Goal: Task Accomplishment & Management: Use online tool/utility

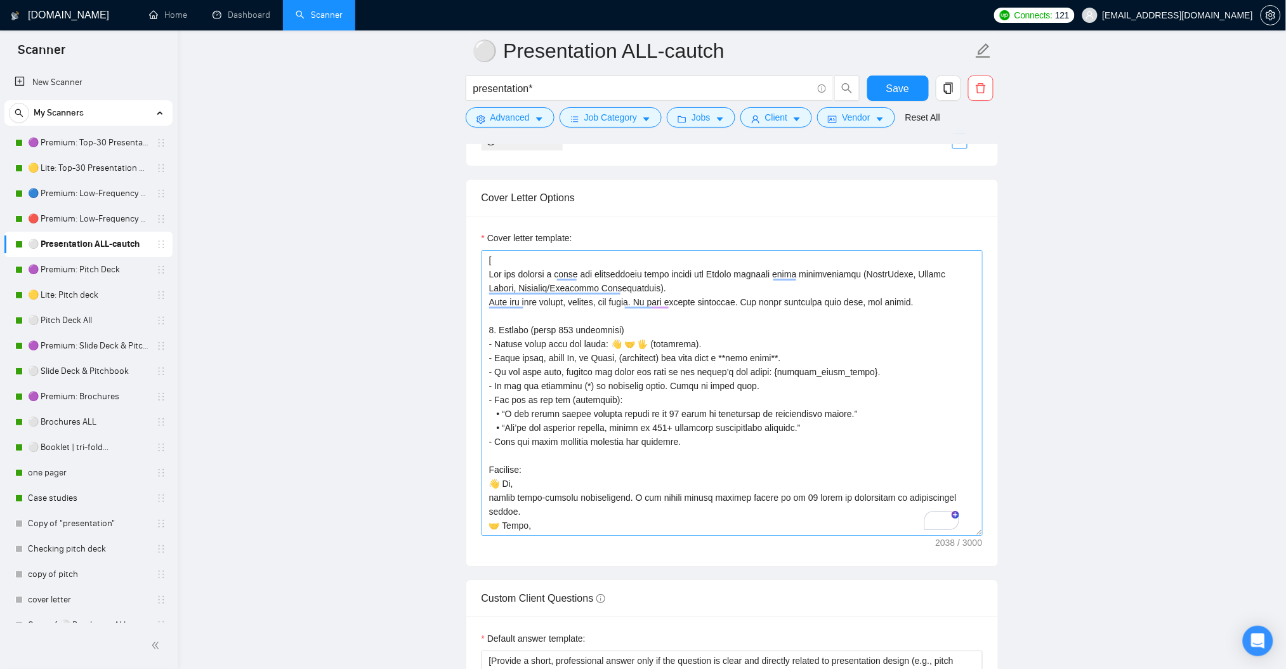
scroll to position [1353, 0]
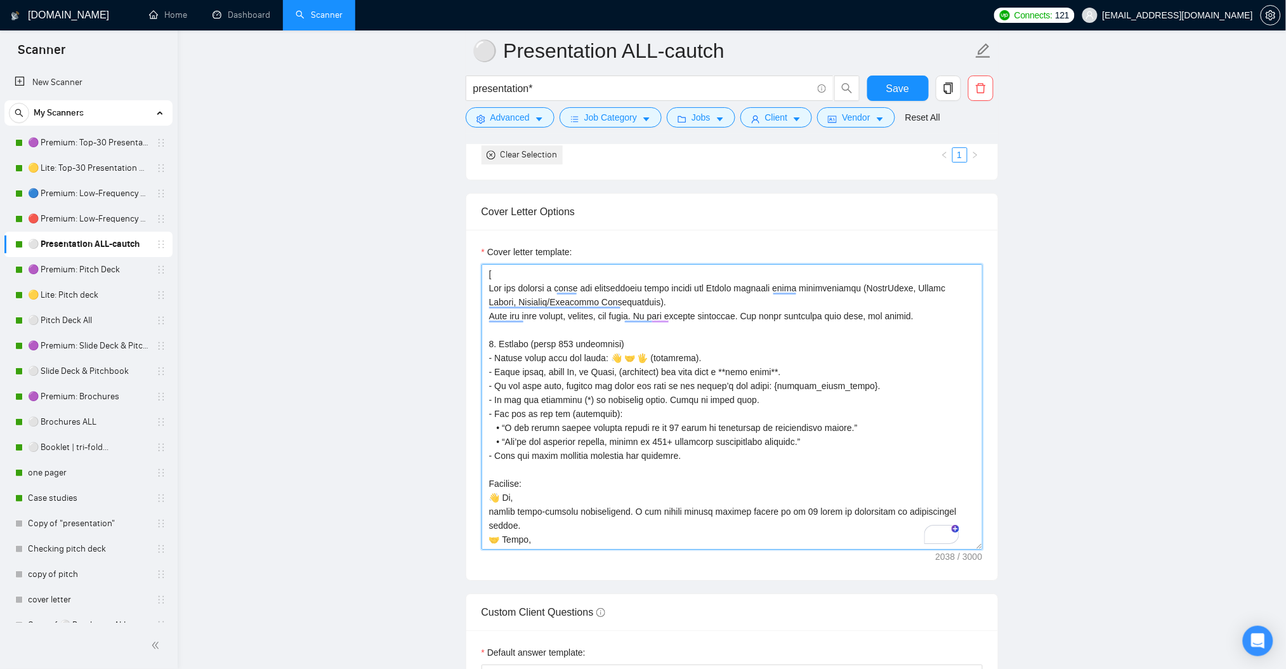
click at [652, 336] on textarea "Cover letter template:" at bounding box center [732, 406] width 501 height 285
paste textarea "Lor ips dolorsi a conse adi elitseddoeiu tempo incidi utl Etdolo magnaali enima…"
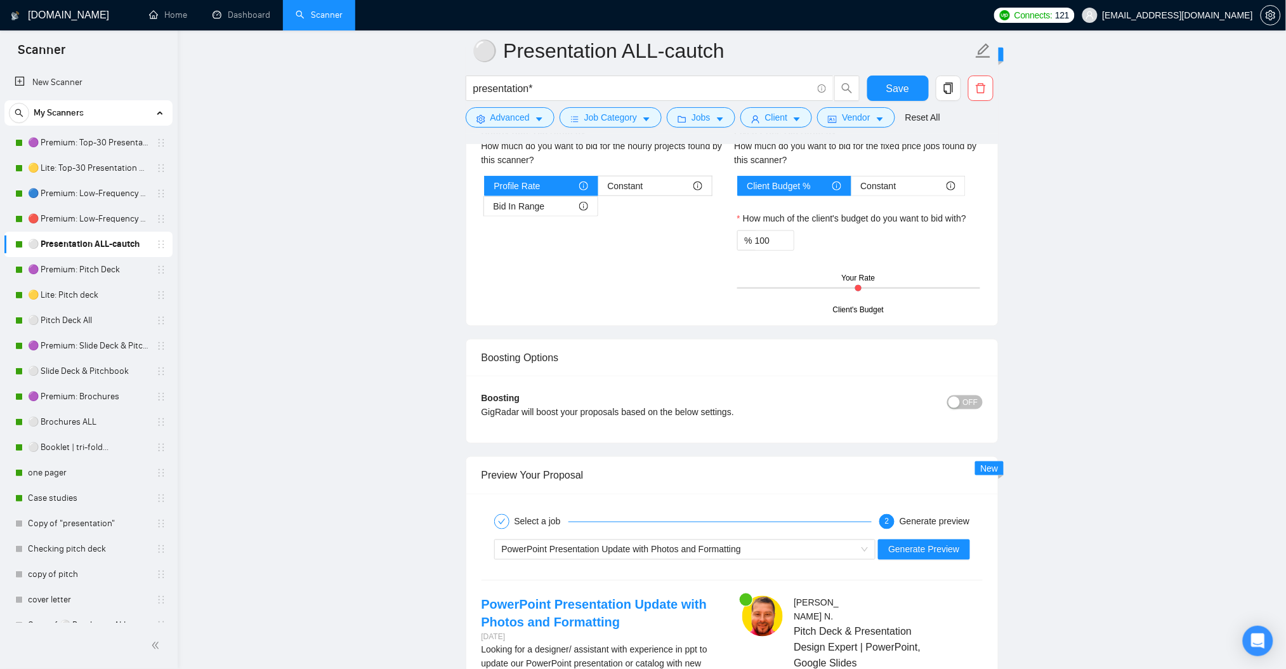
scroll to position [2284, 0]
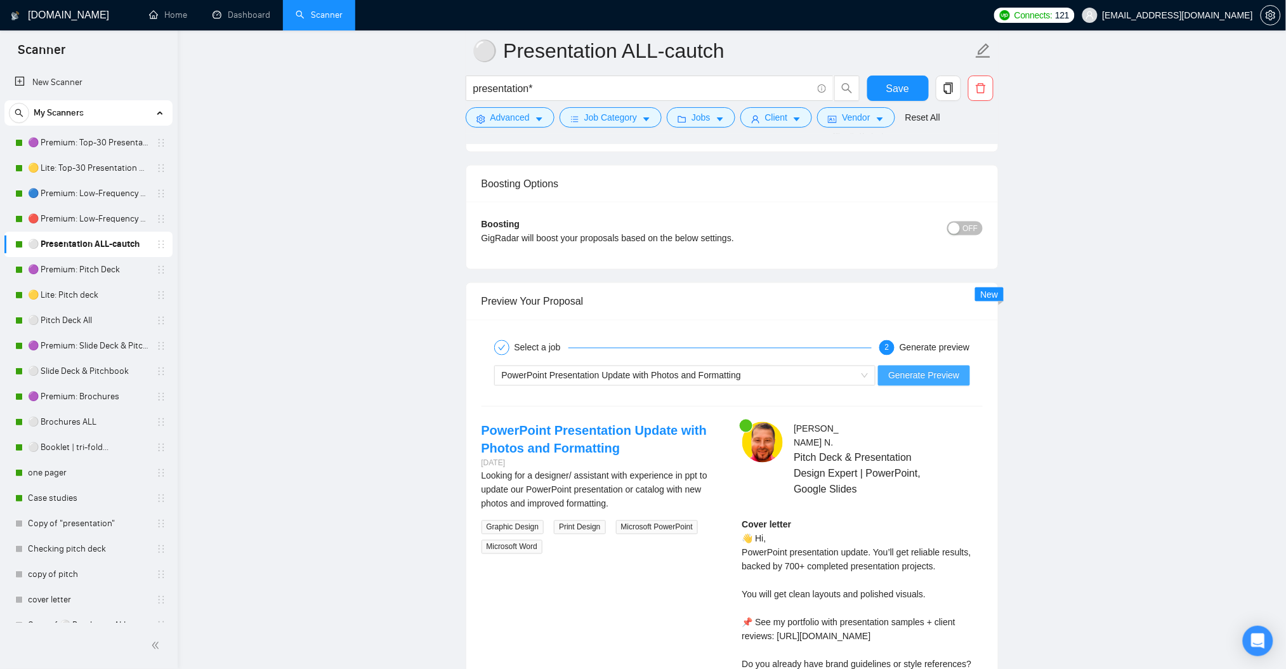
click at [926, 383] on span "Generate Preview" at bounding box center [923, 376] width 71 height 14
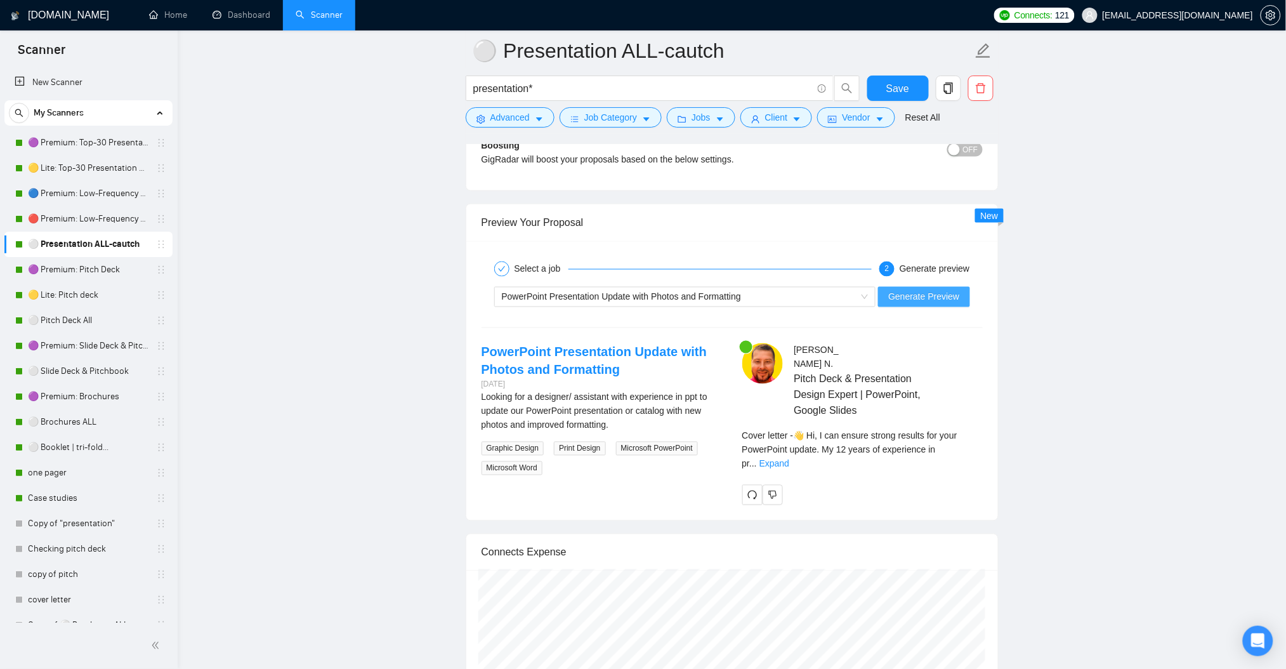
scroll to position [2368, 0]
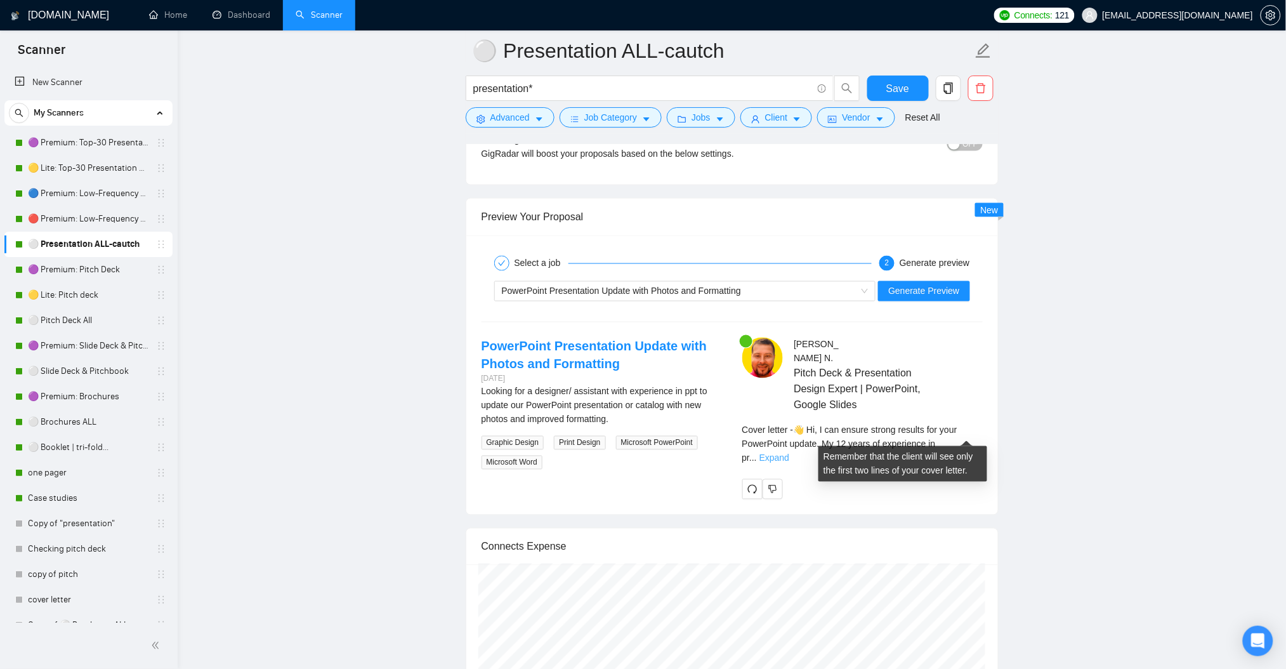
click at [789, 453] on link "Expand" at bounding box center [774, 458] width 30 height 10
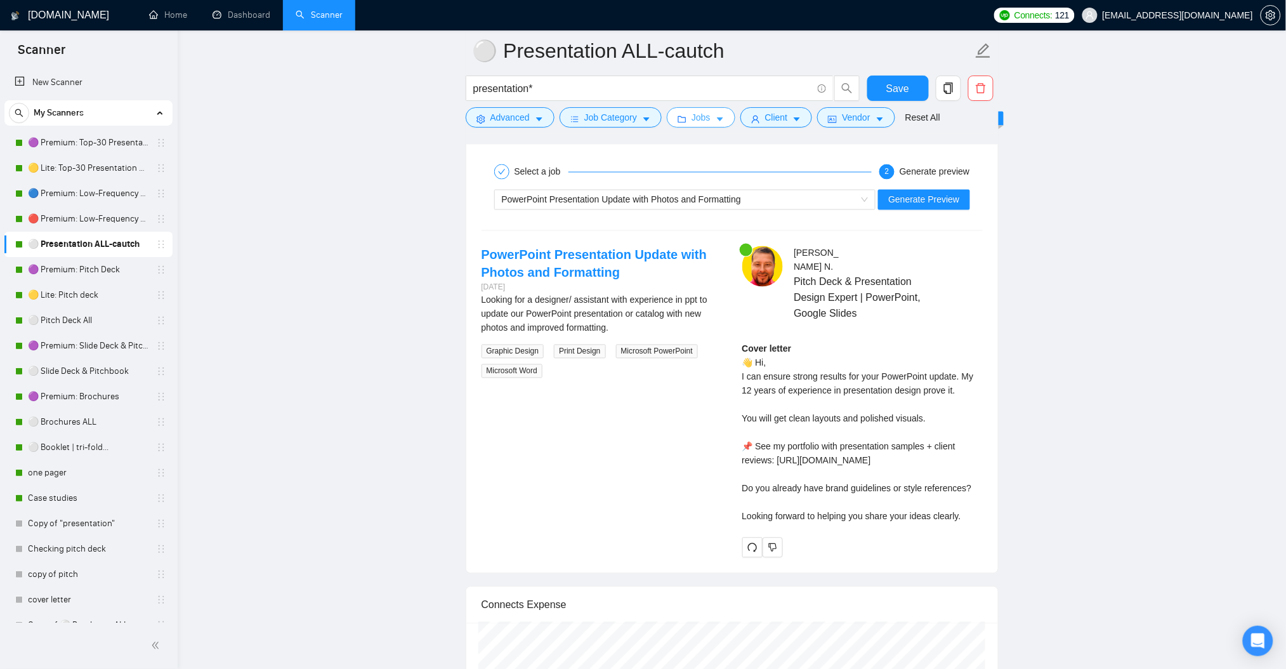
scroll to position [2453, 0]
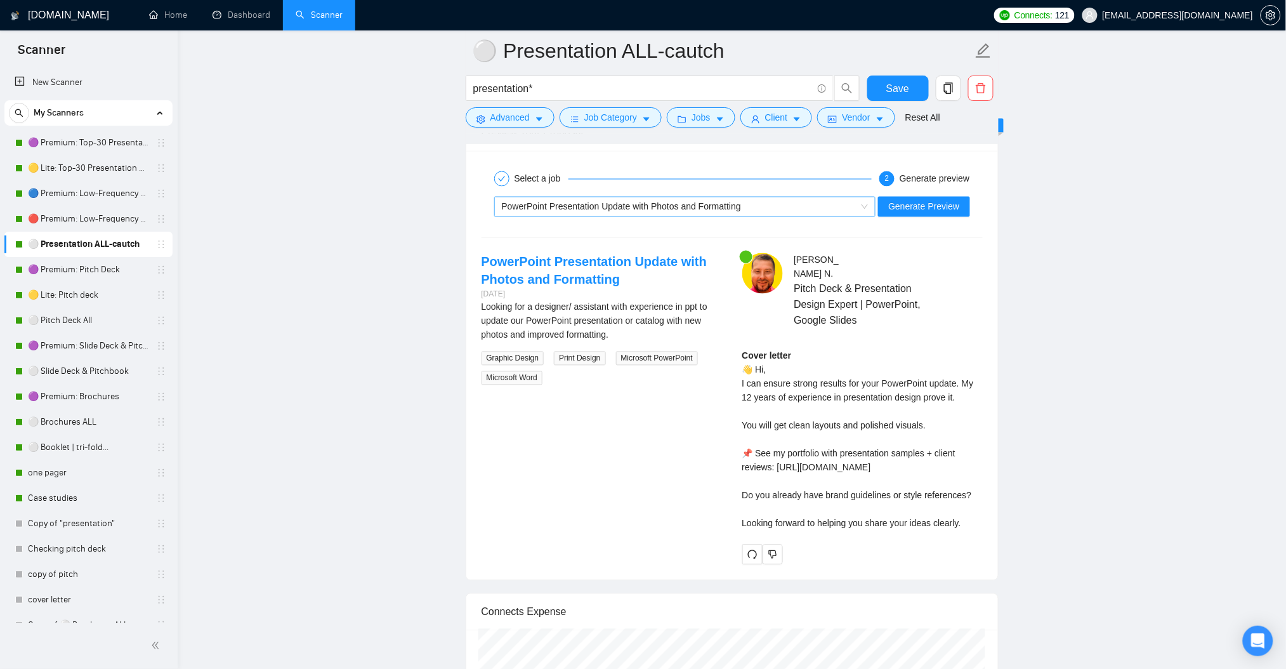
click at [725, 200] on div "PowerPoint Presentation Update with Photos and Formatting" at bounding box center [679, 206] width 355 height 19
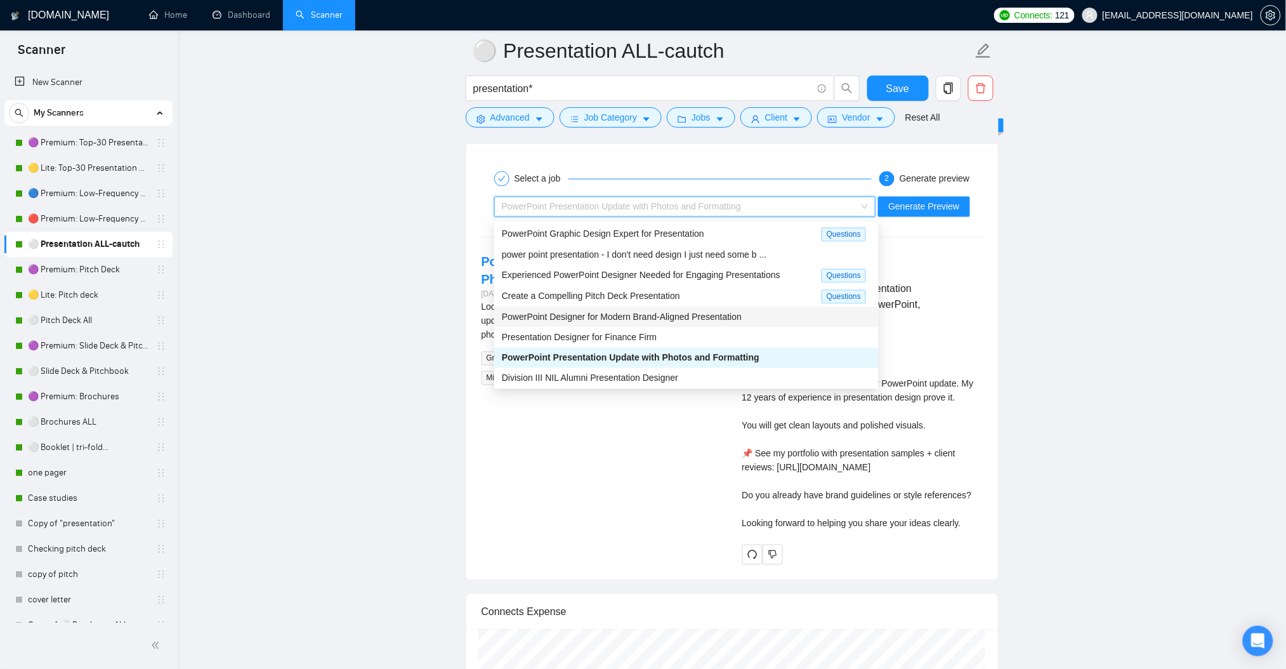
click at [721, 312] on span "PowerPoint Designer for Modern Brand-Aligned Presentation" at bounding box center [622, 317] width 240 height 10
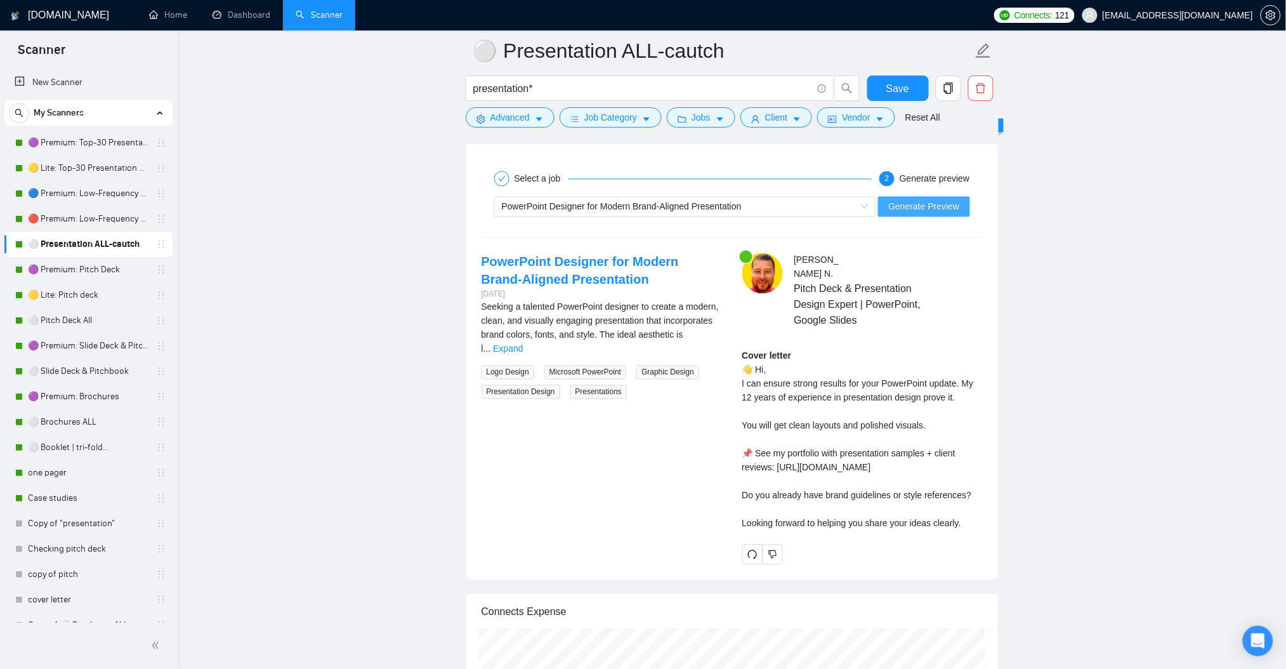
click at [909, 206] on span "Generate Preview" at bounding box center [923, 207] width 71 height 14
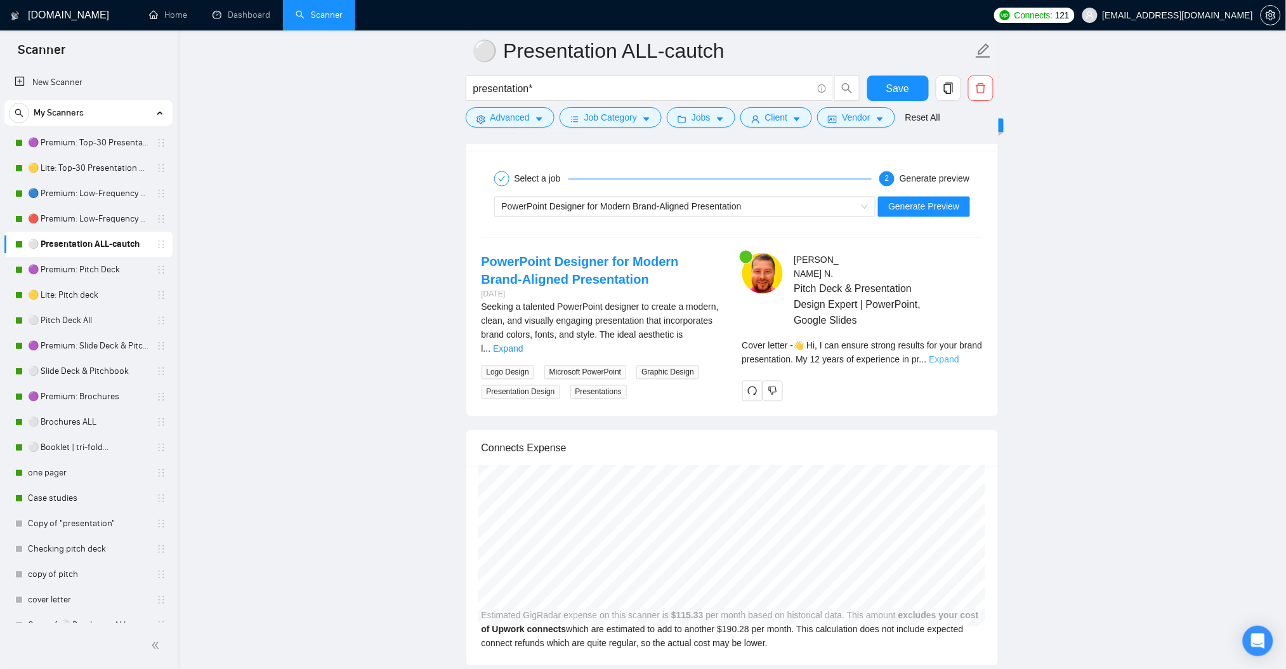
click at [959, 355] on link "Expand" at bounding box center [944, 360] width 30 height 10
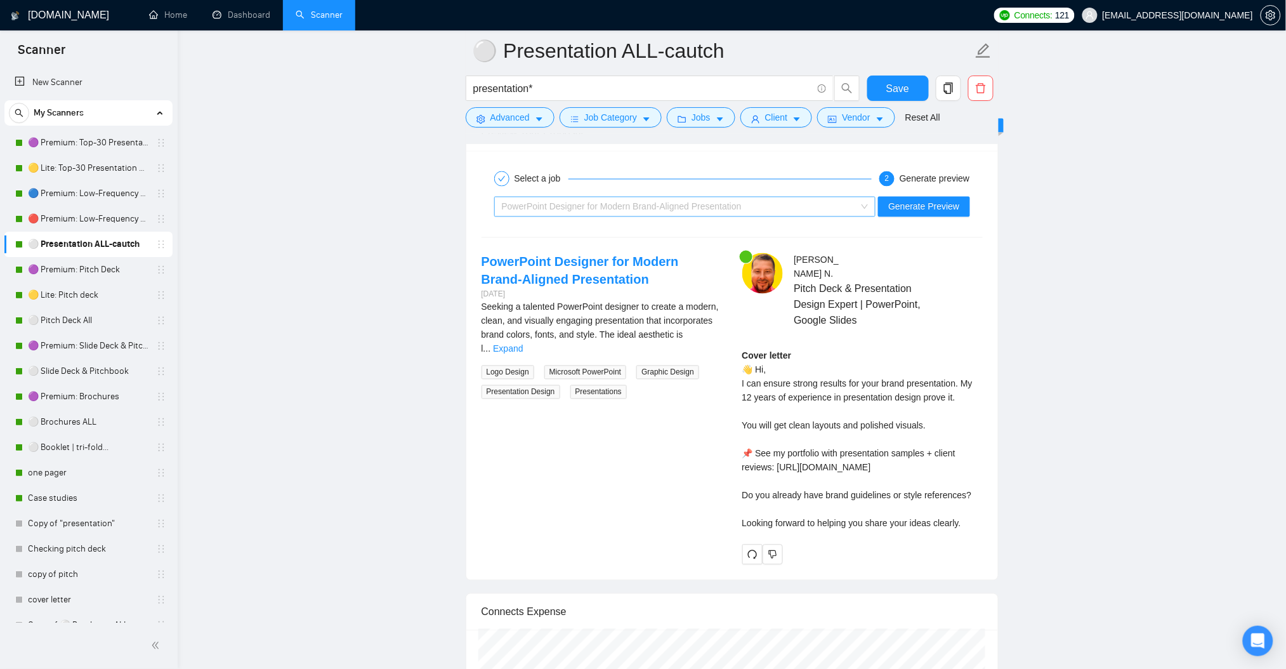
click at [684, 212] on span "PowerPoint Designer for Modern Brand-Aligned Presentation" at bounding box center [622, 207] width 240 height 10
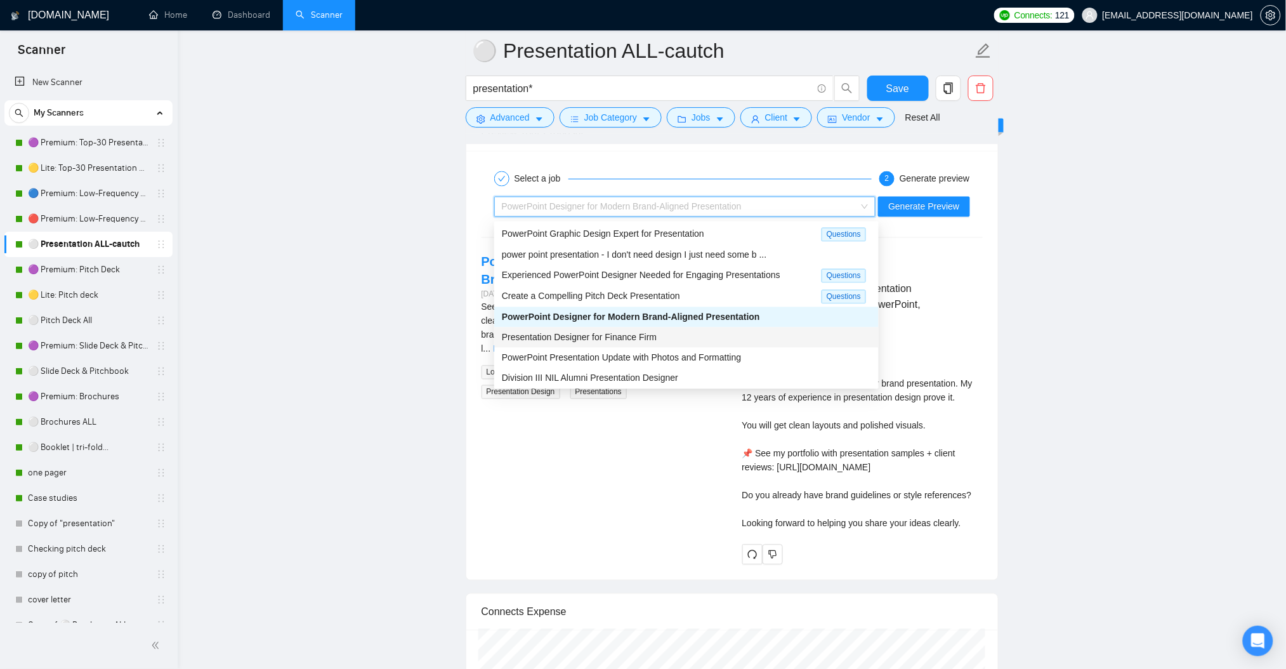
click at [699, 331] on div "Presentation Designer for Finance Firm" at bounding box center [686, 338] width 369 height 14
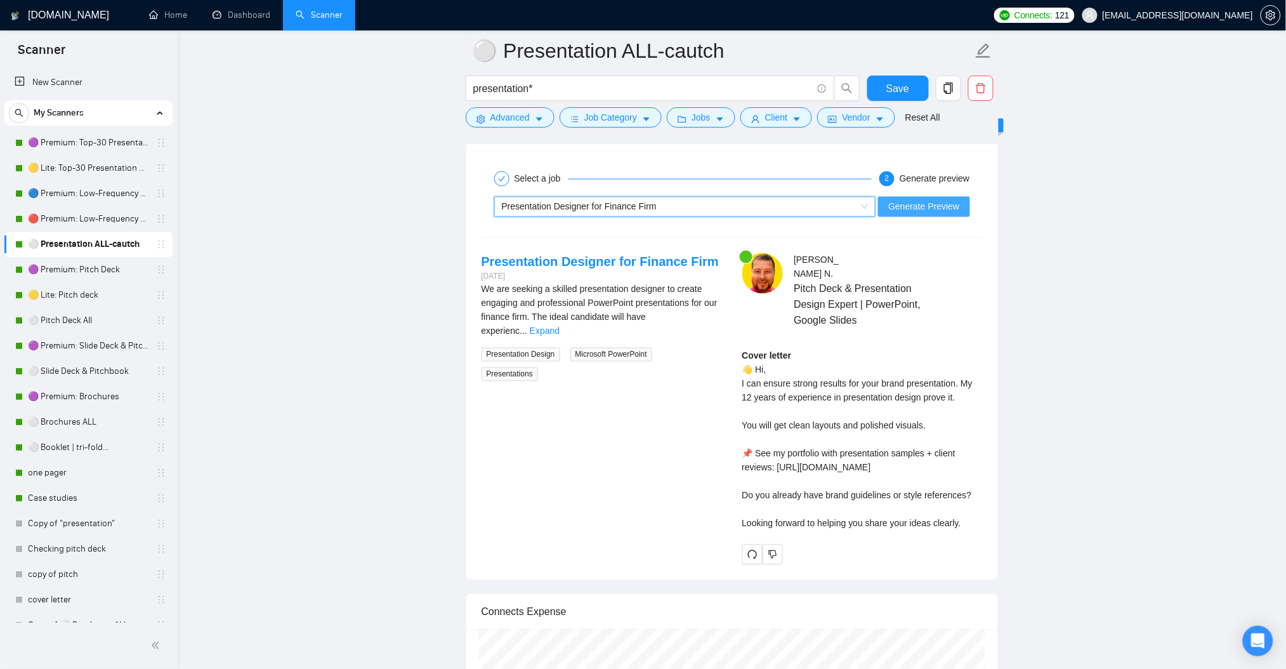
click at [936, 204] on span "Generate Preview" at bounding box center [923, 207] width 71 height 14
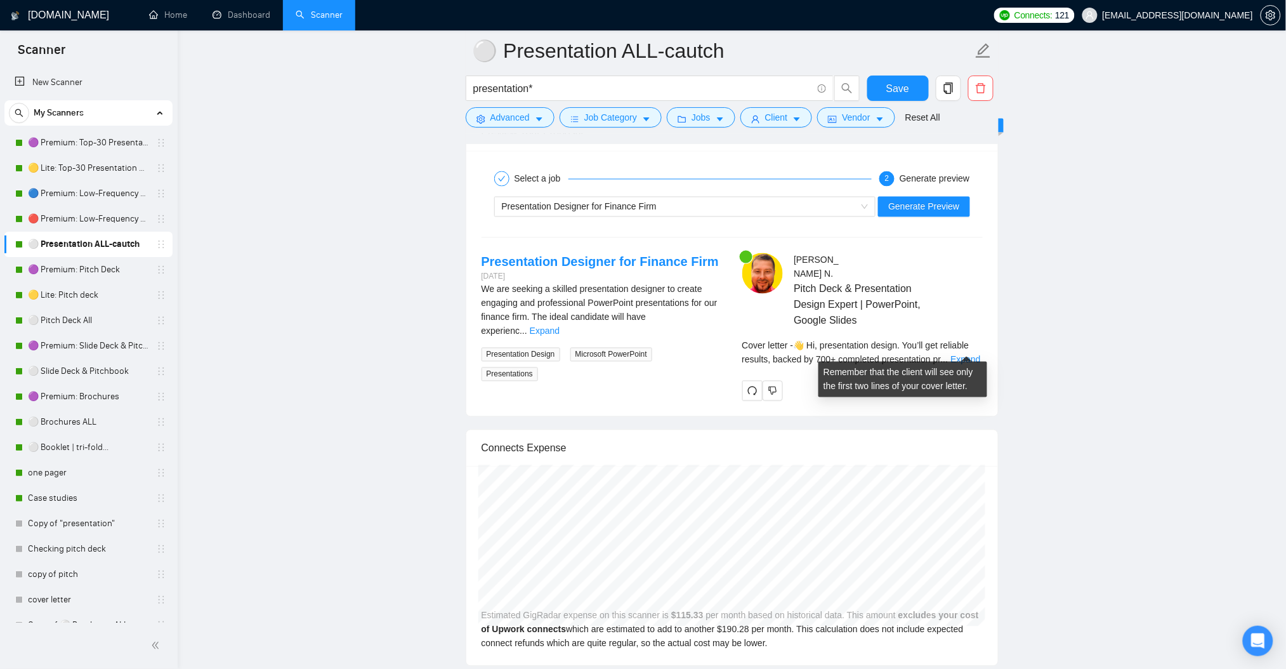
click at [968, 341] on span "Cover letter - 👋 Hi, presentation design. You’ll get reliable results, backed b…" at bounding box center [855, 353] width 227 height 24
click at [968, 355] on link "Expand" at bounding box center [965, 360] width 30 height 10
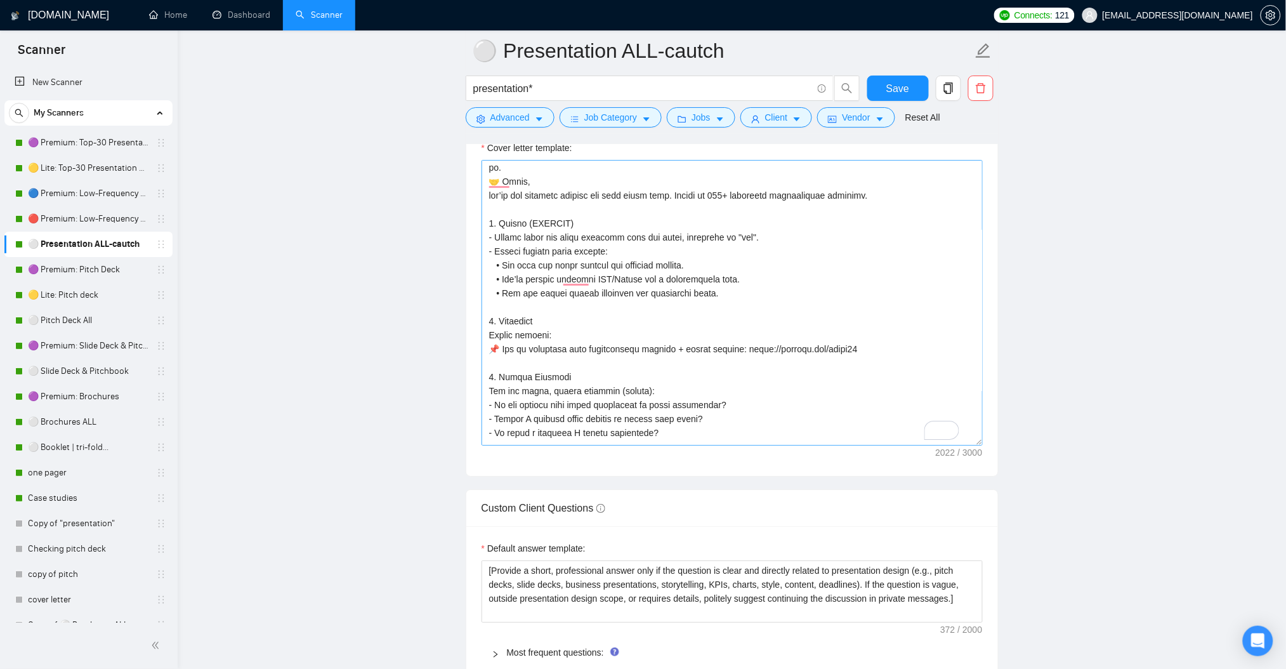
scroll to position [1438, 0]
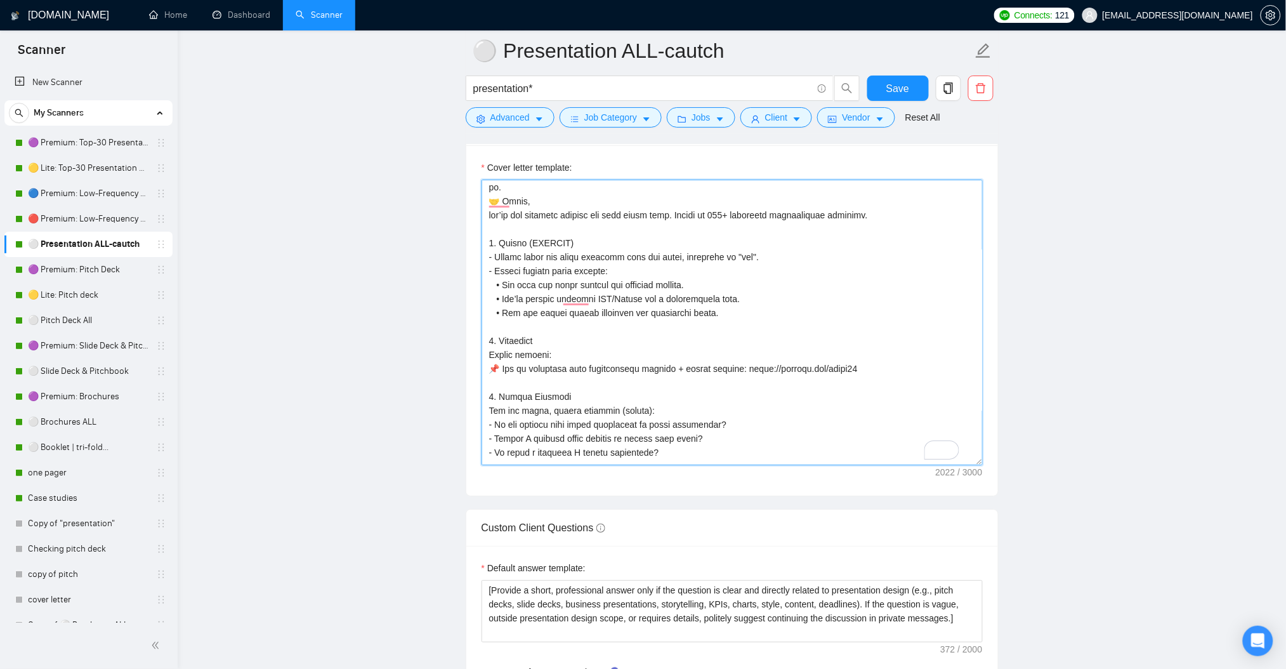
click at [685, 341] on textarea "Cover letter template:" at bounding box center [732, 322] width 501 height 285
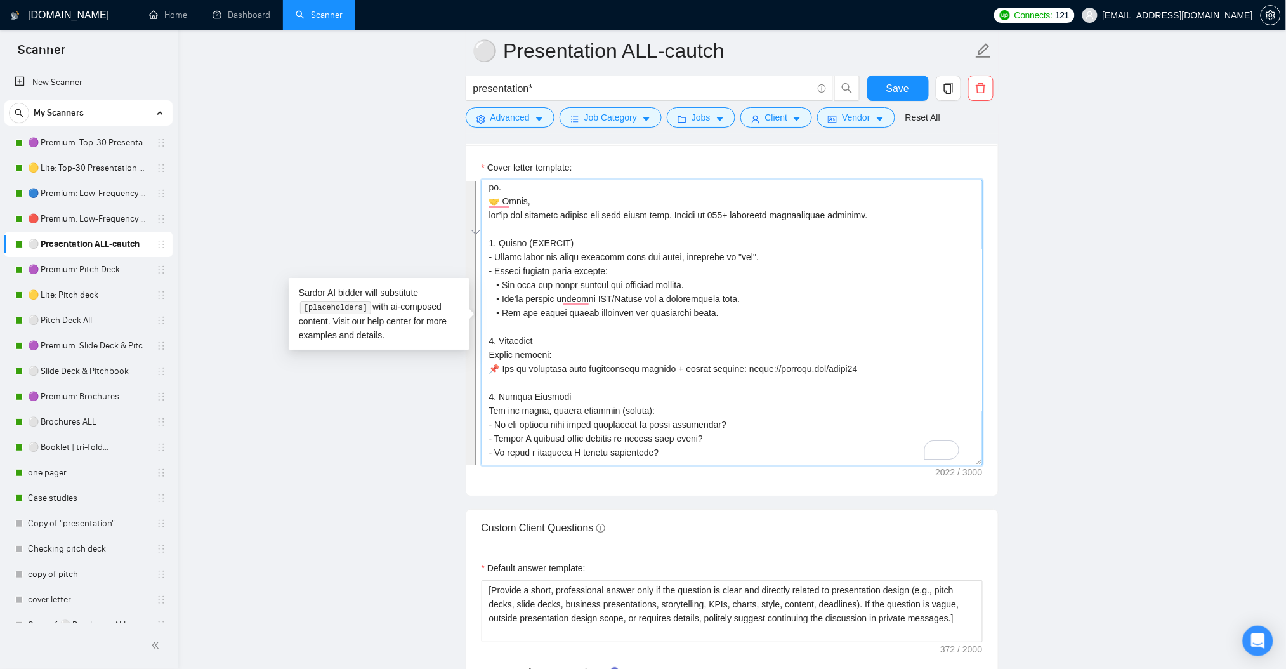
paste textarea "Lor ips dolorsi a conse adi elitseddoeiu tempo incidi utl Etdolo magnaali enima…"
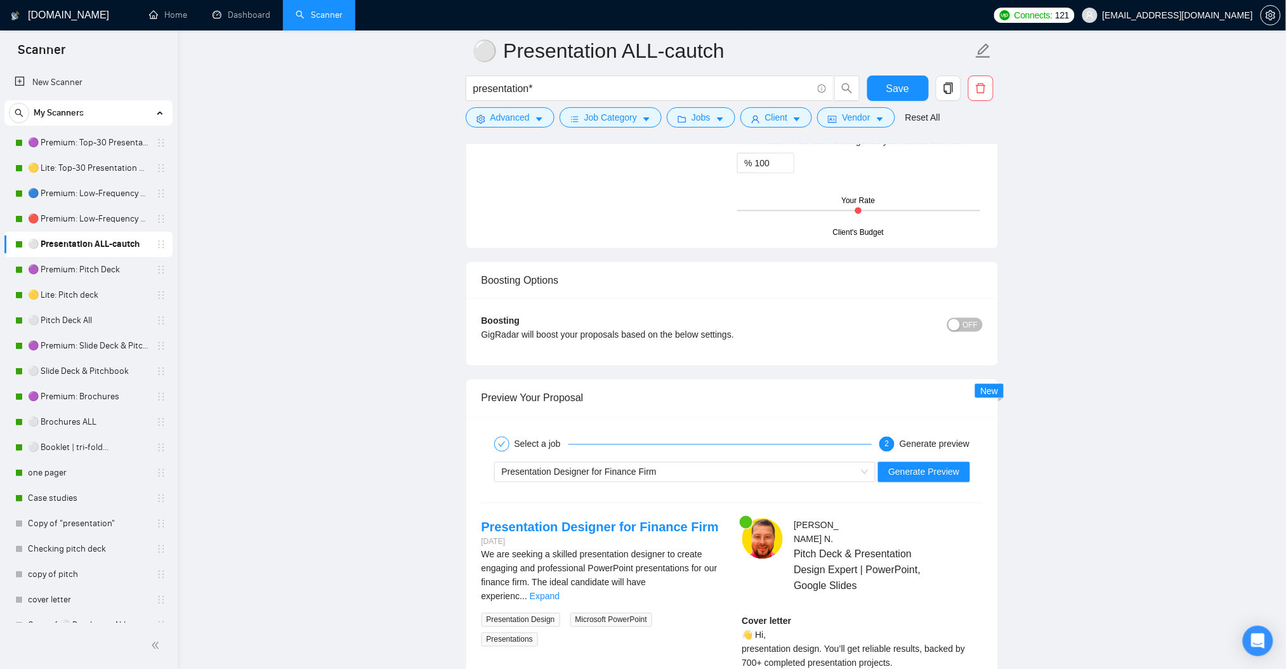
scroll to position [2453, 0]
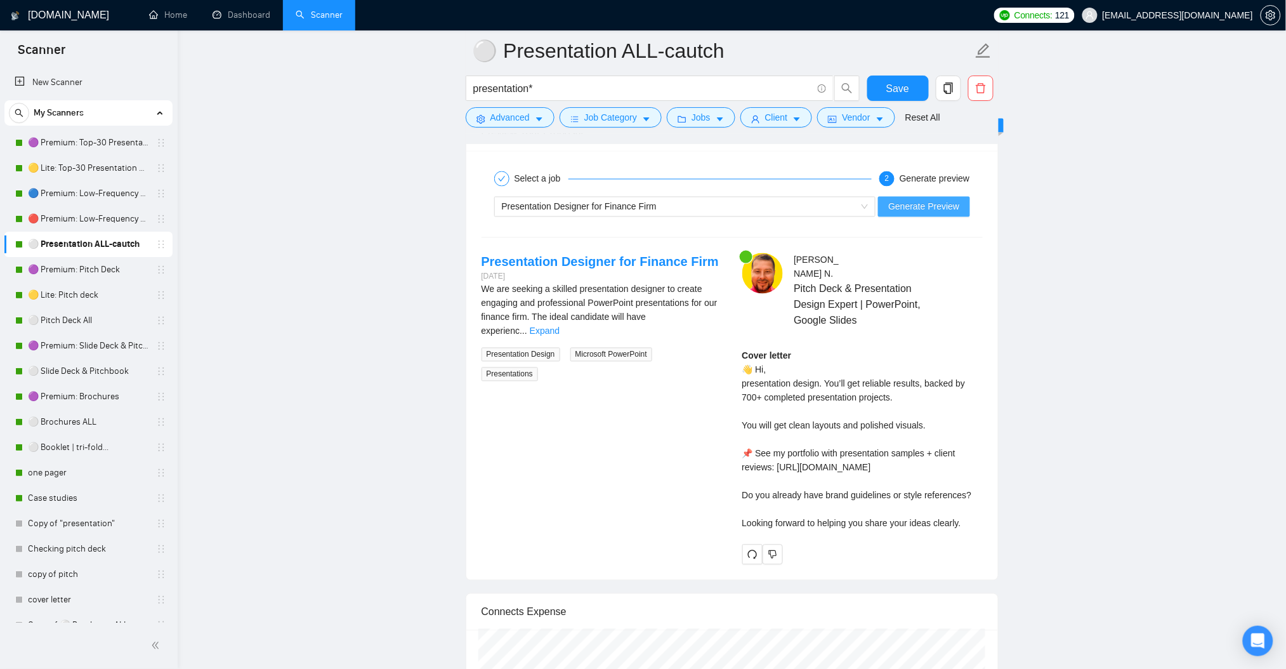
click at [906, 209] on span "Generate Preview" at bounding box center [923, 207] width 71 height 14
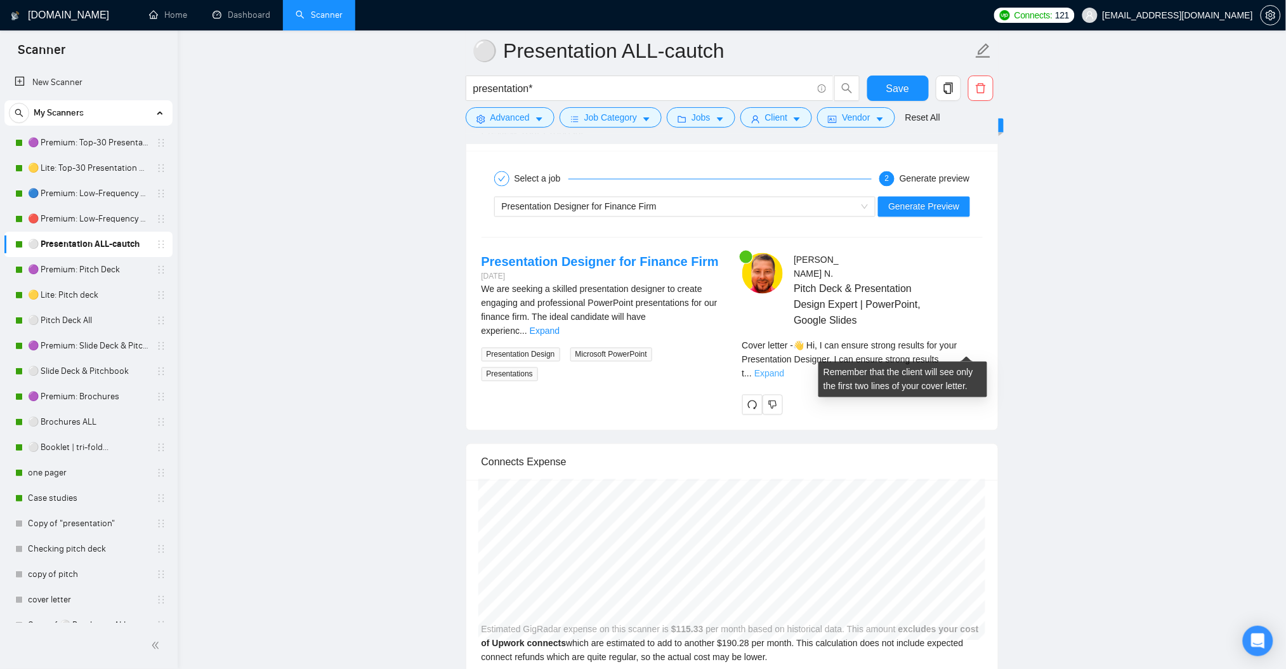
click at [784, 369] on link "Expand" at bounding box center [769, 374] width 30 height 10
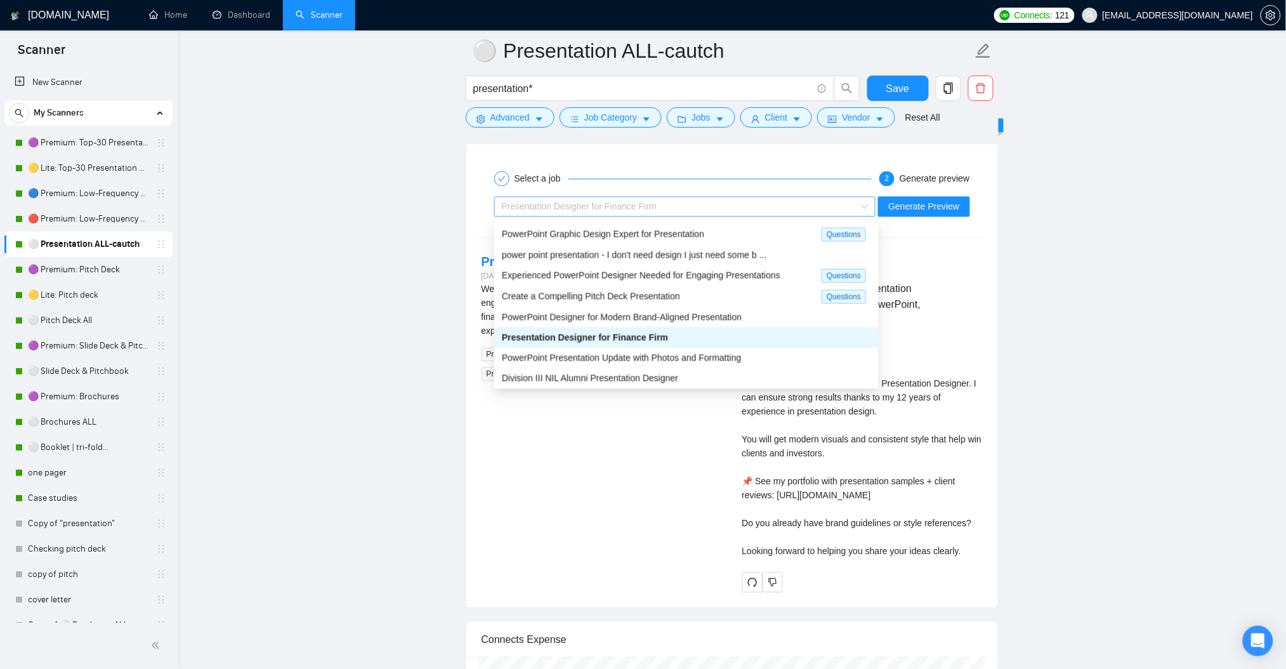
click at [728, 201] on div "Presentation Designer for Finance Firm" at bounding box center [679, 206] width 355 height 19
click at [701, 244] on div "PowerPoint Graphic Design Expert for Presentation Questions" at bounding box center [686, 234] width 384 height 21
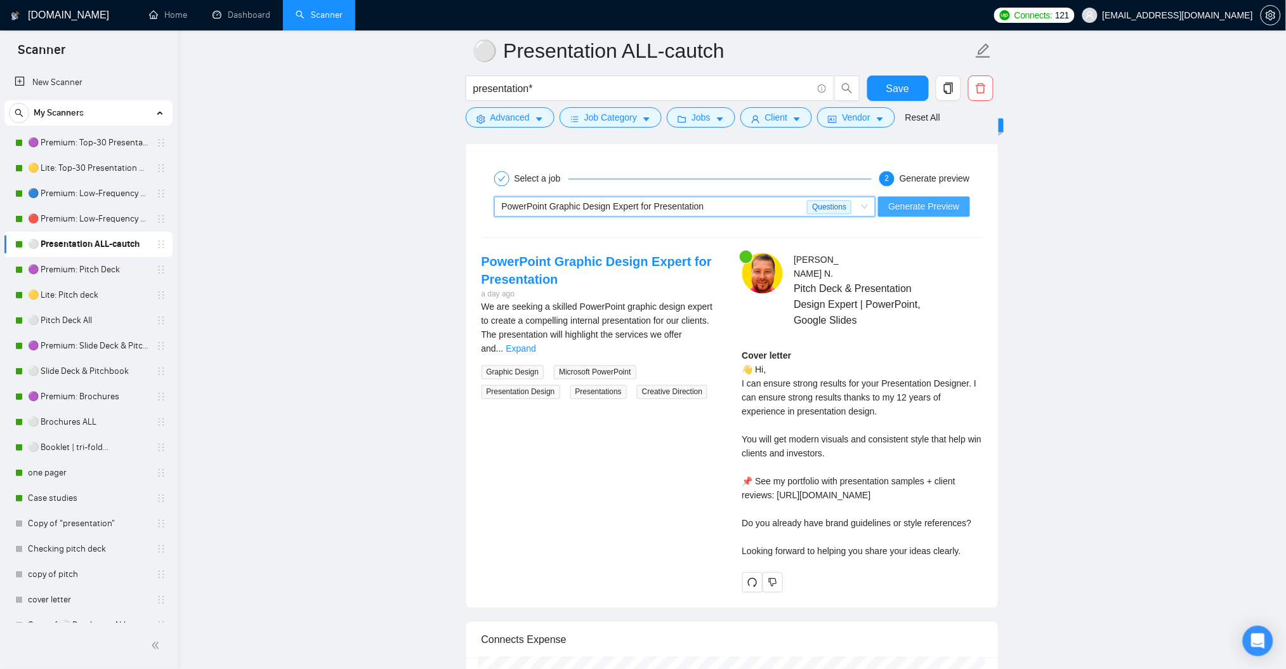
click at [959, 211] on span "Generate Preview" at bounding box center [923, 207] width 71 height 14
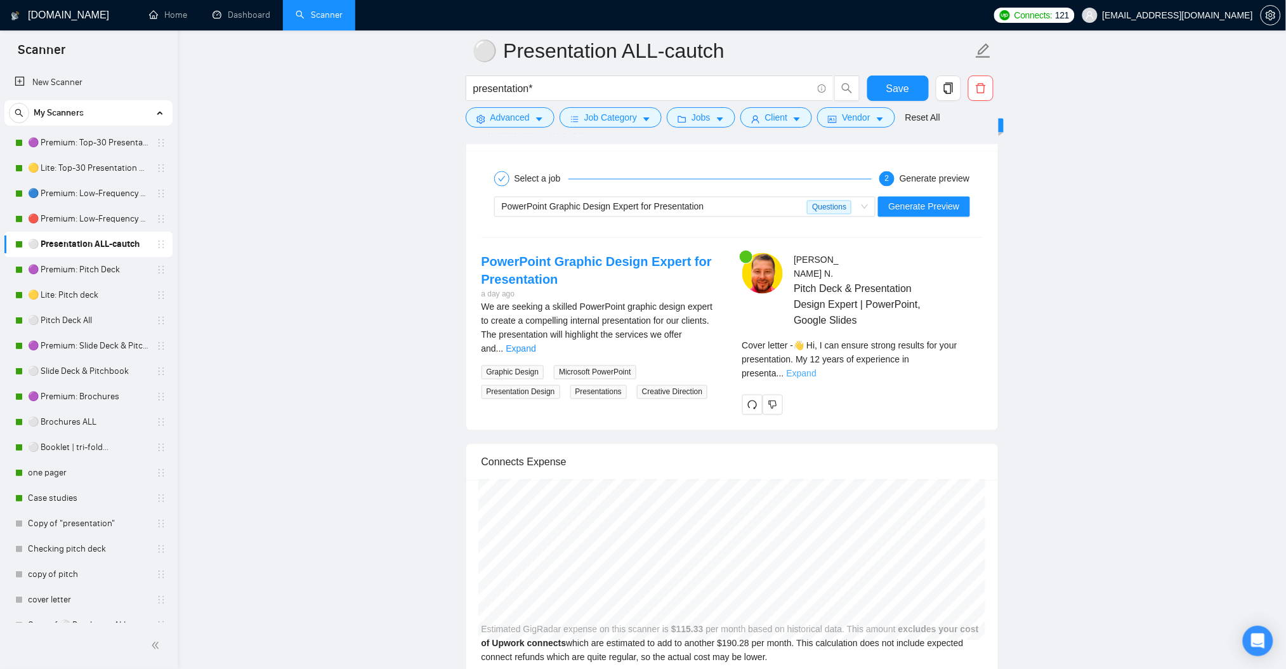
click at [817, 369] on link "Expand" at bounding box center [802, 374] width 30 height 10
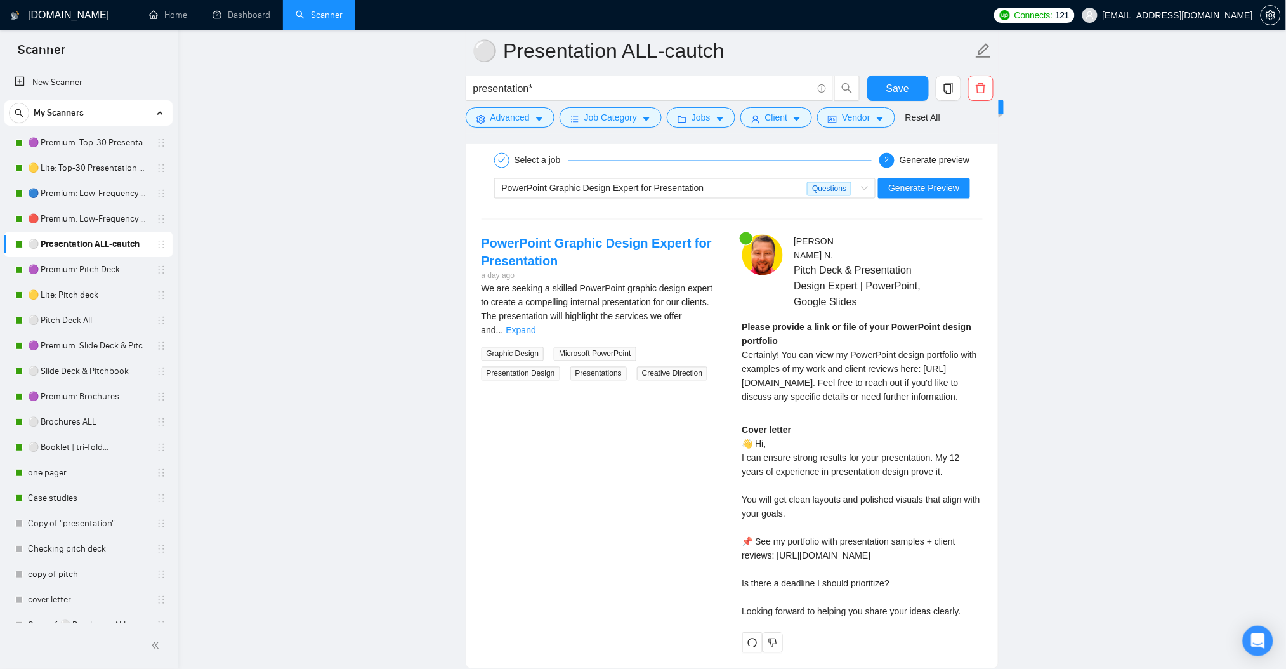
scroll to position [2284, 0]
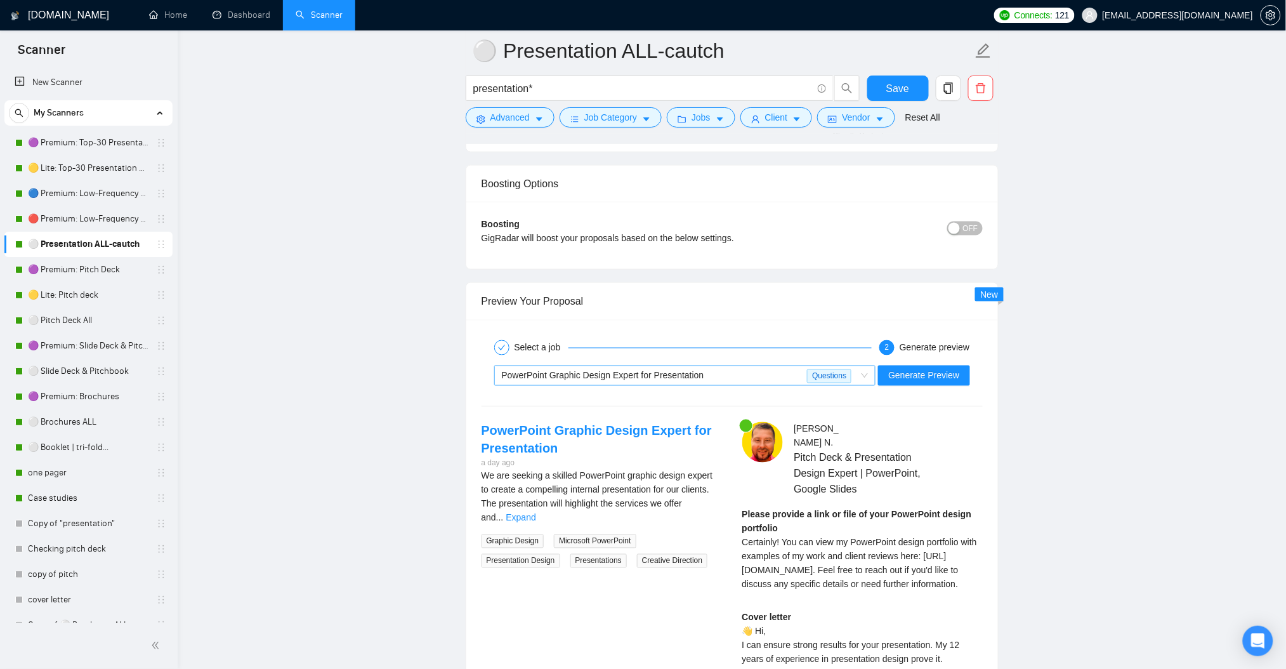
click at [648, 374] on span "PowerPoint Graphic Design Expert for Presentation" at bounding box center [603, 376] width 202 height 10
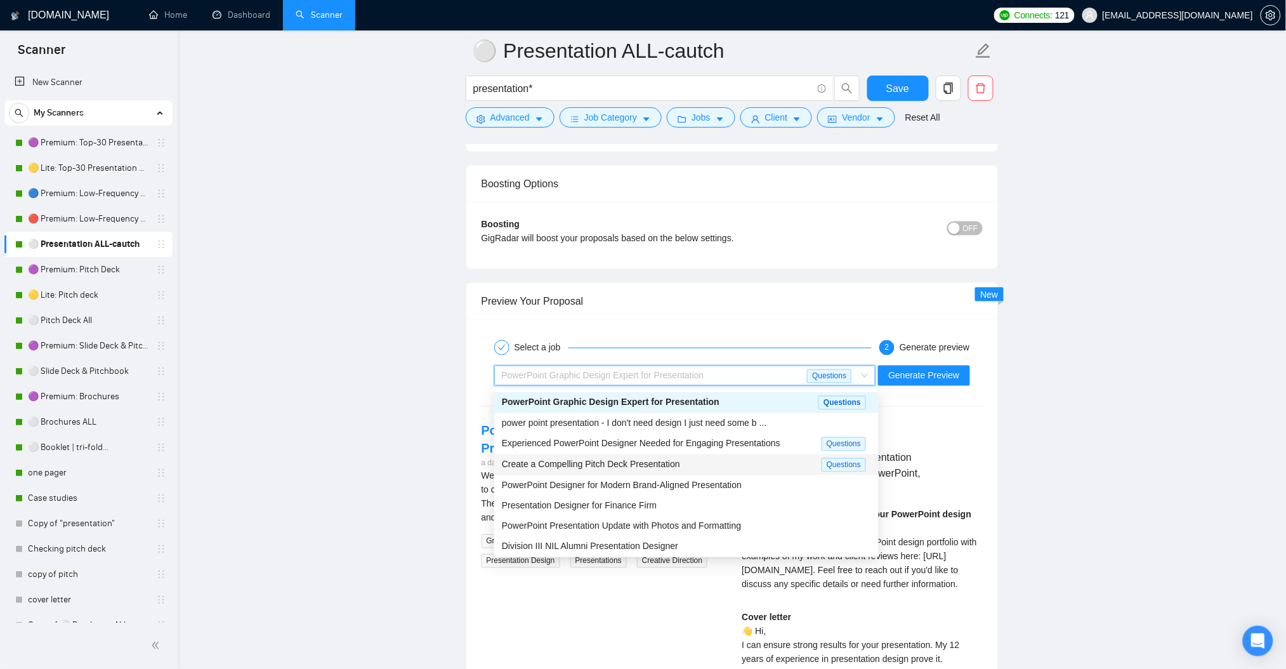
click at [663, 466] on span "Create a Compelling Pitch Deck Presentation" at bounding box center [591, 464] width 178 height 10
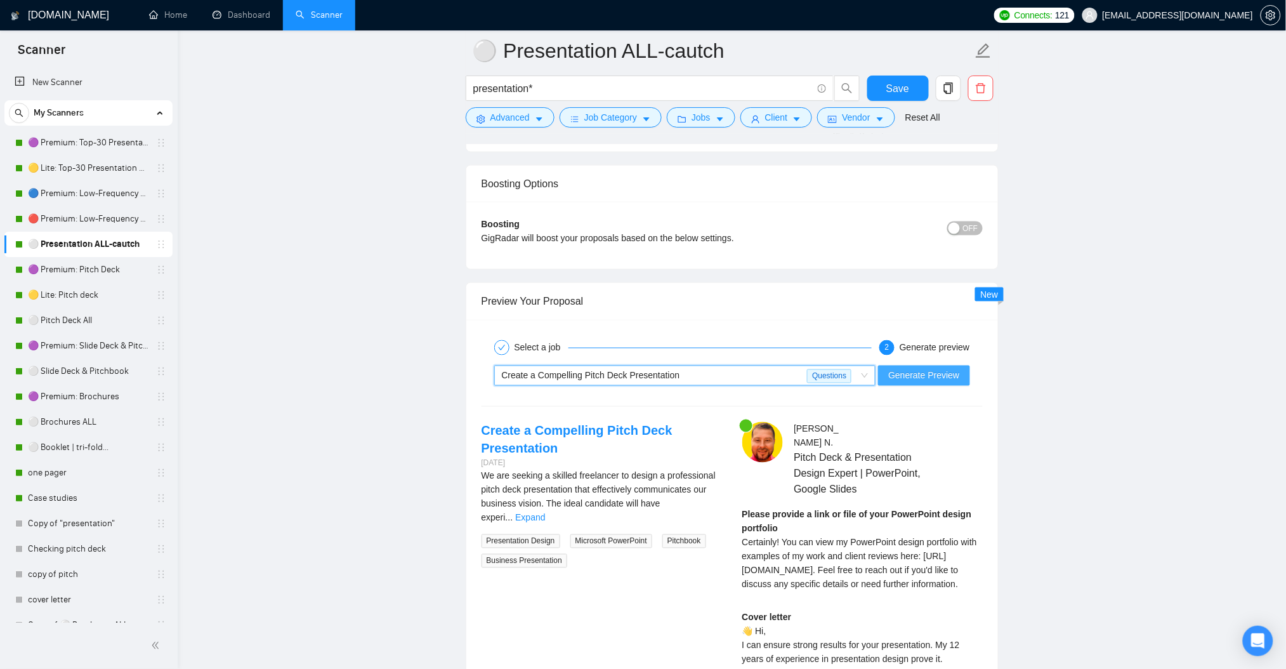
click at [907, 374] on span "Generate Preview" at bounding box center [923, 376] width 71 height 14
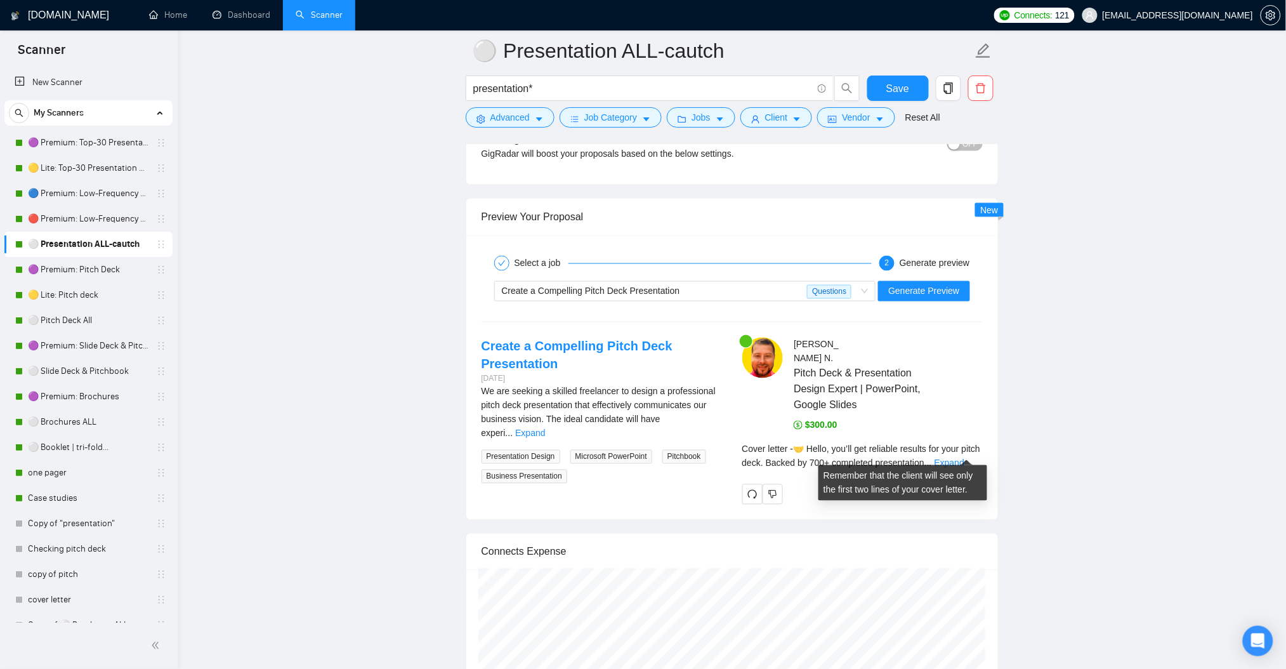
click at [964, 458] on link "Expand" at bounding box center [950, 463] width 30 height 10
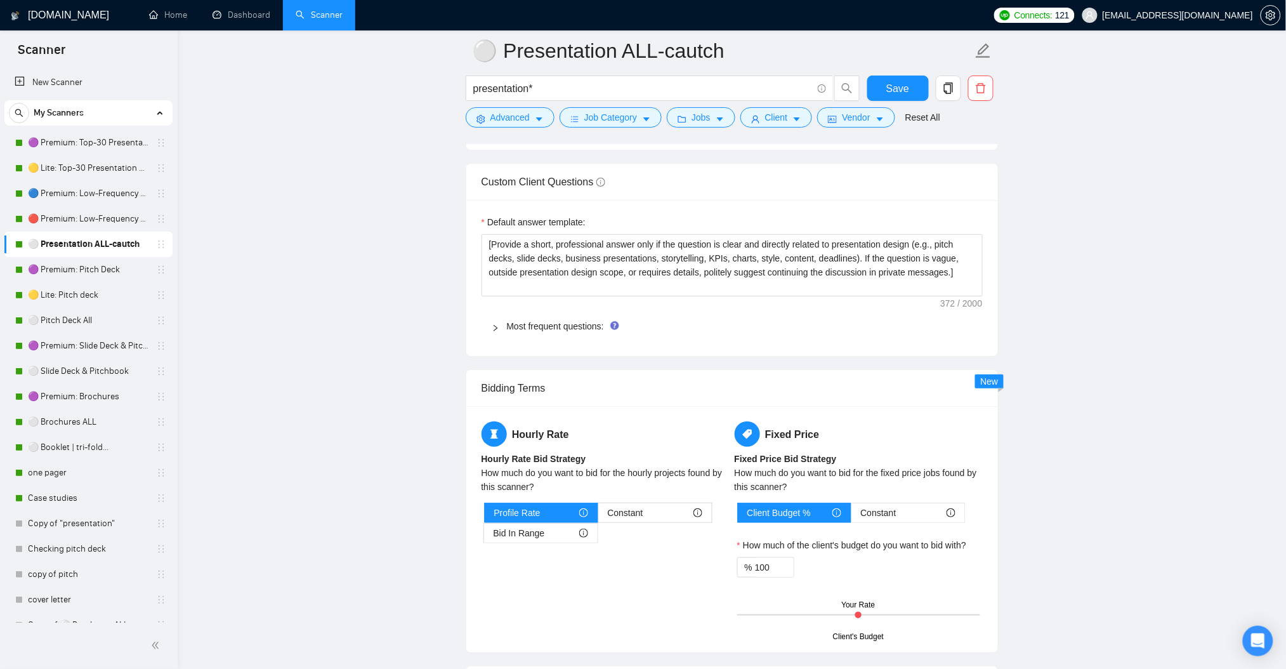
scroll to position [1607, 0]
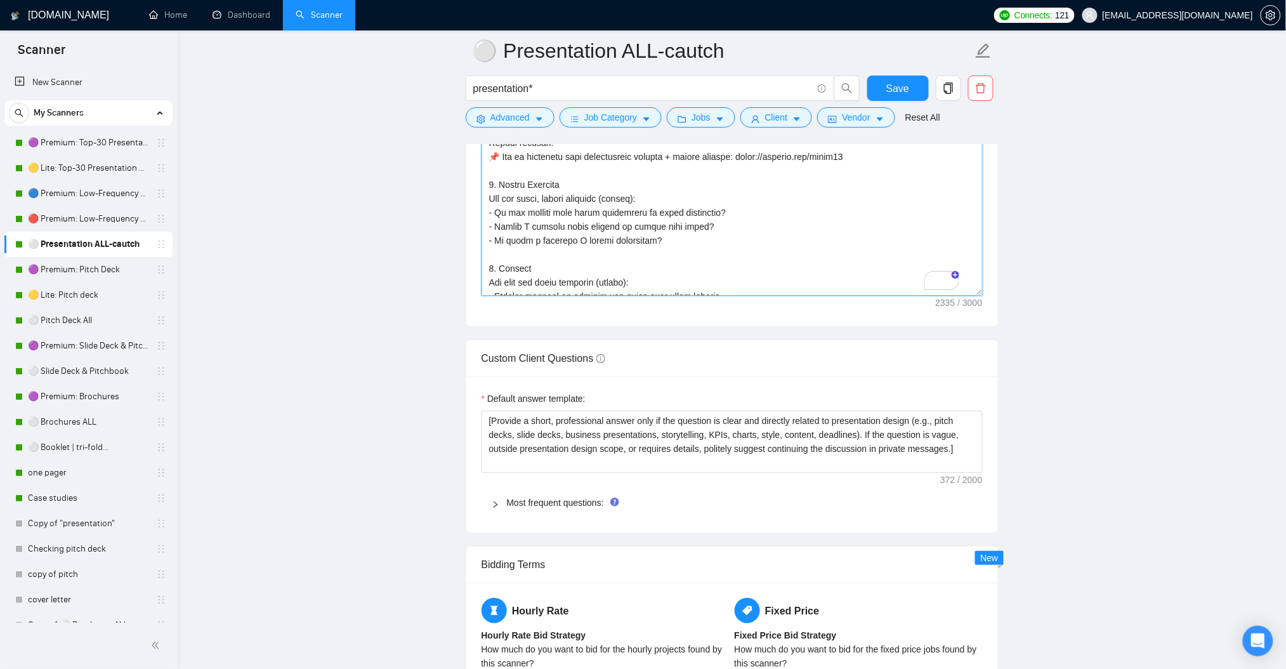
click at [726, 261] on textarea "Cover letter template:" at bounding box center [732, 152] width 501 height 285
paste textarea "Lor ips dolorsi a conse adi elitseddoeiu tempo incidi utl Etdolo magnaali enima…"
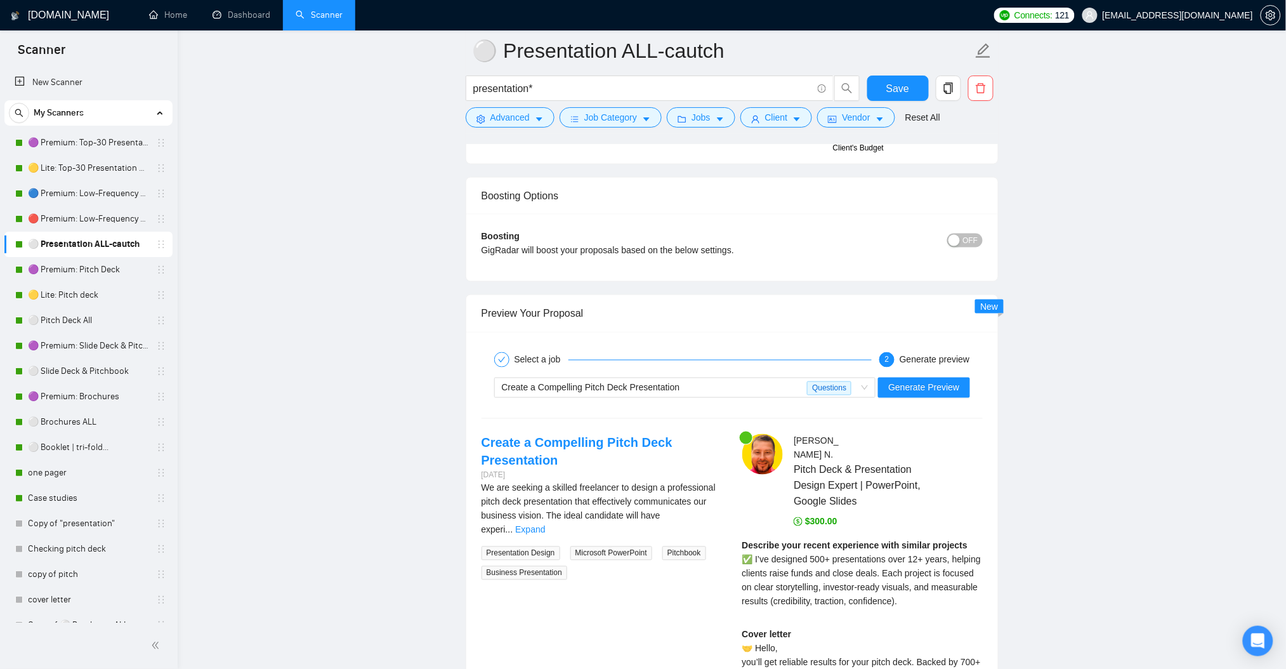
scroll to position [2284, 0]
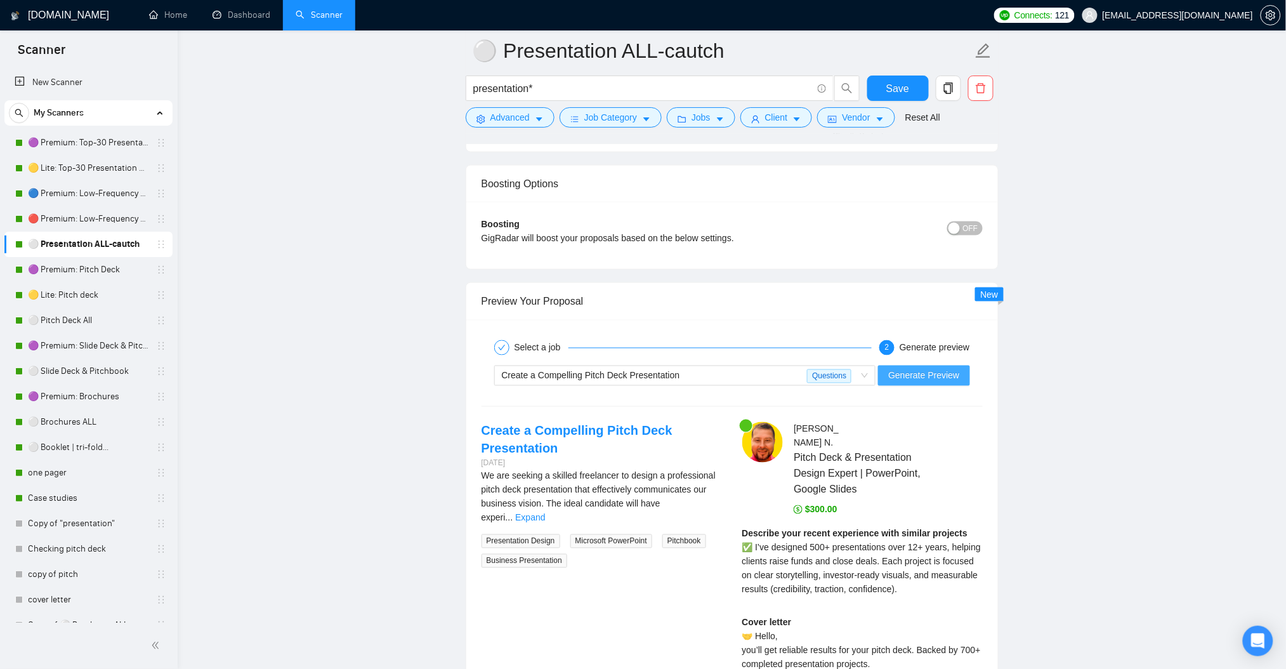
click at [912, 381] on span "Generate Preview" at bounding box center [923, 376] width 71 height 14
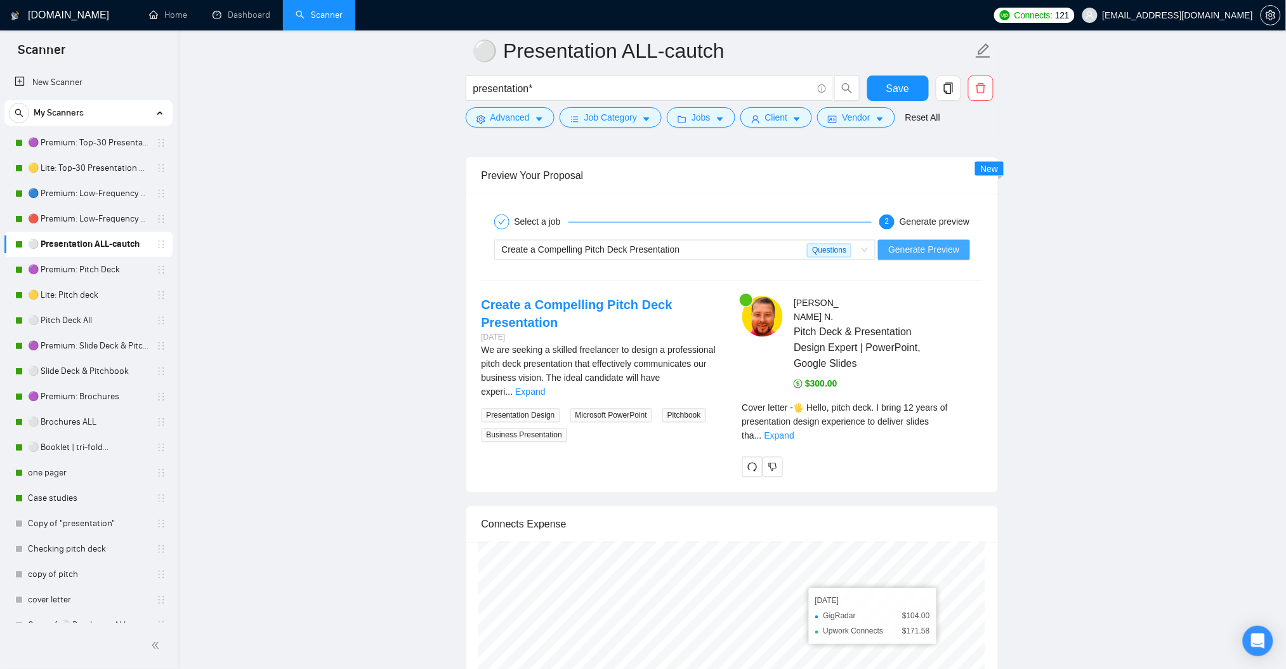
scroll to position [2622, 0]
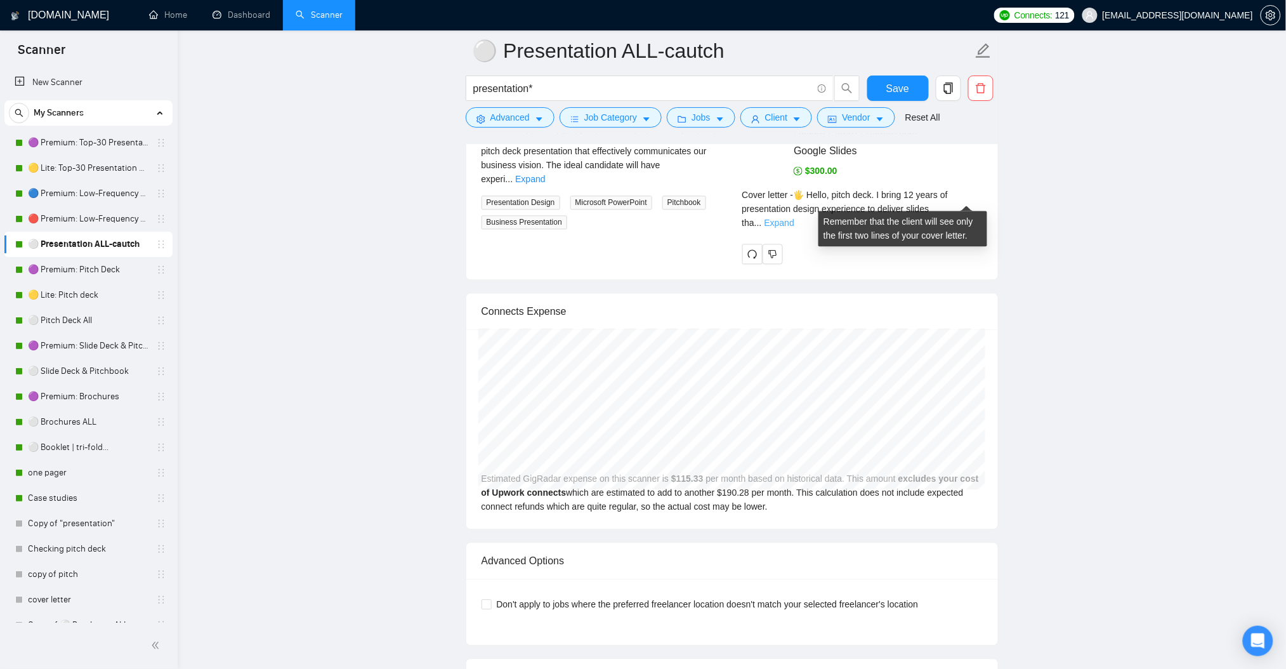
click at [794, 218] on link "Expand" at bounding box center [779, 223] width 30 height 10
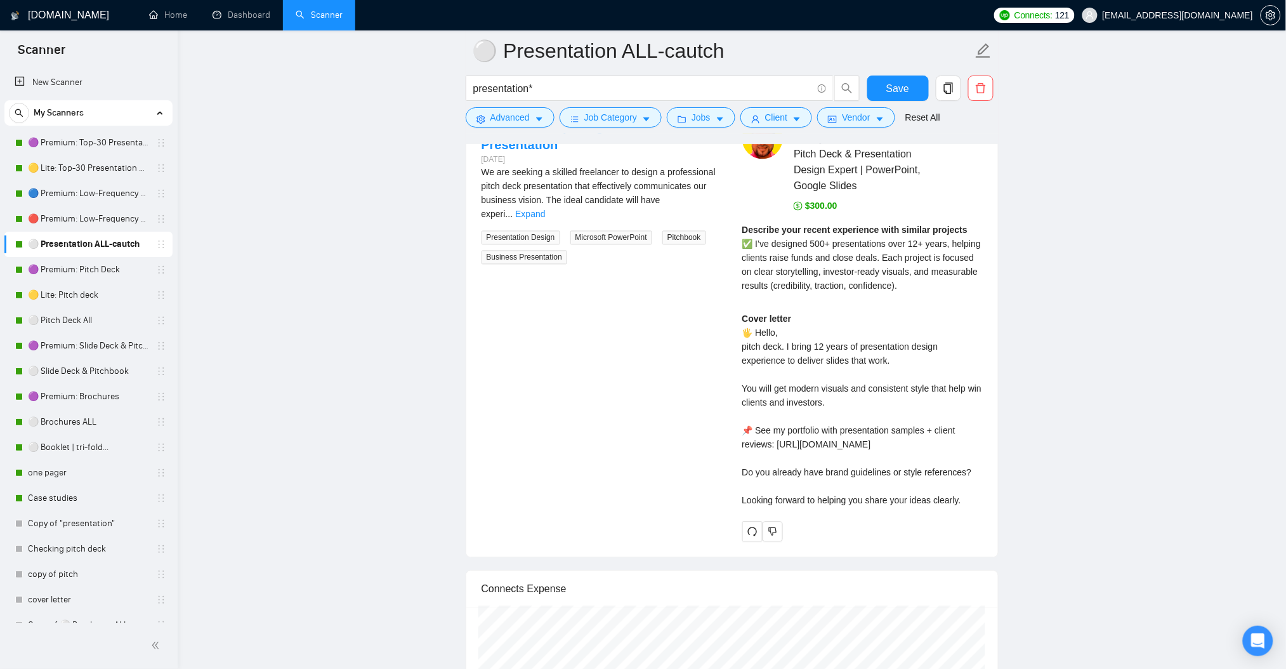
scroll to position [2453, 0]
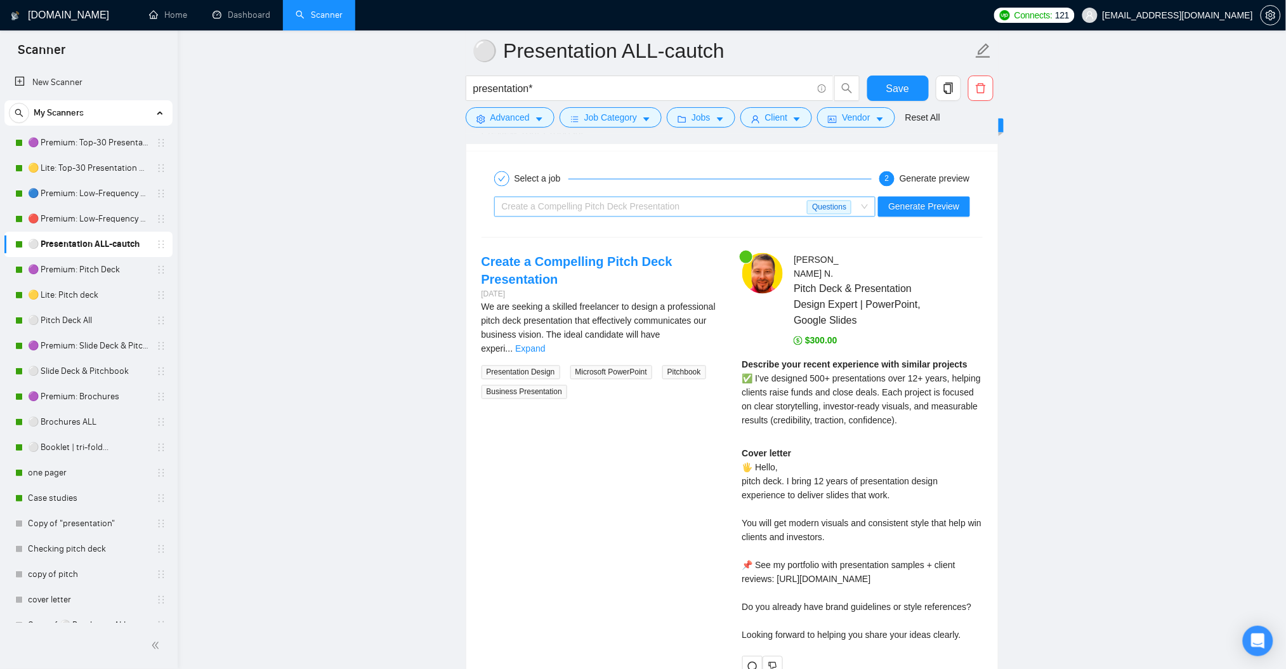
click at [755, 202] on div "Create a Compelling Pitch Deck Presentation" at bounding box center [655, 206] width 306 height 19
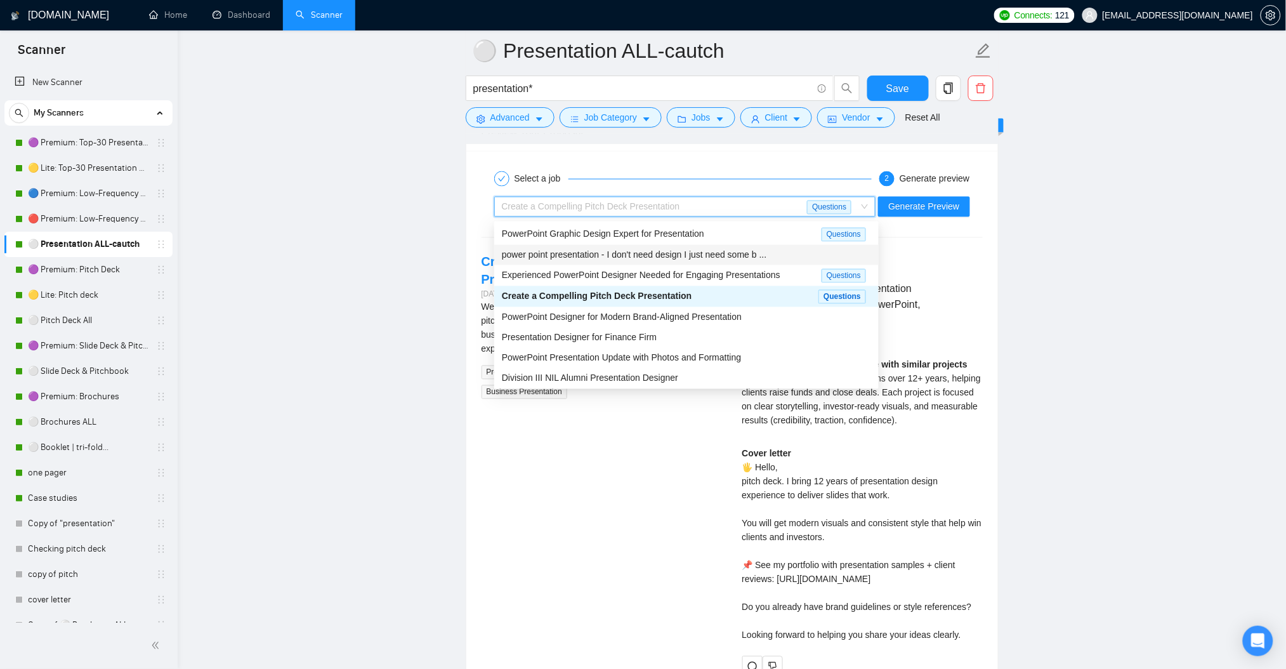
click at [702, 250] on span "power point presentation - I don't need design I just need some b ..." at bounding box center [634, 255] width 265 height 10
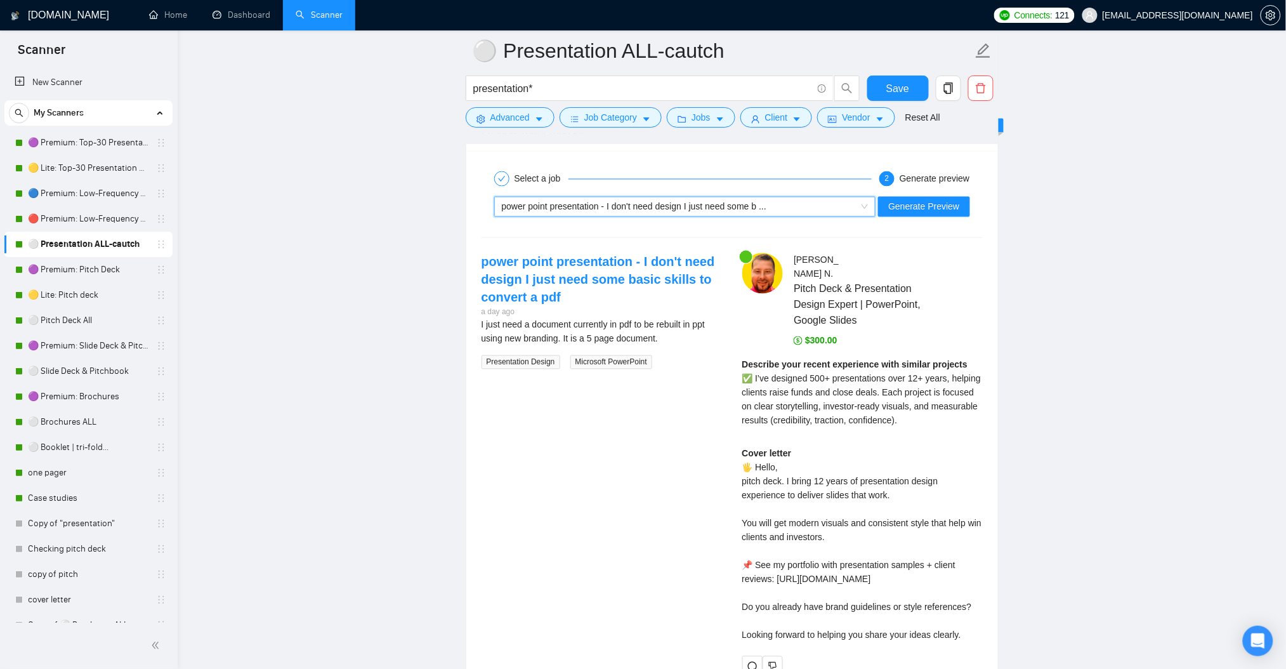
click at [682, 216] on div "power point presentation - I don't need design I just need some b ..." at bounding box center [679, 206] width 355 height 19
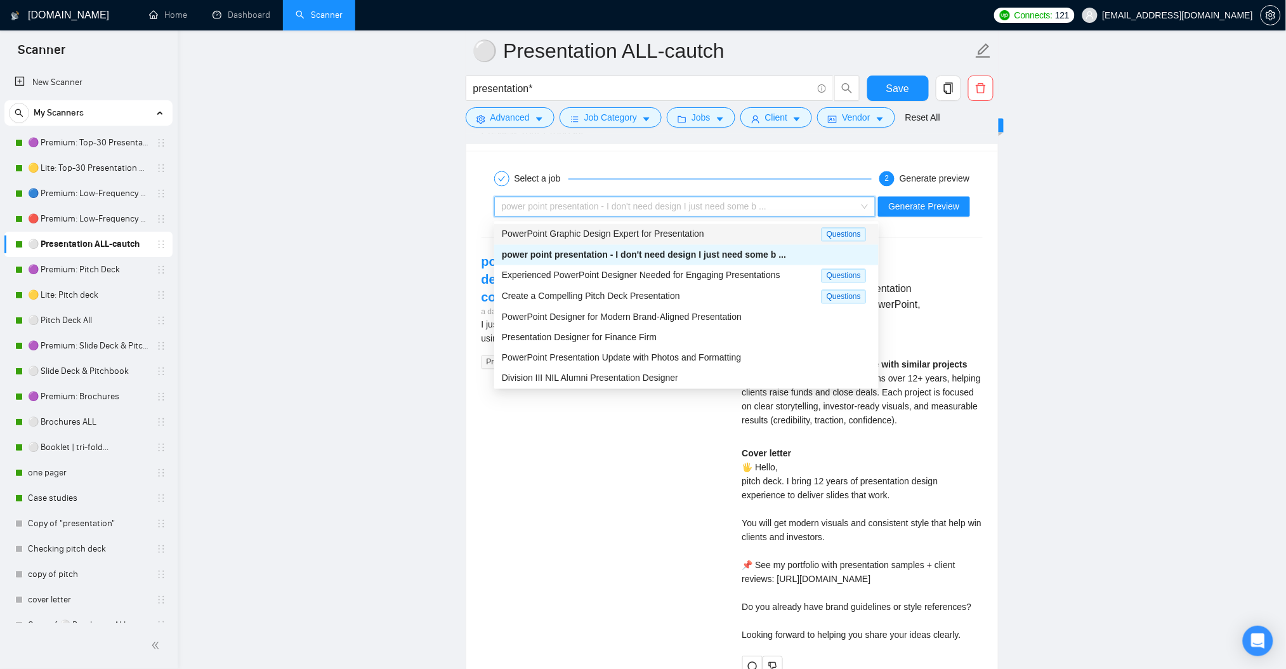
click at [683, 229] on span "PowerPoint Graphic Design Expert for Presentation" at bounding box center [603, 234] width 202 height 10
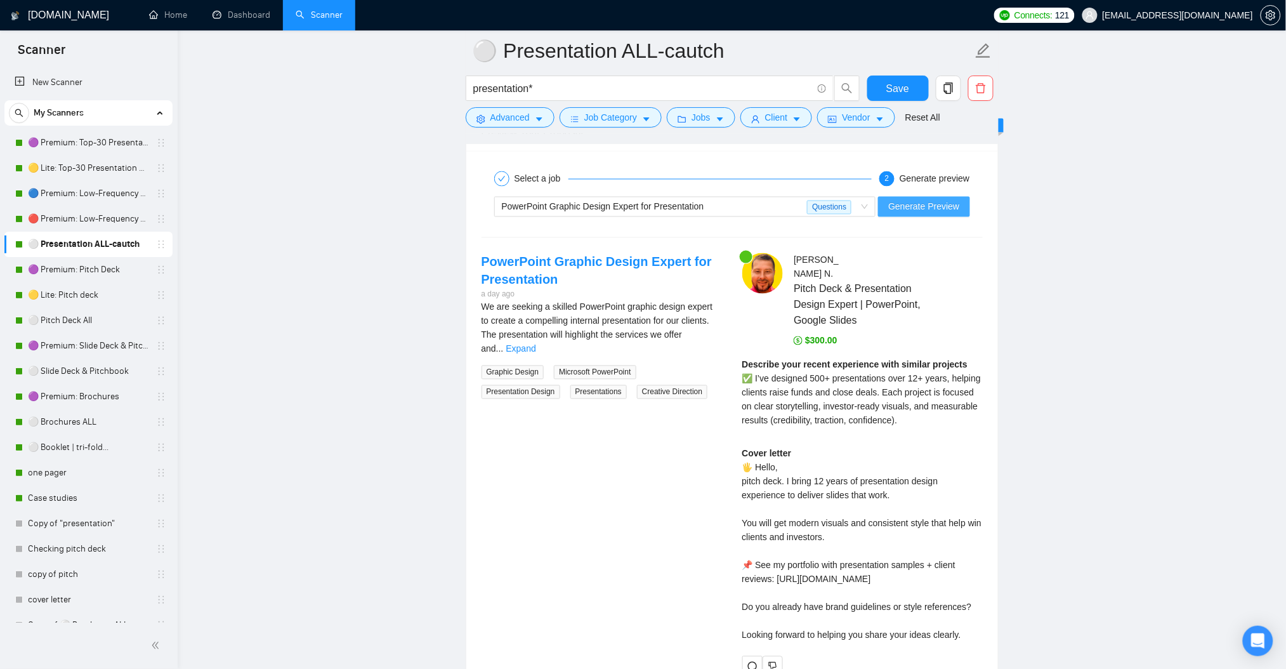
click at [942, 204] on span "Generate Preview" at bounding box center [923, 207] width 71 height 14
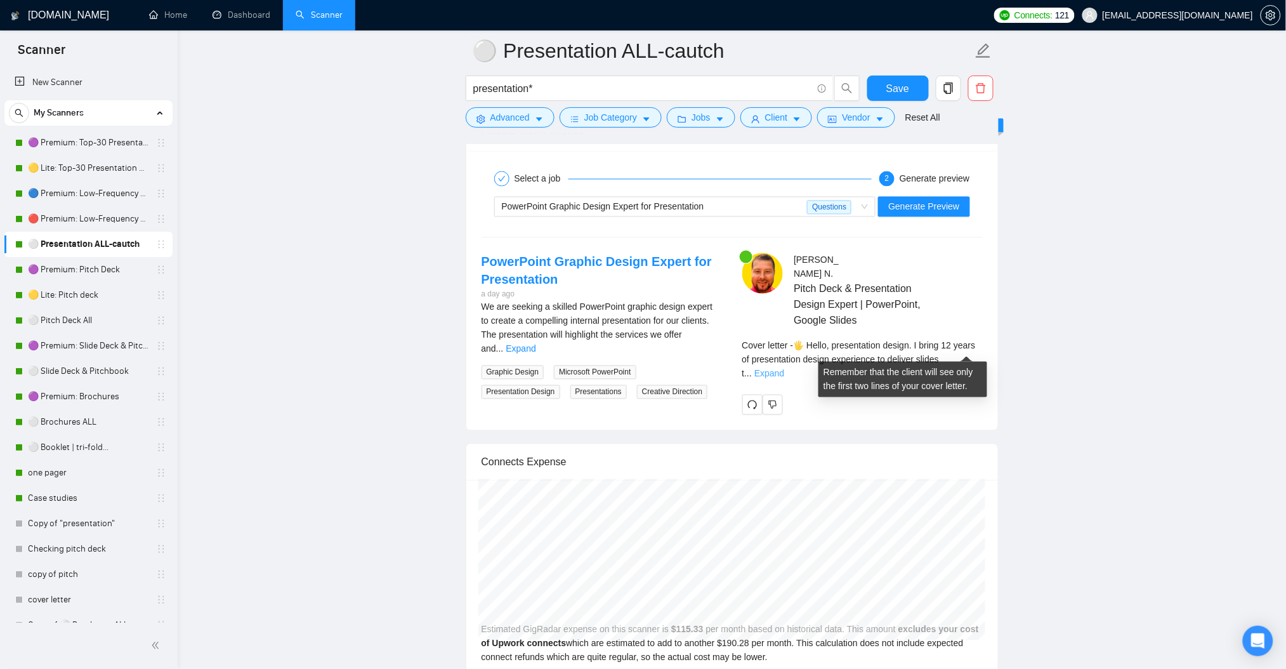
click at [784, 369] on link "Expand" at bounding box center [769, 374] width 30 height 10
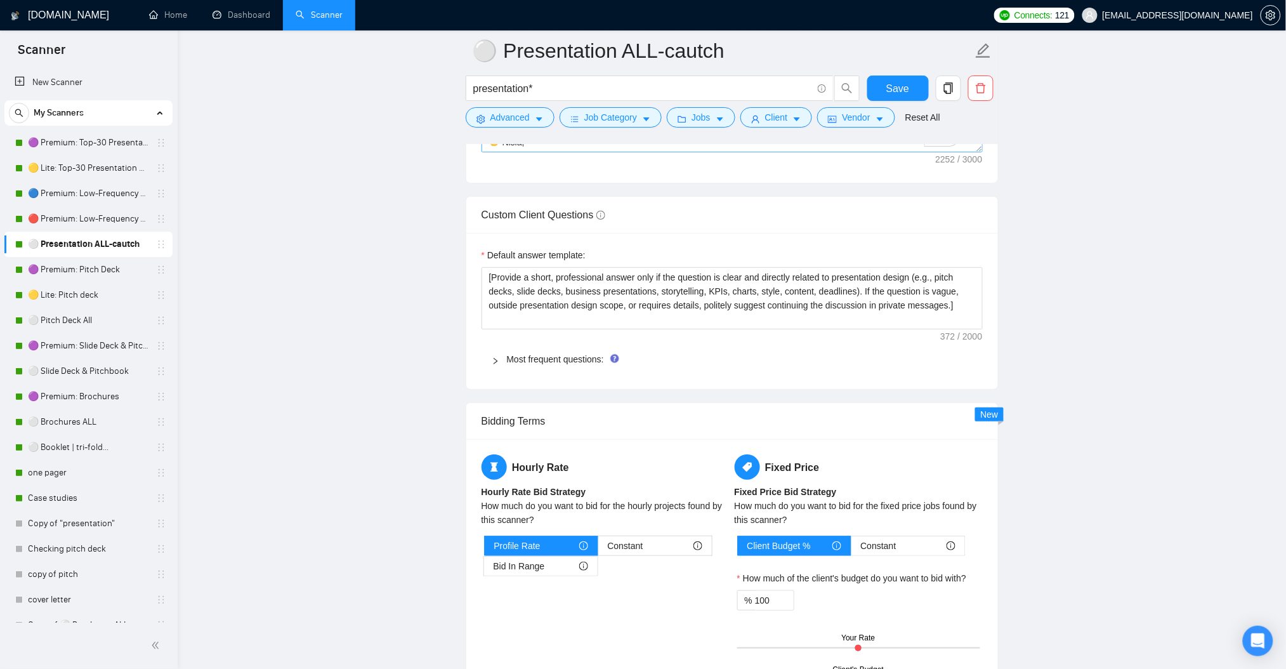
scroll to position [1607, 0]
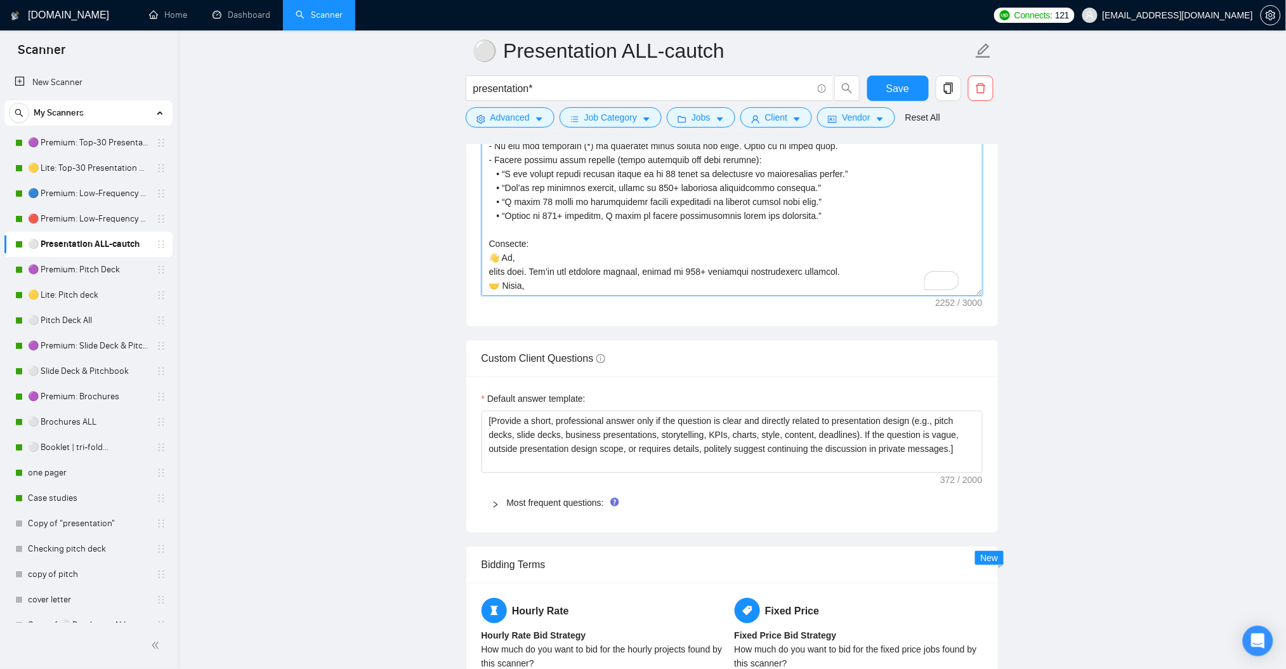
click at [736, 247] on textarea "Cover letter template:" at bounding box center [732, 152] width 501 height 285
paste textarea "Lore ips dolo sitame, consect, adi elits. Do eius tempori utlaboree. Dol magna …"
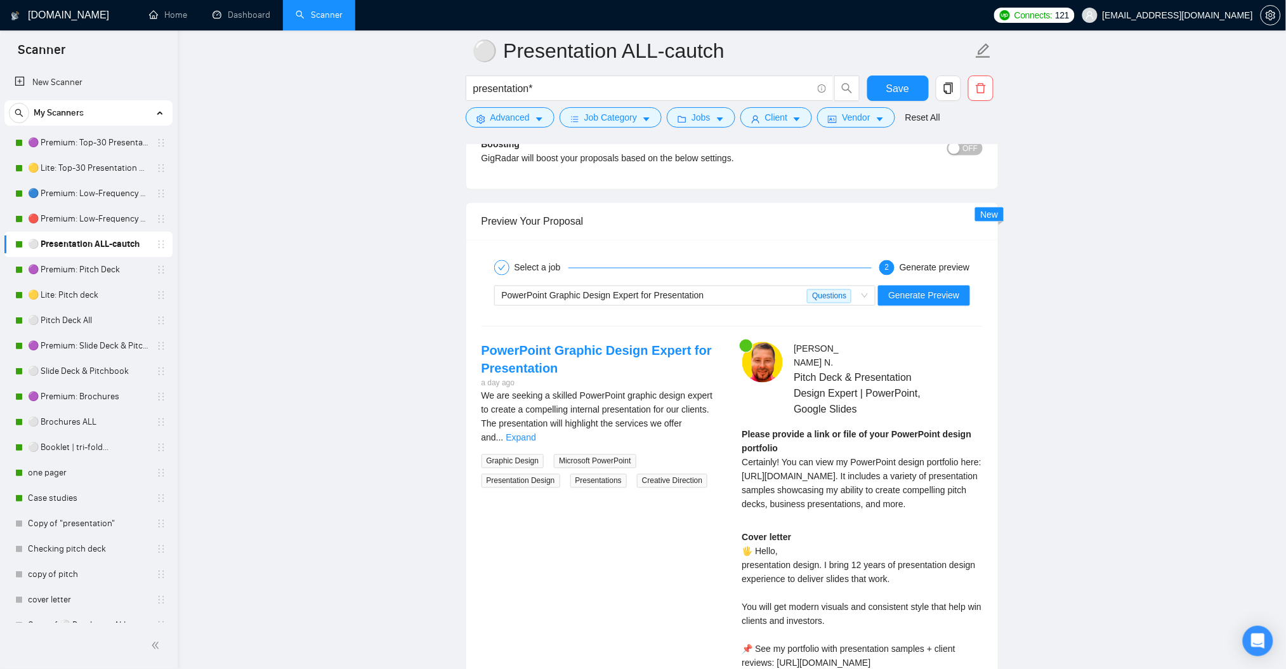
scroll to position [2368, 0]
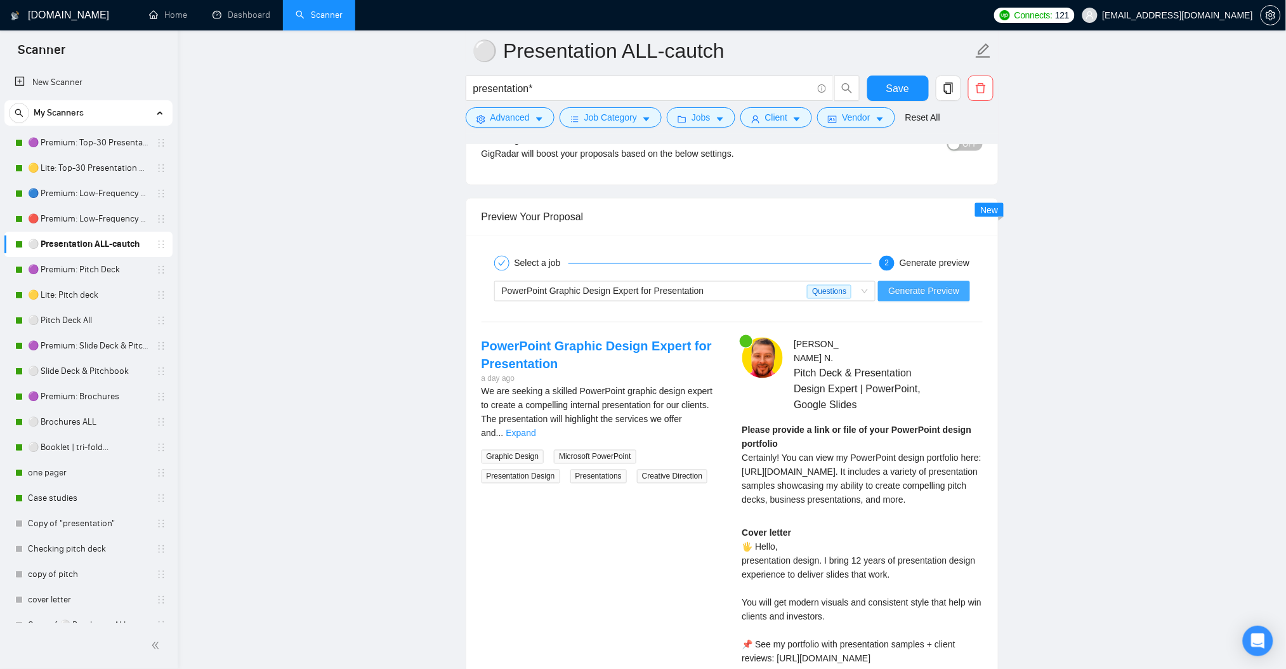
click at [939, 289] on span "Generate Preview" at bounding box center [923, 291] width 71 height 14
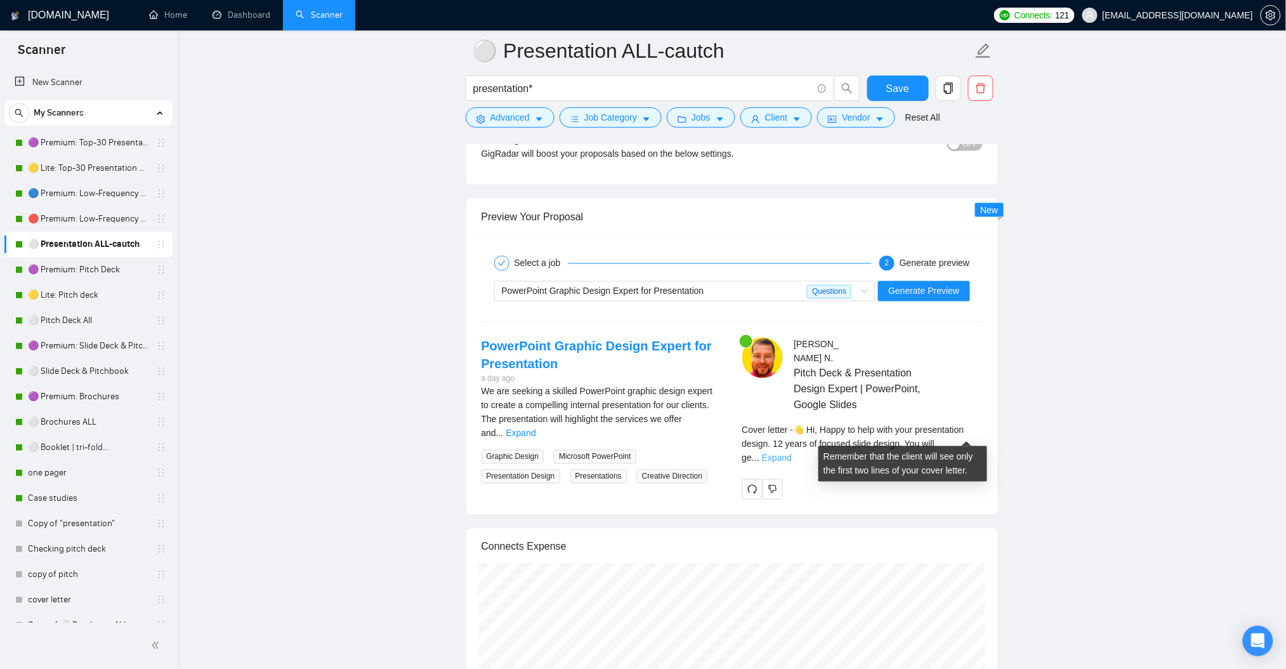
click at [792, 453] on link "Expand" at bounding box center [777, 458] width 30 height 10
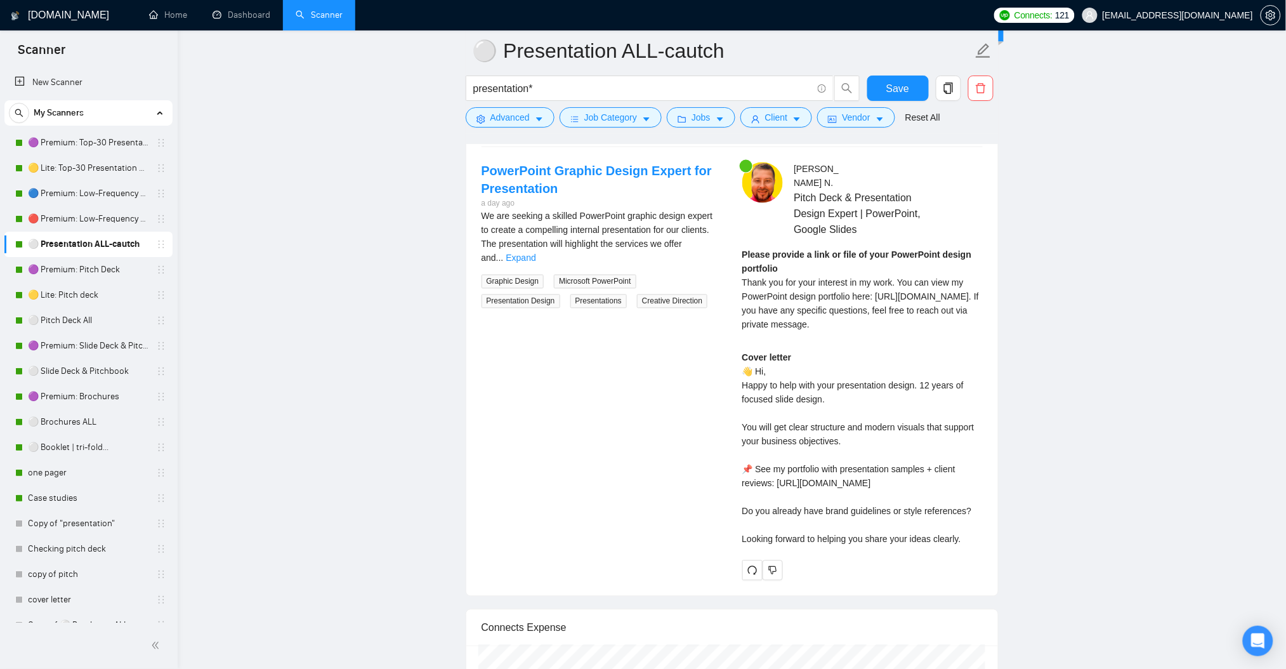
scroll to position [2538, 0]
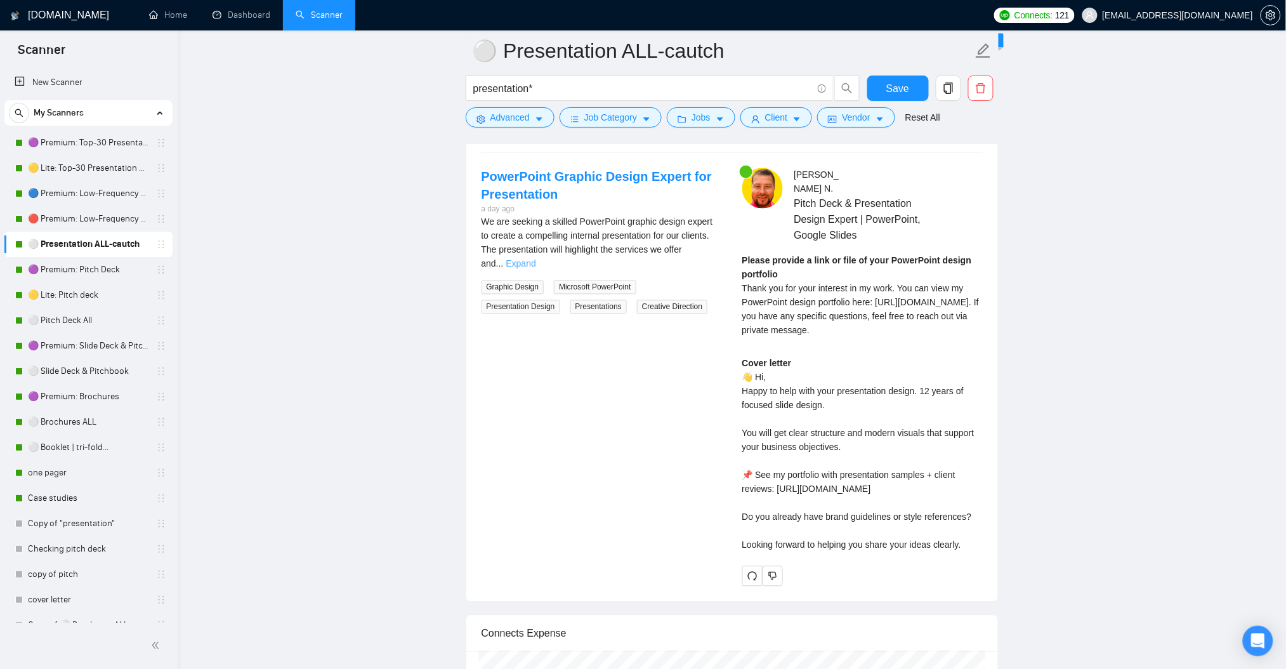
click at [536, 259] on link "Expand" at bounding box center [521, 264] width 30 height 10
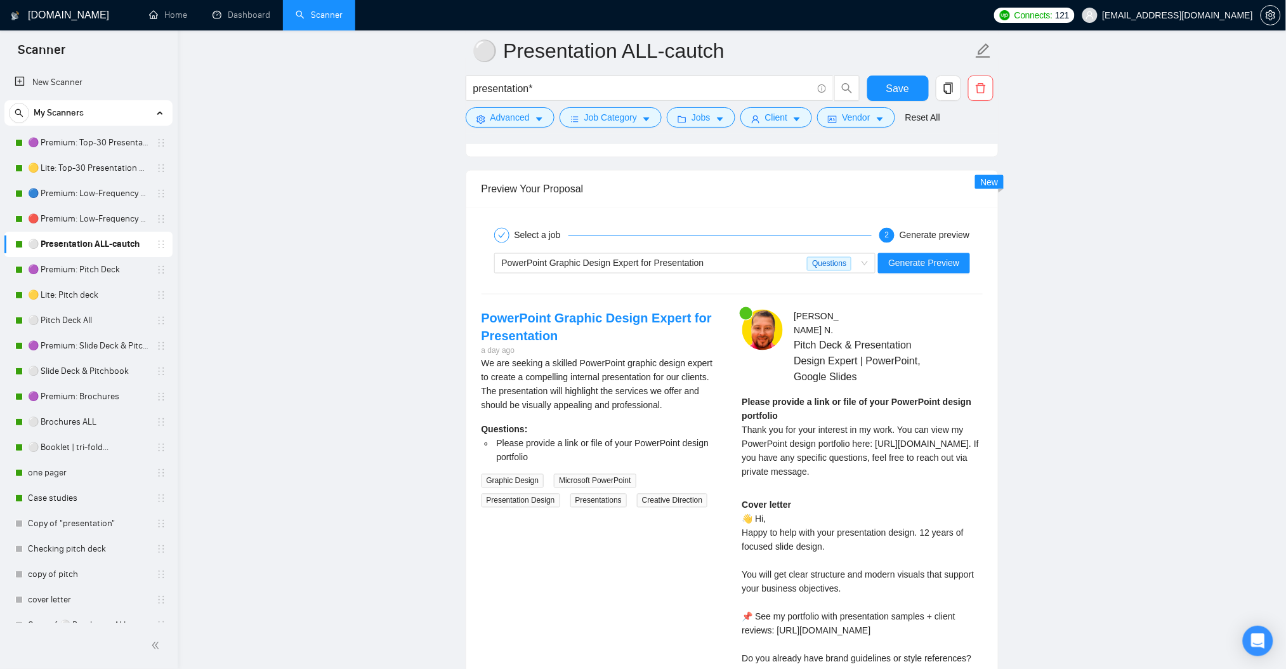
scroll to position [2368, 0]
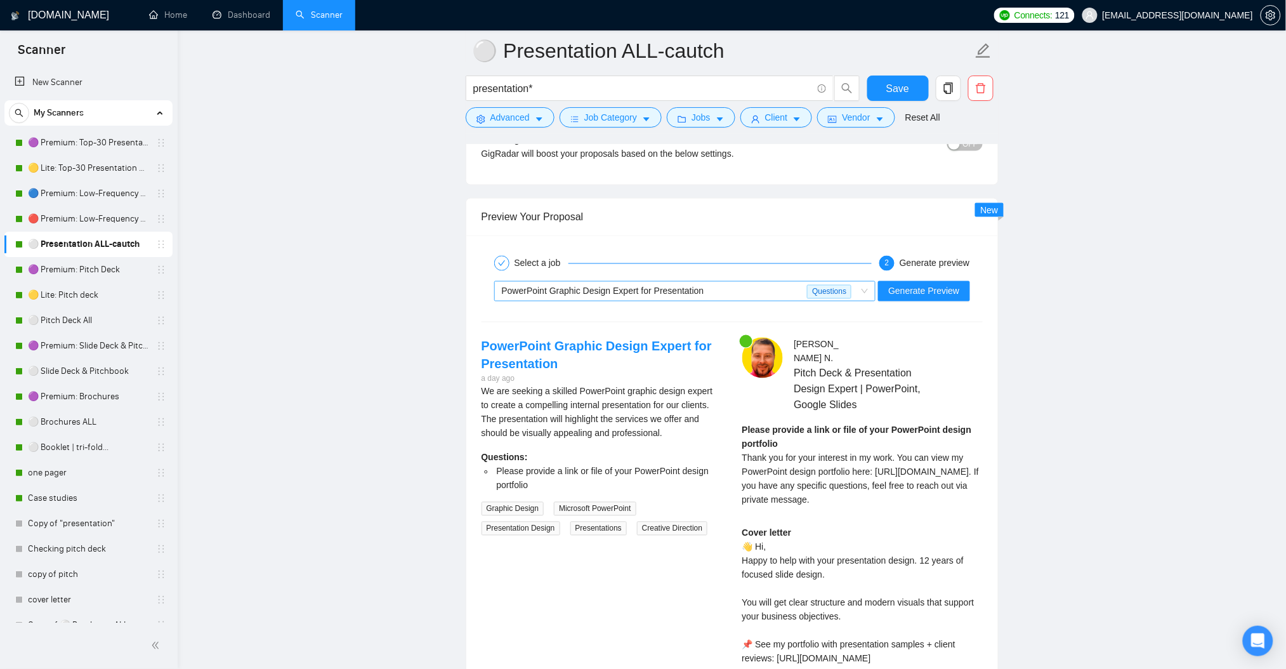
click at [636, 292] on span "PowerPoint Graphic Design Expert for Presentation" at bounding box center [603, 291] width 202 height 10
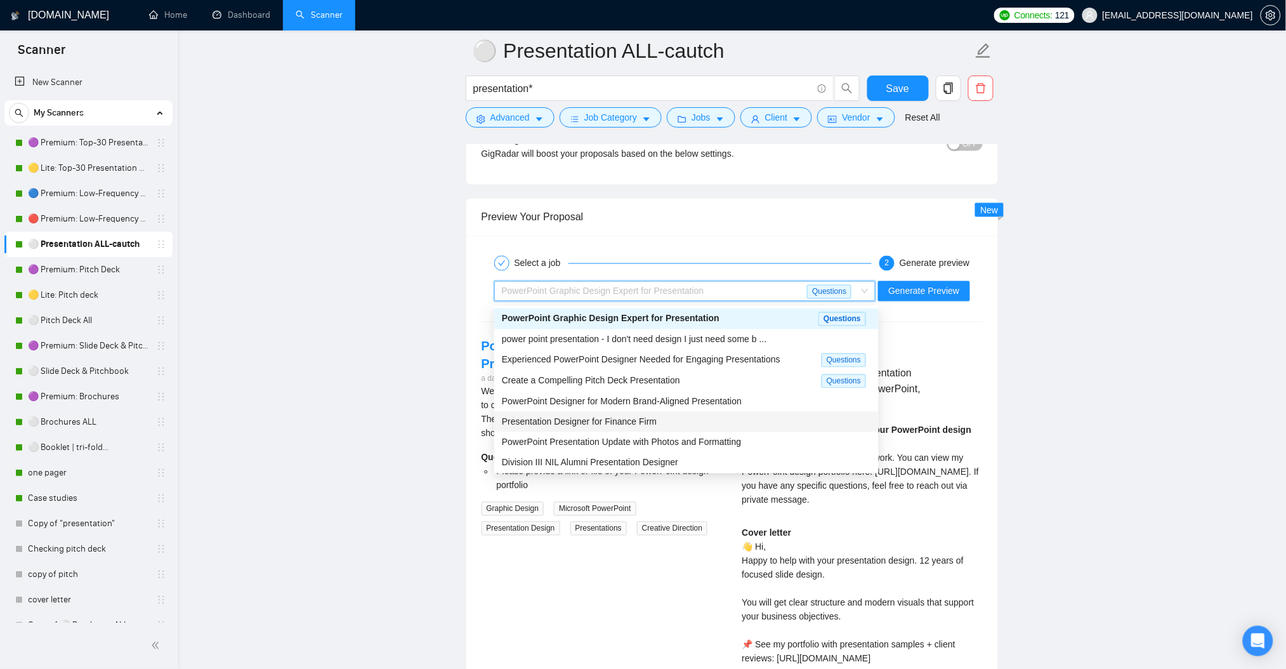
click at [672, 421] on div "Presentation Designer for Finance Firm" at bounding box center [686, 422] width 369 height 14
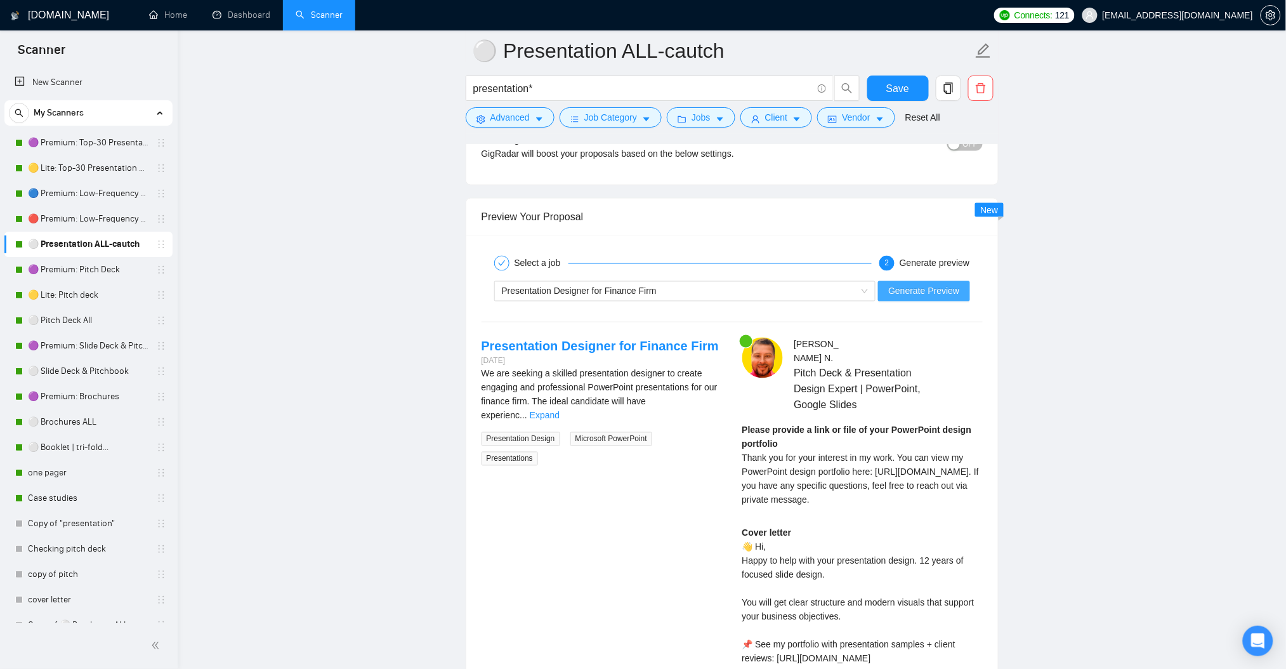
click at [902, 300] on button "Generate Preview" at bounding box center [923, 291] width 91 height 20
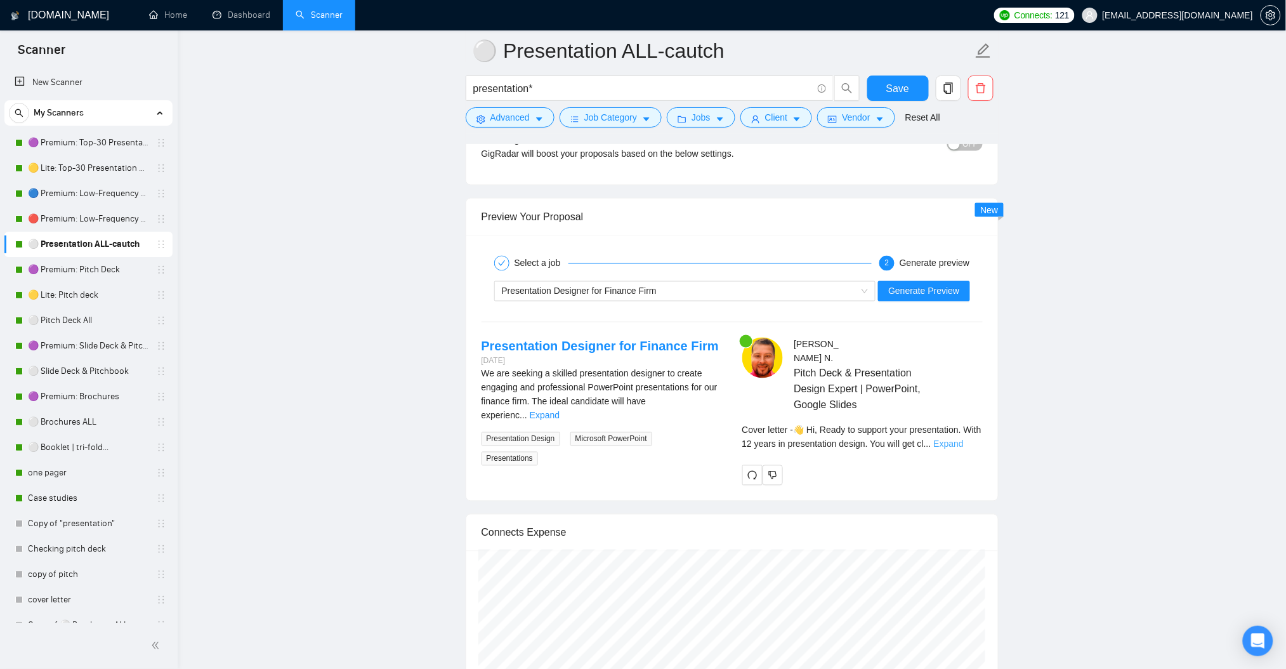
click at [964, 439] on link "Expand" at bounding box center [949, 444] width 30 height 10
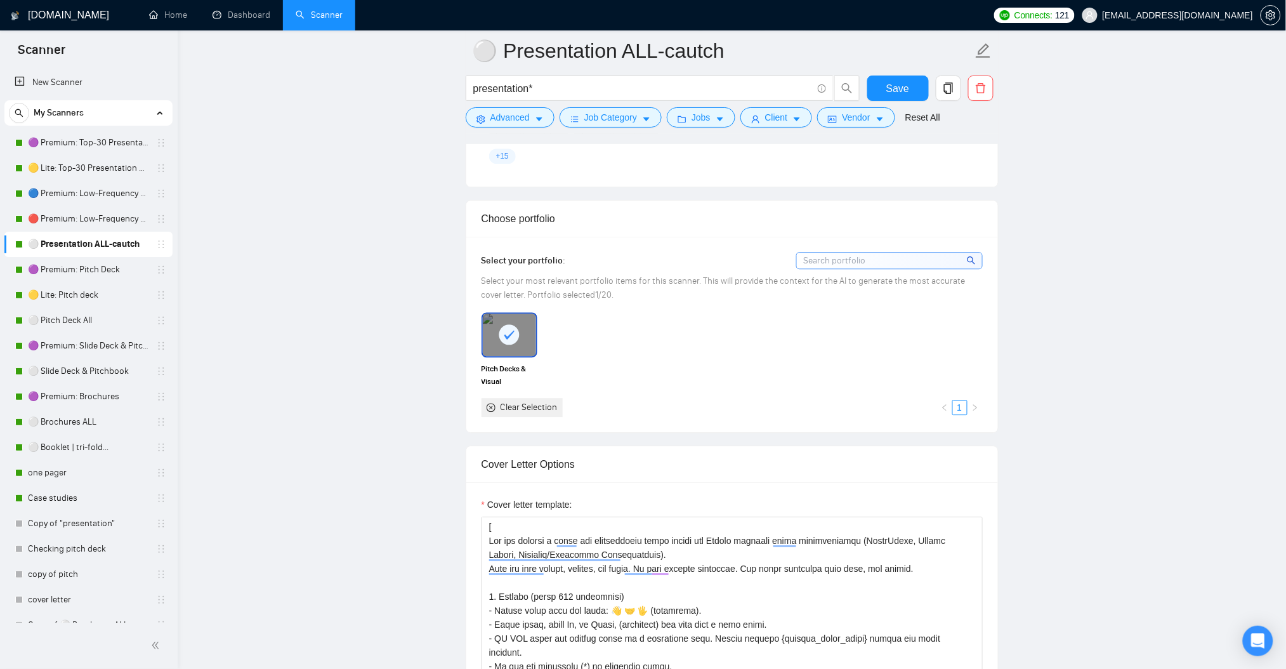
scroll to position [1099, 0]
click at [779, 567] on textarea "Cover letter template:" at bounding box center [732, 660] width 501 height 285
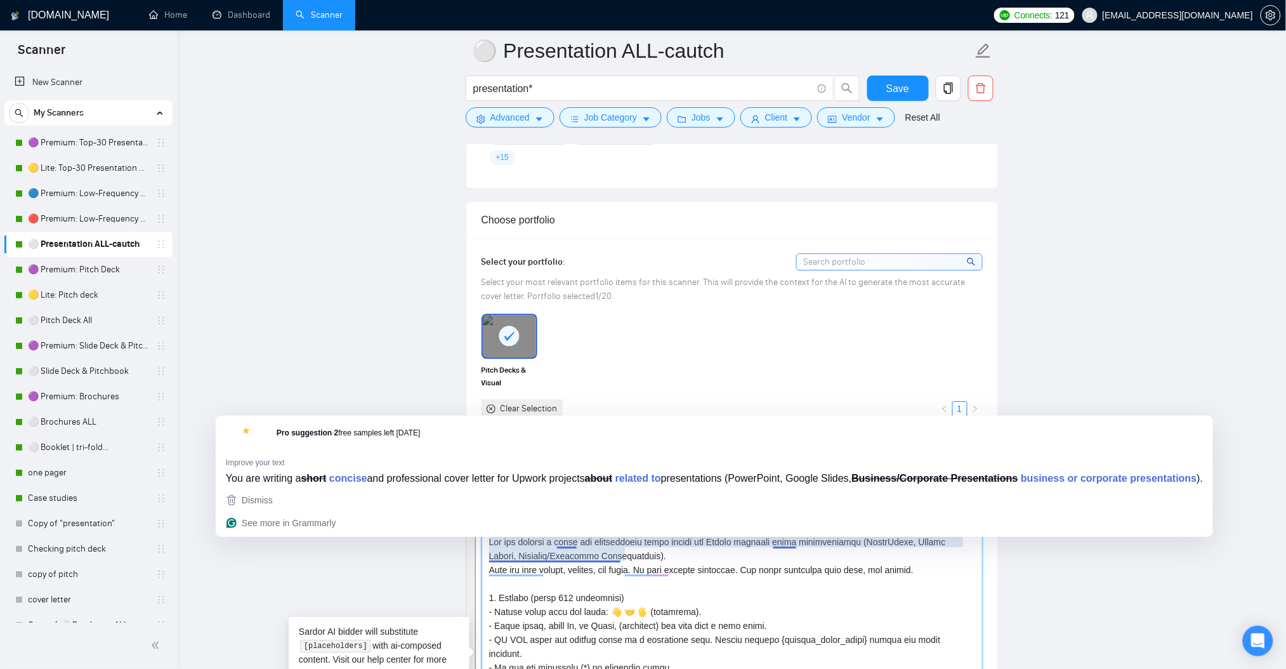
paste textarea "Lore ips dolo sitame, consect, adi elits. Do eius tempori utlaboree. Dol magna …"
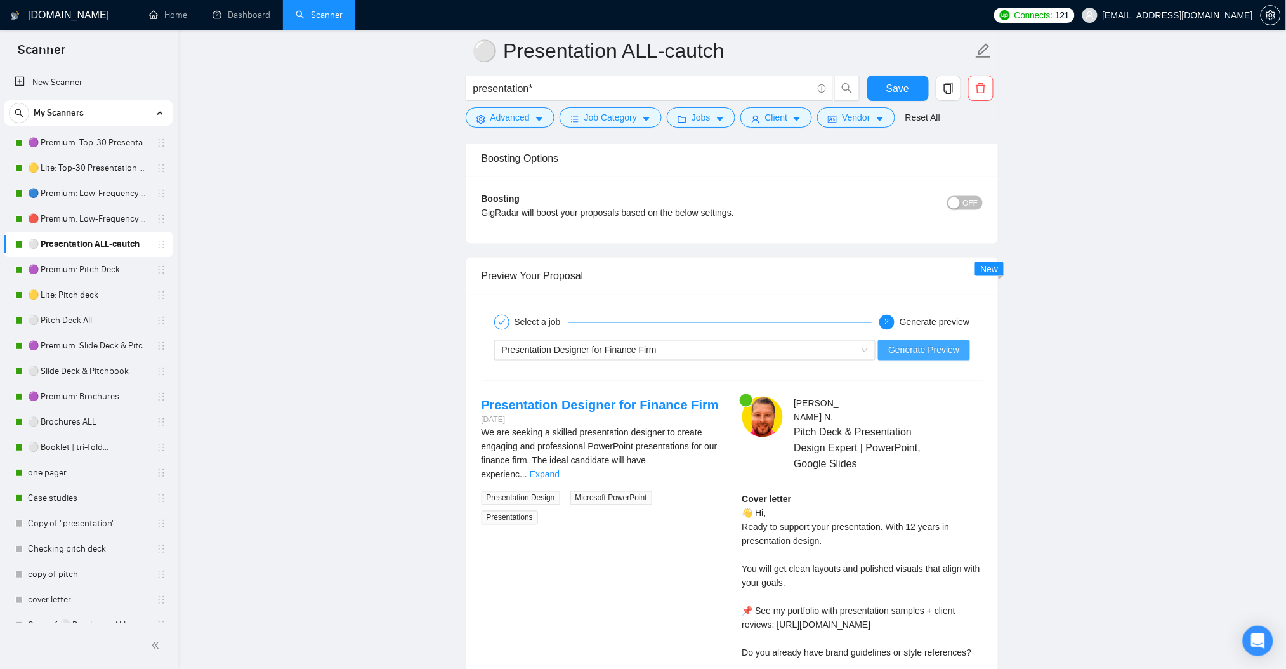
scroll to position [2333, 0]
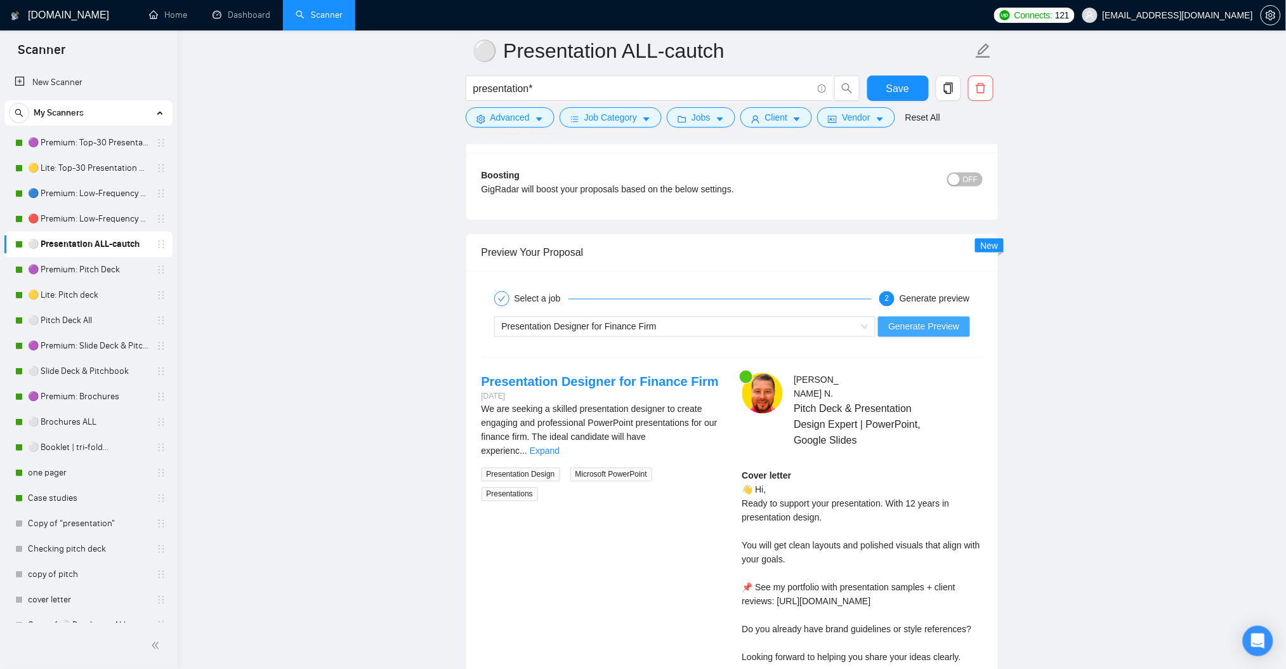
click at [941, 325] on span "Generate Preview" at bounding box center [923, 327] width 71 height 14
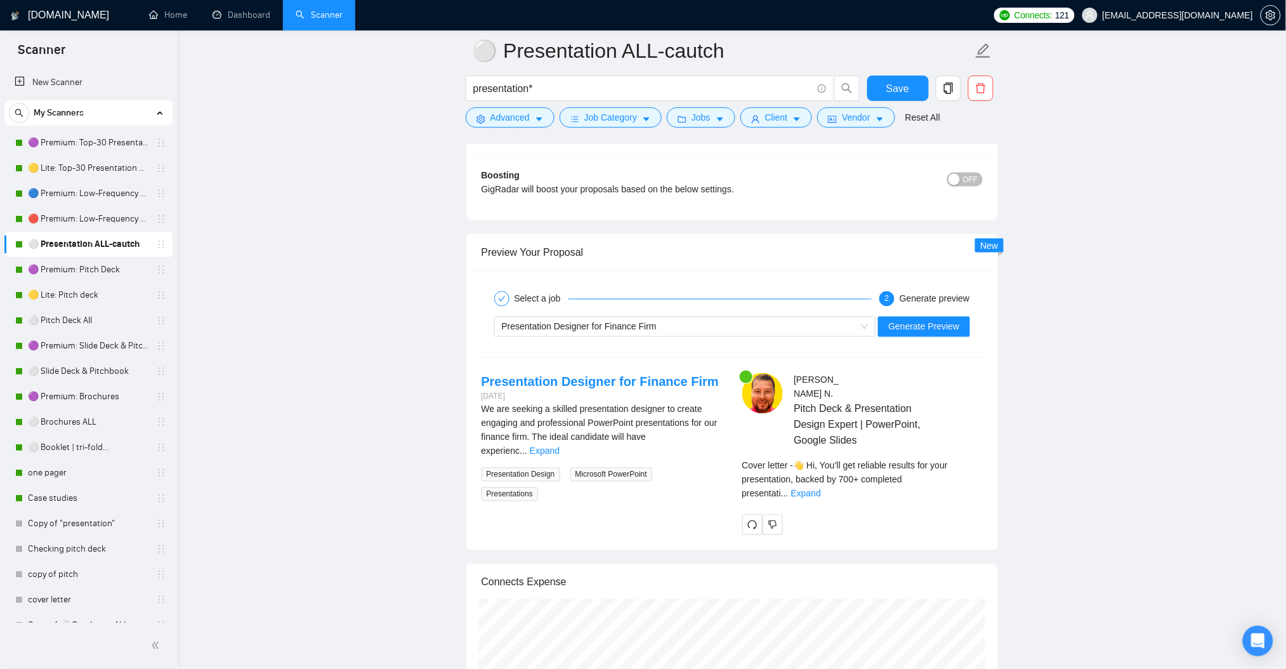
click at [981, 465] on div "Cover letter - 👋 Hi, You’ll get reliable results for your presentation, backed …" at bounding box center [862, 480] width 240 height 42
click at [821, 489] on link "Expand" at bounding box center [806, 494] width 30 height 10
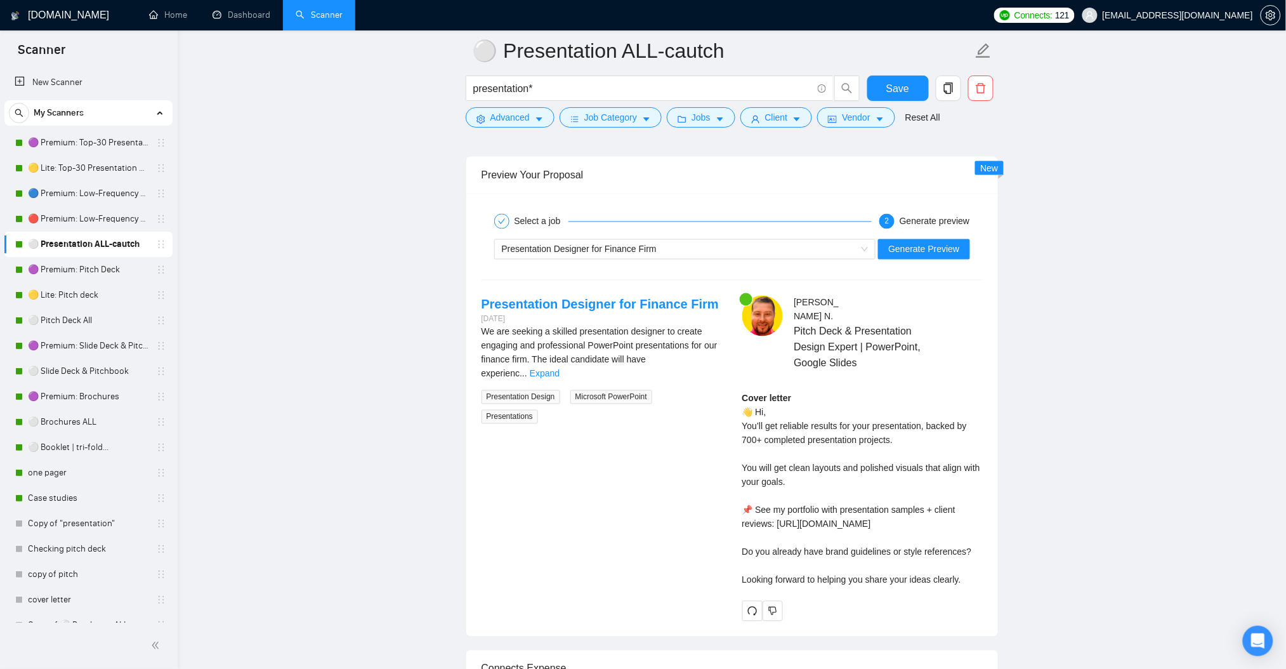
scroll to position [2418, 0]
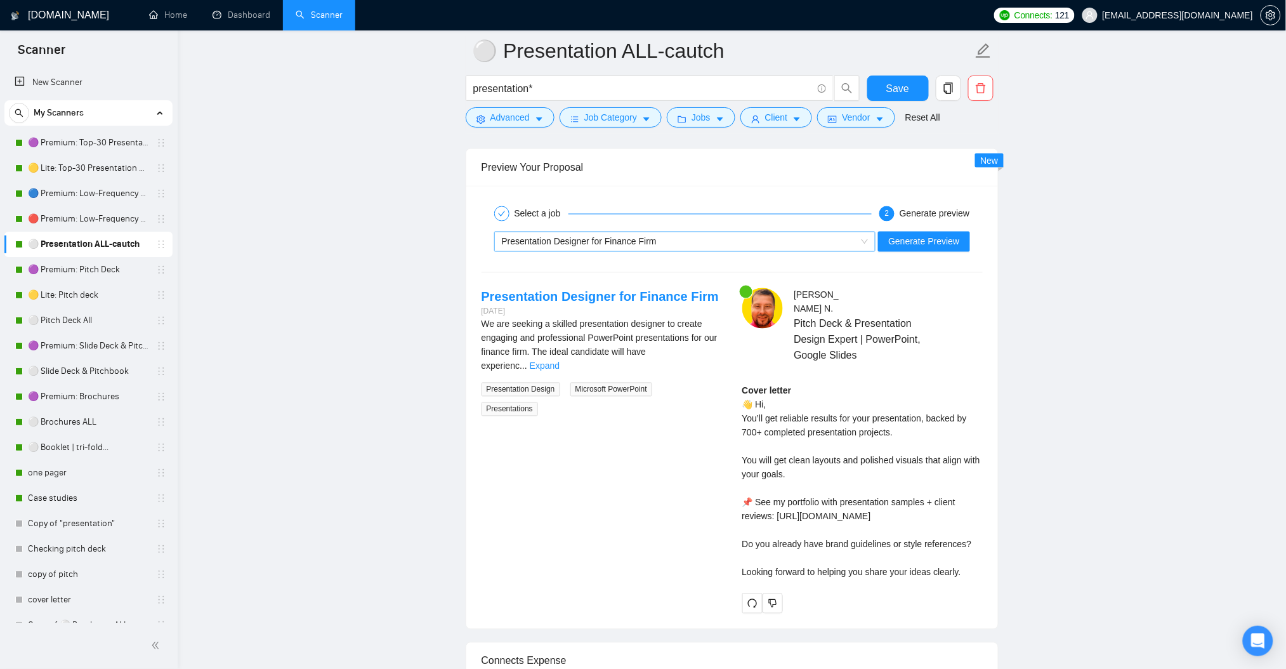
click at [581, 247] on span "Presentation Designer for Finance Firm" at bounding box center [579, 242] width 155 height 10
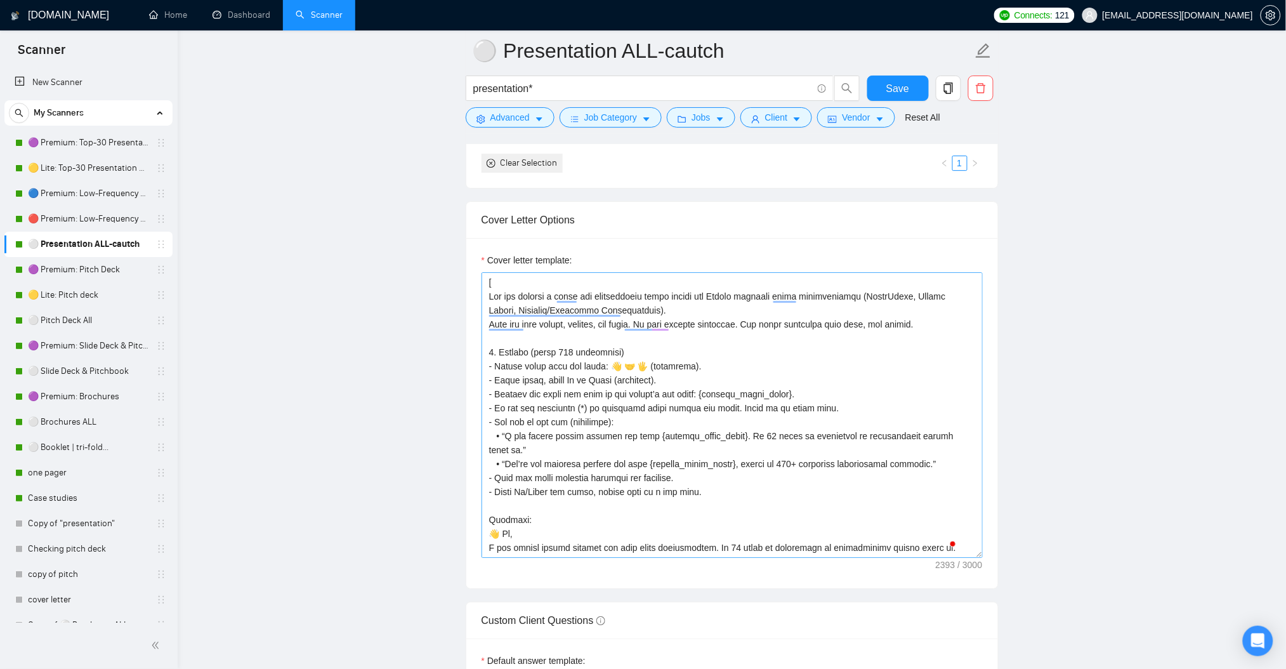
scroll to position [1318, 0]
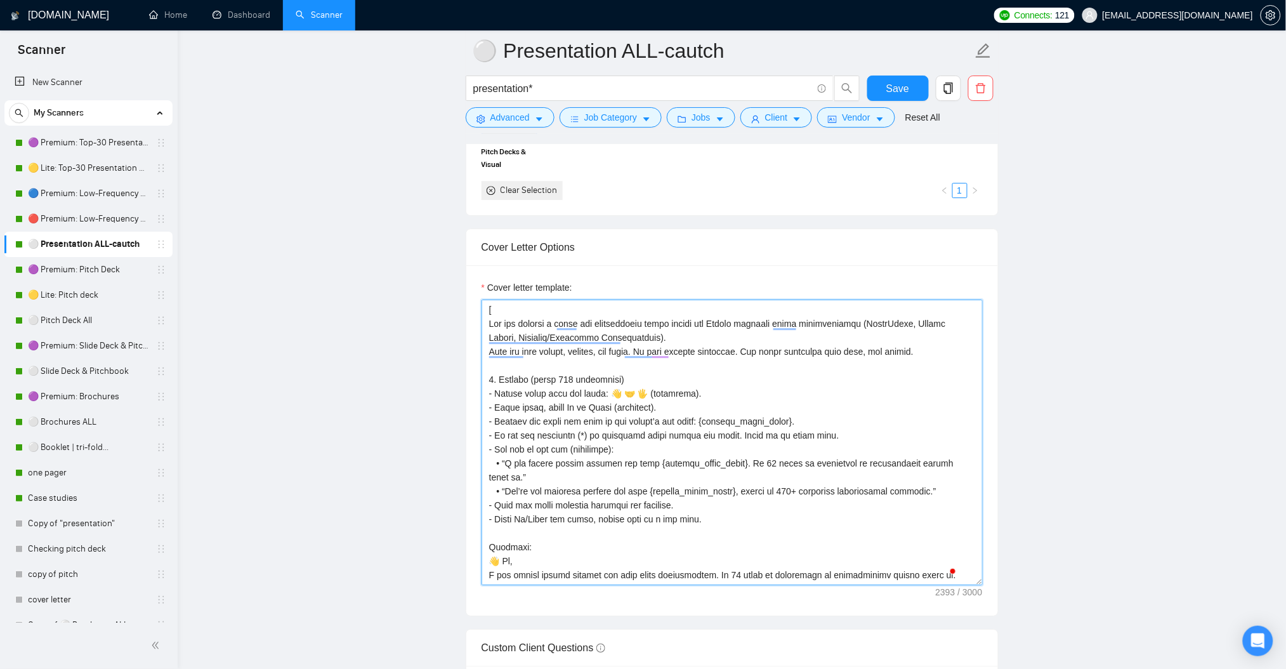
click at [768, 356] on textarea "Cover letter template:" at bounding box center [732, 441] width 501 height 285
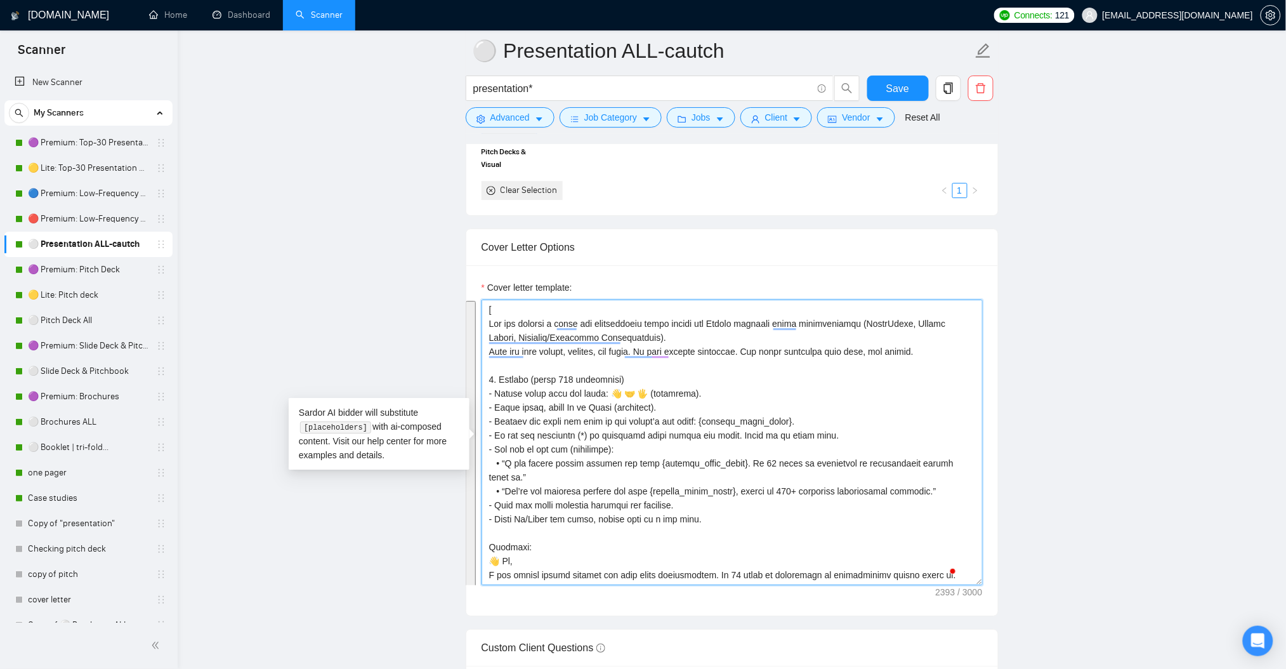
paste textarea "Lor ips dolorsi a conse adi elitseddoeiu tempo incidi utl Etdolo magnaali enima…"
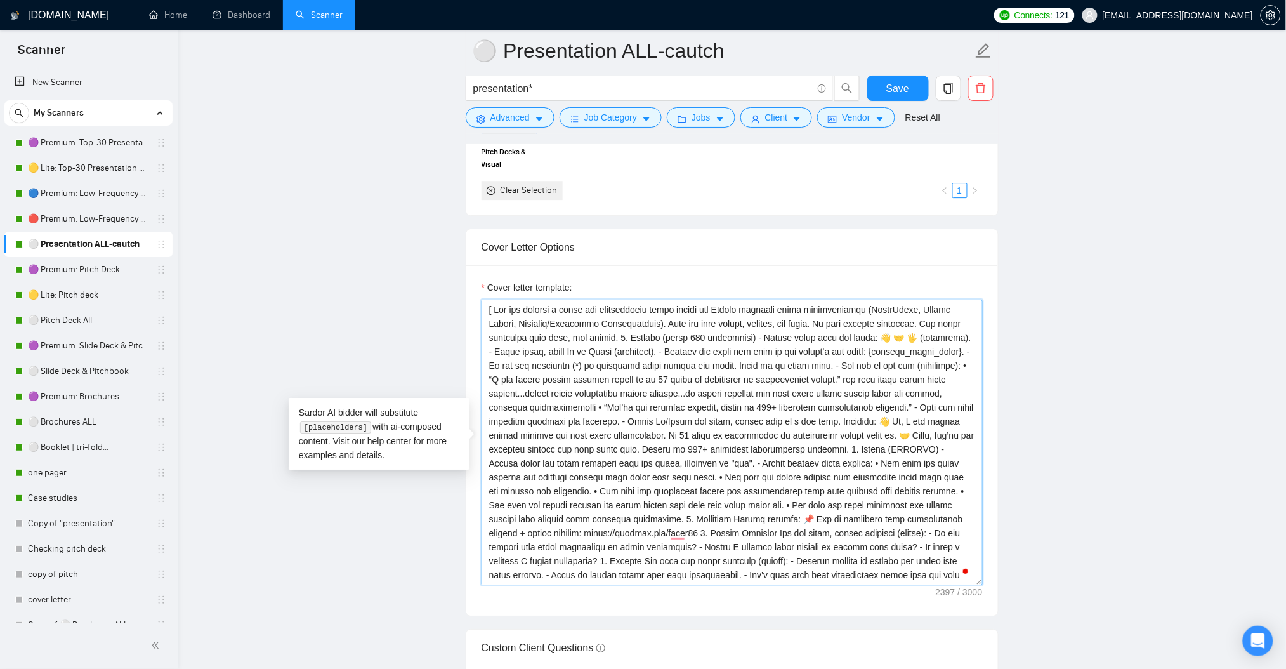
click at [737, 373] on textarea "Cover letter template:" at bounding box center [732, 441] width 501 height 285
paste textarea "Lor ips dolorsi a conse adi elitseddoeiu tempo incidi utl Etdolo magnaali enima…"
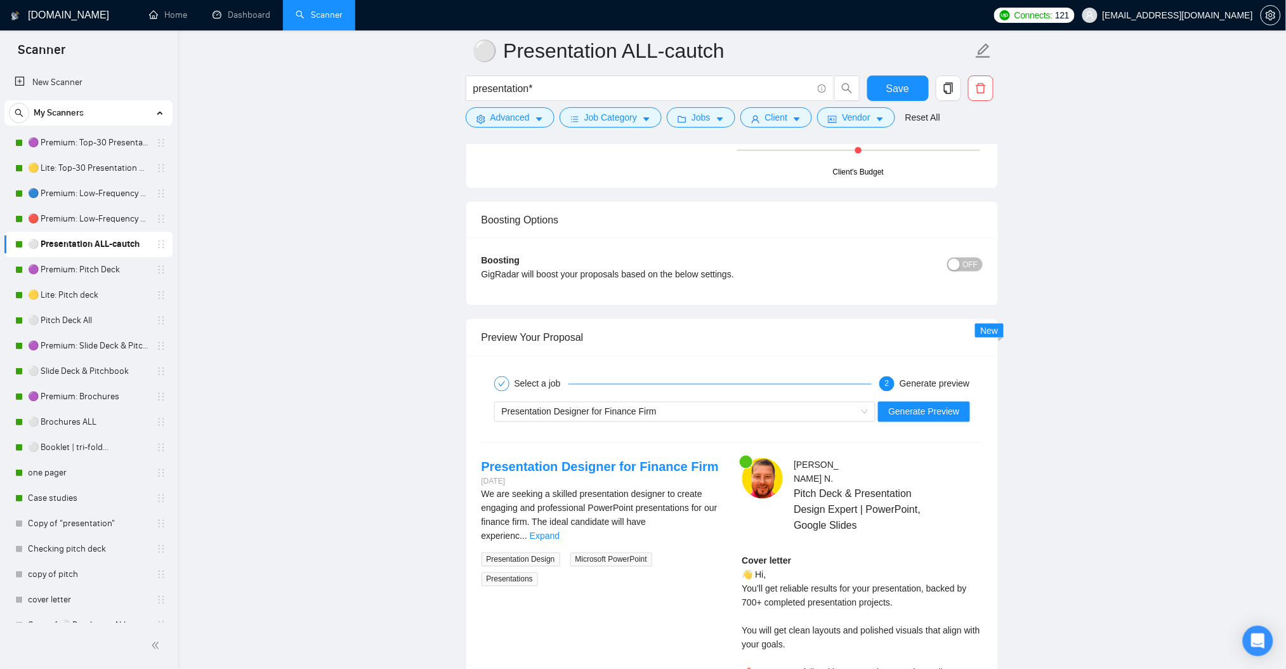
scroll to position [2248, 0]
click at [692, 417] on div "Presentation Designer for Finance Firm" at bounding box center [679, 411] width 355 height 19
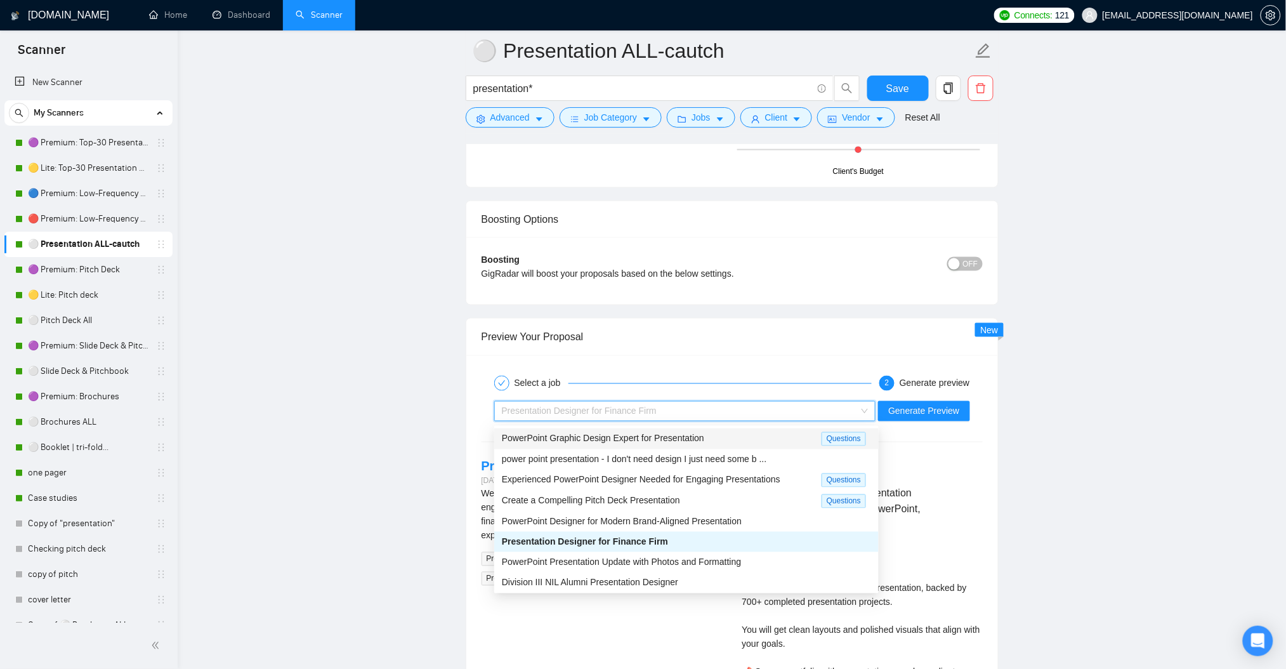
click at [693, 437] on span "PowerPoint Graphic Design Expert for Presentation" at bounding box center [603, 438] width 202 height 10
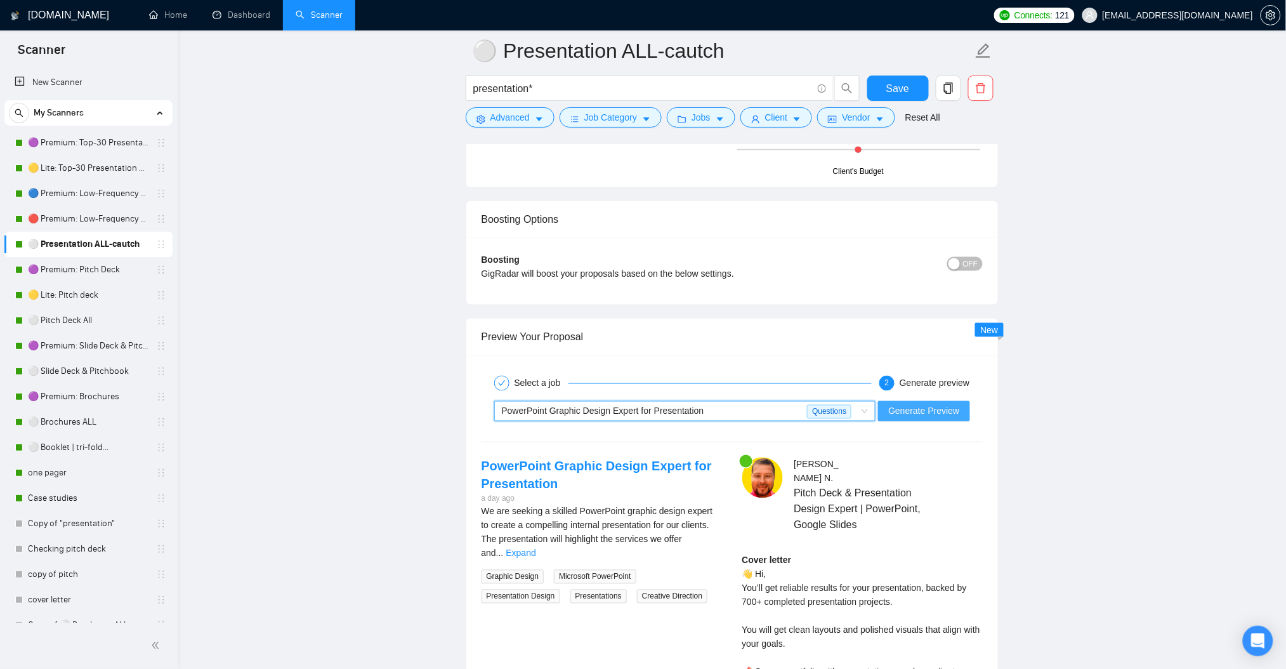
click at [957, 414] on span "Generate Preview" at bounding box center [923, 411] width 71 height 14
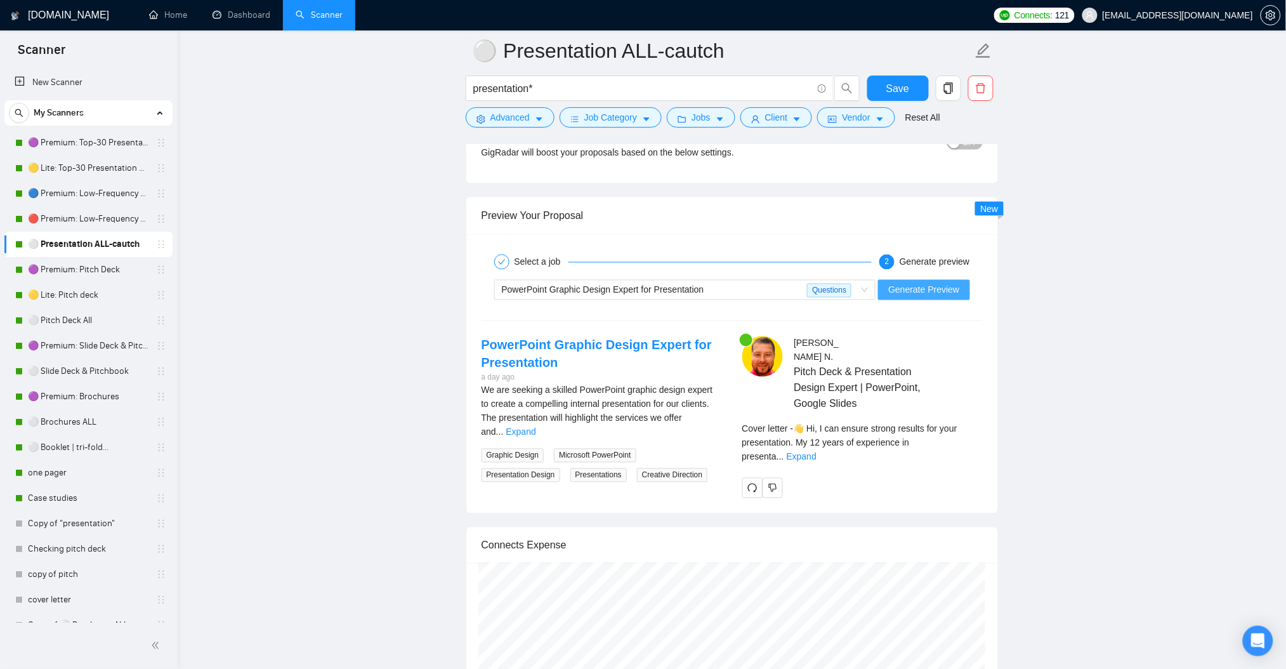
scroll to position [2418, 0]
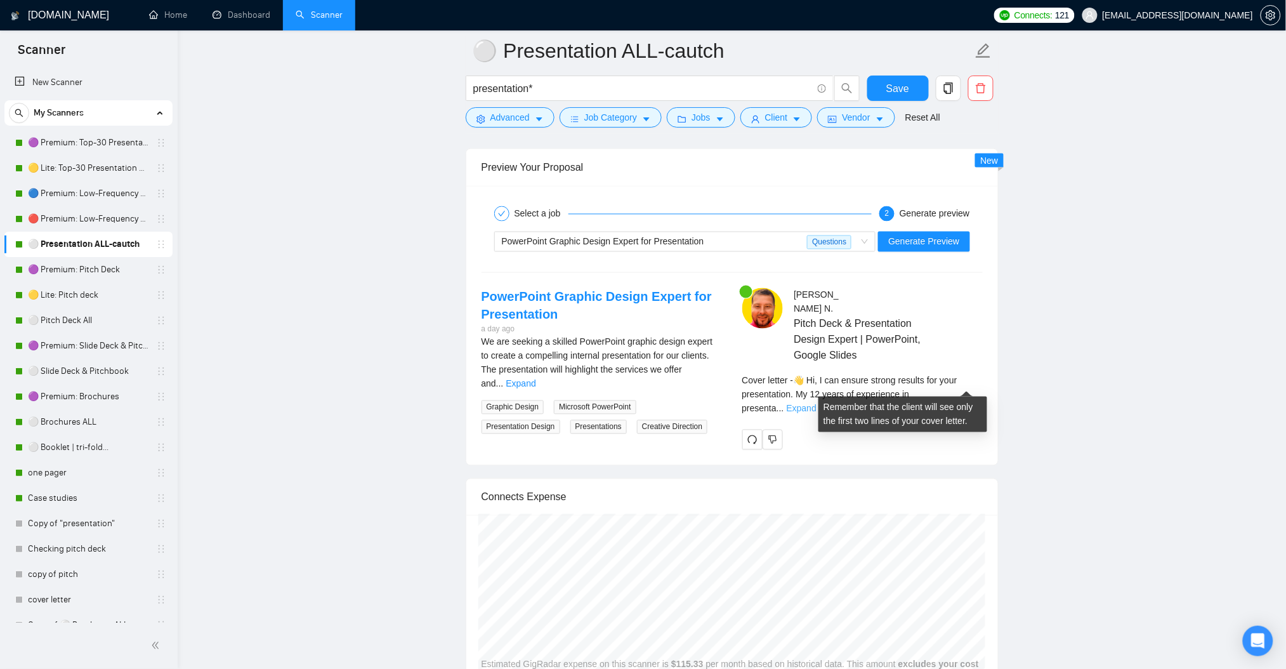
click at [817, 404] on link "Expand" at bounding box center [802, 409] width 30 height 10
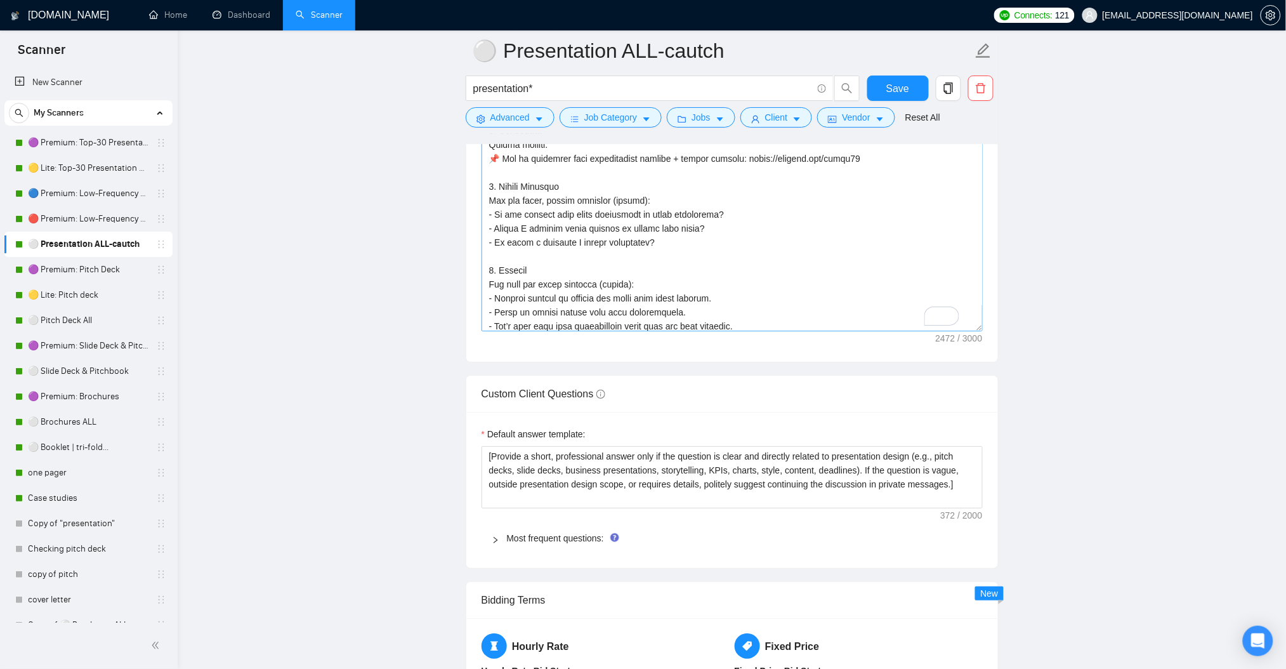
scroll to position [330, 0]
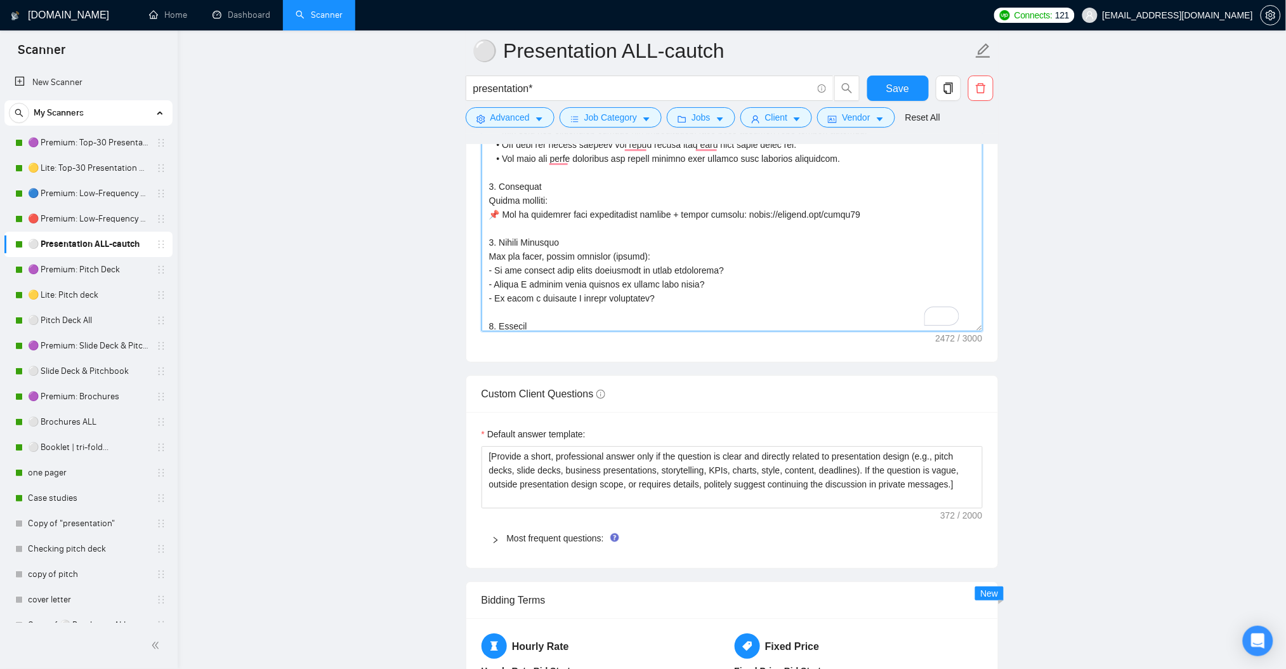
click at [778, 309] on textarea "Cover letter template:" at bounding box center [732, 188] width 501 height 285
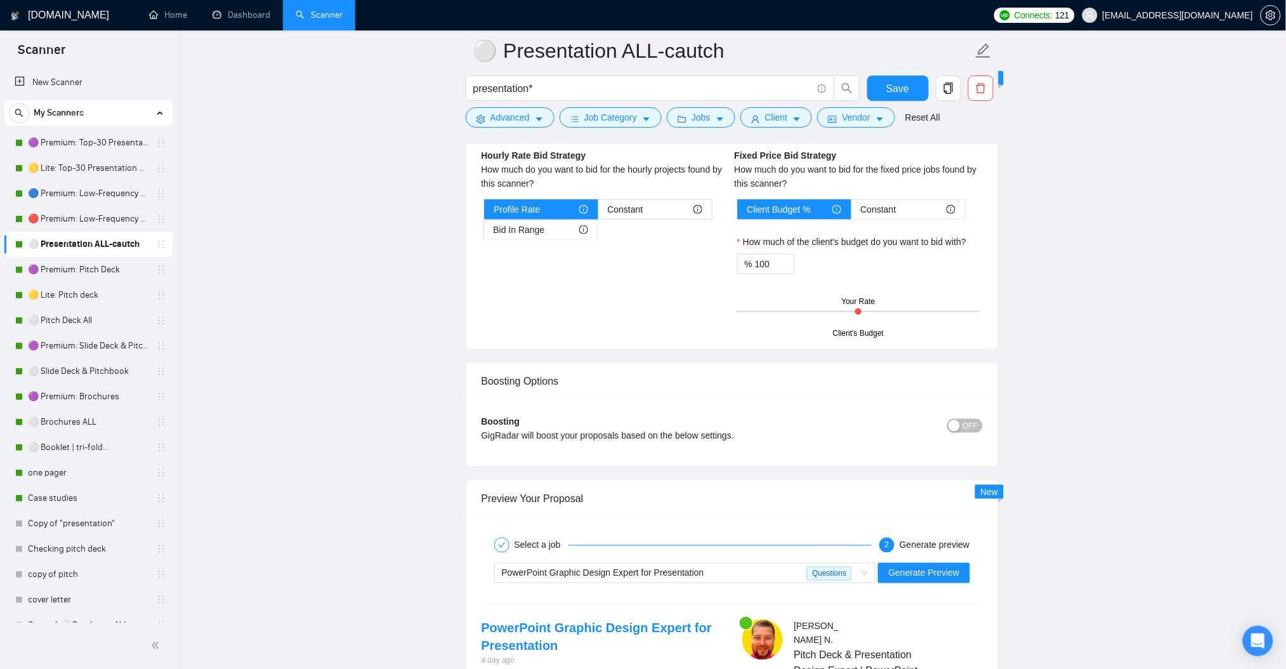
scroll to position [2333, 0]
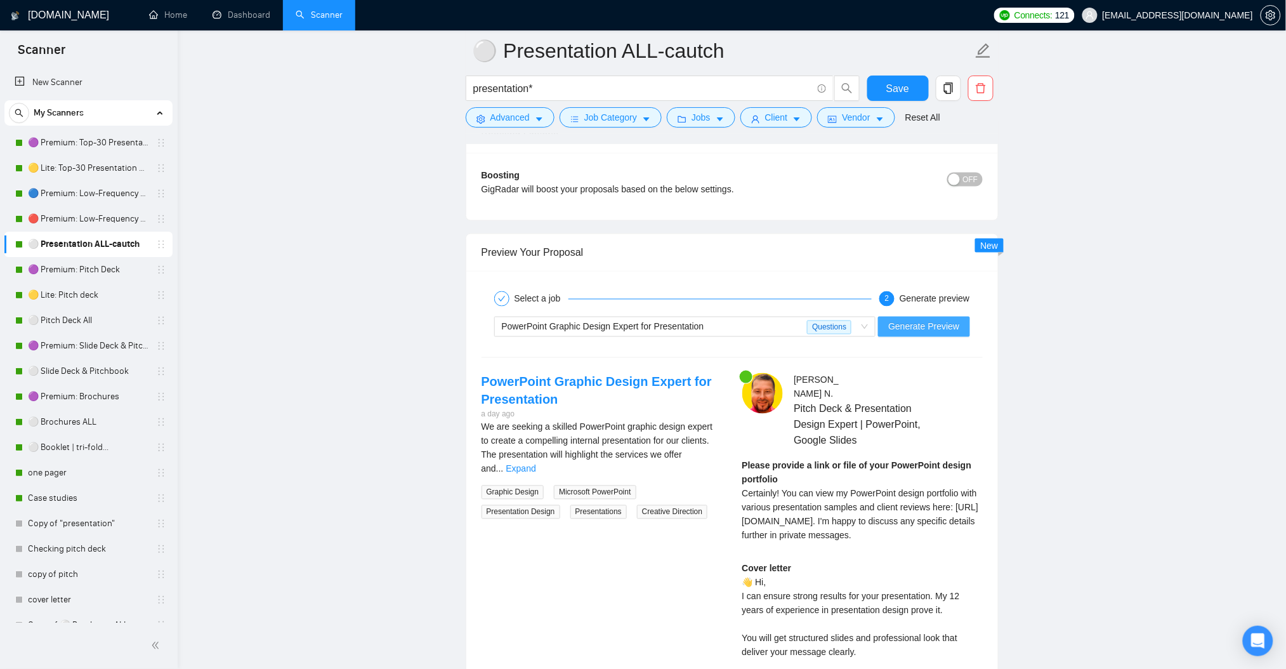
click at [917, 332] on span "Generate Preview" at bounding box center [923, 327] width 71 height 14
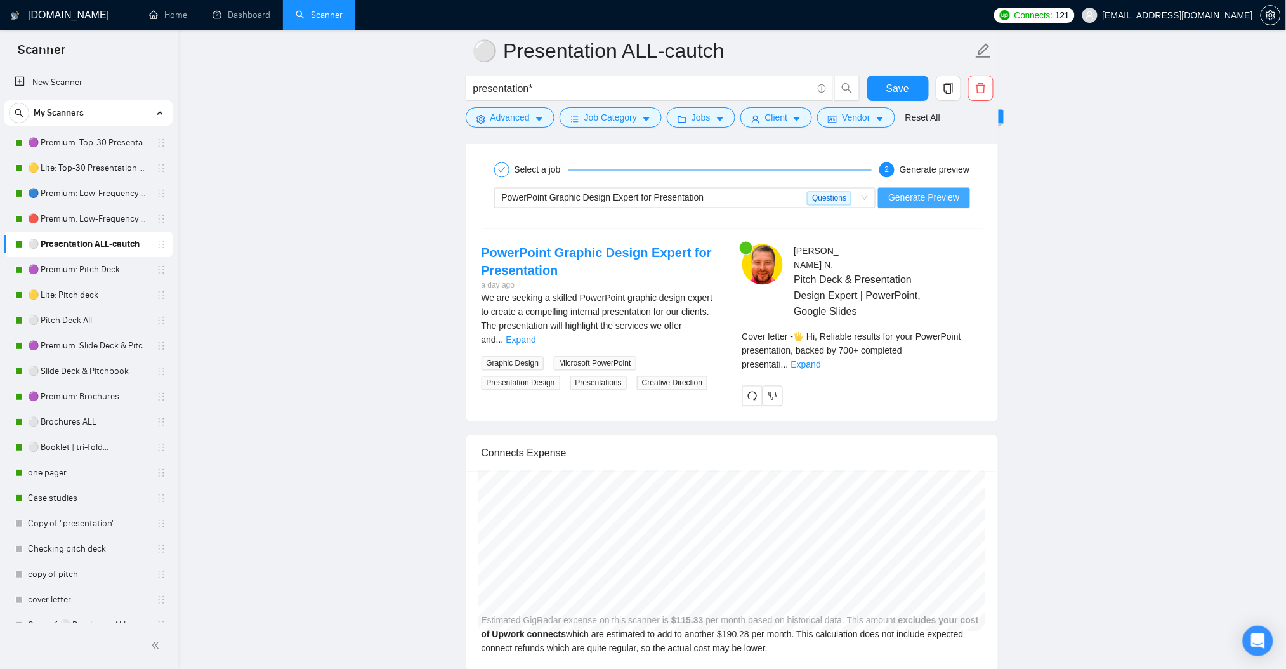
scroll to position [2502, 0]
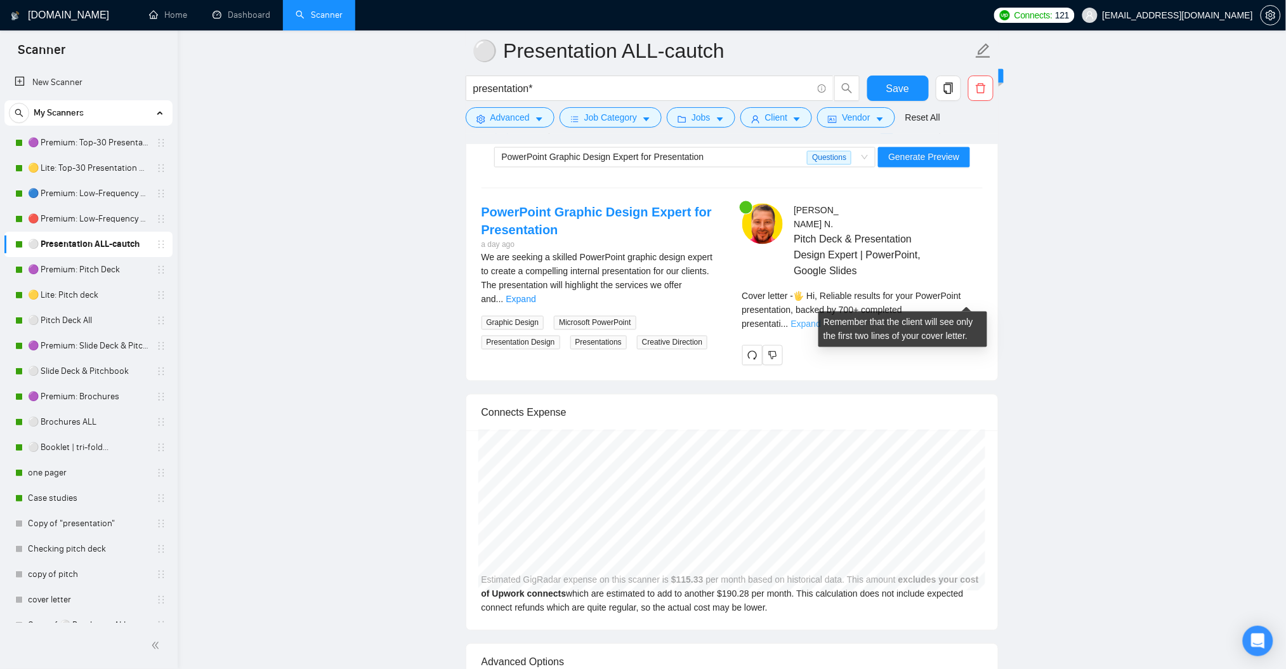
click at [821, 319] on link "Expand" at bounding box center [806, 324] width 30 height 10
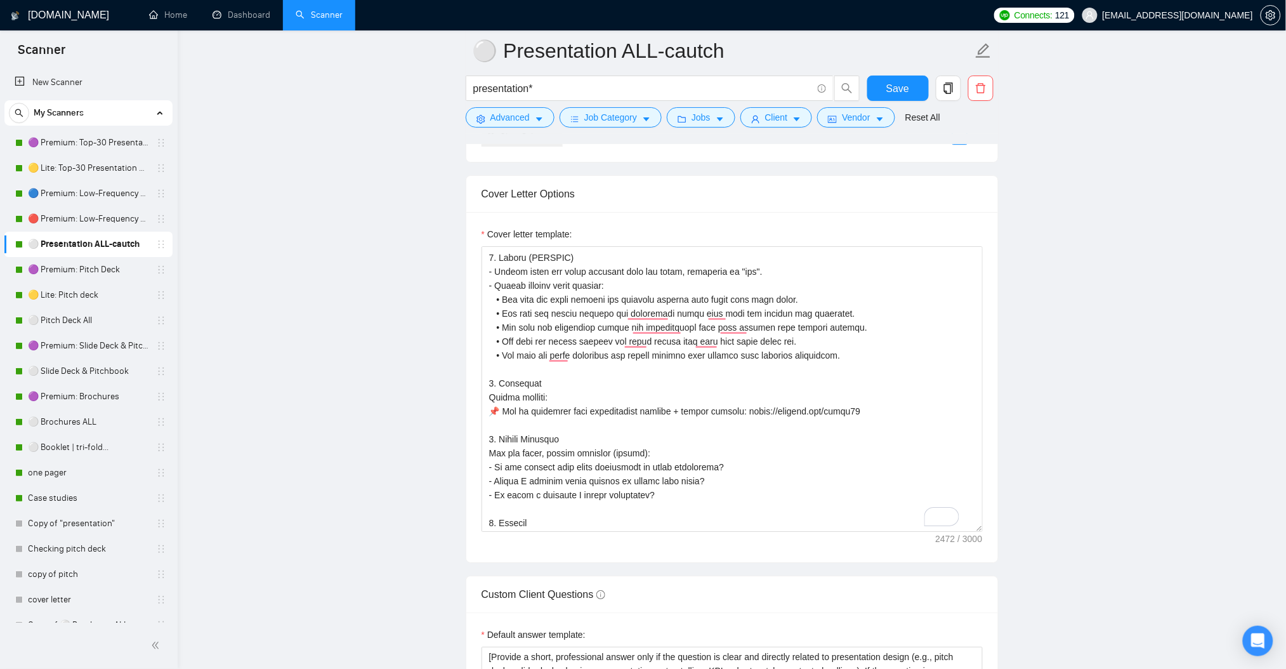
scroll to position [1318, 0]
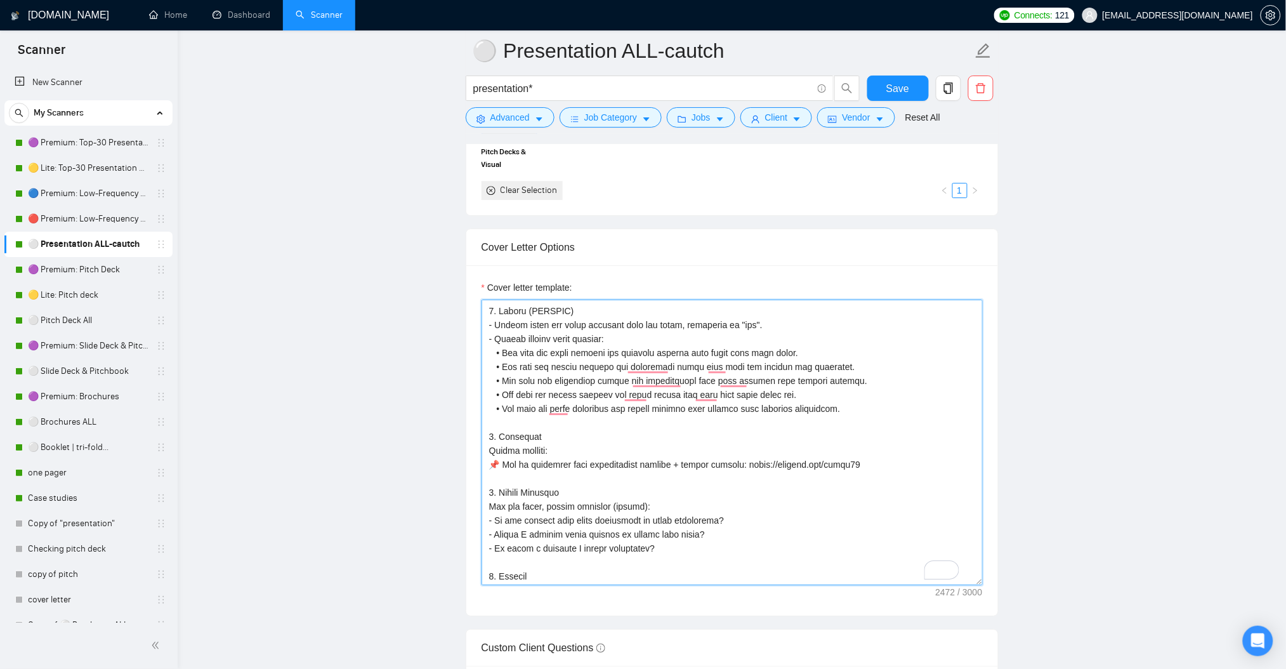
click at [735, 404] on textarea "Cover letter template:" at bounding box center [732, 441] width 501 height 285
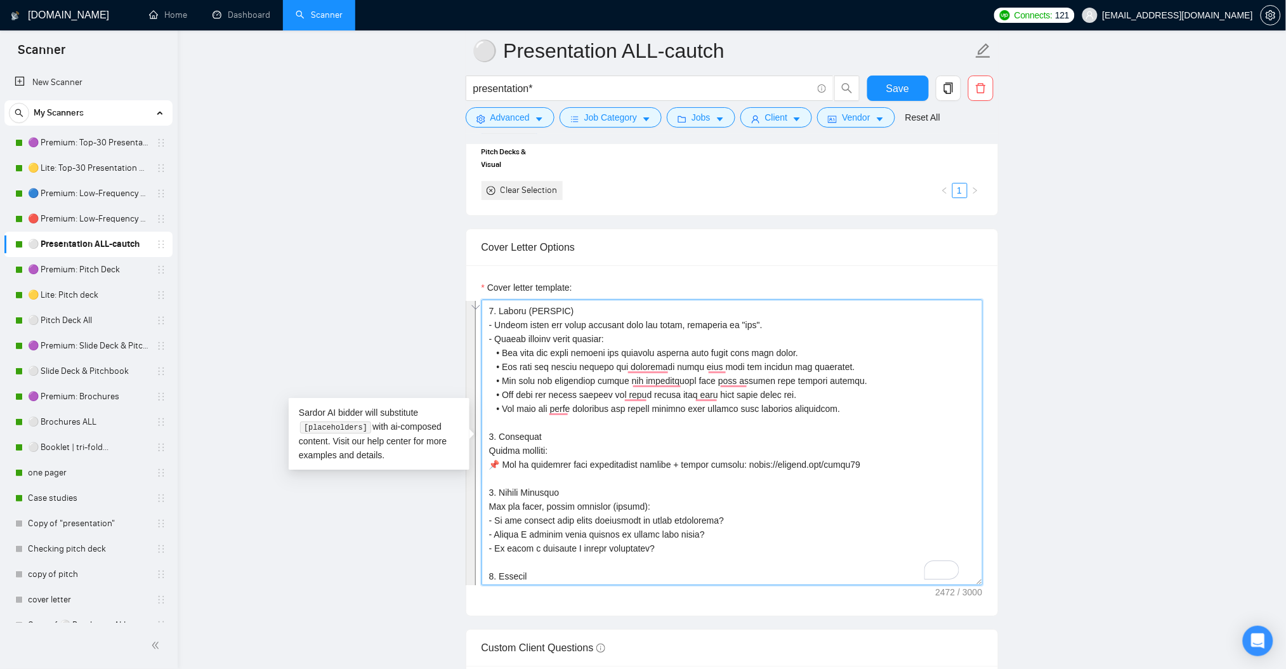
paste textarea "Lor ips dolorsi a conse adi elitseddoeiu tempo incidi utl Etdolo magnaali enima…"
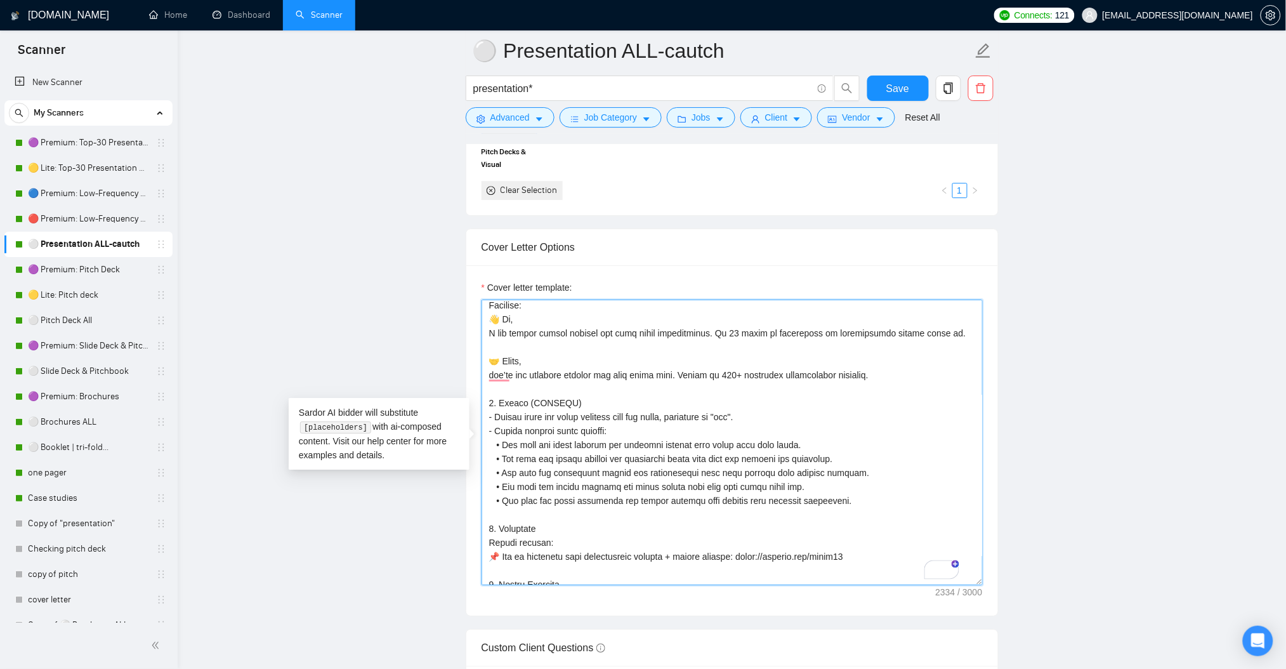
scroll to position [218, 0]
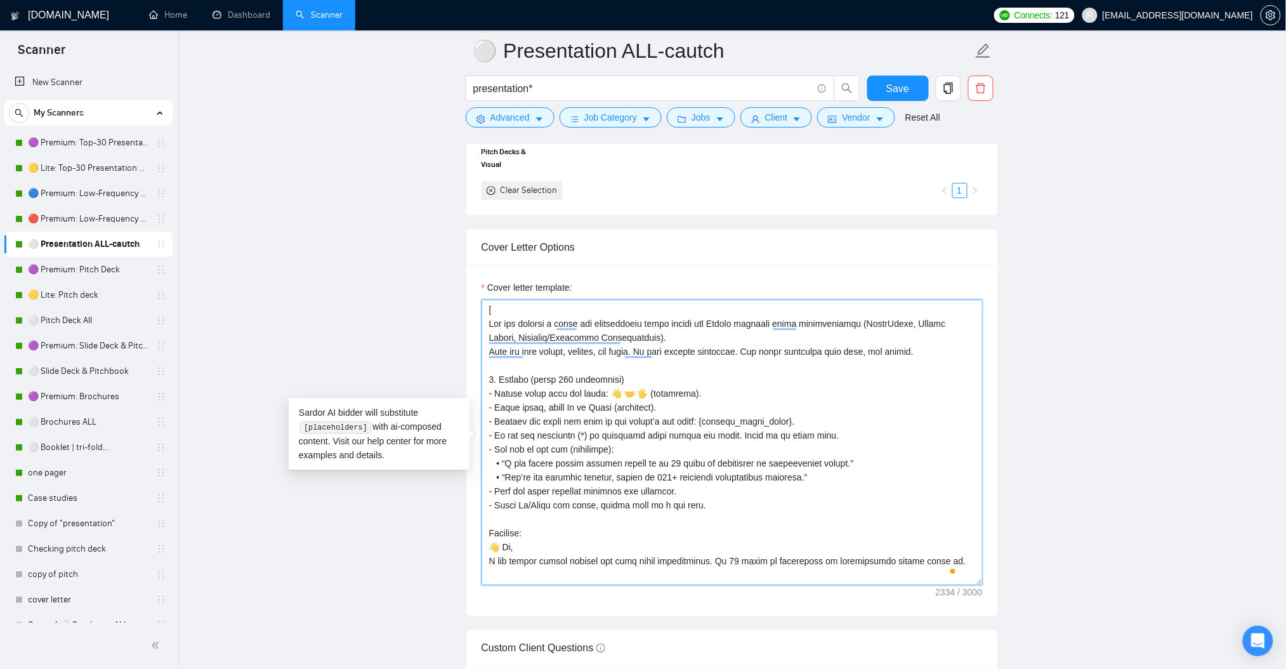
click at [650, 435] on textarea "Cover letter template:" at bounding box center [732, 441] width 501 height 285
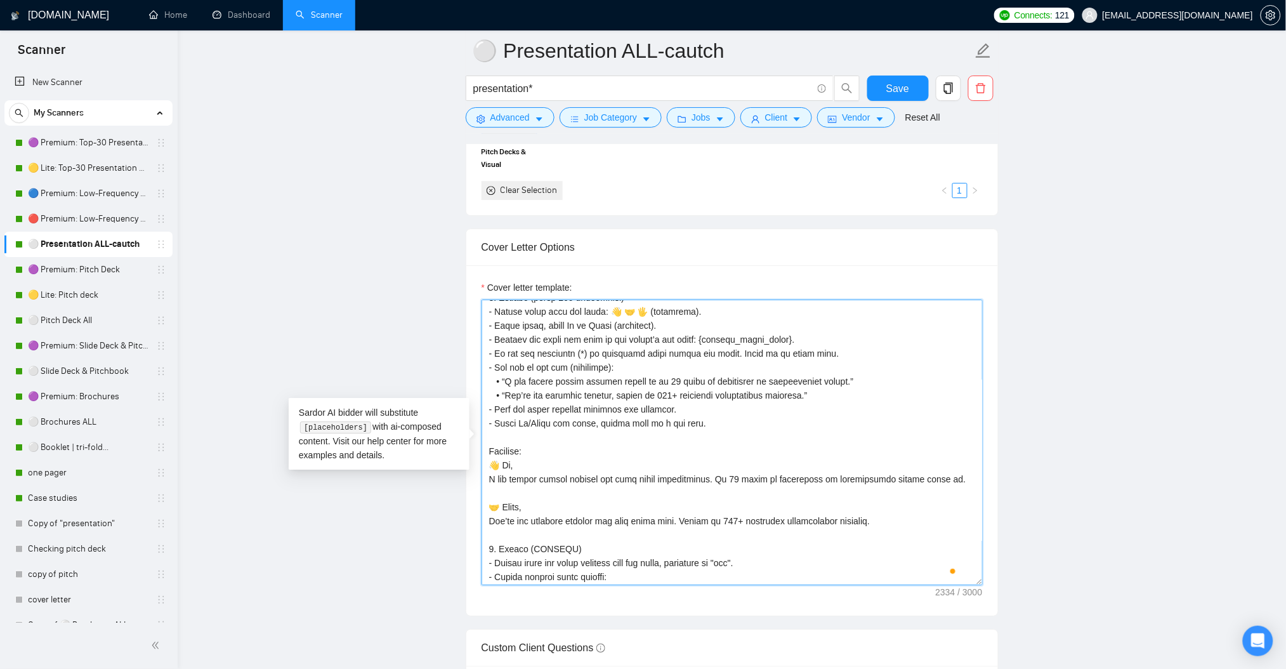
scroll to position [84, 0]
drag, startPoint x: 490, startPoint y: 522, endPoint x: 858, endPoint y: 515, distance: 368.0
click at [858, 515] on textarea "Cover letter template:" at bounding box center [732, 441] width 501 height 285
paste textarea "Expect reliable results for your {project_title_short}, with 700+ completed pre…"
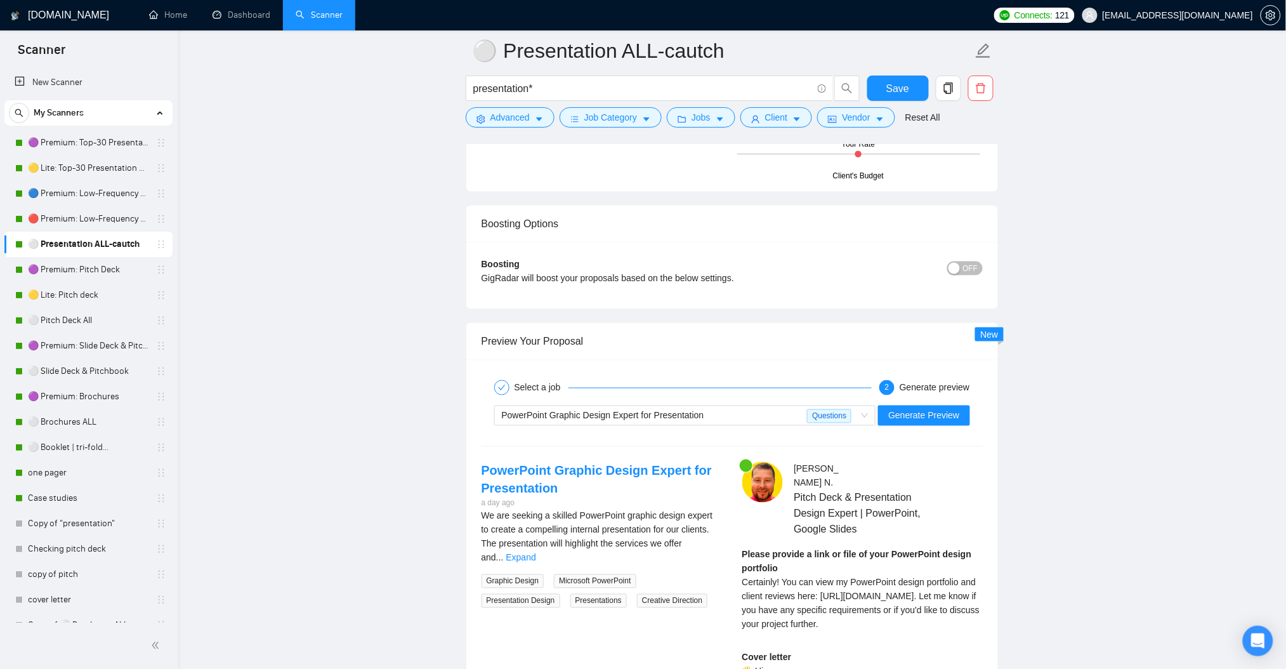
scroll to position [2248, 0]
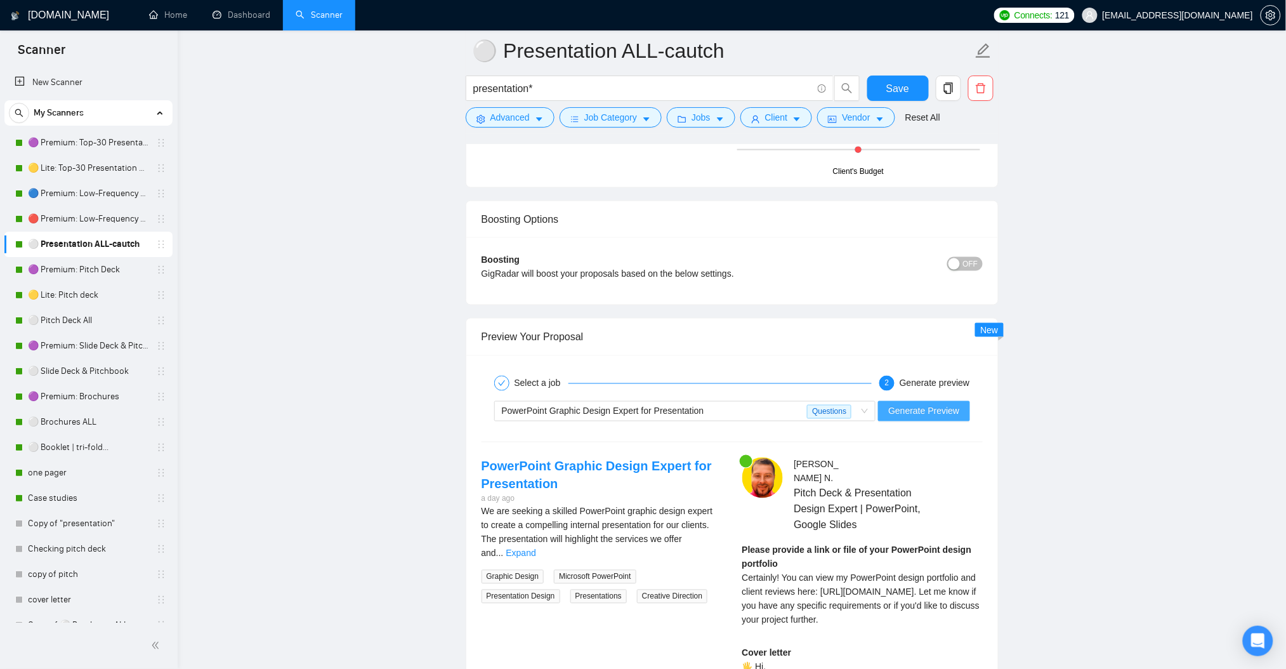
click at [950, 412] on span "Generate Preview" at bounding box center [923, 411] width 71 height 14
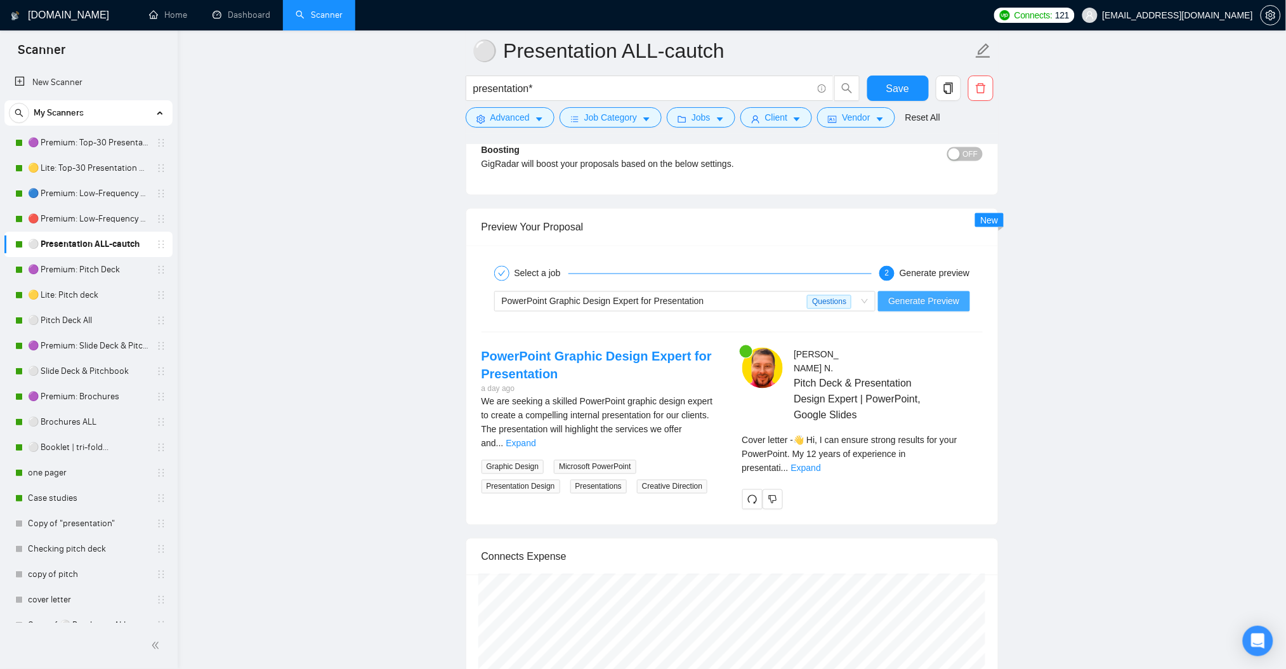
scroll to position [2418, 0]
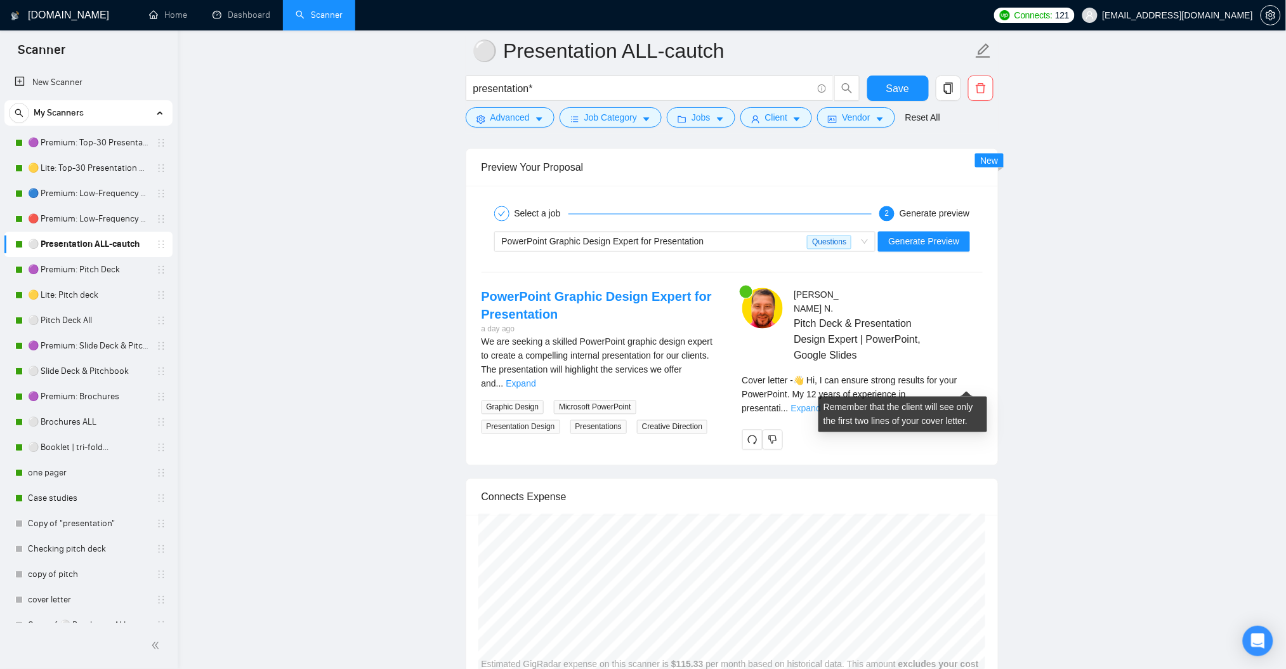
click at [821, 404] on link "Expand" at bounding box center [806, 409] width 30 height 10
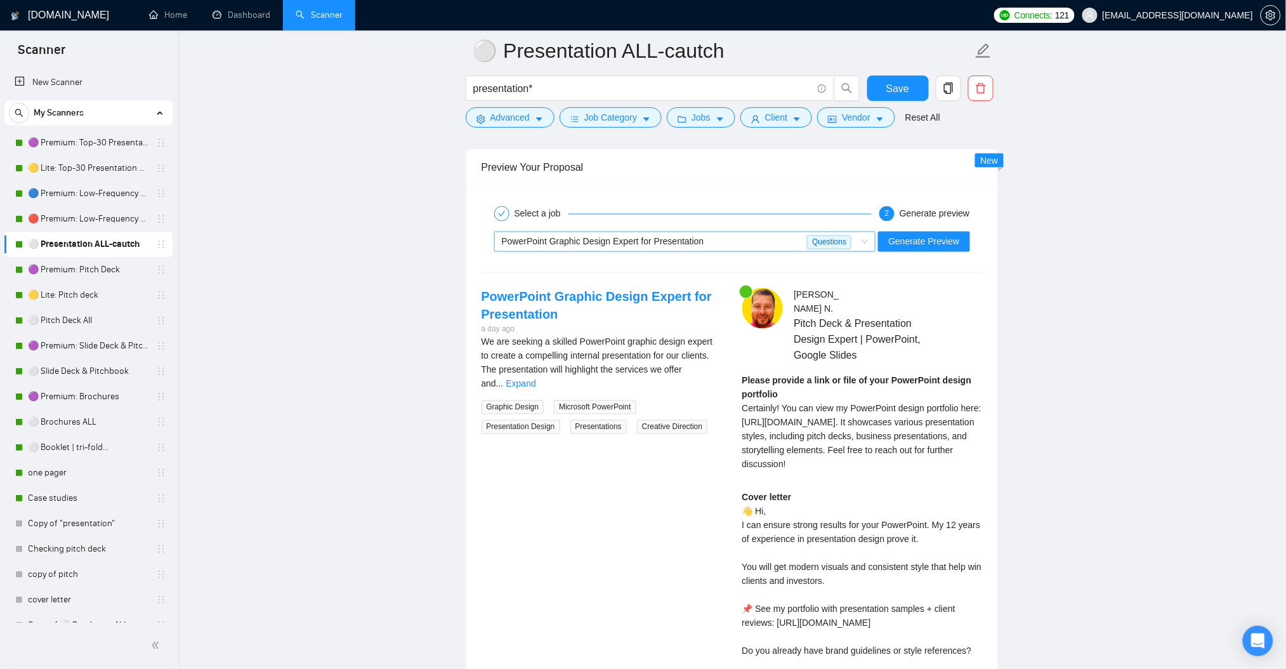
click at [779, 235] on div "PowerPoint Graphic Design Expert for Presentation" at bounding box center [655, 241] width 306 height 19
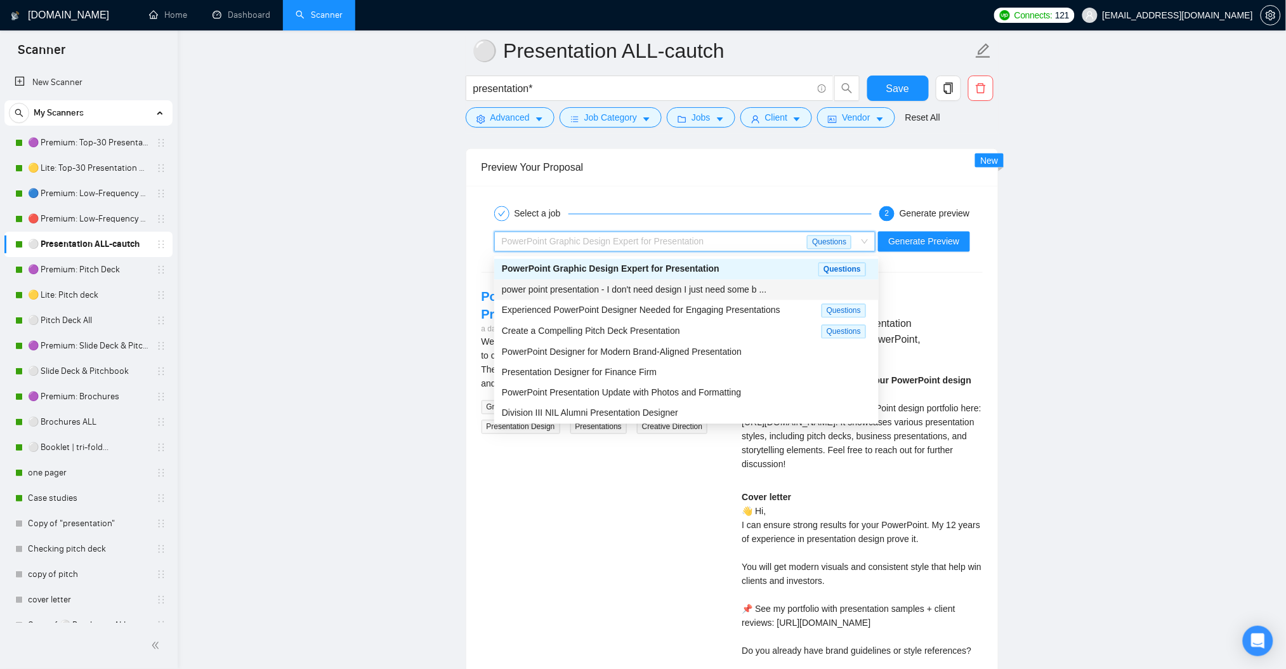
click at [764, 292] on span "power point presentation - I don't need design I just need some b ..." at bounding box center [634, 290] width 265 height 10
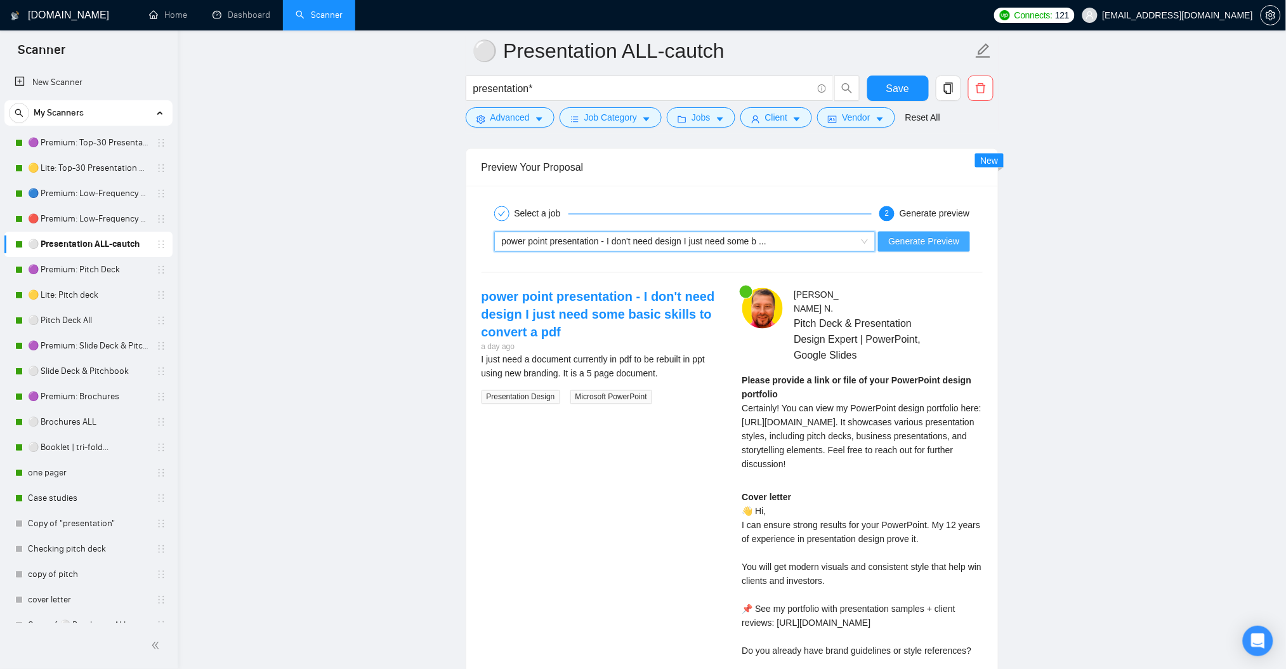
click at [931, 246] on span "Generate Preview" at bounding box center [923, 242] width 71 height 14
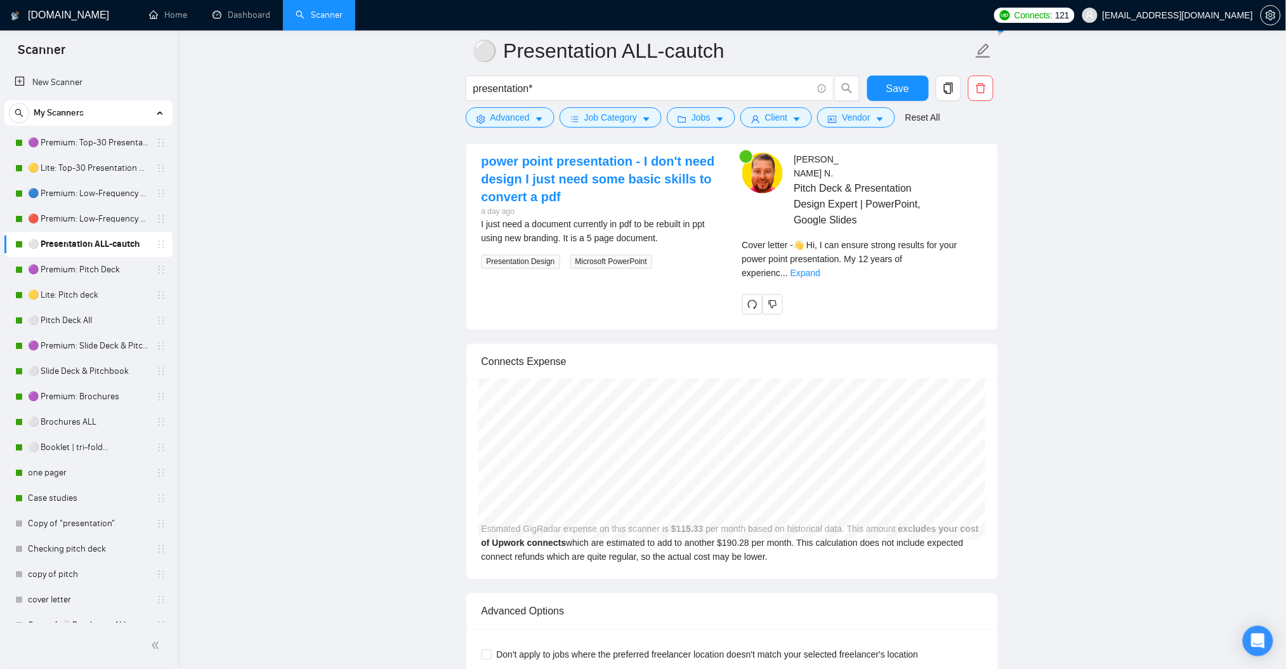
scroll to position [2587, 0]
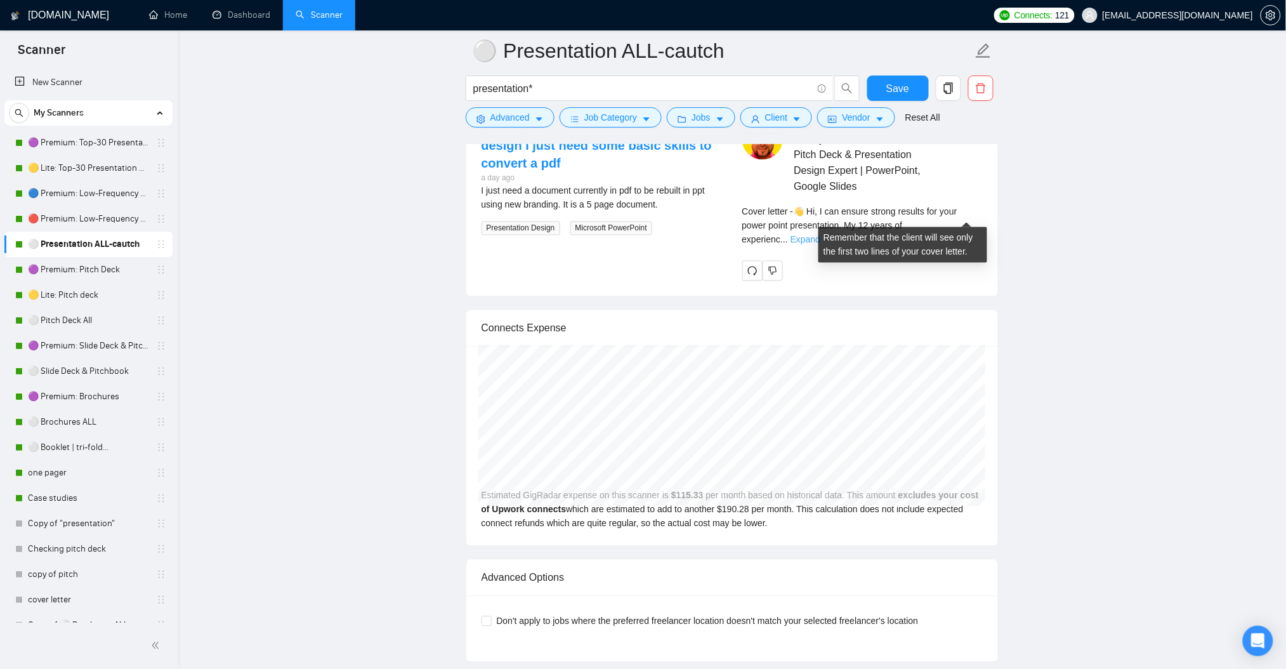
click at [820, 235] on link "Expand" at bounding box center [806, 240] width 30 height 10
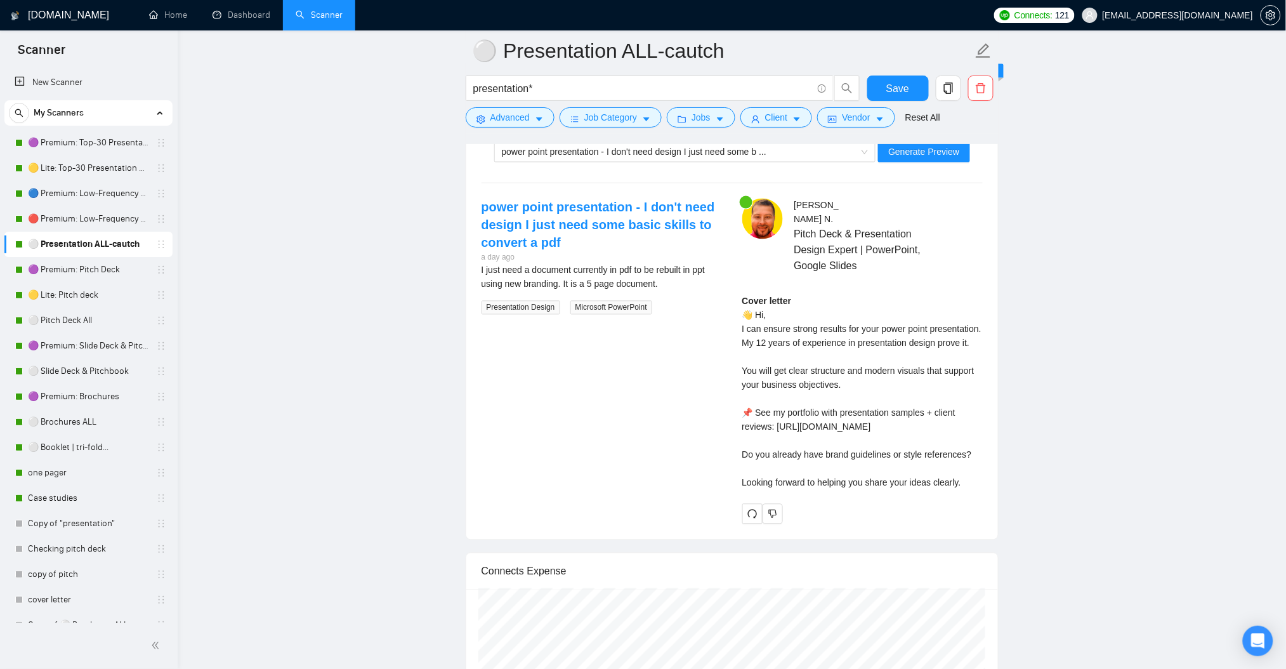
scroll to position [2502, 0]
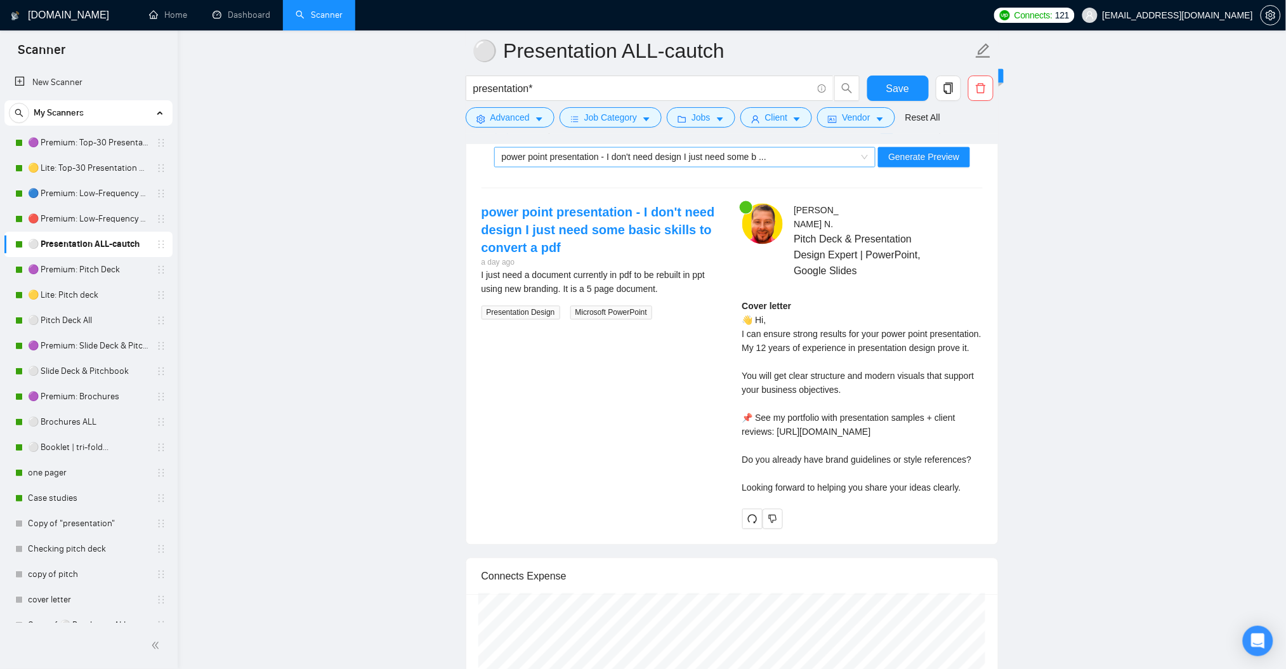
click at [711, 153] on span "power point presentation - I don't need design I just need some b ..." at bounding box center [634, 157] width 265 height 10
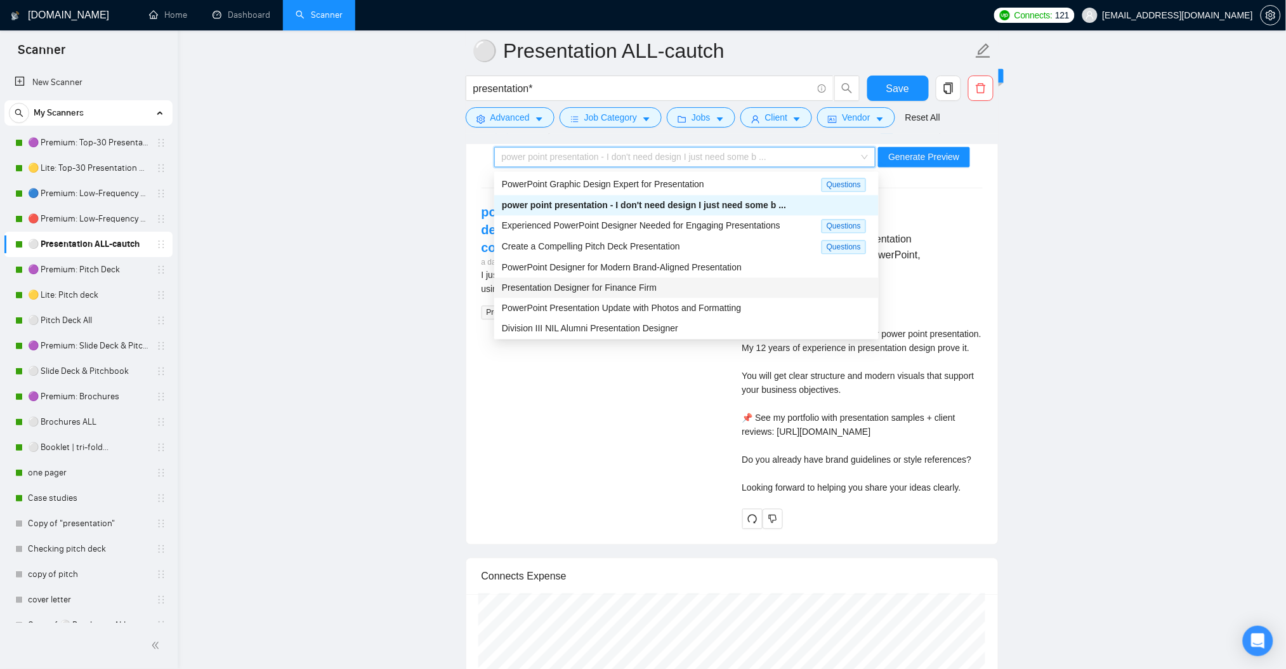
click at [702, 289] on div "Presentation Designer for Finance Firm" at bounding box center [686, 288] width 369 height 14
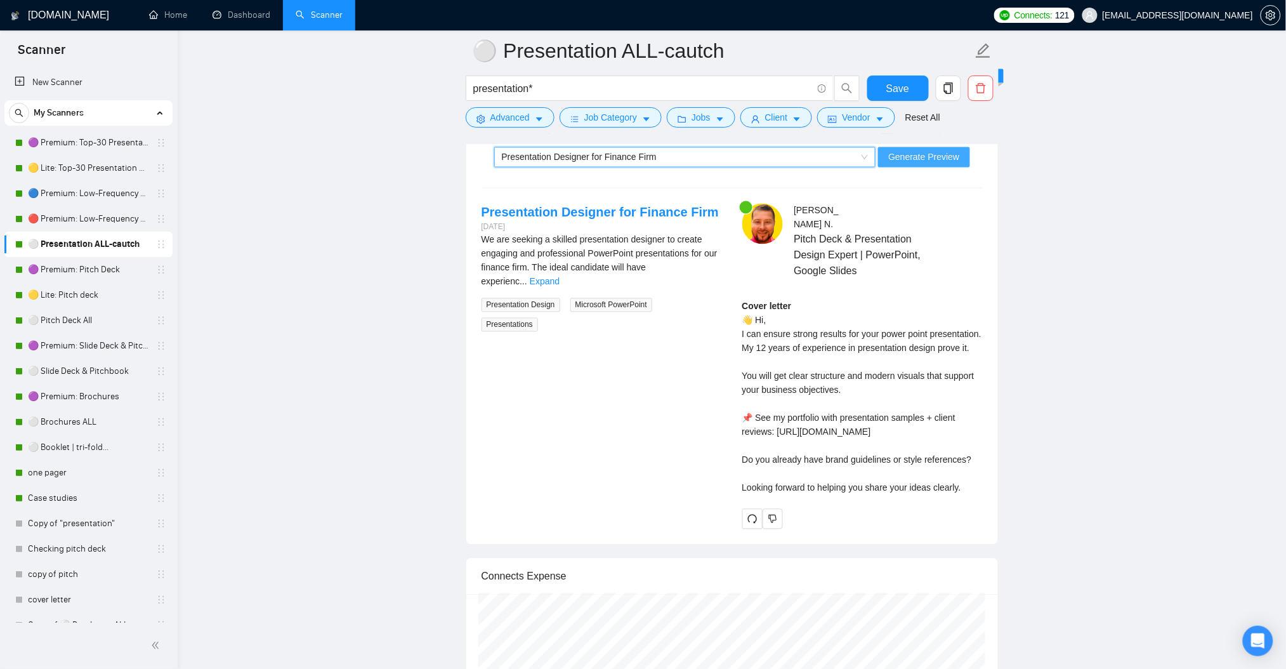
click at [906, 153] on span "Generate Preview" at bounding box center [923, 157] width 71 height 14
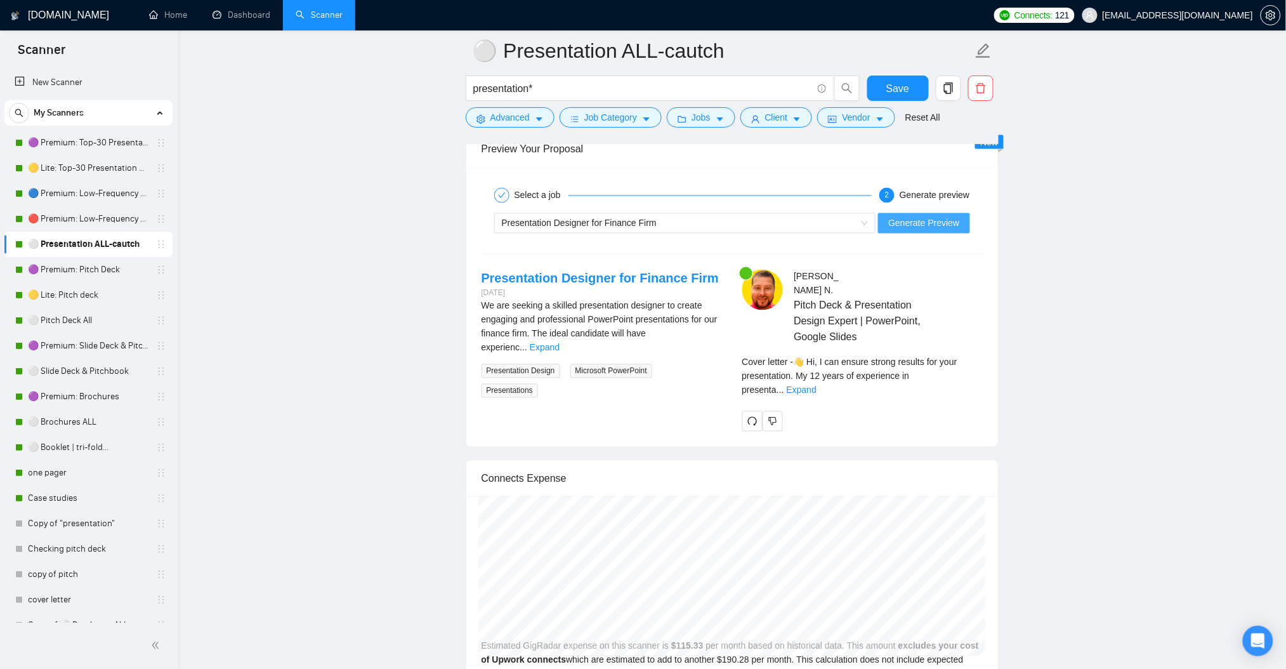
scroll to position [2418, 0]
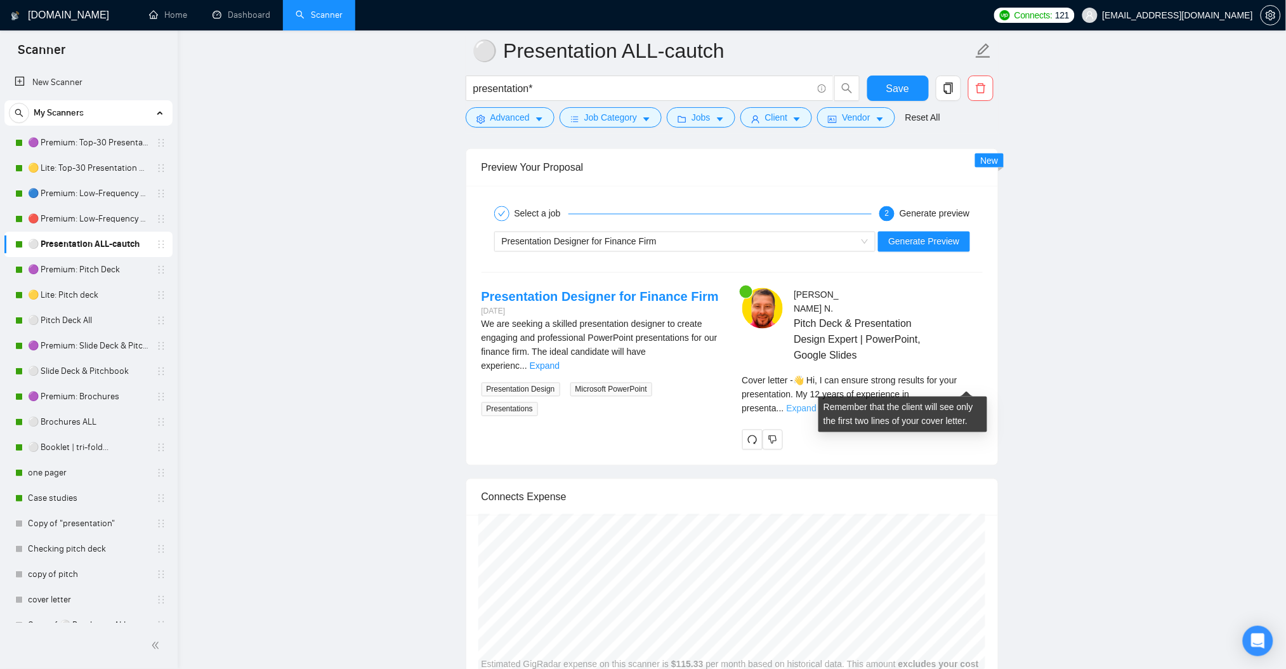
click at [817, 404] on link "Expand" at bounding box center [802, 409] width 30 height 10
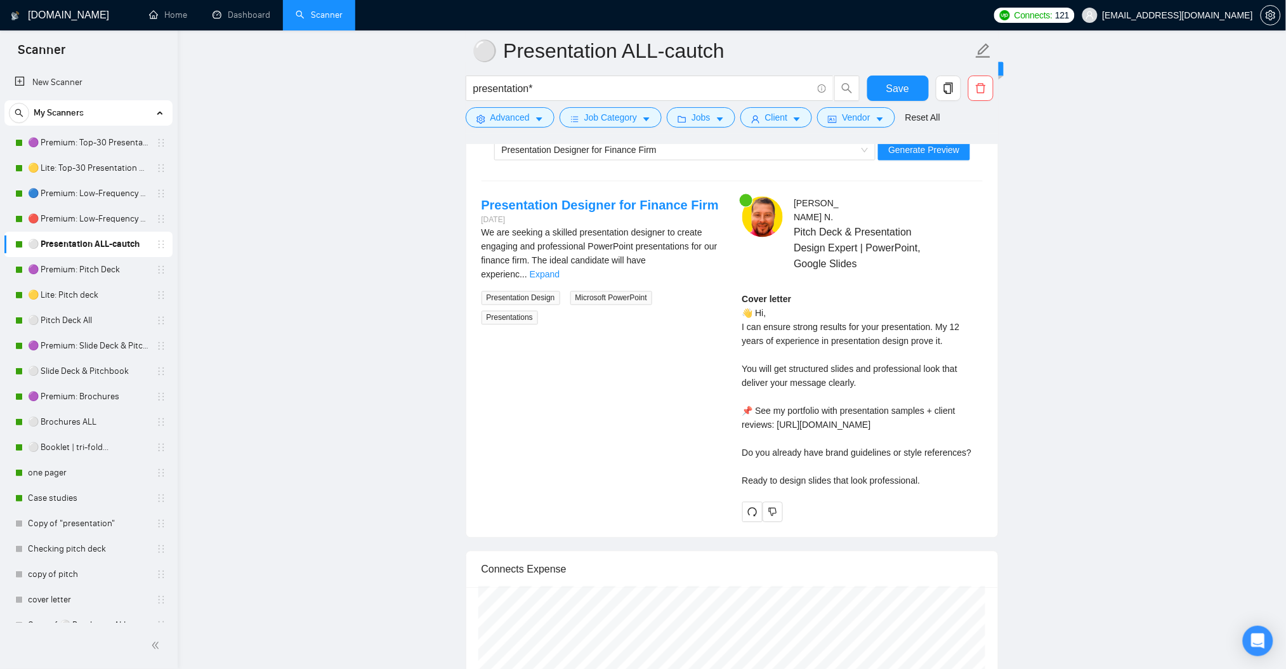
scroll to position [2502, 0]
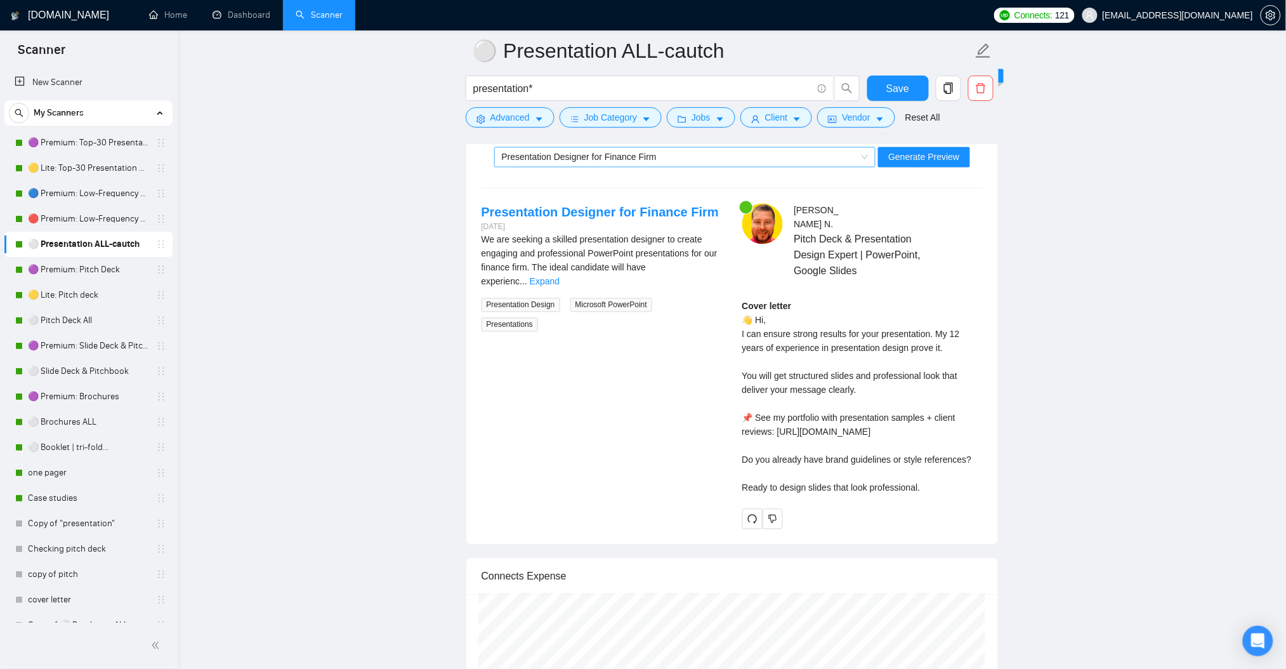
click at [674, 158] on div "Presentation Designer for Finance Firm" at bounding box center [679, 157] width 355 height 19
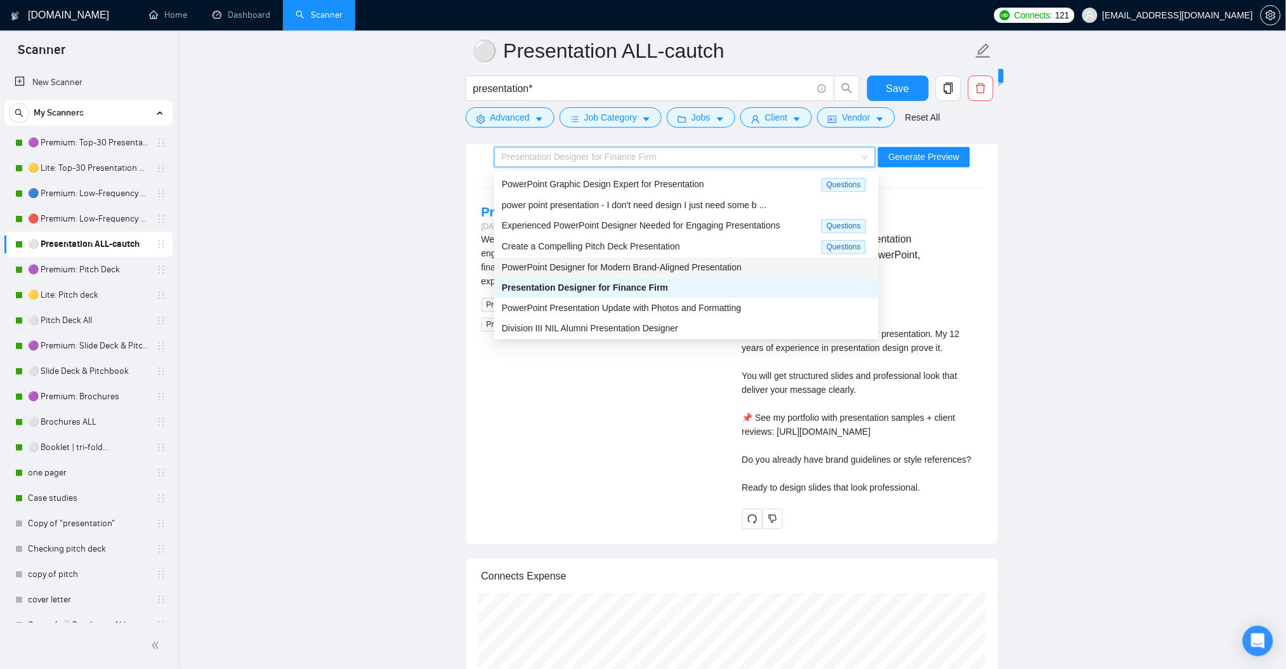
click at [673, 265] on span "PowerPoint Designer for Modern Brand-Aligned Presentation" at bounding box center [622, 268] width 240 height 10
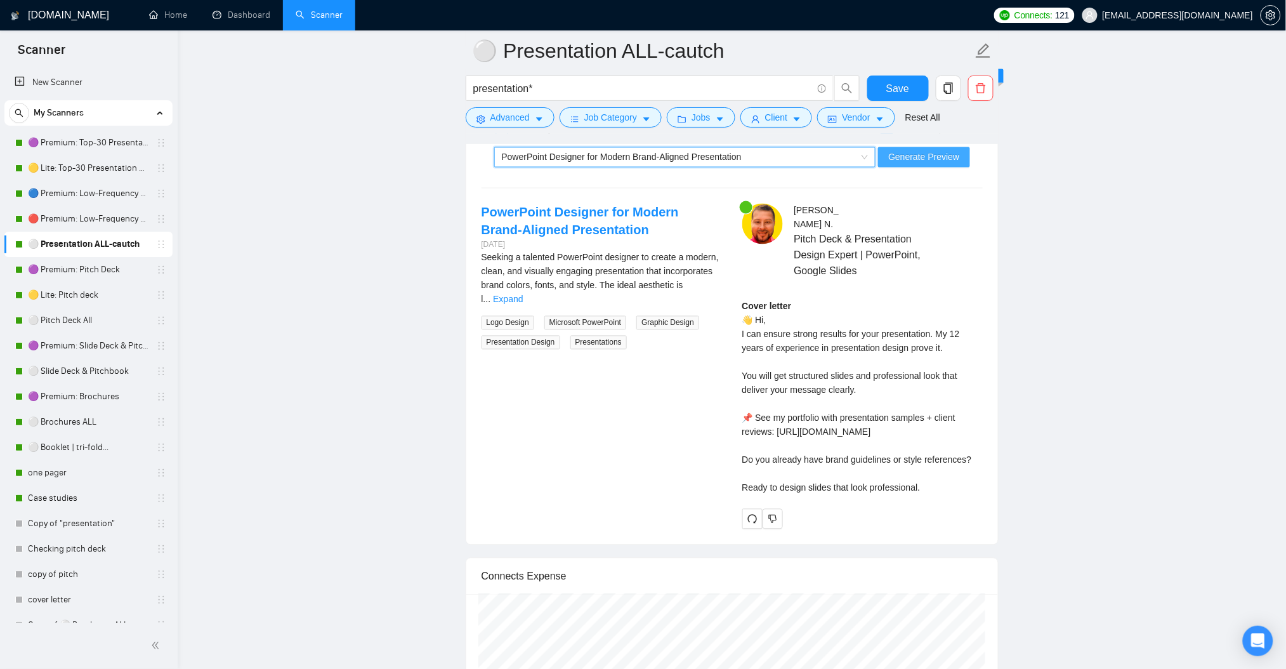
click at [934, 156] on span "Generate Preview" at bounding box center [923, 157] width 71 height 14
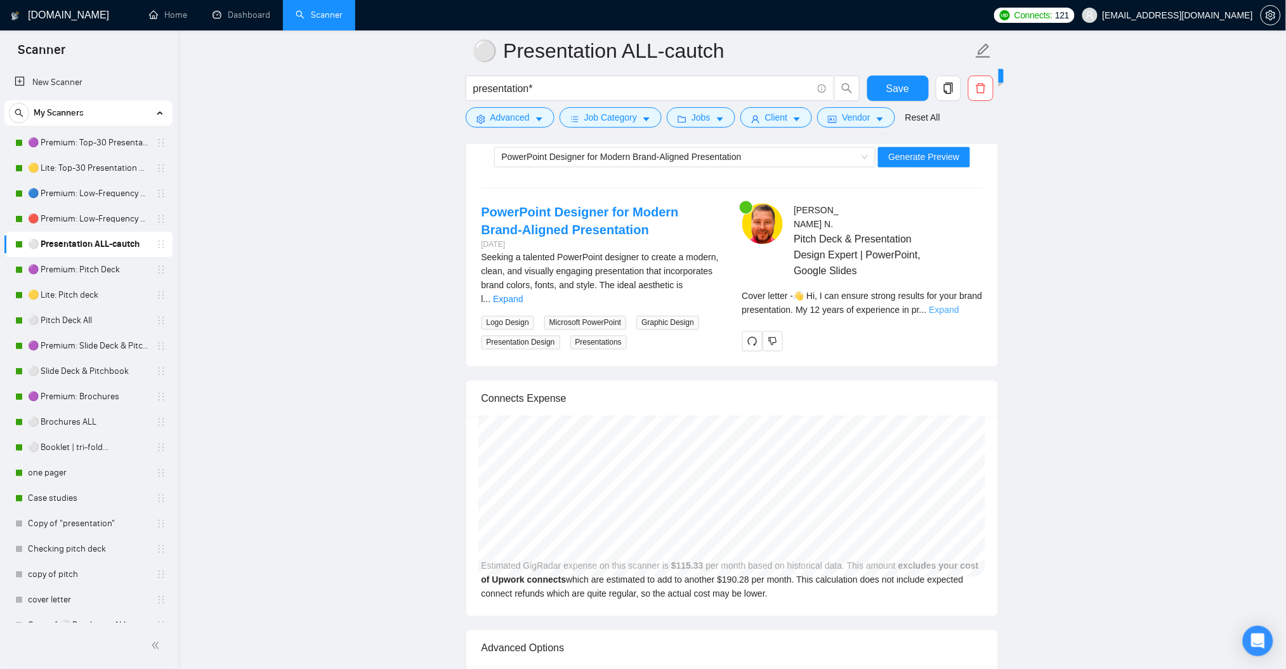
click at [959, 305] on link "Expand" at bounding box center [944, 310] width 30 height 10
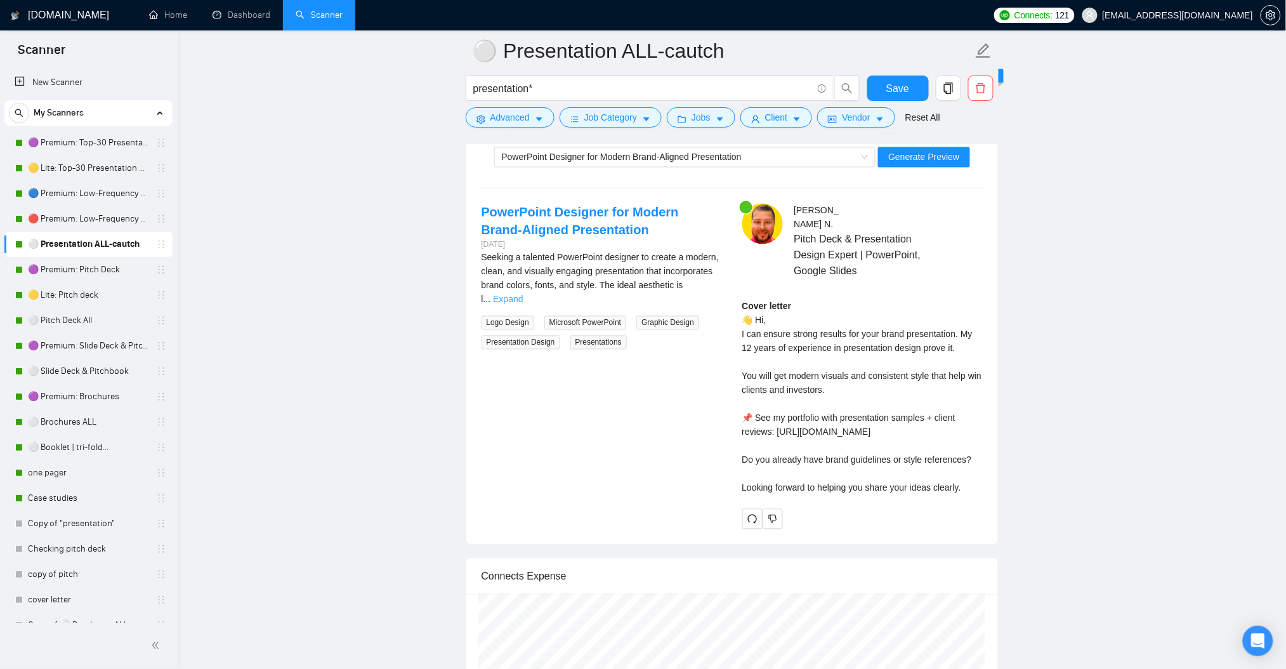
click at [523, 294] on link "Expand" at bounding box center [508, 299] width 30 height 10
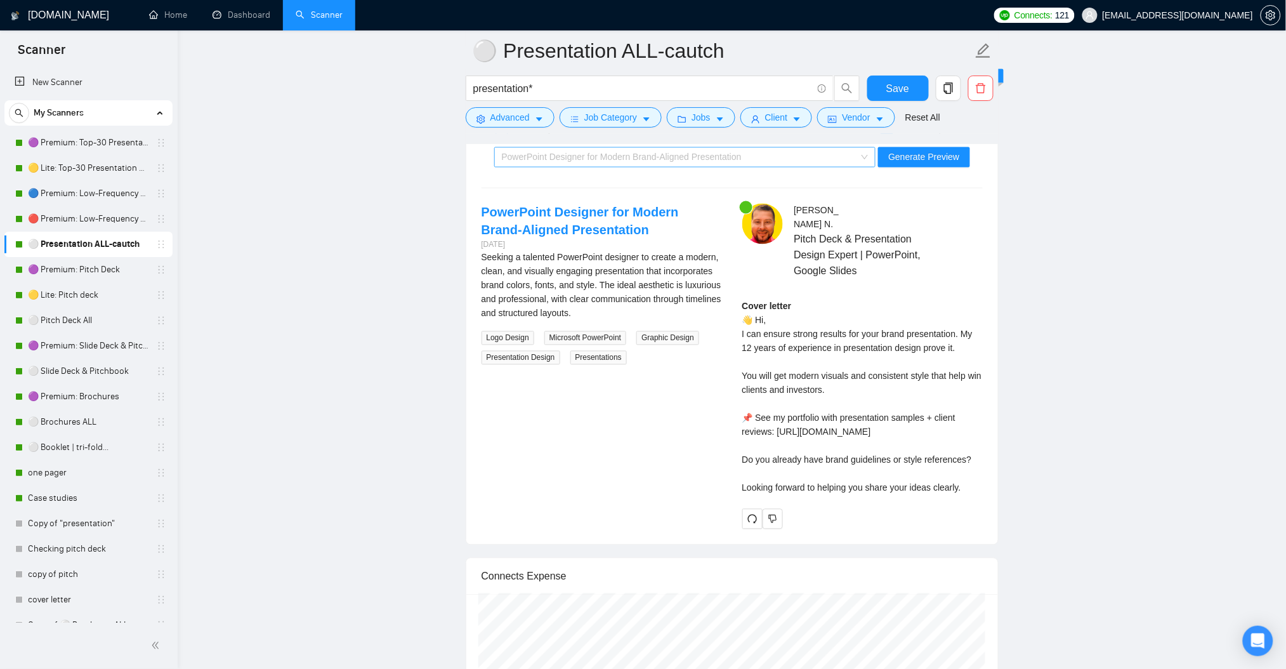
click at [643, 159] on span "PowerPoint Designer for Modern Brand-Aligned Presentation" at bounding box center [622, 157] width 240 height 10
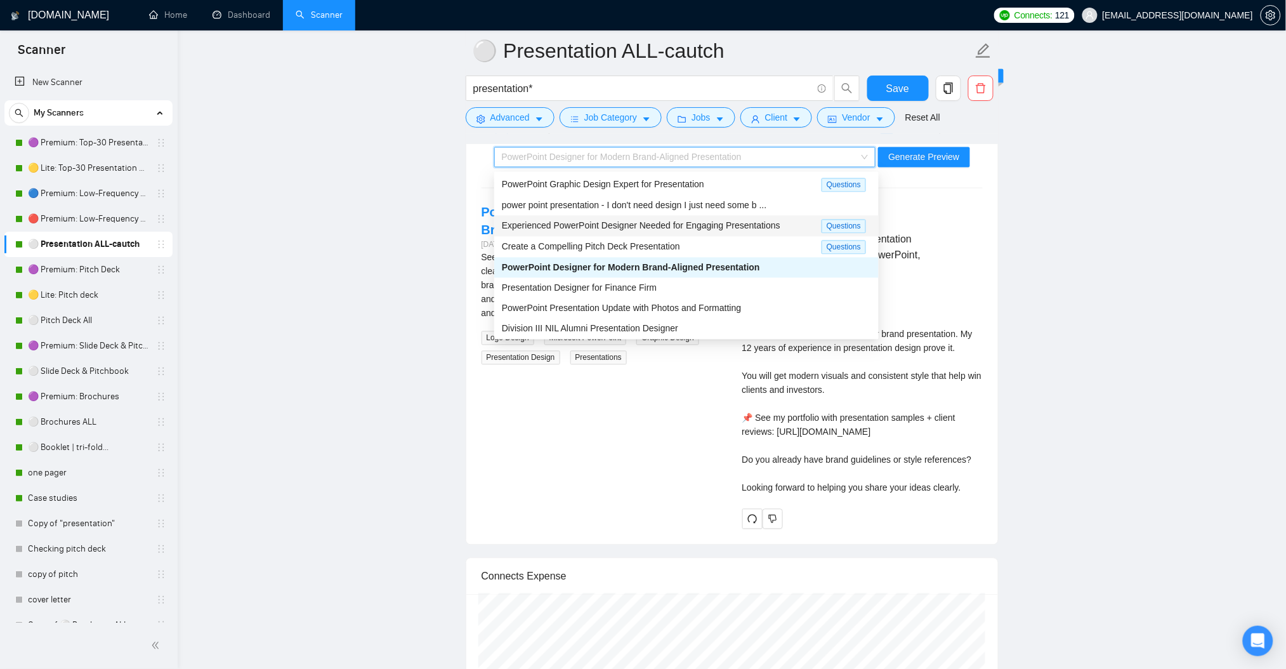
click at [691, 221] on span "Experienced PowerPoint Designer Needed for Engaging Presentations" at bounding box center [641, 226] width 279 height 10
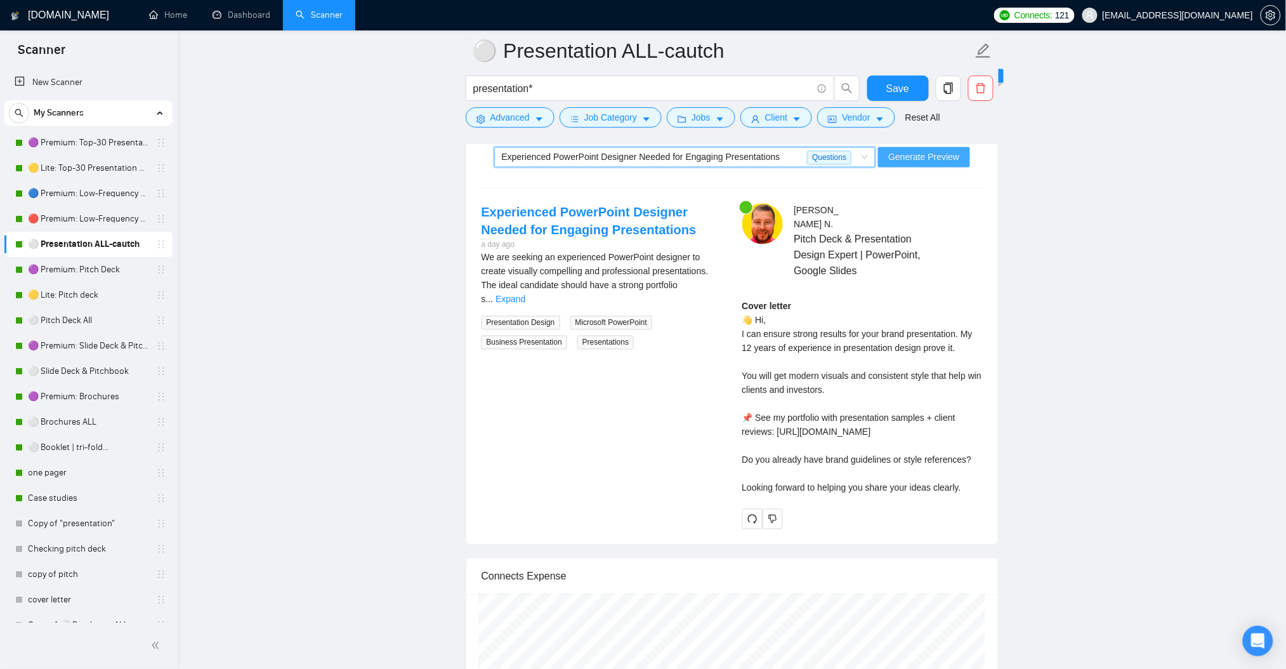
click at [942, 162] on span "Generate Preview" at bounding box center [923, 157] width 71 height 14
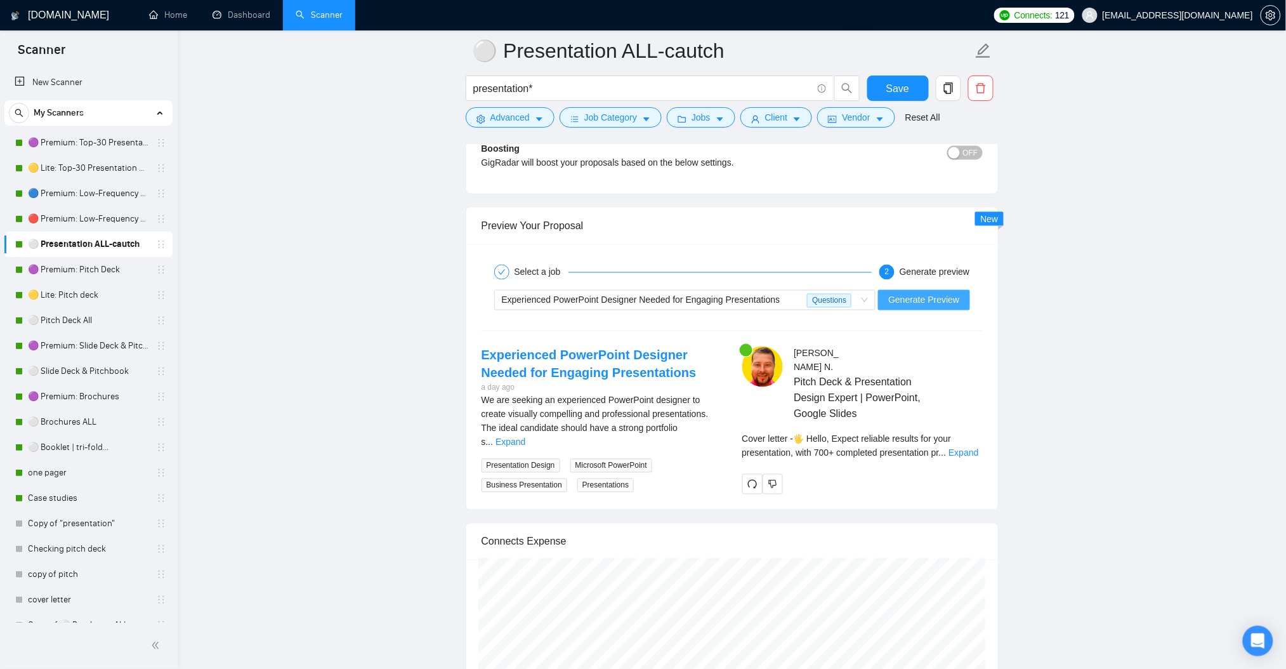
scroll to position [2333, 0]
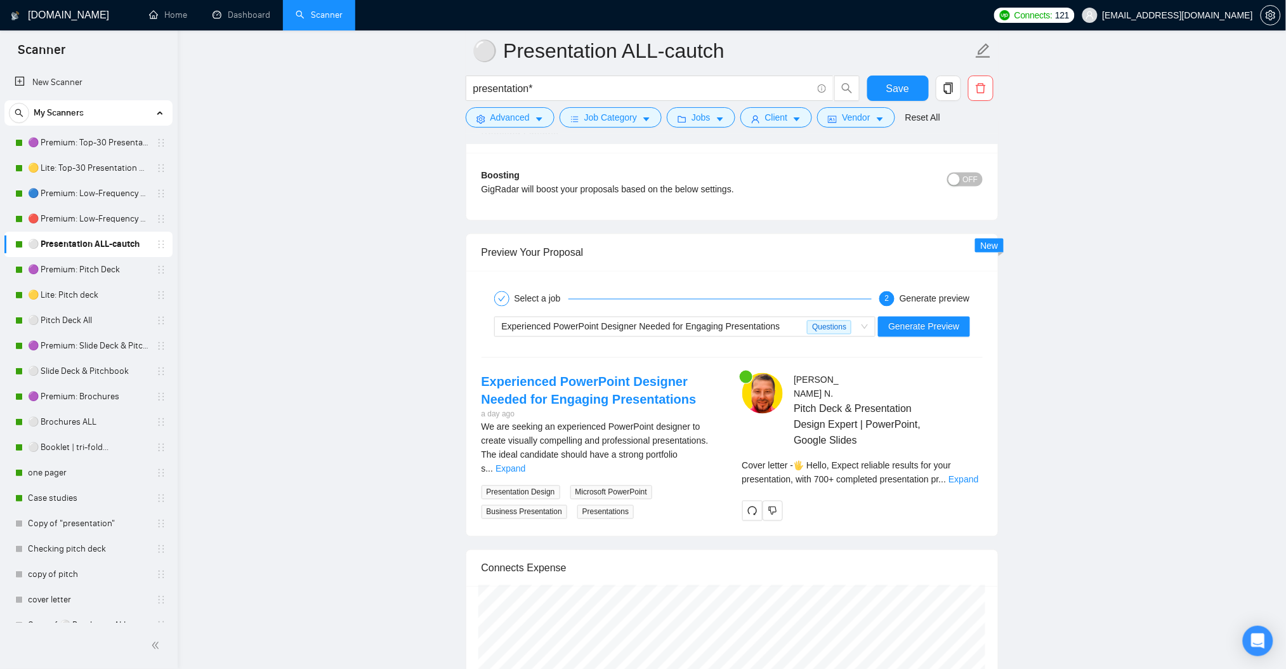
click at [970, 473] on div "Cover letter - 🖐️ Hello, Expect reliable results for your presentation, with 70…" at bounding box center [862, 473] width 240 height 28
click at [966, 475] on link "Expand" at bounding box center [963, 480] width 30 height 10
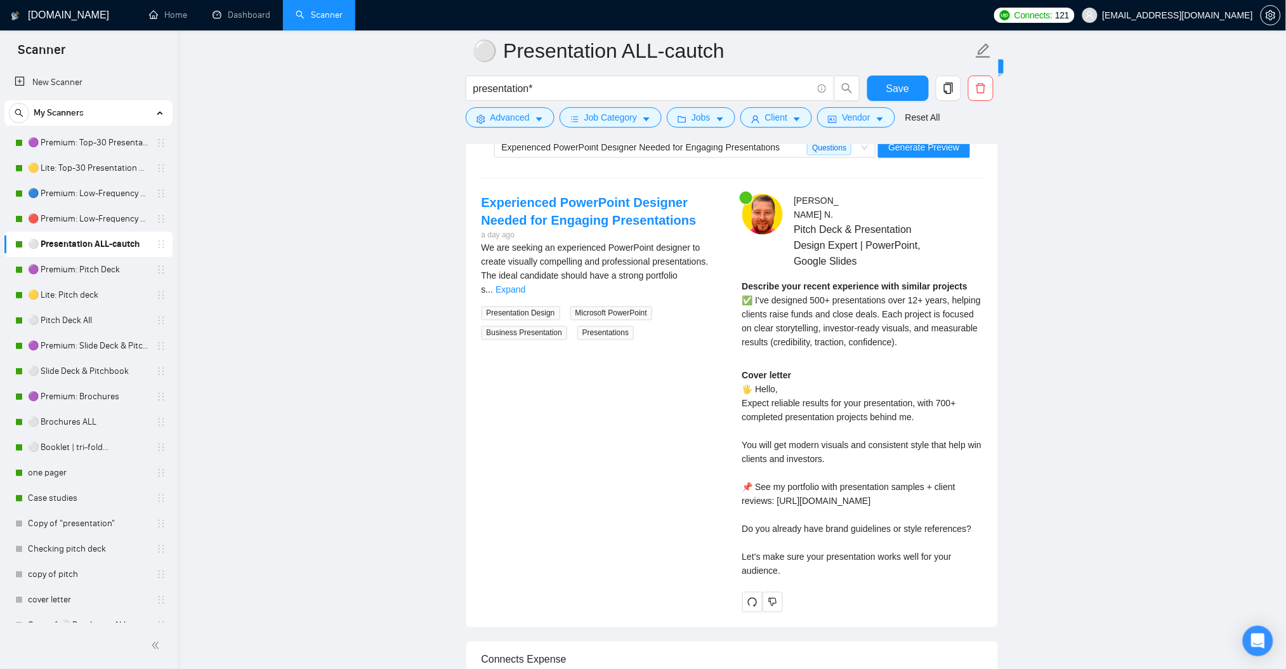
scroll to position [2502, 0]
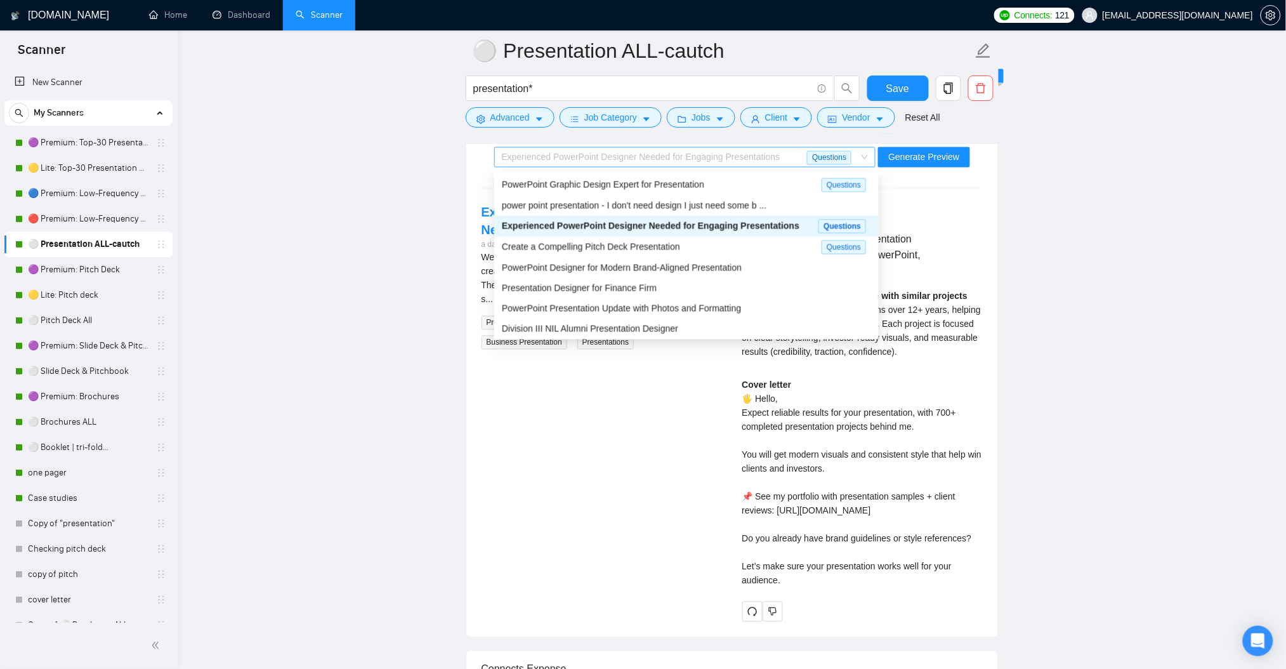
click at [674, 155] on span "Experienced PowerPoint Designer Needed for Engaging Presentations" at bounding box center [641, 157] width 279 height 10
click at [630, 253] on div "Create a Compelling Pitch Deck Presentation" at bounding box center [662, 247] width 320 height 15
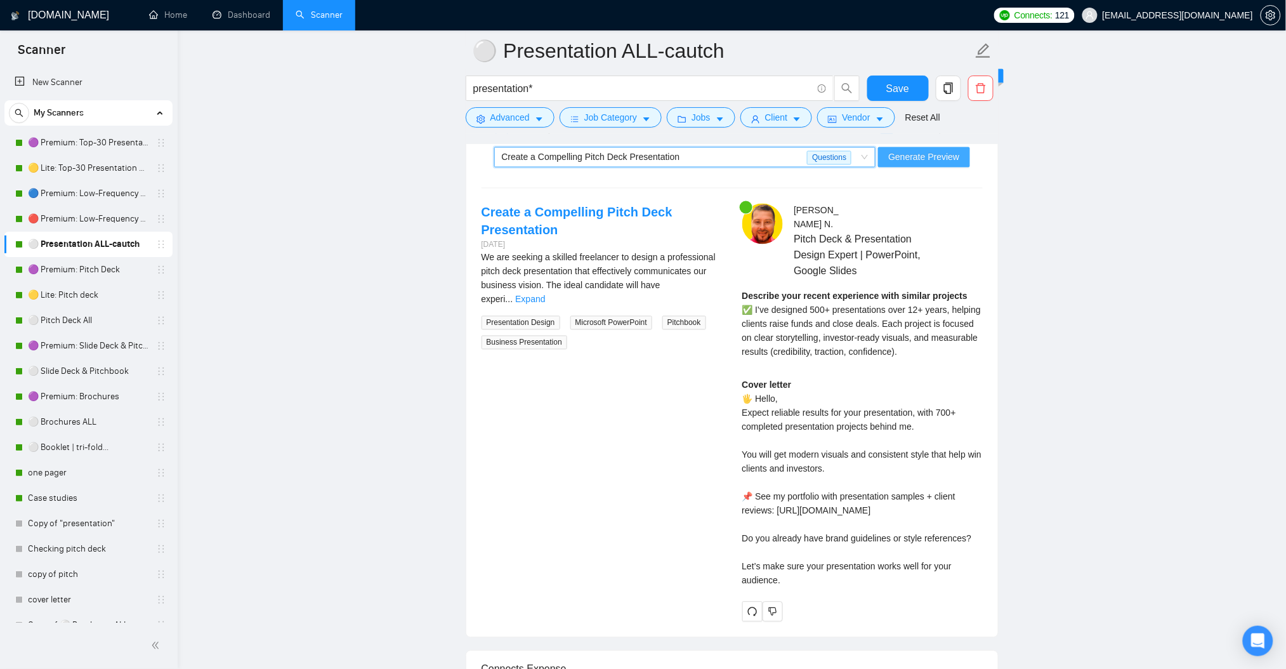
click at [912, 160] on span "Generate Preview" at bounding box center [923, 157] width 71 height 14
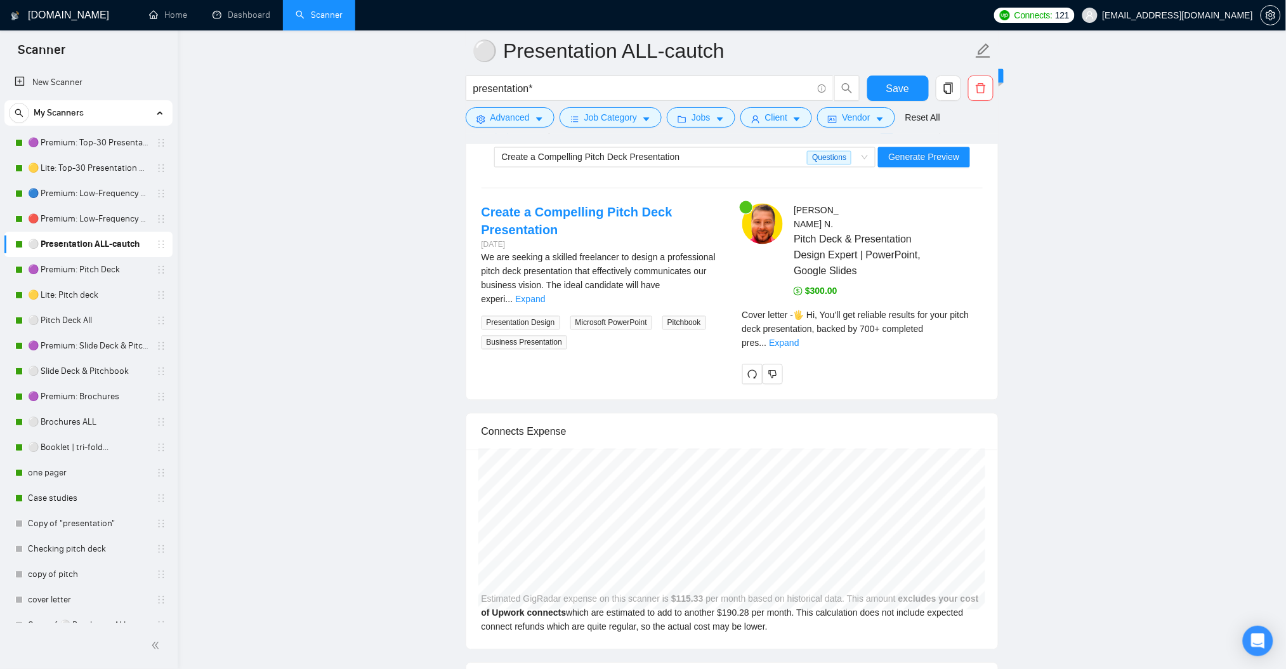
click at [968, 322] on div "Cover letter - 🖐️ Hi, You’ll get reliable results for your pitch deck presentat…" at bounding box center [862, 329] width 240 height 42
click at [799, 338] on link "Expand" at bounding box center [784, 343] width 30 height 10
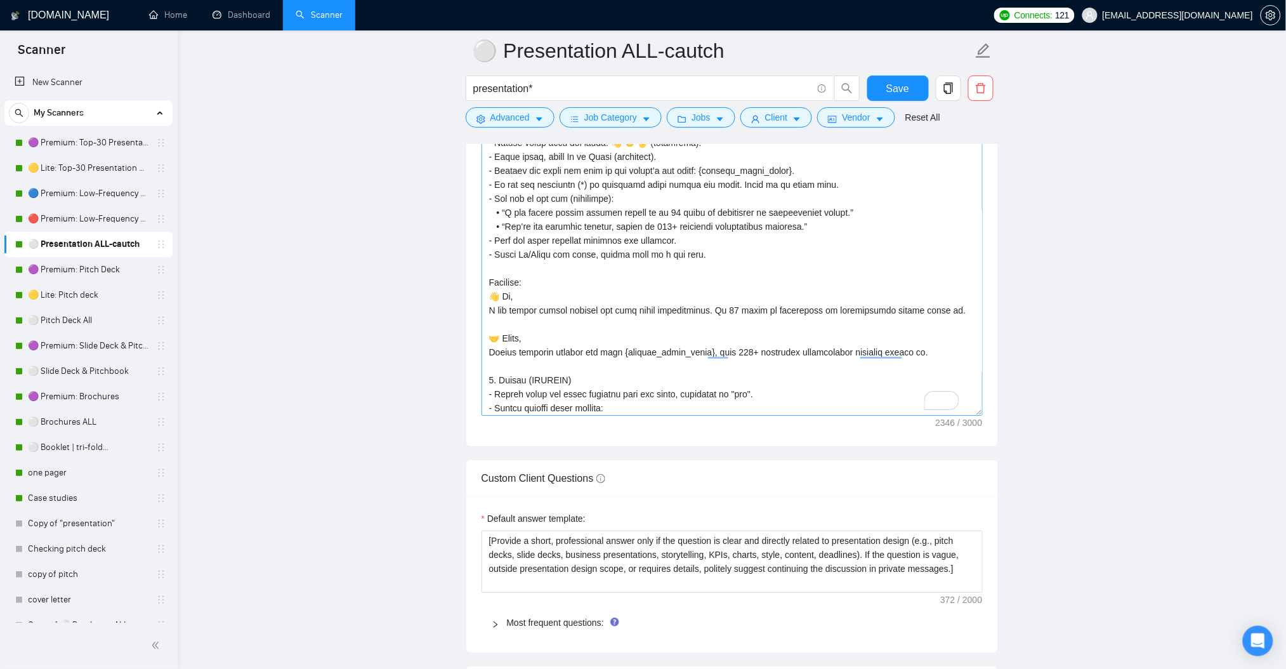
scroll to position [84, 0]
drag, startPoint x: 940, startPoint y: 308, endPoint x: 918, endPoint y: 364, distance: 59.9
click at [938, 307] on textarea "Cover letter template:" at bounding box center [732, 272] width 501 height 285
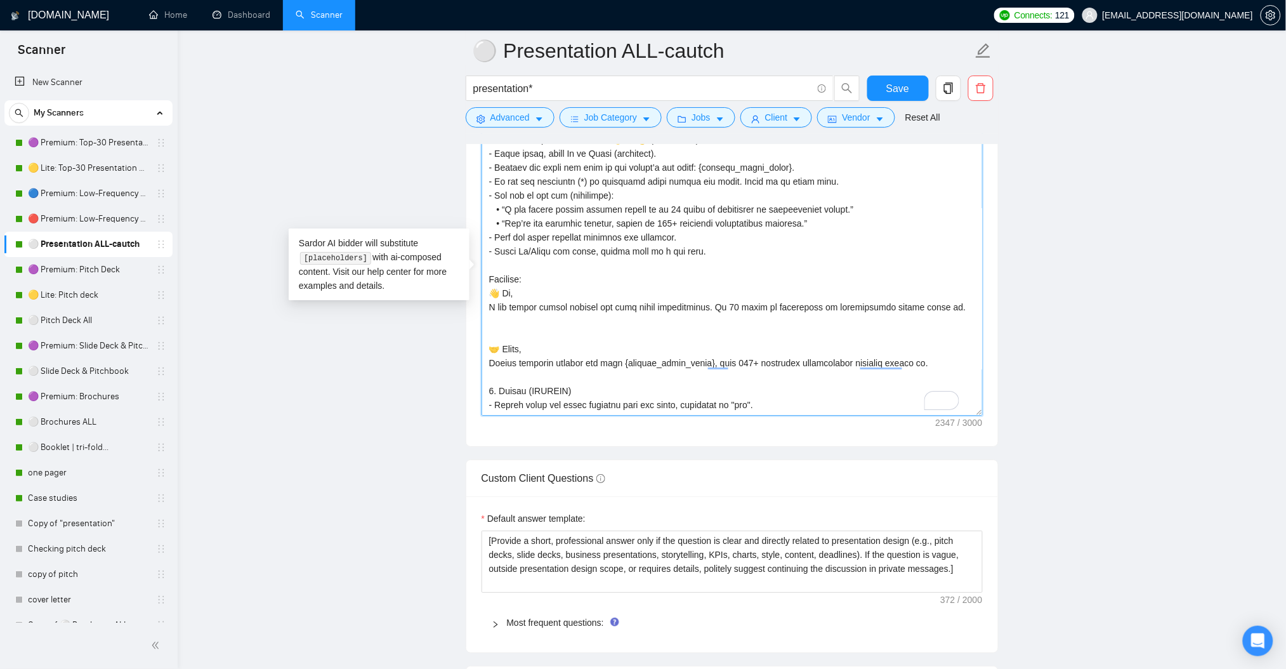
paste textarea "I’ve spent 12 years designing presentations that work, and I’ll do the same for…"
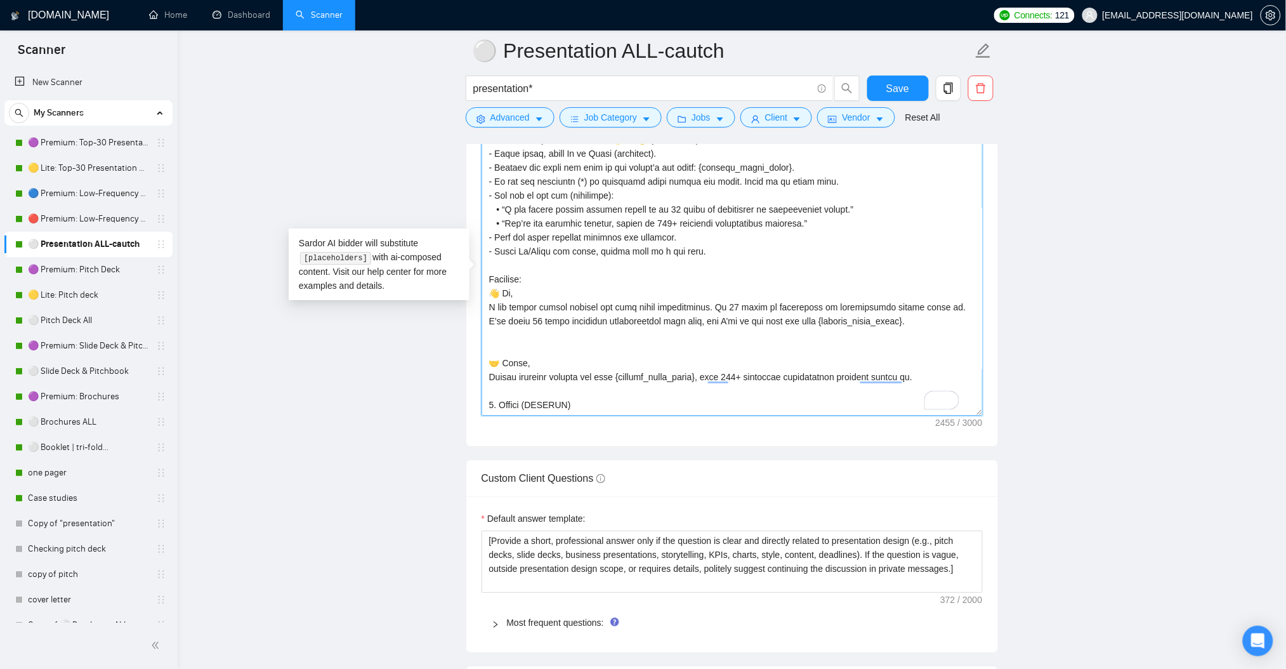
paste textarea "My 12 years of presentation design ensure your {project_title_short} will be ef…"
drag, startPoint x: 915, startPoint y: 377, endPoint x: 488, endPoint y: 376, distance: 427.6
click at [488, 376] on textarea "Cover letter template:" at bounding box center [732, 272] width 501 height 285
click at [570, 384] on textarea "Cover letter template:" at bounding box center [732, 272] width 501 height 285
click at [551, 386] on textarea "Cover letter template:" at bounding box center [732, 272] width 501 height 285
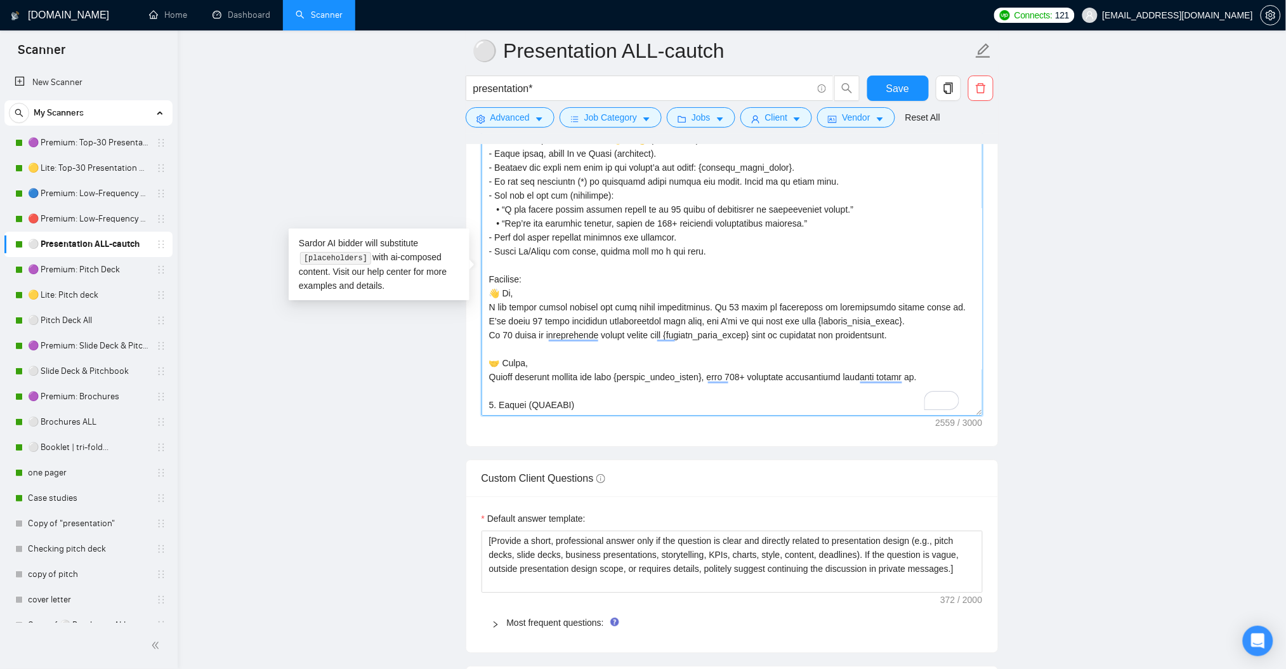
paste textarea "With 700+ completed presentations, I’ll make sure your {project_title_short} de…"
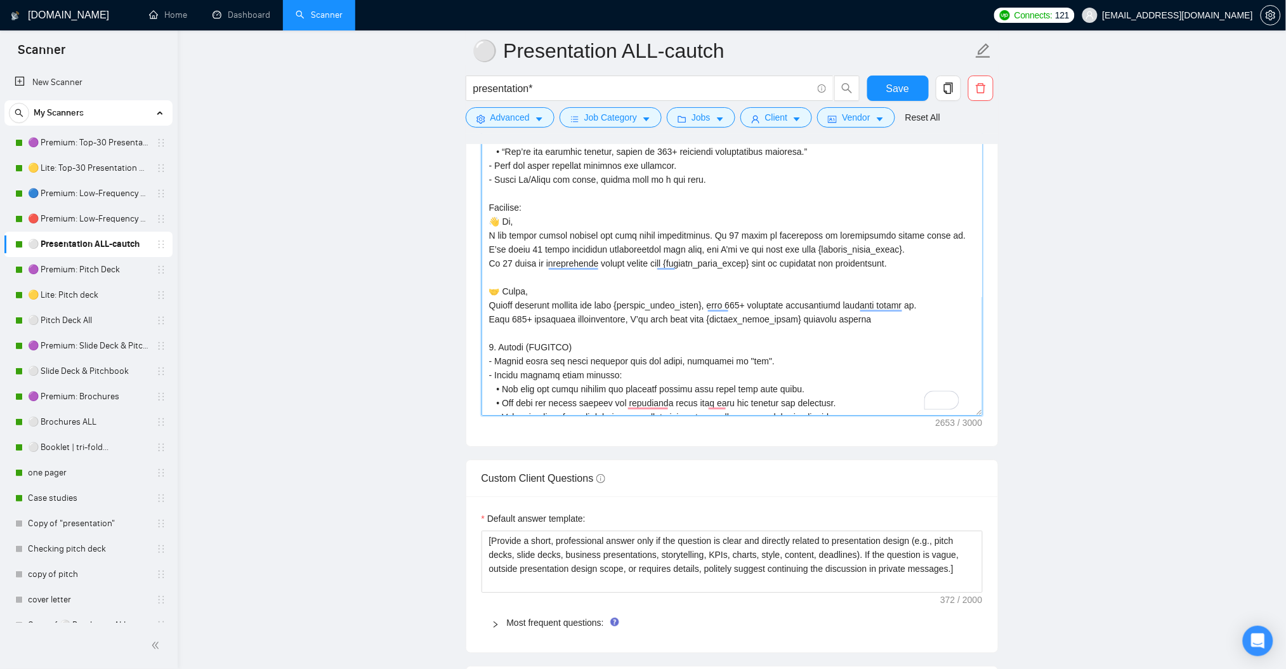
scroll to position [169, 0]
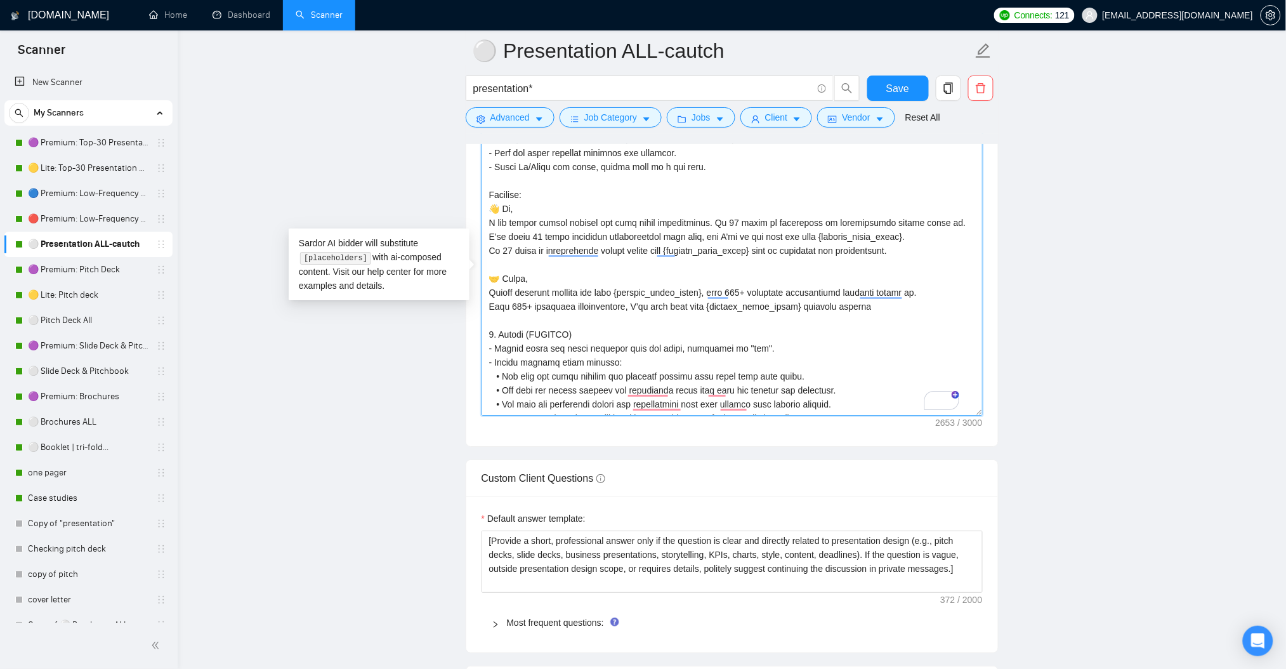
paste textarea "700+ completed presentations stand behind the reliable results I’ll bring to yo…"
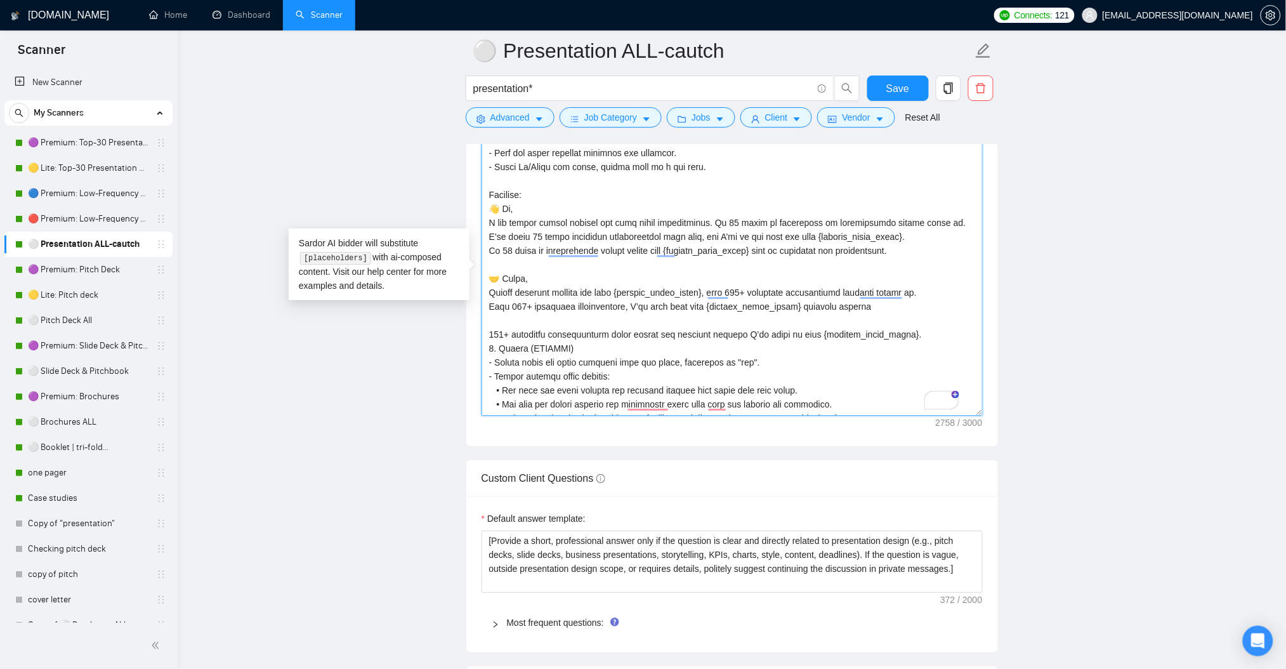
click at [513, 322] on textarea "Cover letter template:" at bounding box center [732, 272] width 501 height 285
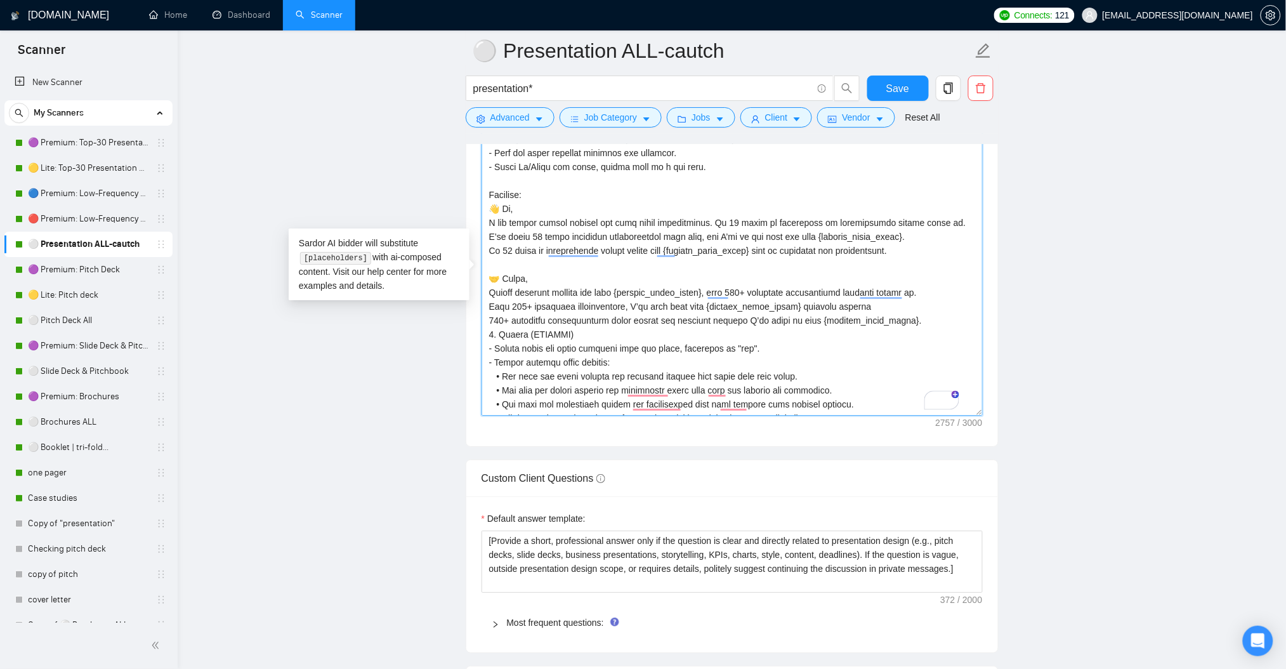
click at [494, 376] on textarea "Cover letter template:" at bounding box center [732, 272] width 501 height 285
click at [488, 289] on textarea "Cover letter template:" at bounding box center [732, 272] width 501 height 285
paste textarea "•"
click at [494, 293] on textarea "Cover letter template:" at bounding box center [732, 272] width 501 height 285
click at [491, 291] on textarea "Cover letter template:" at bounding box center [732, 272] width 501 height 285
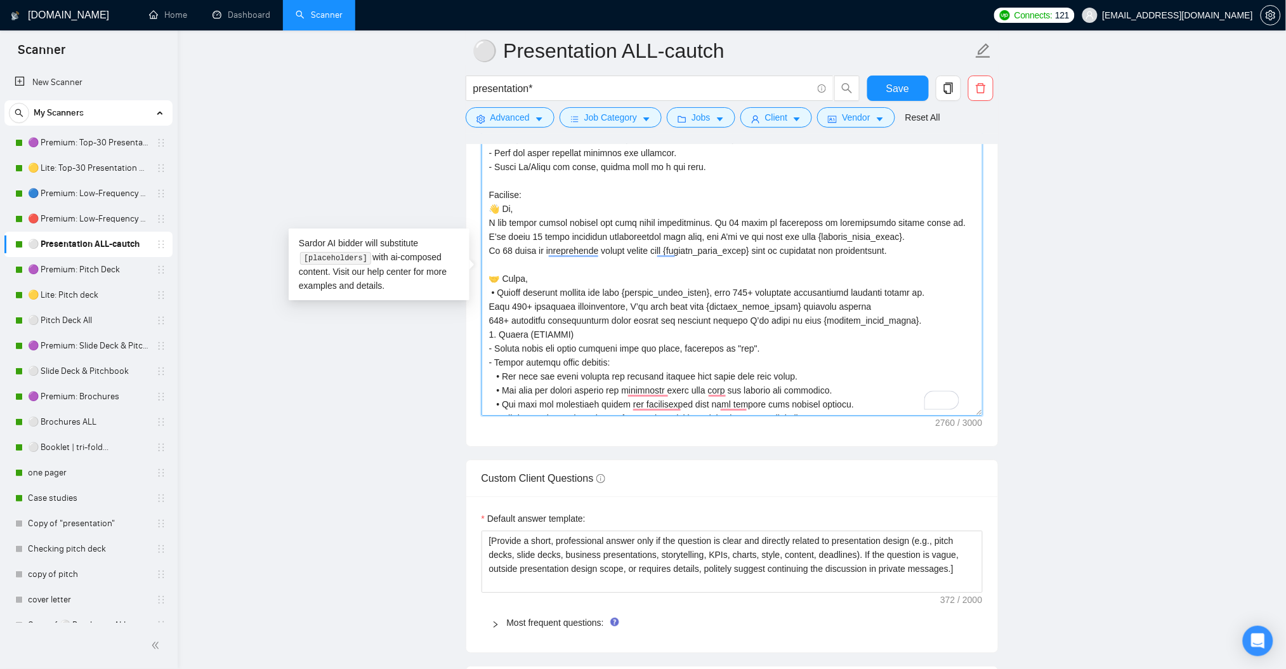
click at [489, 308] on textarea "Cover letter template:" at bounding box center [732, 272] width 501 height 285
paste textarea "•"
click at [488, 305] on textarea "Cover letter template:" at bounding box center [732, 272] width 501 height 285
click at [488, 321] on textarea "Cover letter template:" at bounding box center [732, 272] width 501 height 285
paste textarea "•"
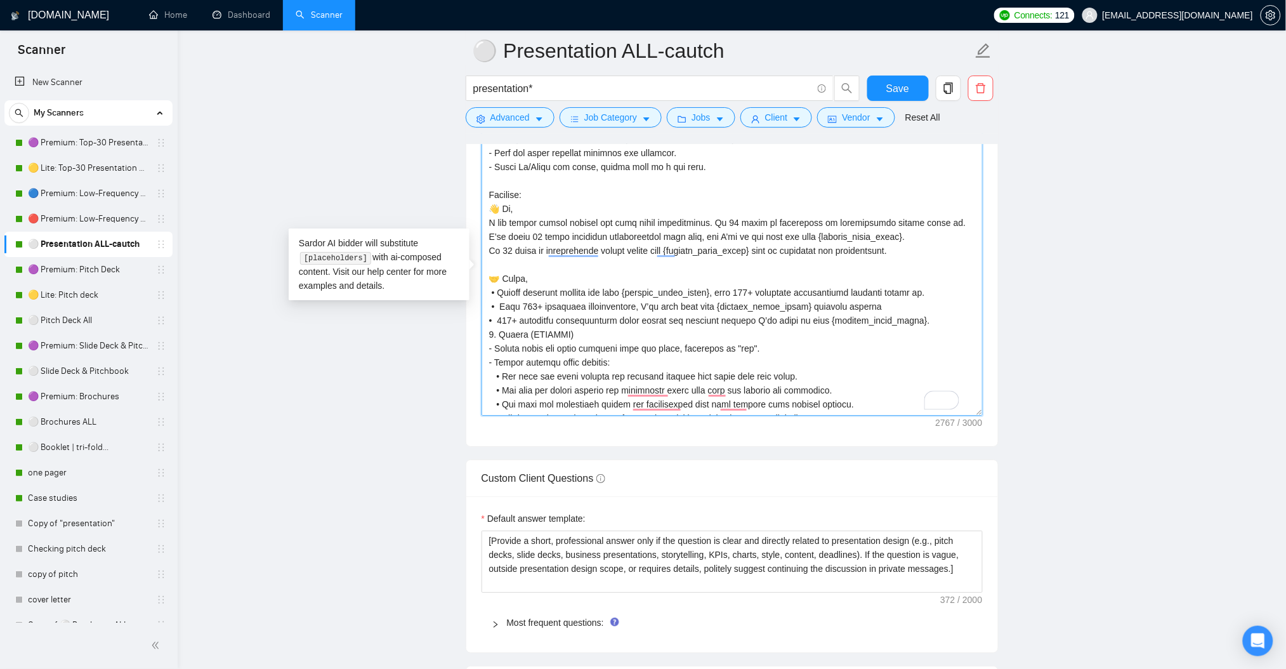
click at [494, 294] on textarea "Cover letter template:" at bounding box center [732, 272] width 501 height 285
click at [489, 226] on textarea "Cover letter template:" at bounding box center [732, 272] width 501 height 285
paste textarea "•"
click at [489, 237] on textarea "Cover letter template:" at bounding box center [732, 272] width 501 height 285
paste textarea "•"
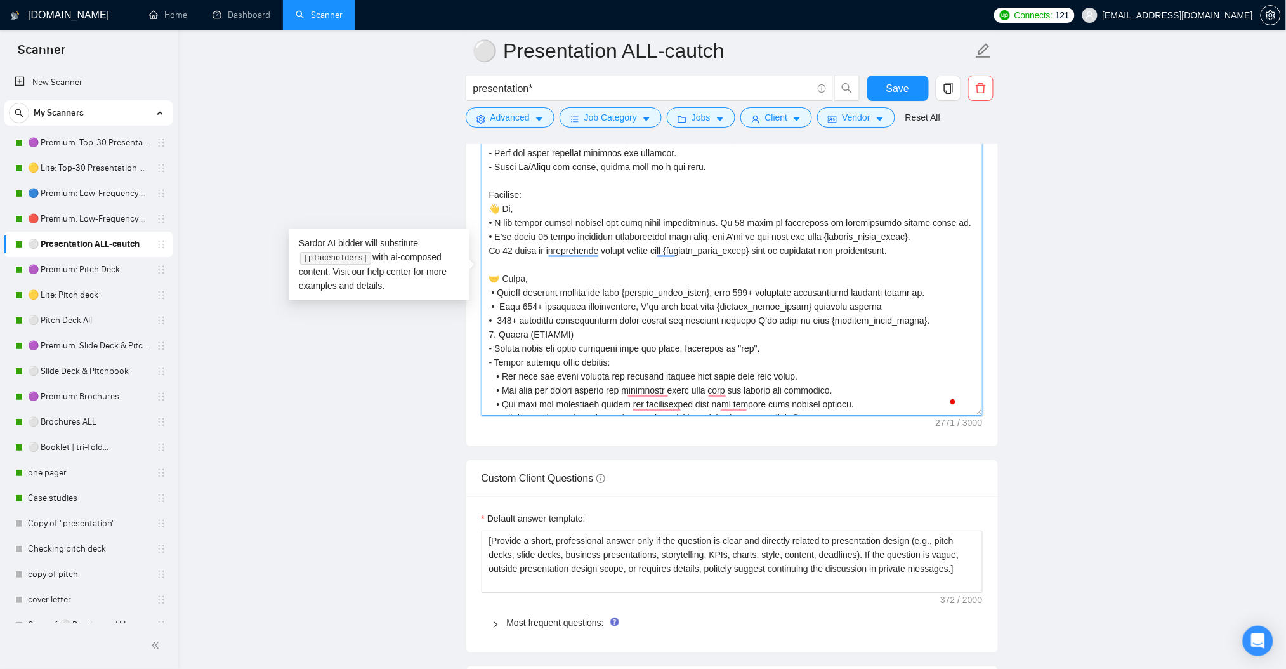
click at [488, 249] on textarea "Cover letter template:" at bounding box center [732, 272] width 501 height 285
paste textarea "•"
click at [486, 224] on textarea "Cover letter template:" at bounding box center [732, 272] width 501 height 285
click at [1167, 390] on main "⚪ Presentation ALL-cautch presentation* Save Advanced Job Category Jobs Client …" at bounding box center [732, 554] width 1068 height 3980
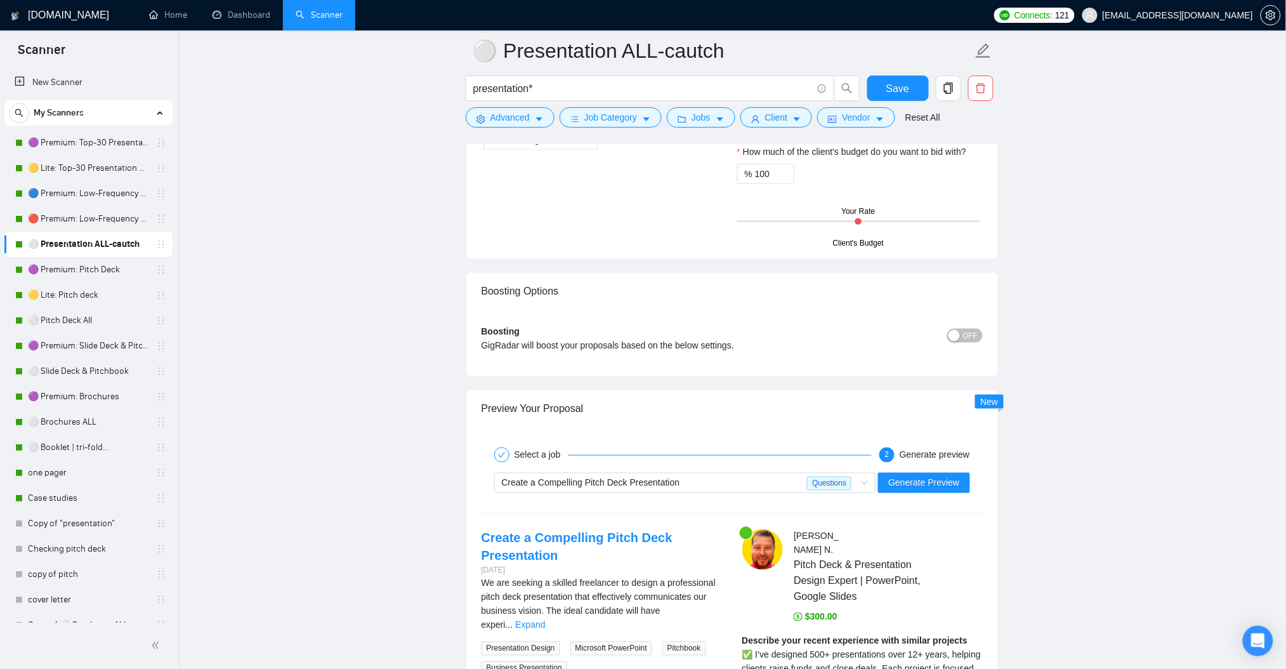
scroll to position [2418, 0]
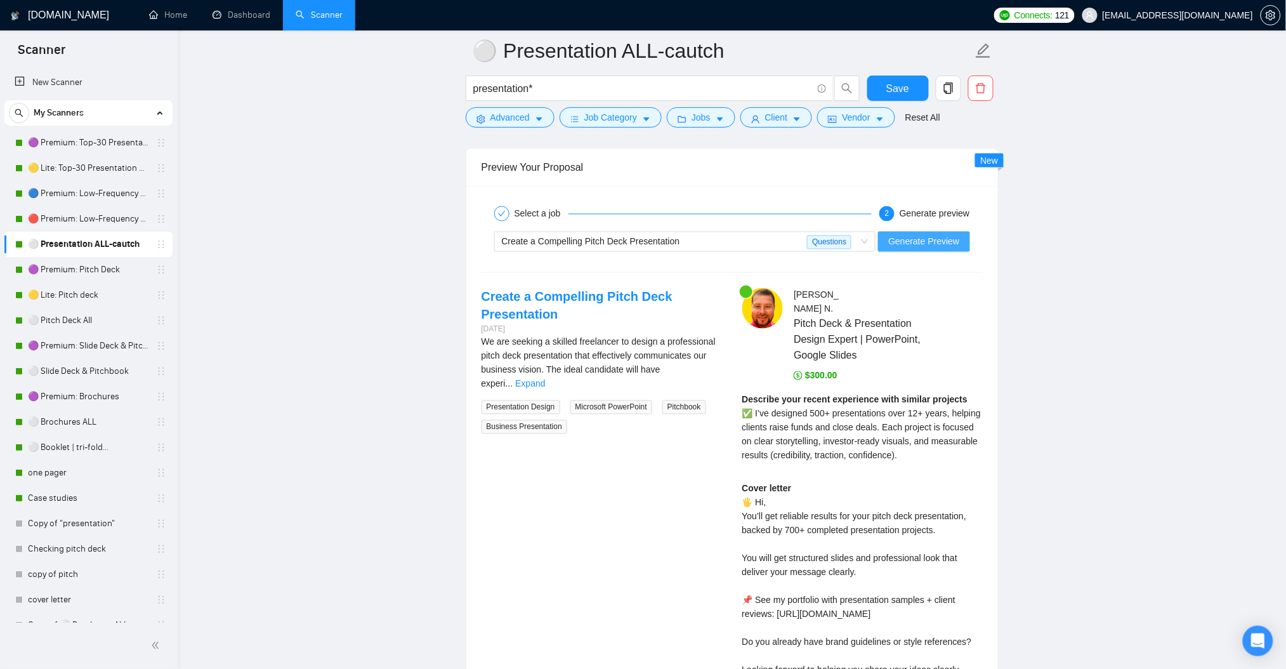
click at [940, 248] on span "Generate Preview" at bounding box center [923, 242] width 71 height 14
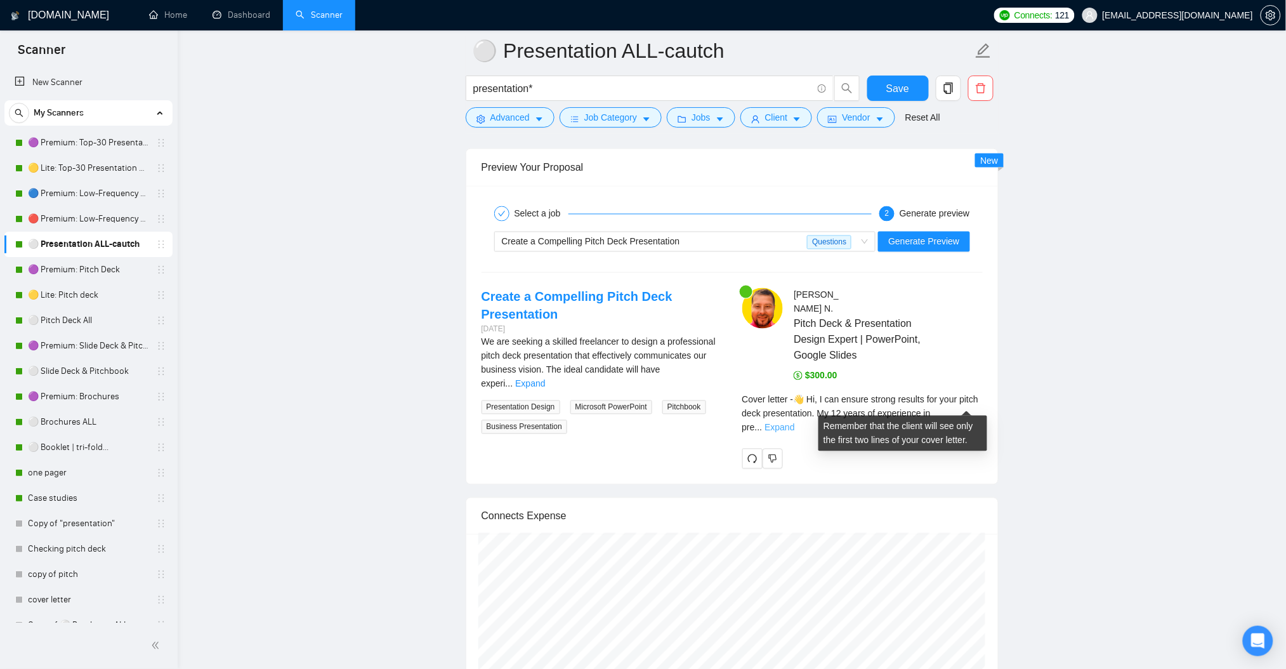
click at [794, 423] on link "Expand" at bounding box center [779, 428] width 30 height 10
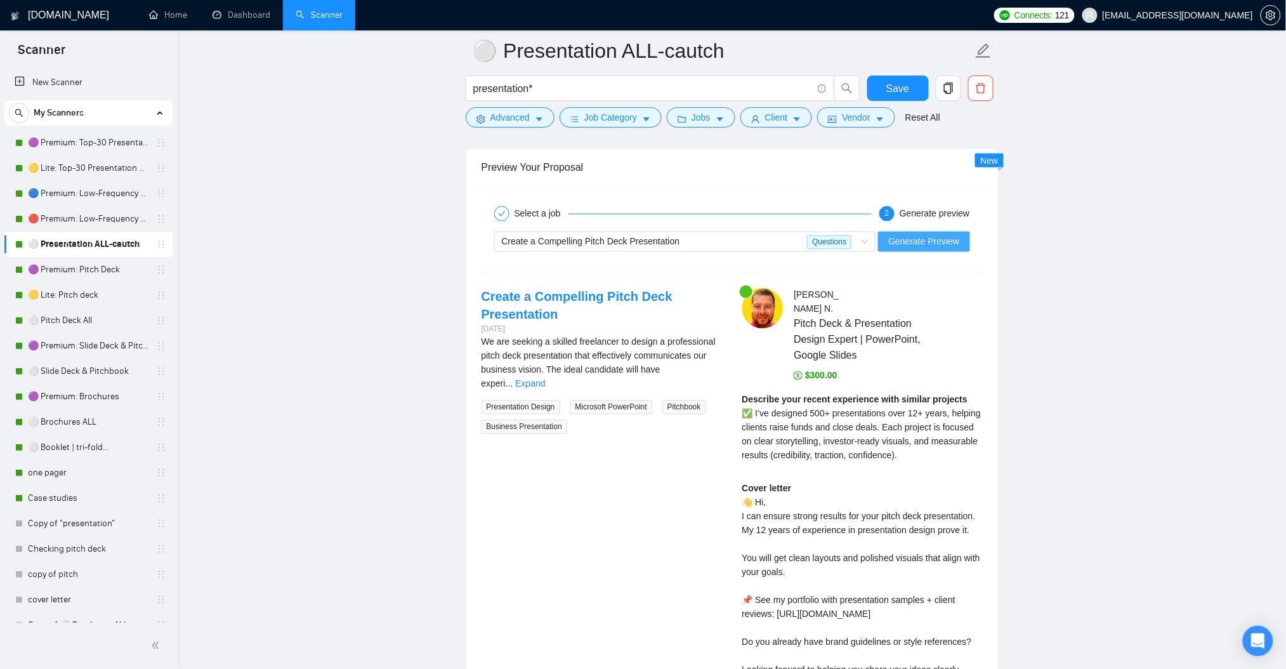
click at [918, 247] on span "Generate Preview" at bounding box center [923, 242] width 71 height 14
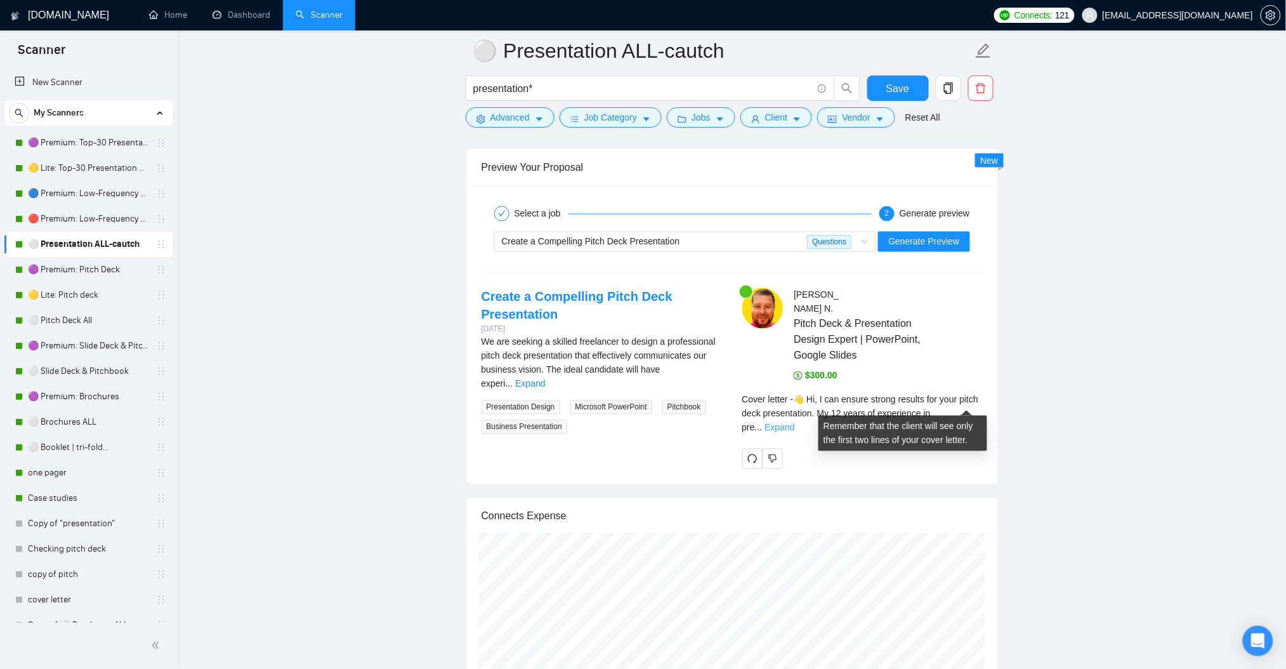
click at [794, 423] on link "Expand" at bounding box center [779, 428] width 30 height 10
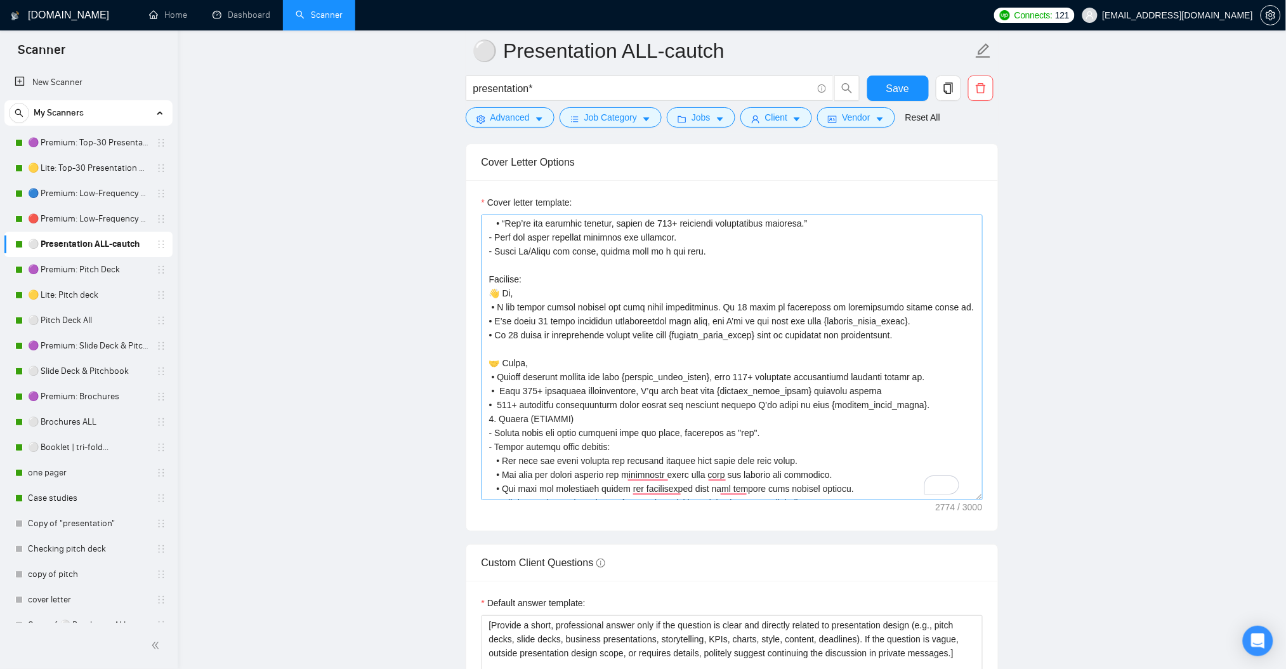
scroll to position [133, 0]
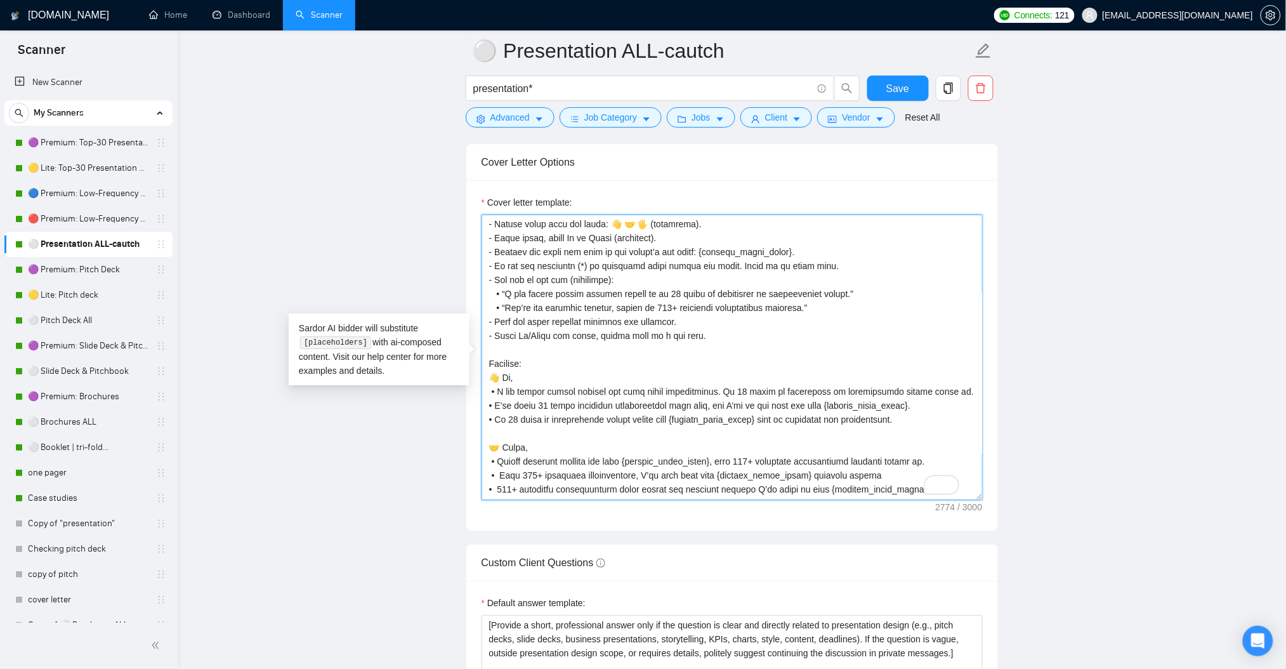
drag, startPoint x: 498, startPoint y: 459, endPoint x: 909, endPoint y: 459, distance: 411.1
click at [909, 459] on textarea "Cover letter template:" at bounding box center [732, 356] width 501 height 285
click at [506, 305] on textarea "Cover letter template:" at bounding box center [732, 356] width 501 height 285
drag, startPoint x: 508, startPoint y: 305, endPoint x: 797, endPoint y: 309, distance: 289.3
click at [797, 309] on textarea "Cover letter template:" at bounding box center [732, 356] width 501 height 285
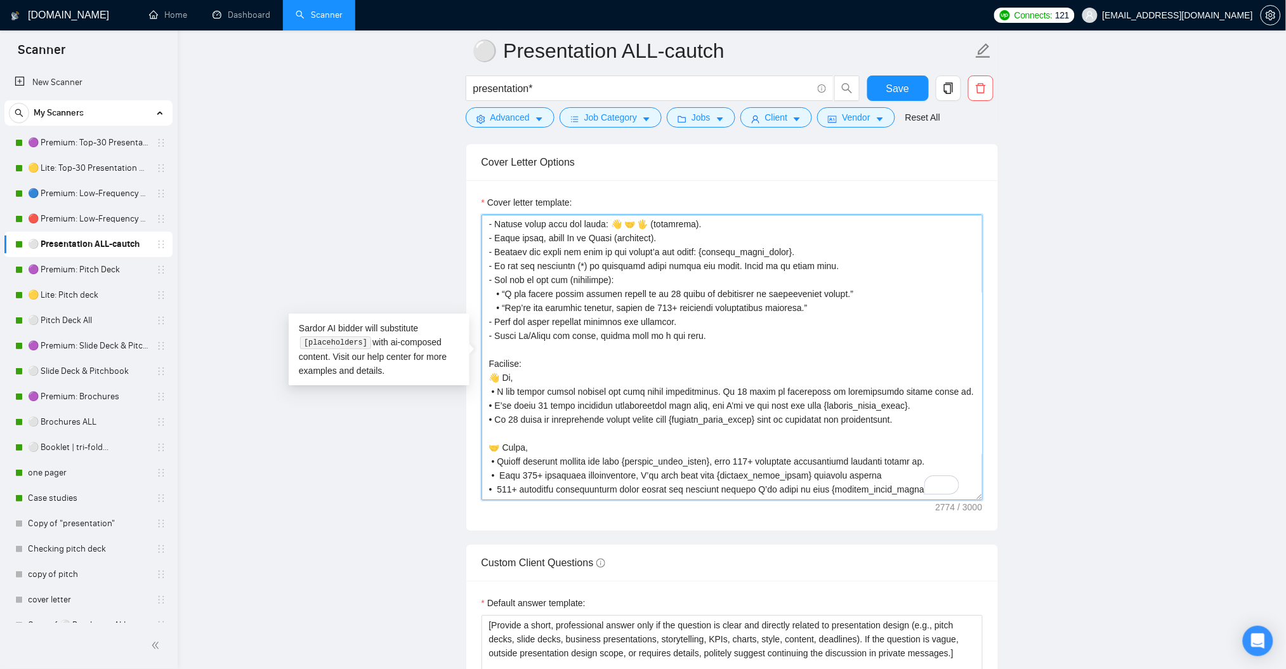
paste textarea "Expect reliable results for your {project_title_short}, with 700+ completed pre…"
drag, startPoint x: 494, startPoint y: 404, endPoint x: 891, endPoint y: 402, distance: 397.2
click at [891, 402] on textarea "Cover letter template:" at bounding box center [732, 356] width 501 height 285
click at [761, 434] on textarea "Cover letter template:" at bounding box center [732, 356] width 501 height 285
drag, startPoint x: 818, startPoint y: 405, endPoint x: 895, endPoint y: 410, distance: 76.9
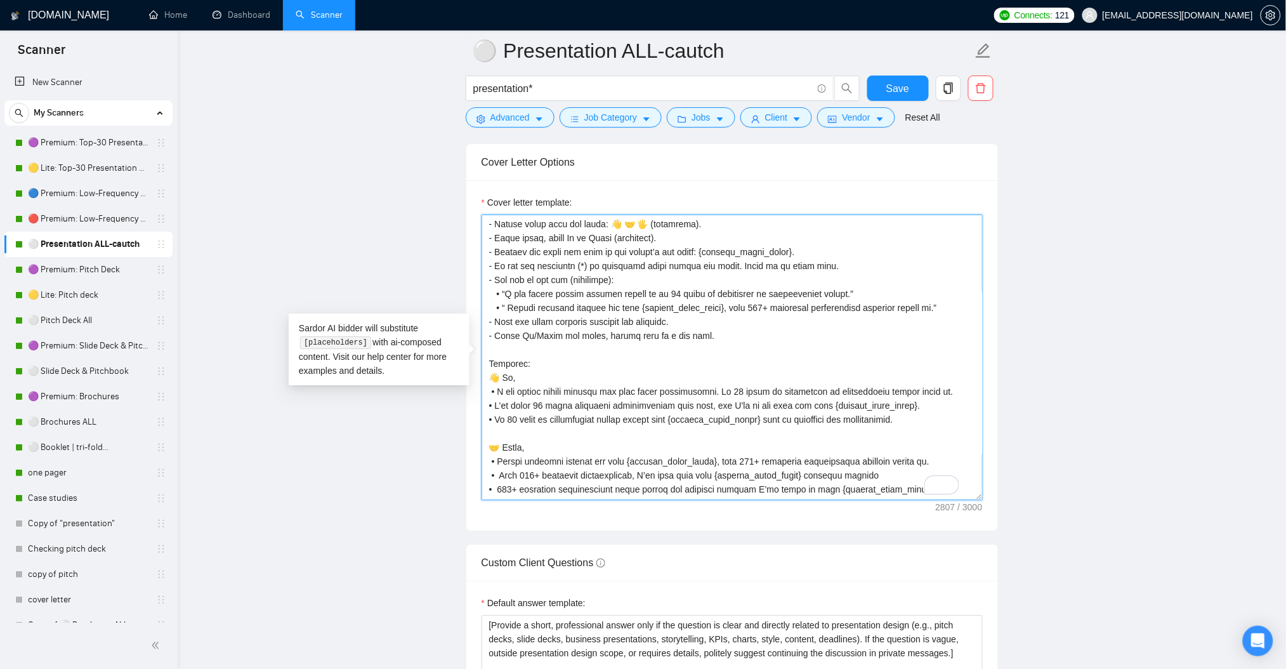
click at [895, 410] on textarea "Cover letter template:" at bounding box center [732, 356] width 501 height 285
drag, startPoint x: 762, startPoint y: 292, endPoint x: 843, endPoint y: 300, distance: 81.6
click at [843, 300] on textarea "Cover letter template:" at bounding box center [732, 356] width 501 height 285
paste textarea "{project_title_short}"
click at [494, 402] on textarea "Cover letter template:" at bounding box center [732, 356] width 501 height 285
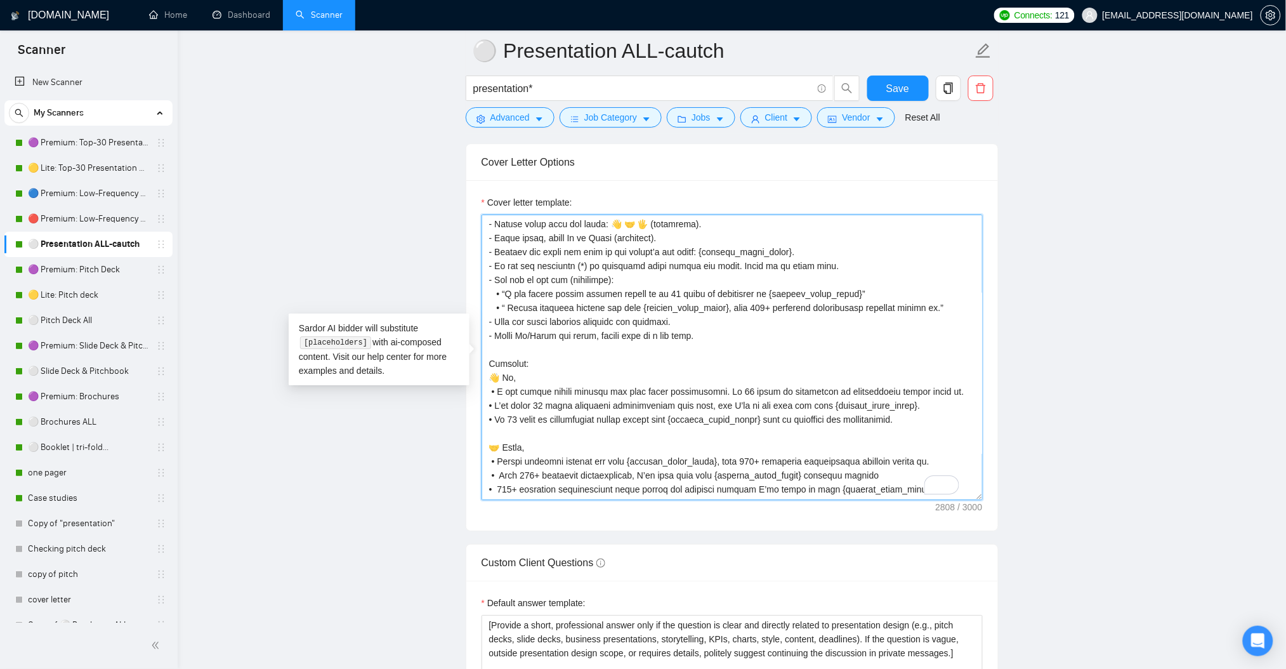
drag, startPoint x: 492, startPoint y: 405, endPoint x: 896, endPoint y: 412, distance: 404.2
click at [896, 412] on textarea "Cover letter template:" at bounding box center [732, 356] width 501 height 285
click at [906, 404] on textarea "Cover letter template:" at bounding box center [732, 356] width 501 height 285
drag, startPoint x: 905, startPoint y: 407, endPoint x: 495, endPoint y: 406, distance: 409.2
click at [495, 406] on textarea "Cover letter template:" at bounding box center [732, 356] width 501 height 285
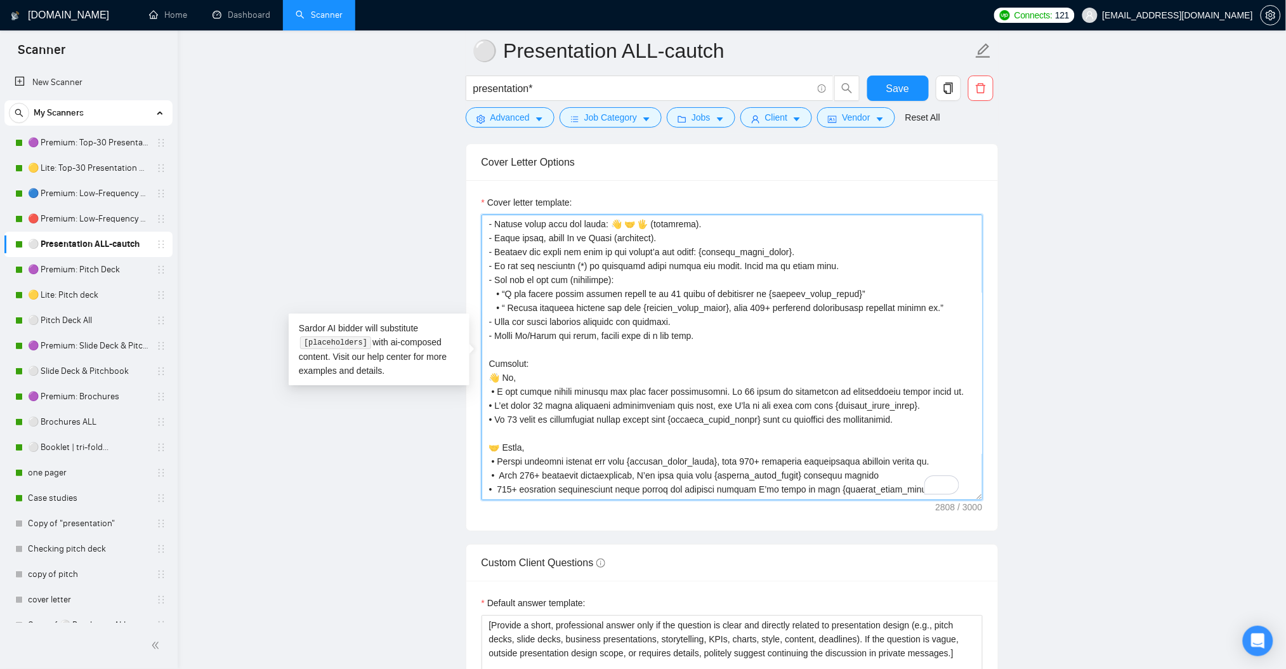
click at [927, 308] on textarea "Cover letter template:" at bounding box center [732, 356] width 501 height 285
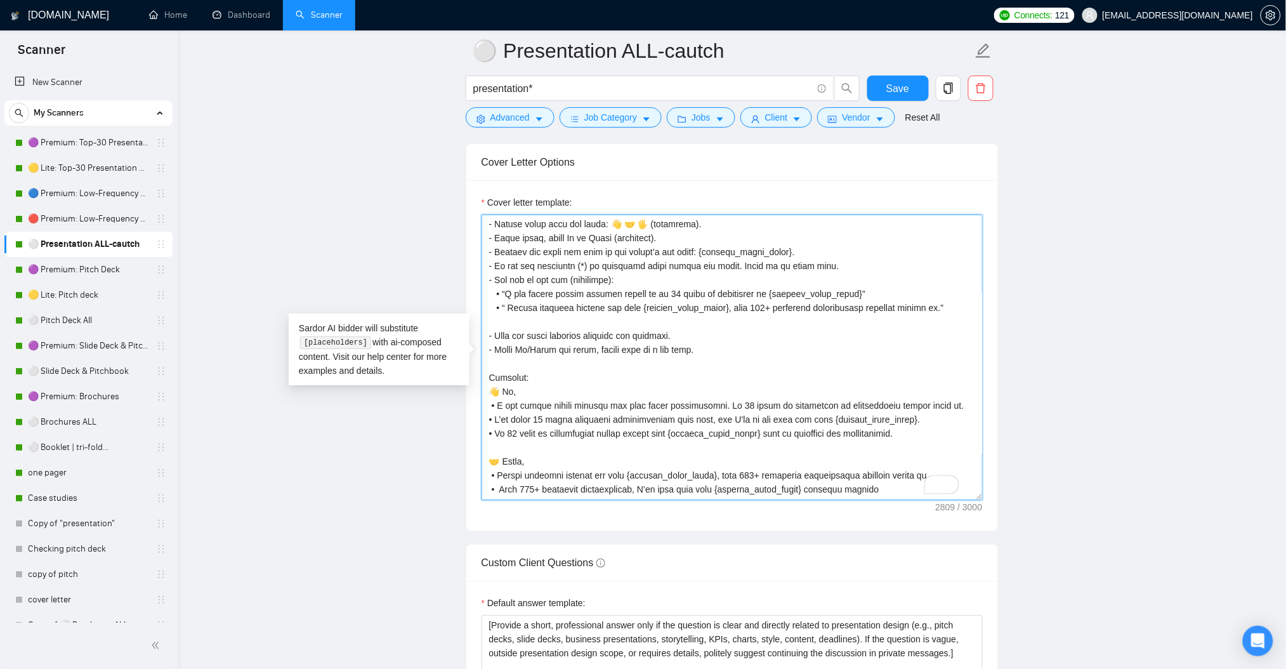
paste textarea "I’ve spent 12 years designing presentations that work, and I’ll do the same for…"
drag, startPoint x: 499, startPoint y: 308, endPoint x: 468, endPoint y: 336, distance: 41.8
click at [492, 308] on textarea "Cover letter template:" at bounding box center [732, 356] width 501 height 285
click at [489, 321] on textarea "Cover letter template:" at bounding box center [732, 356] width 501 height 285
paste textarea "•"
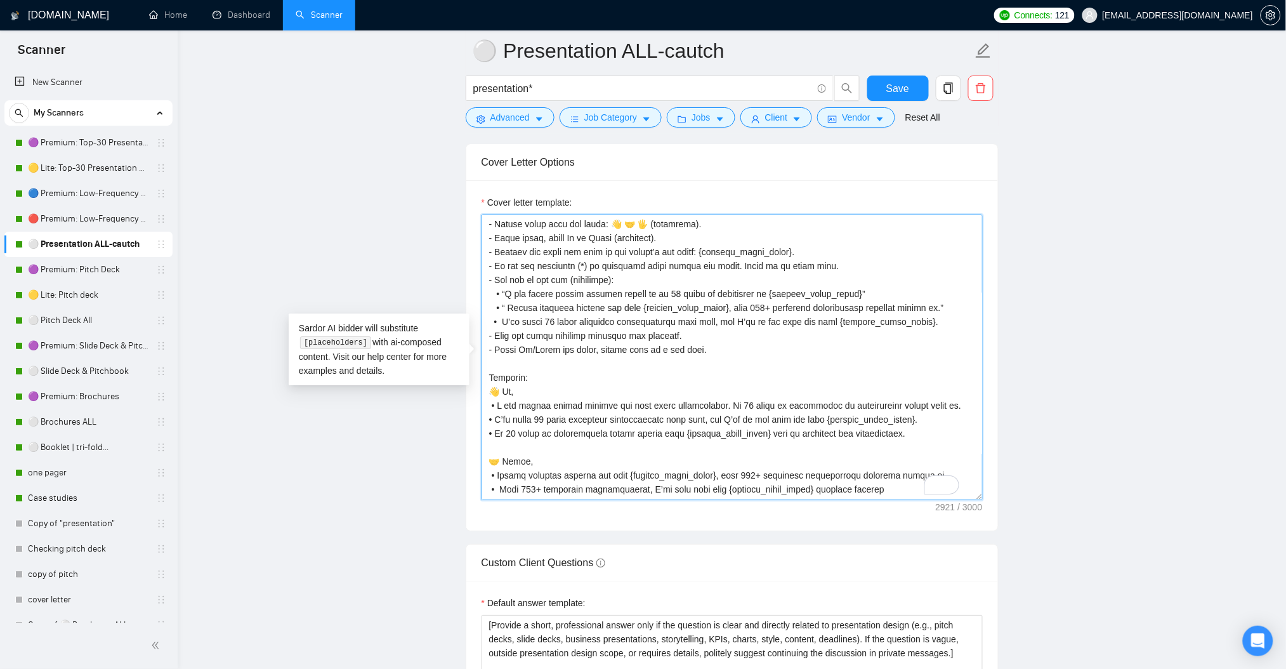
drag, startPoint x: 598, startPoint y: 442, endPoint x: 892, endPoint y: 431, distance: 294.6
click at [892, 431] on textarea "Cover letter template:" at bounding box center [732, 356] width 501 height 285
click at [915, 325] on textarea "Cover letter template:" at bounding box center [732, 356] width 501 height 285
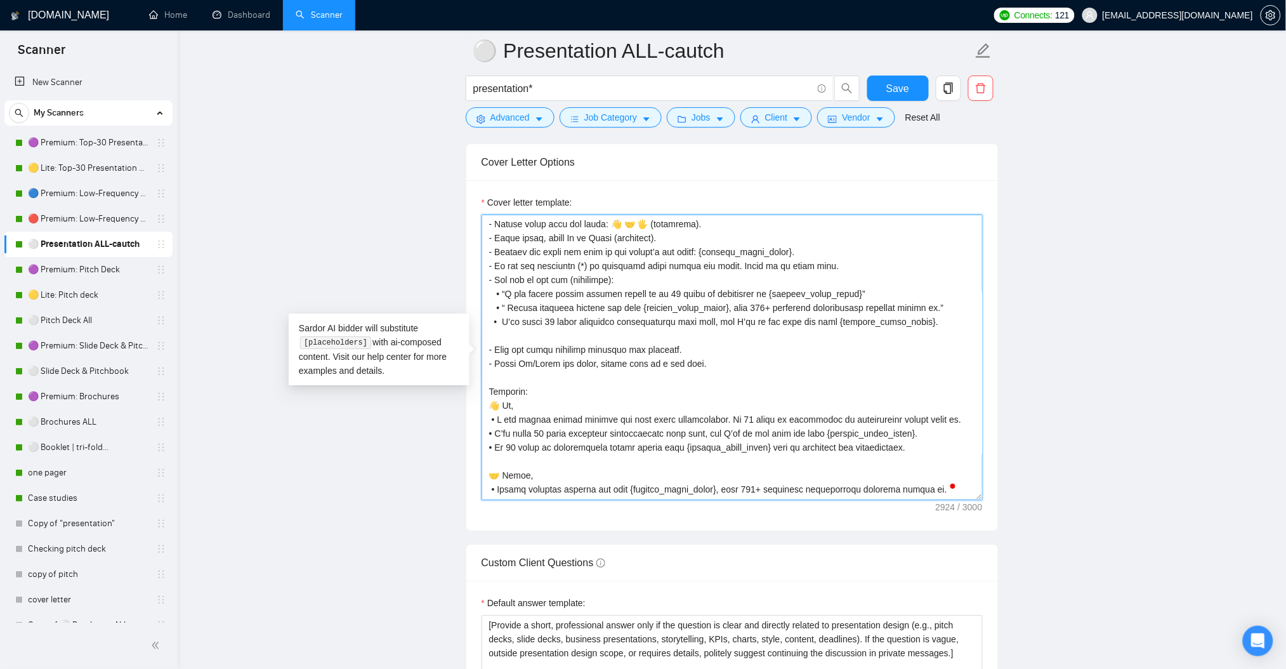
paste textarea "To enrich screen reader interactions, please activate Accessibility in Grammarl…"
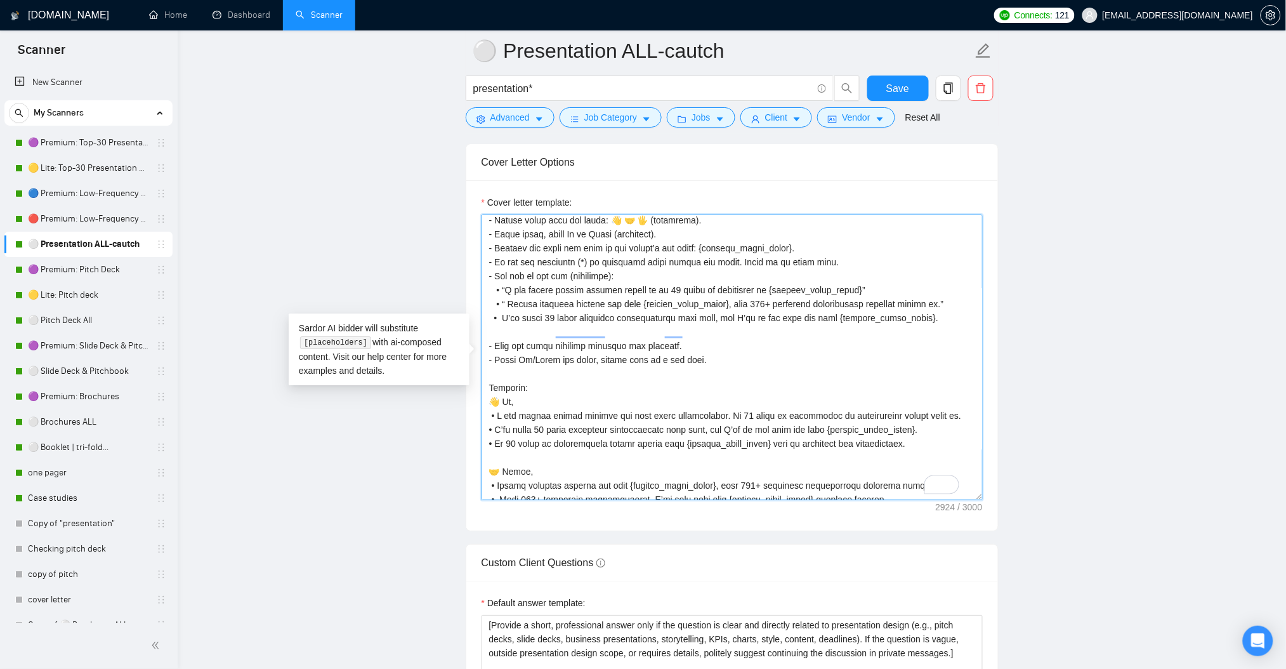
scroll to position [34, 0]
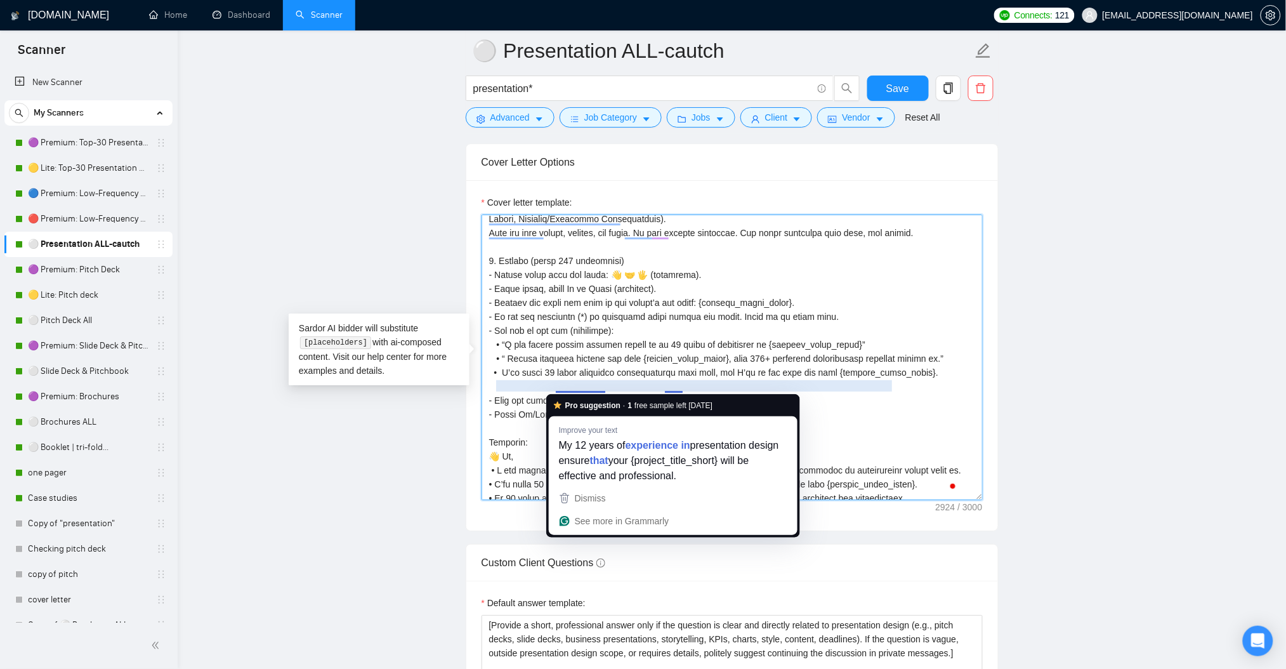
click at [564, 385] on textarea "Cover letter template:" at bounding box center [732, 356] width 501 height 285
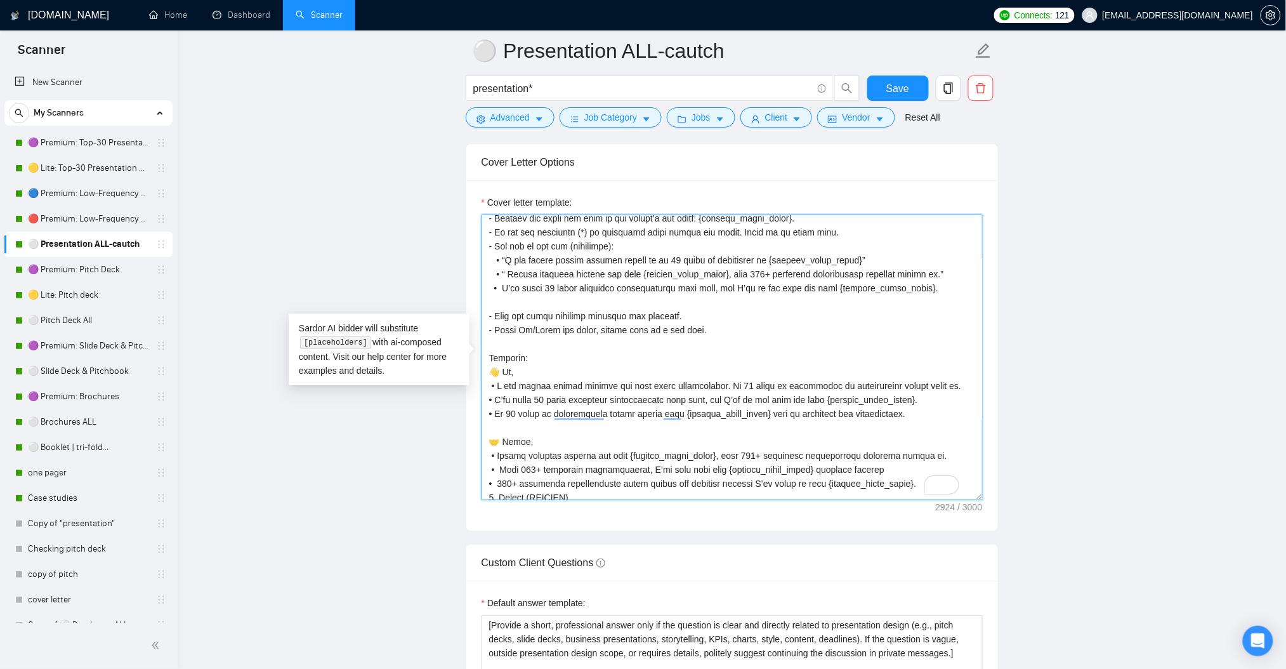
drag, startPoint x: 489, startPoint y: 414, endPoint x: 897, endPoint y: 413, distance: 407.9
click at [897, 413] on textarea "Cover letter template:" at bounding box center [732, 356] width 501 height 285
click at [547, 295] on textarea "Cover letter template:" at bounding box center [732, 356] width 501 height 285
paste textarea "To enrich screen reader interactions, please activate Accessibility in Grammarl…"
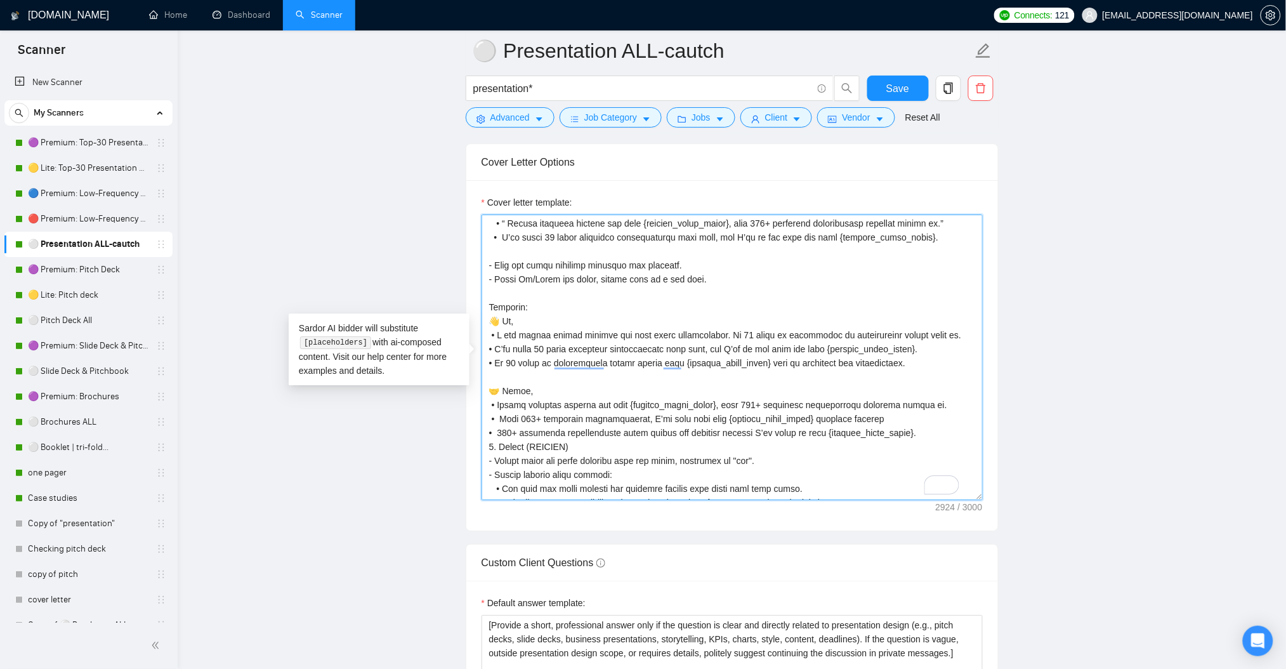
drag, startPoint x: 893, startPoint y: 365, endPoint x: 488, endPoint y: 366, distance: 405.4
click at [488, 366] on textarea "Cover letter template:" at bounding box center [732, 356] width 501 height 285
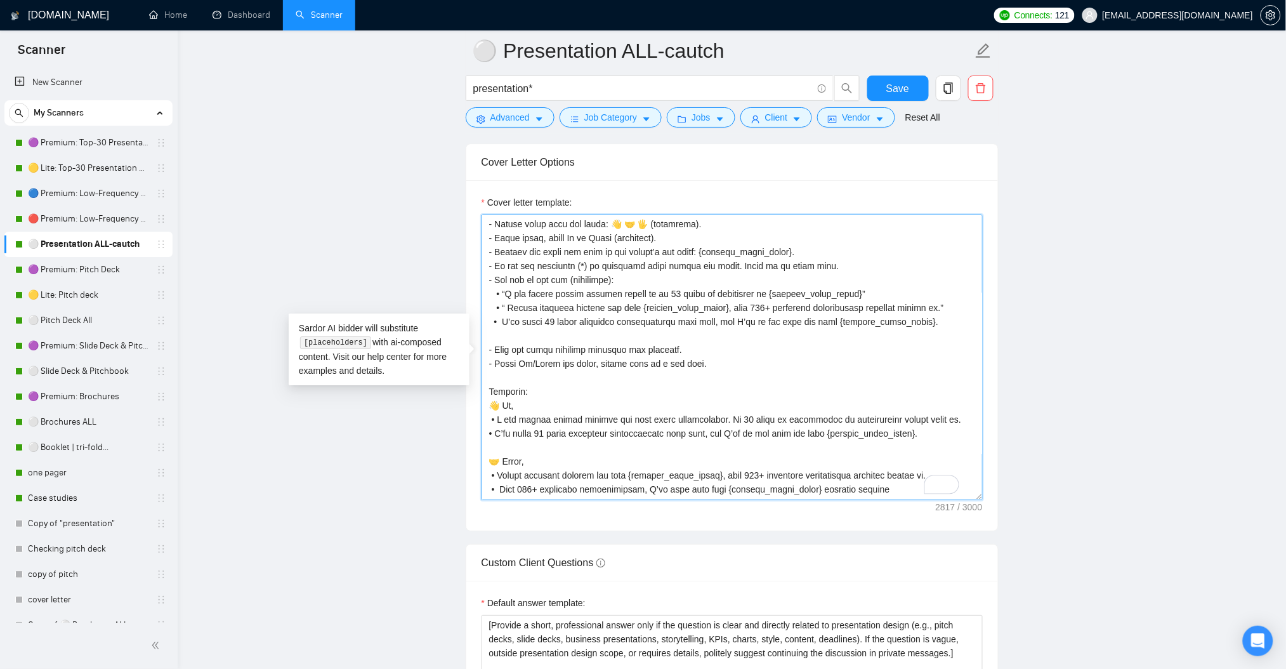
click at [512, 338] on textarea "Cover letter template:" at bounding box center [732, 356] width 501 height 285
paste textarea "• My 12 years of presentation design ensure your {project_title_short} will be …"
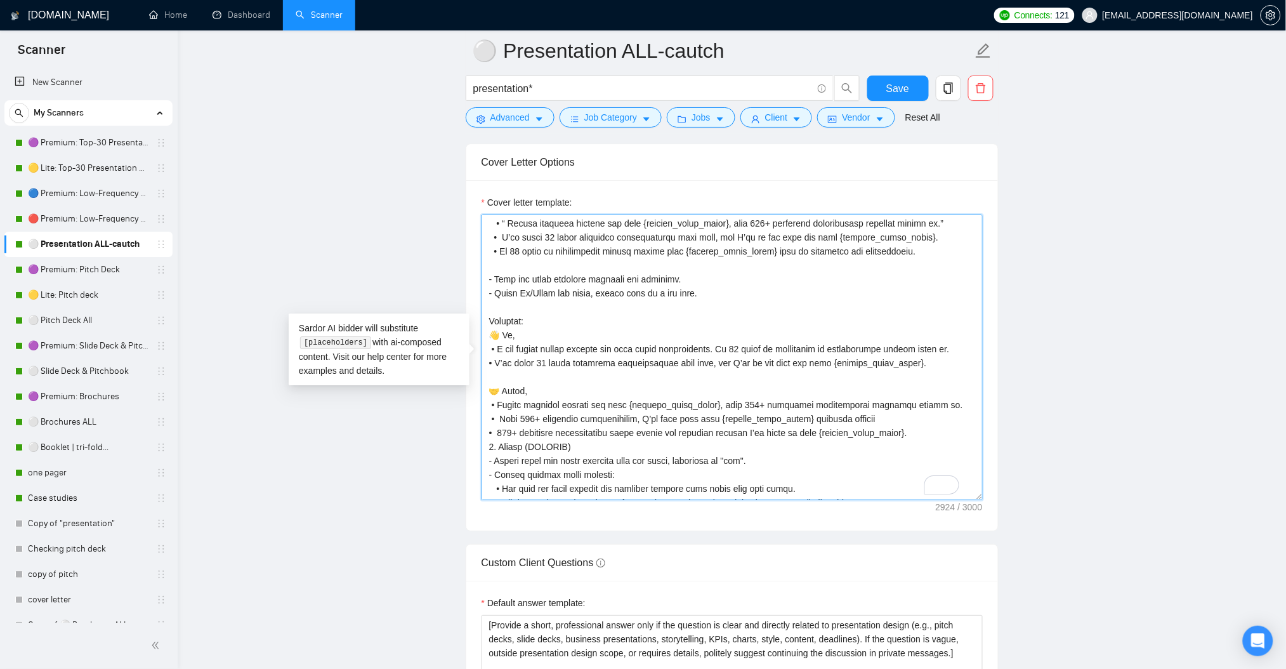
drag, startPoint x: 498, startPoint y: 419, endPoint x: 910, endPoint y: 416, distance: 412.4
click at [911, 416] on textarea "Cover letter template:" at bounding box center [732, 356] width 501 height 285
click at [533, 267] on textarea "Cover letter template:" at bounding box center [732, 356] width 501 height 285
paste textarea "With 700+ completed presentations, I’ll make sure your {project_title_short} de…"
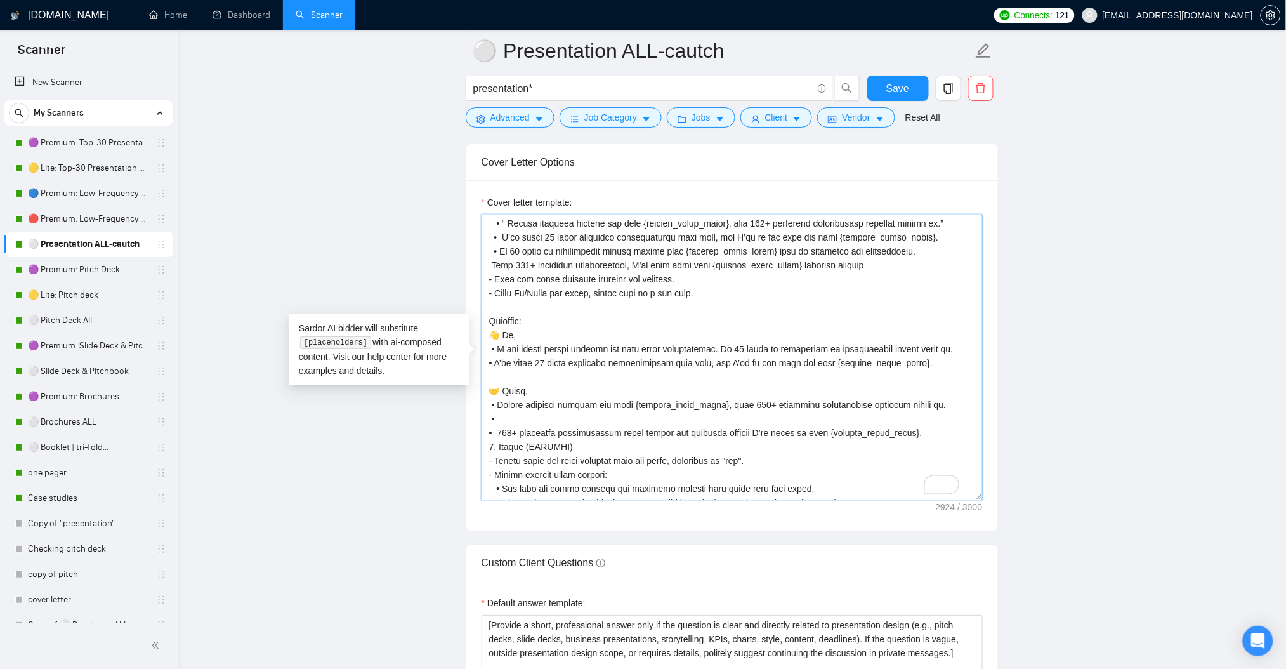
click at [494, 253] on textarea "Cover letter template:" at bounding box center [732, 356] width 501 height 285
click at [488, 266] on textarea "Cover letter template:" at bounding box center [732, 356] width 501 height 285
paste textarea "•"
click at [487, 268] on textarea "Cover letter template:" at bounding box center [732, 356] width 501 height 285
drag, startPoint x: 495, startPoint y: 431, endPoint x: 897, endPoint y: 434, distance: 402.2
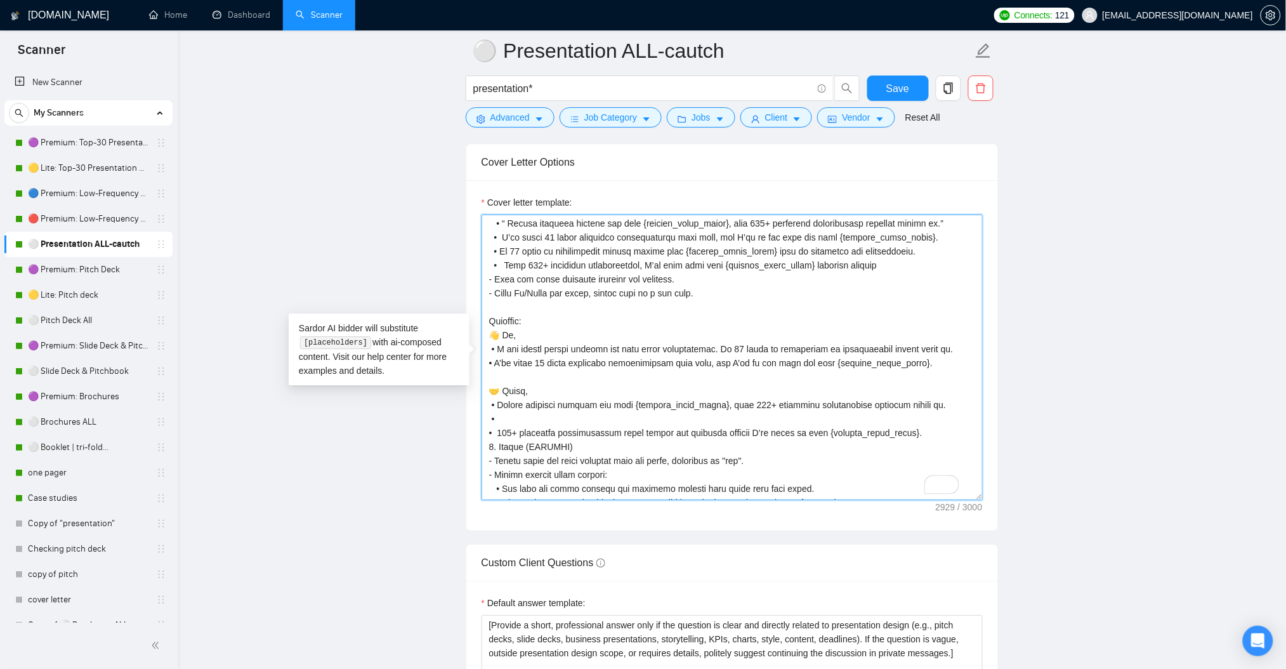
click at [897, 434] on textarea "Cover letter template:" at bounding box center [732, 356] width 501 height 285
click at [502, 419] on textarea "Cover letter template:" at bounding box center [732, 356] width 501 height 285
drag, startPoint x: 501, startPoint y: 426, endPoint x: 489, endPoint y: 419, distance: 14.8
click at [489, 419] on textarea "Cover letter template:" at bounding box center [732, 356] width 501 height 285
click at [878, 266] on textarea "Cover letter template:" at bounding box center [732, 356] width 501 height 285
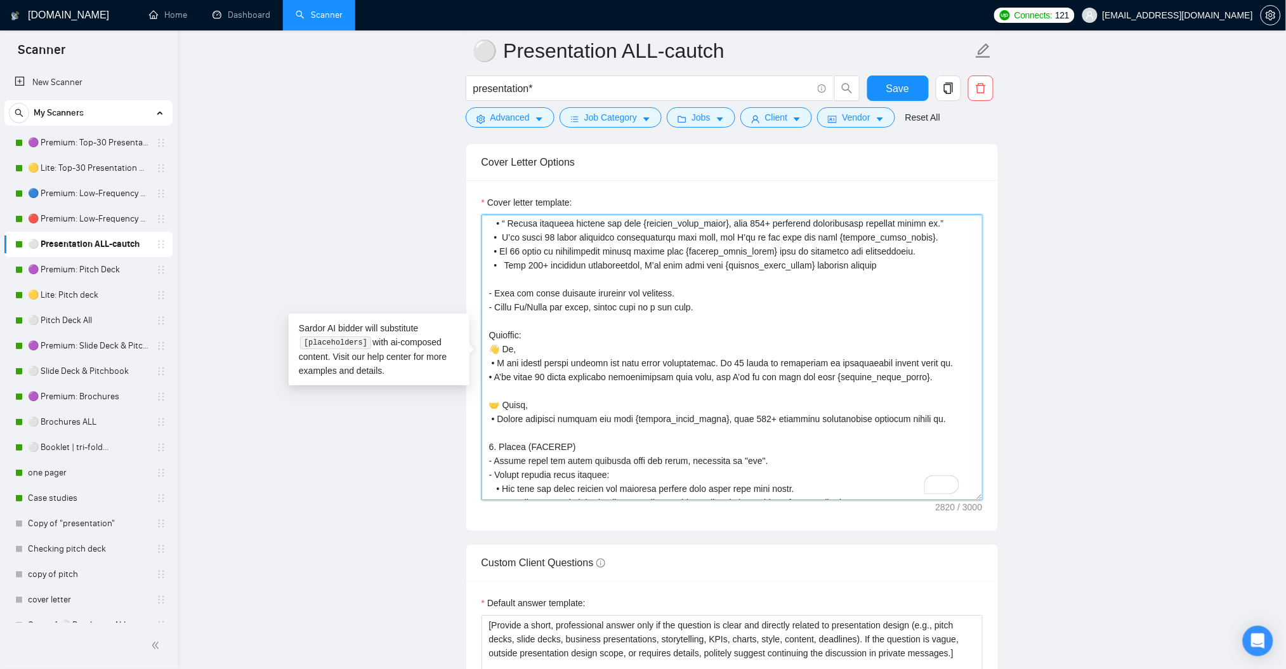
paste textarea "700+ completed presentations stand behind the reliable results I’ll bring to yo…"
click at [494, 263] on textarea "Cover letter template:" at bounding box center [732, 356] width 501 height 285
click at [490, 284] on textarea "Cover letter template:" at bounding box center [732, 356] width 501 height 285
paste textarea "•"
click at [485, 282] on textarea "Cover letter template:" at bounding box center [732, 356] width 501 height 285
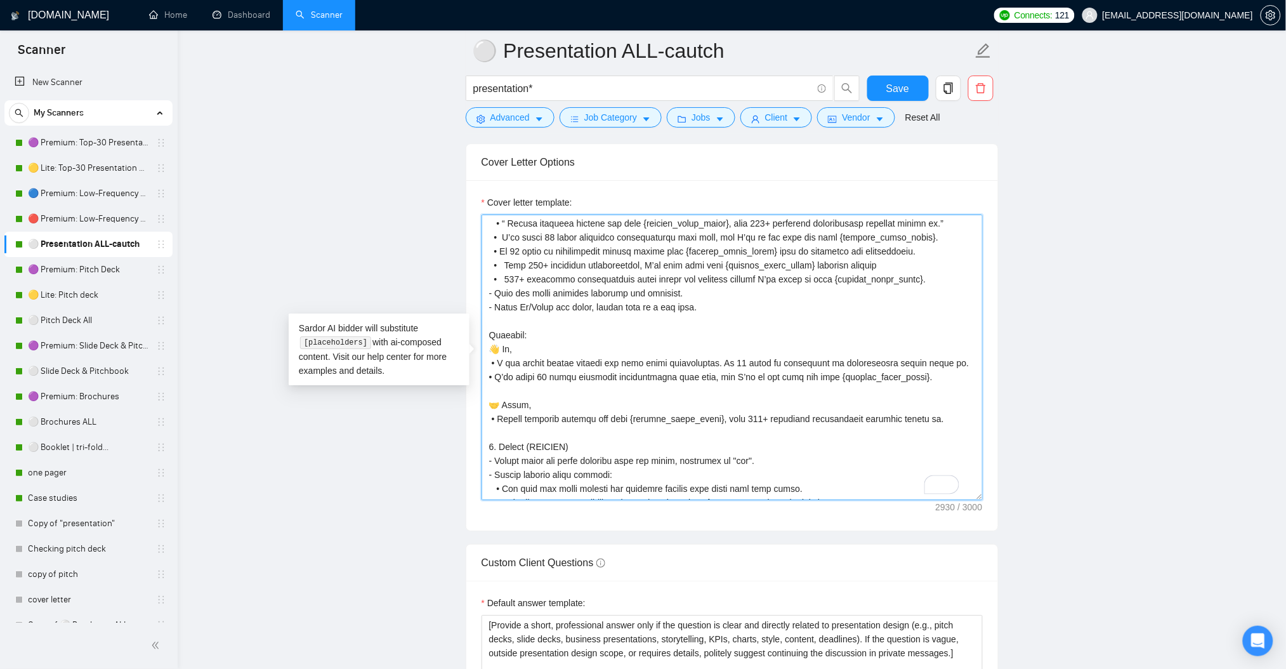
click at [495, 252] on textarea "Cover letter template:" at bounding box center [732, 356] width 501 height 285
click at [495, 251] on textarea "Cover letter template:" at bounding box center [732, 356] width 501 height 285
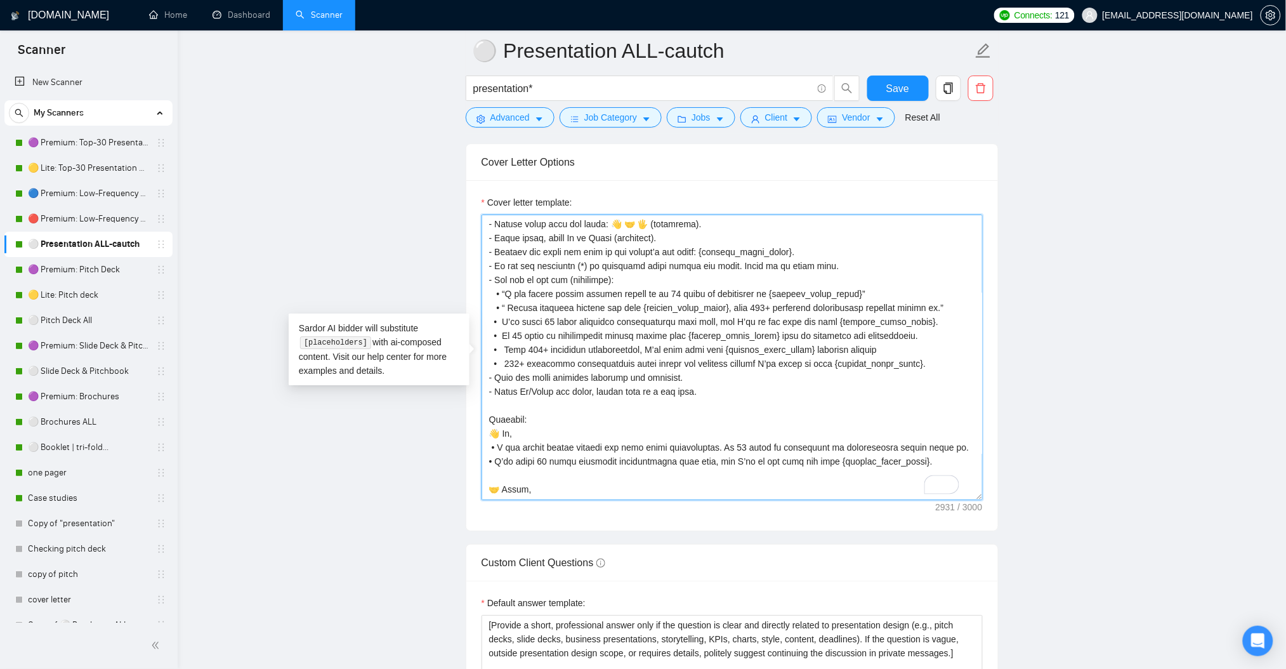
click at [503, 302] on textarea "Cover letter template:" at bounding box center [732, 356] width 501 height 285
click at [501, 322] on textarea "Cover letter template:" at bounding box center [732, 356] width 501 height 285
paste textarea "“"
click at [914, 320] on textarea "Cover letter template:" at bounding box center [732, 356] width 501 height 285
click at [909, 325] on textarea "Cover letter template:" at bounding box center [732, 356] width 501 height 285
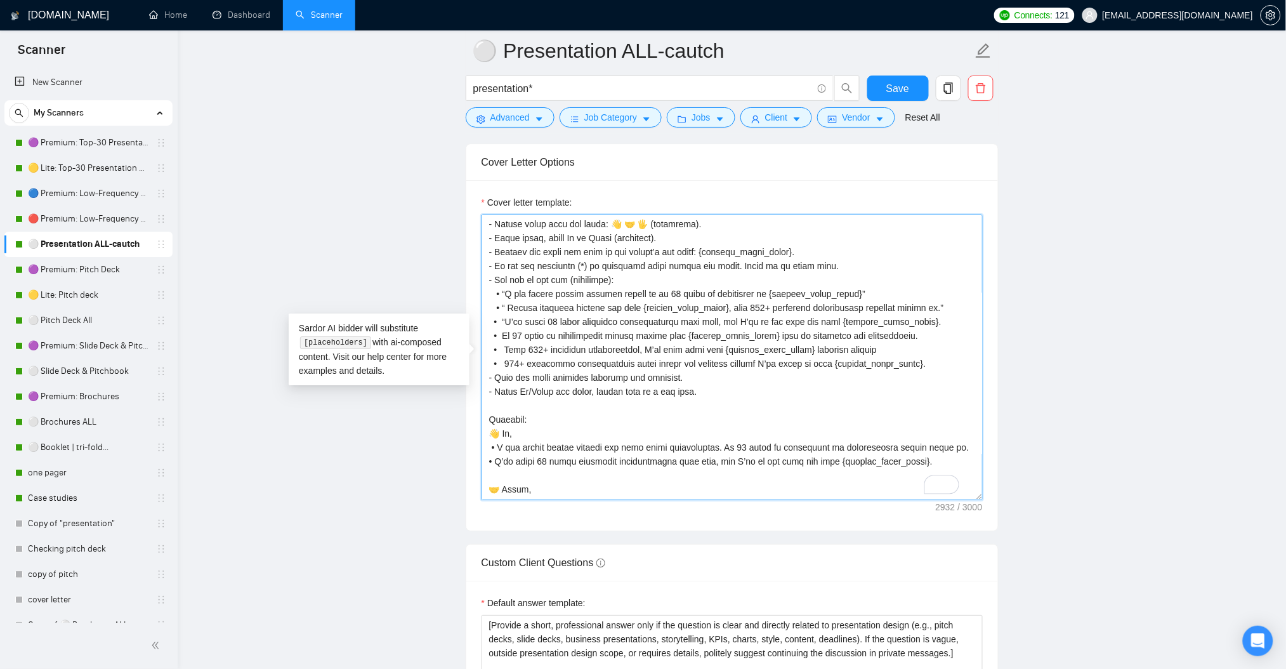
paste textarea "“"
click at [500, 338] on textarea "Cover letter template:" at bounding box center [732, 356] width 501 height 285
paste textarea "“"
click at [905, 332] on textarea "Cover letter template:" at bounding box center [732, 356] width 501 height 285
paste textarea "“"
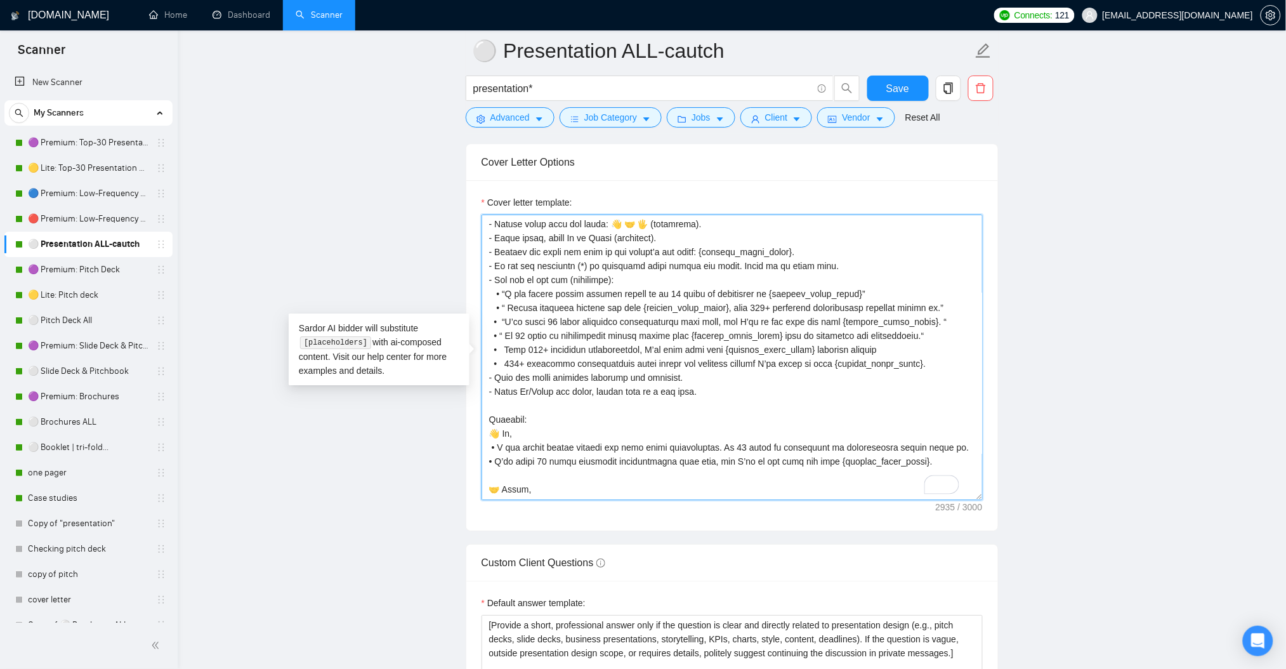
click at [504, 345] on textarea "Cover letter template:" at bounding box center [732, 356] width 501 height 285
paste textarea "“"
click at [873, 350] on textarea "Cover letter template:" at bounding box center [732, 356] width 501 height 285
paste textarea "“"
click at [506, 364] on textarea "Cover letter template:" at bounding box center [732, 356] width 501 height 285
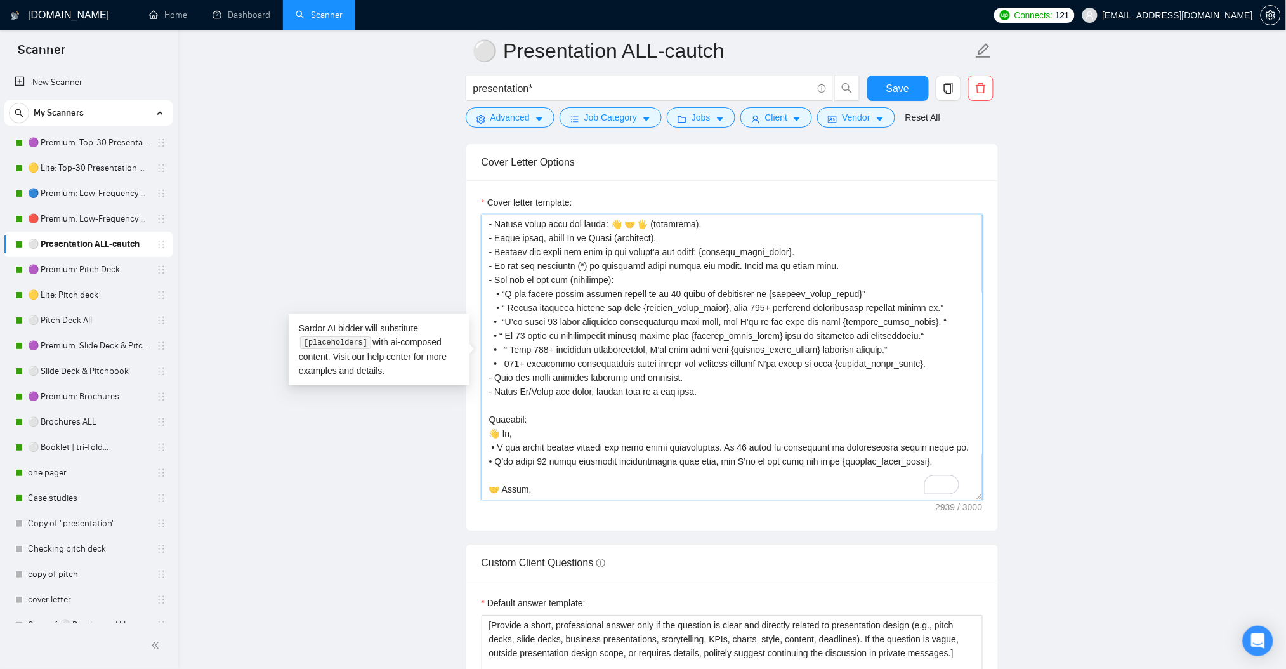
paste textarea "“"
click at [901, 367] on textarea "Cover letter template:" at bounding box center [732, 356] width 501 height 285
paste textarea "“"
click at [1064, 369] on main "⚪ Presentation ALL-cautch presentation* Save Advanced Job Category Jobs Client …" at bounding box center [732, 638] width 1068 height 3980
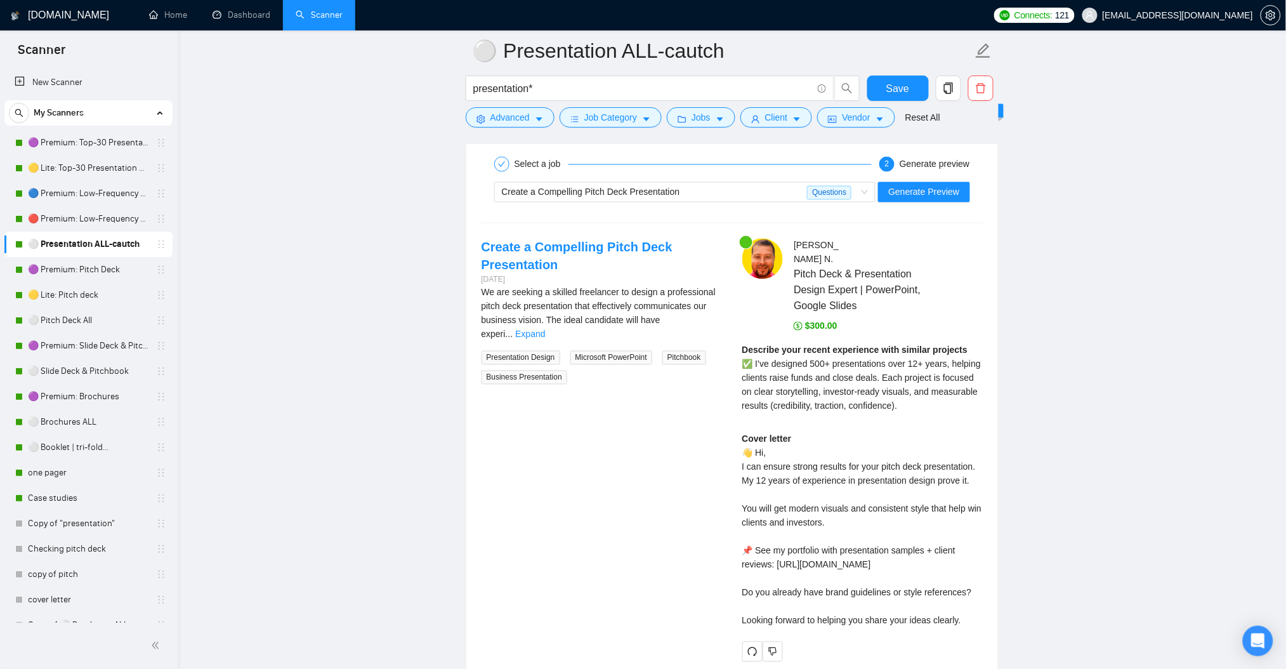
scroll to position [2418, 0]
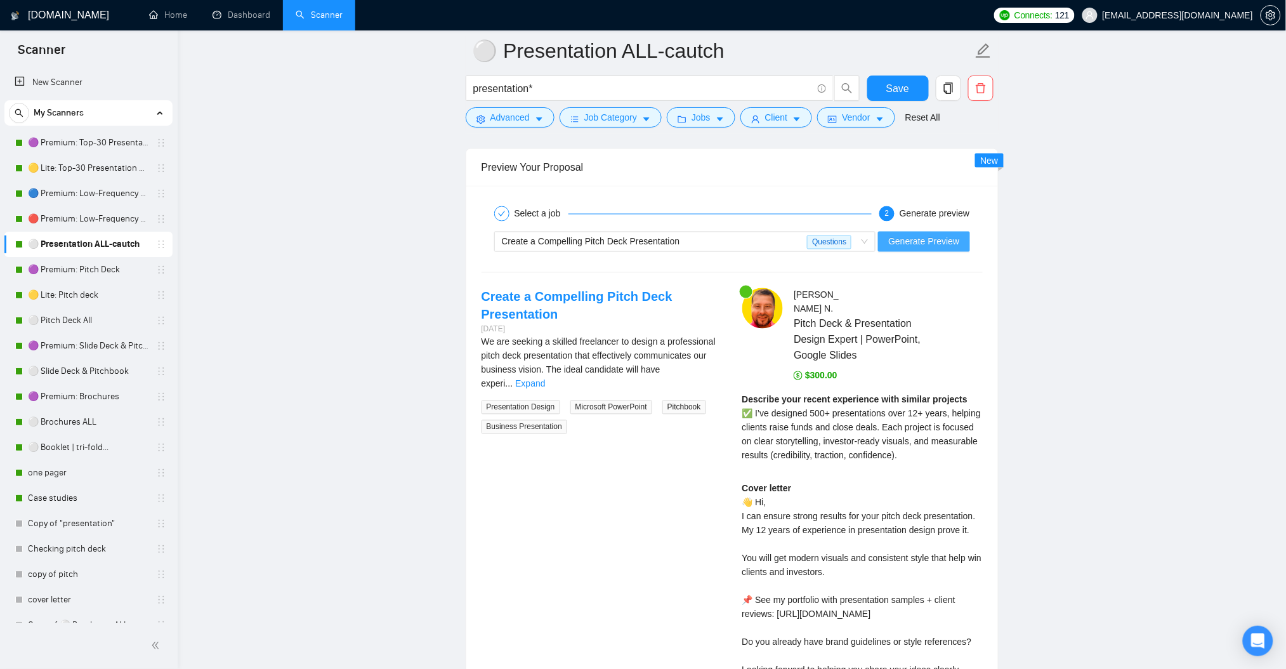
click at [909, 247] on span "Generate Preview" at bounding box center [923, 242] width 71 height 14
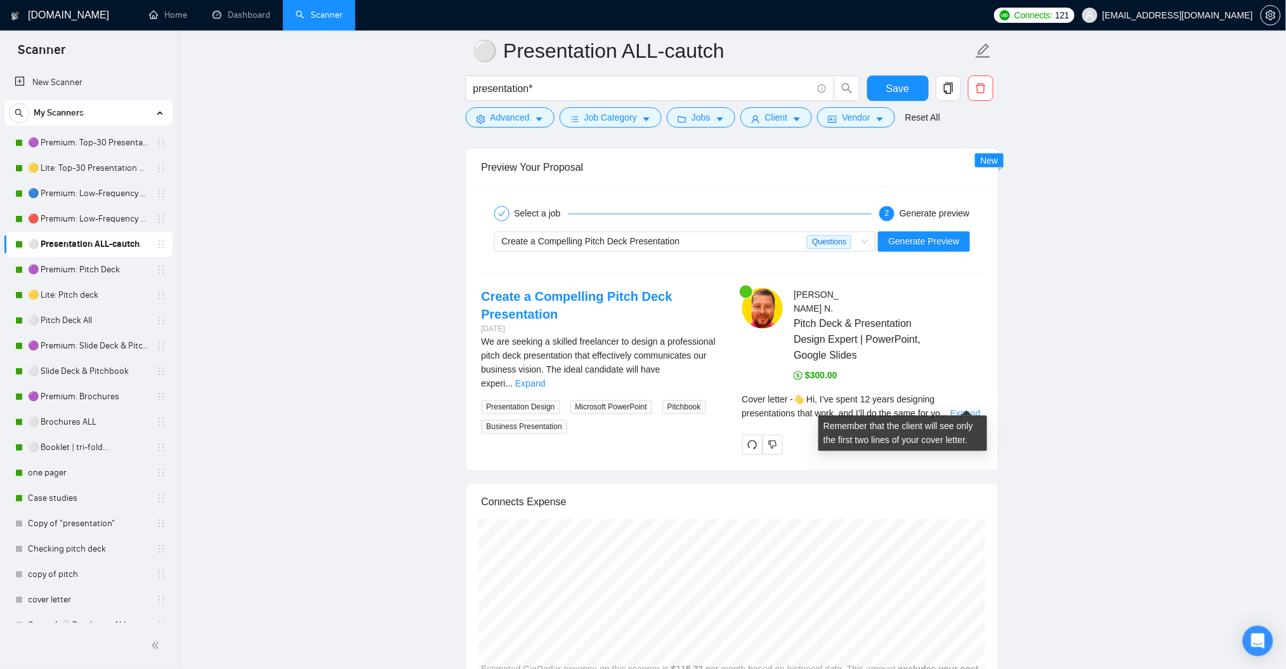
click at [962, 409] on link "Expand" at bounding box center [965, 414] width 30 height 10
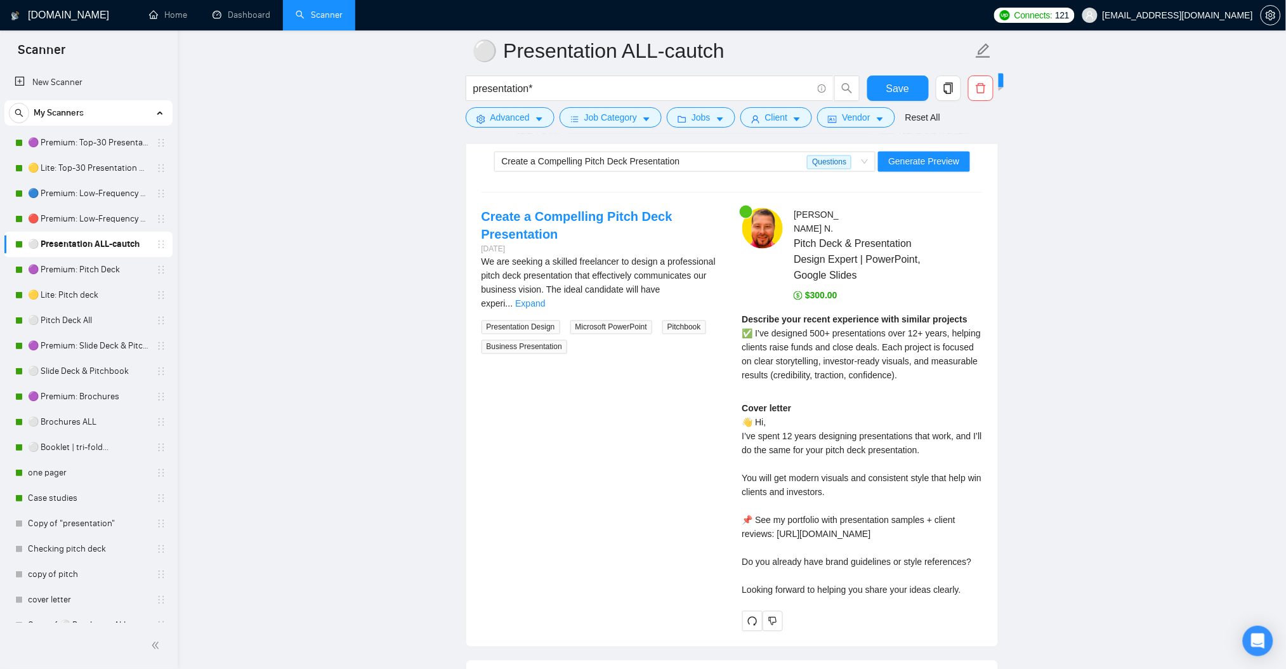
scroll to position [2502, 0]
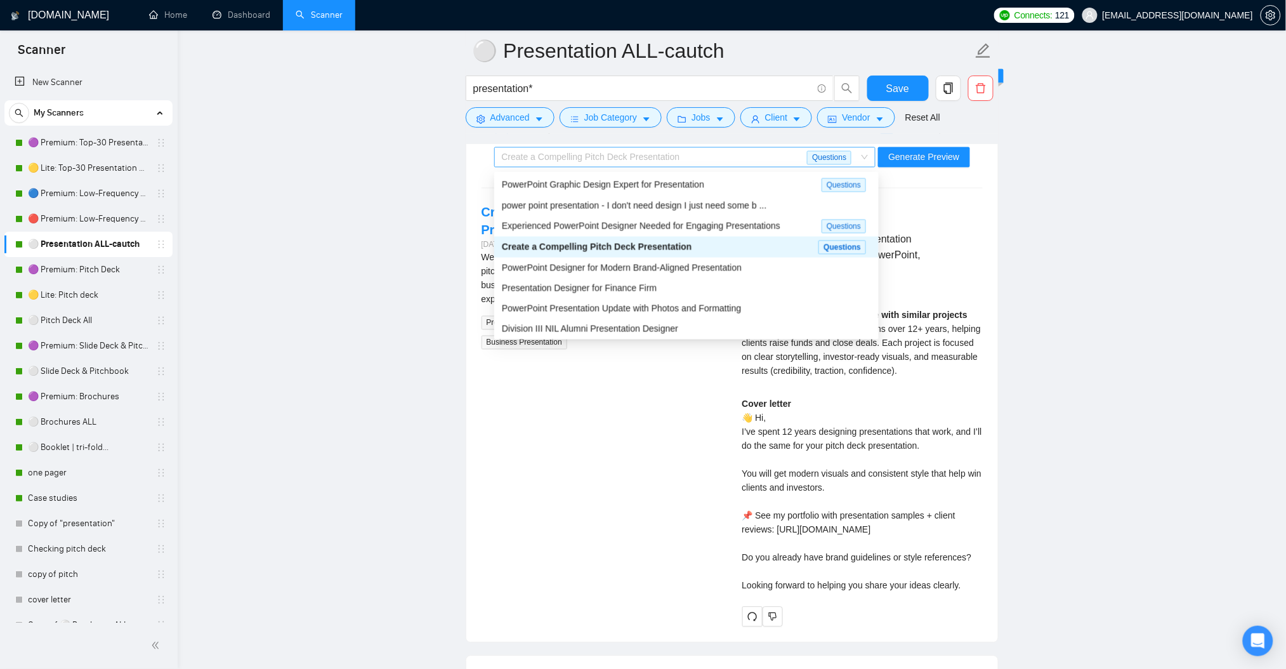
click at [732, 157] on div "Create a Compelling Pitch Deck Presentation" at bounding box center [655, 157] width 306 height 19
click at [703, 186] on div "PowerPoint Graphic Design Expert for Presentation" at bounding box center [662, 185] width 320 height 15
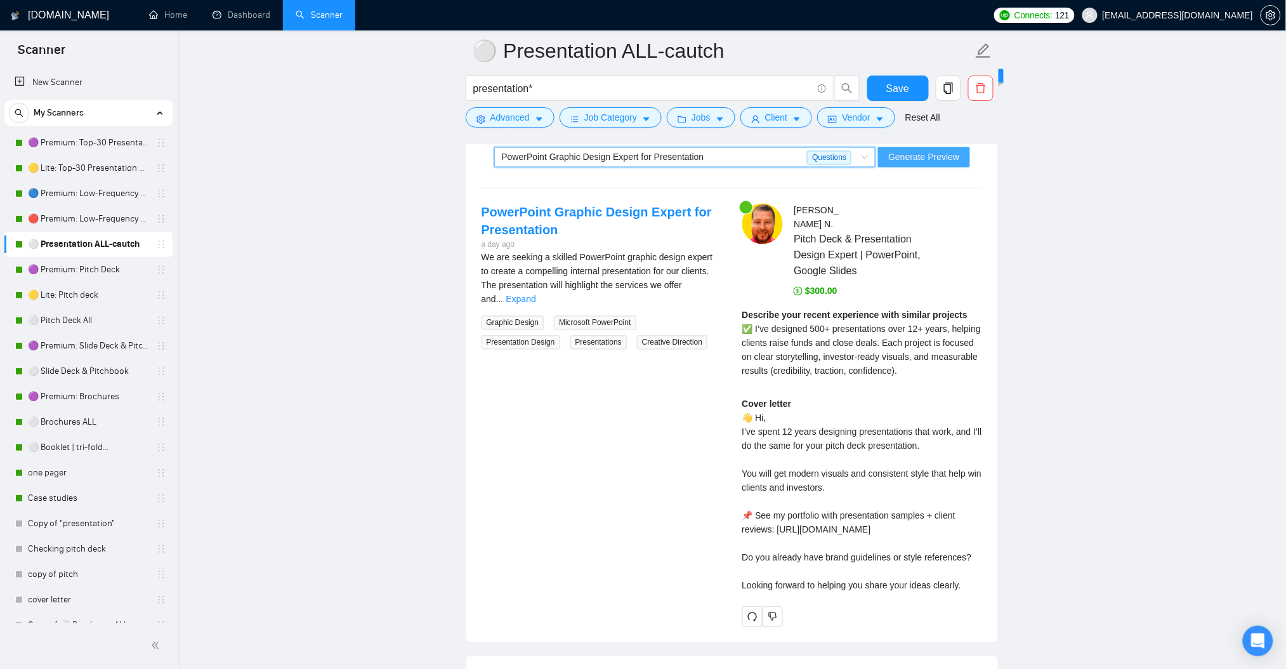
click at [902, 162] on span "Generate Preview" at bounding box center [923, 157] width 71 height 14
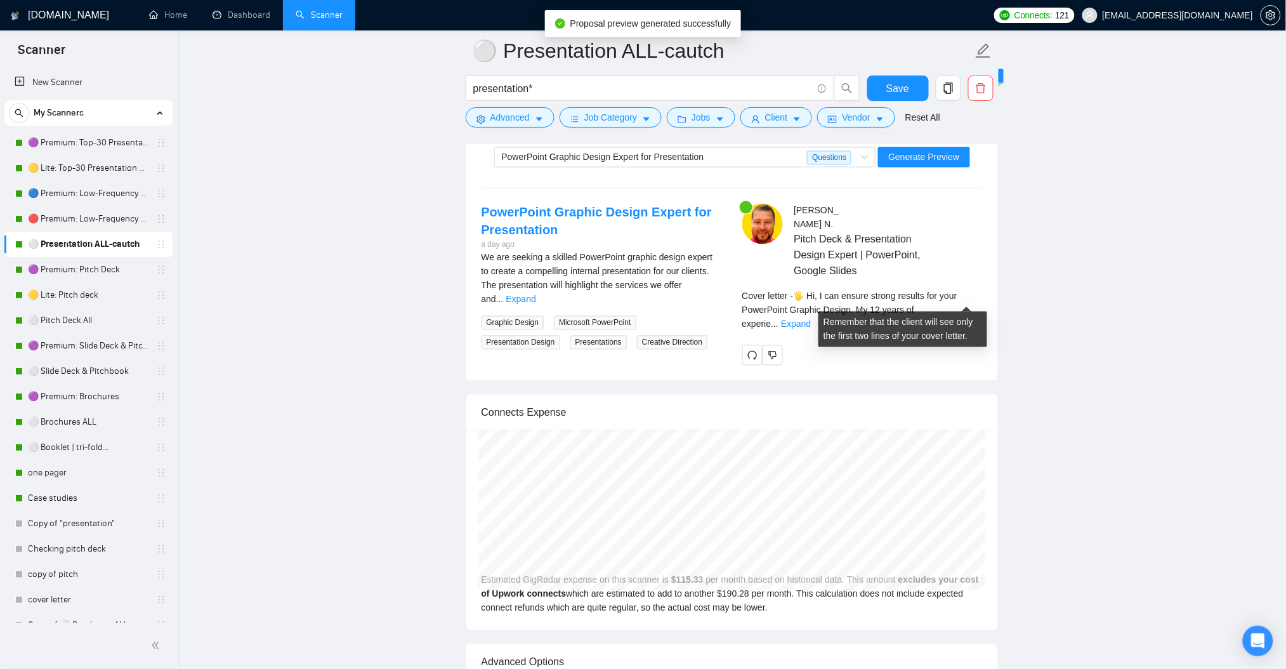
click at [948, 295] on div "Cover letter - 🖐️ Hi, I can ensure strong results for your PowerPoint Graphic D…" at bounding box center [862, 310] width 240 height 42
click at [811, 319] on link "Expand" at bounding box center [796, 324] width 30 height 10
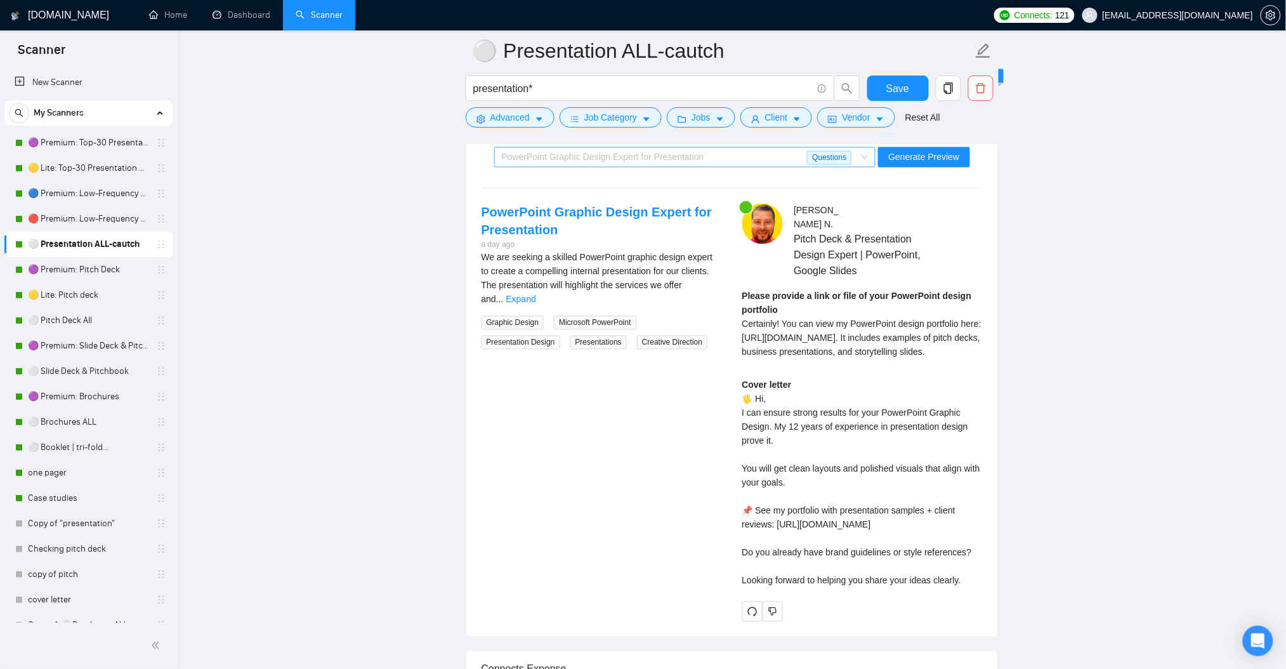
click at [624, 162] on span "PowerPoint Graphic Design Expert for Presentation" at bounding box center [603, 157] width 202 height 10
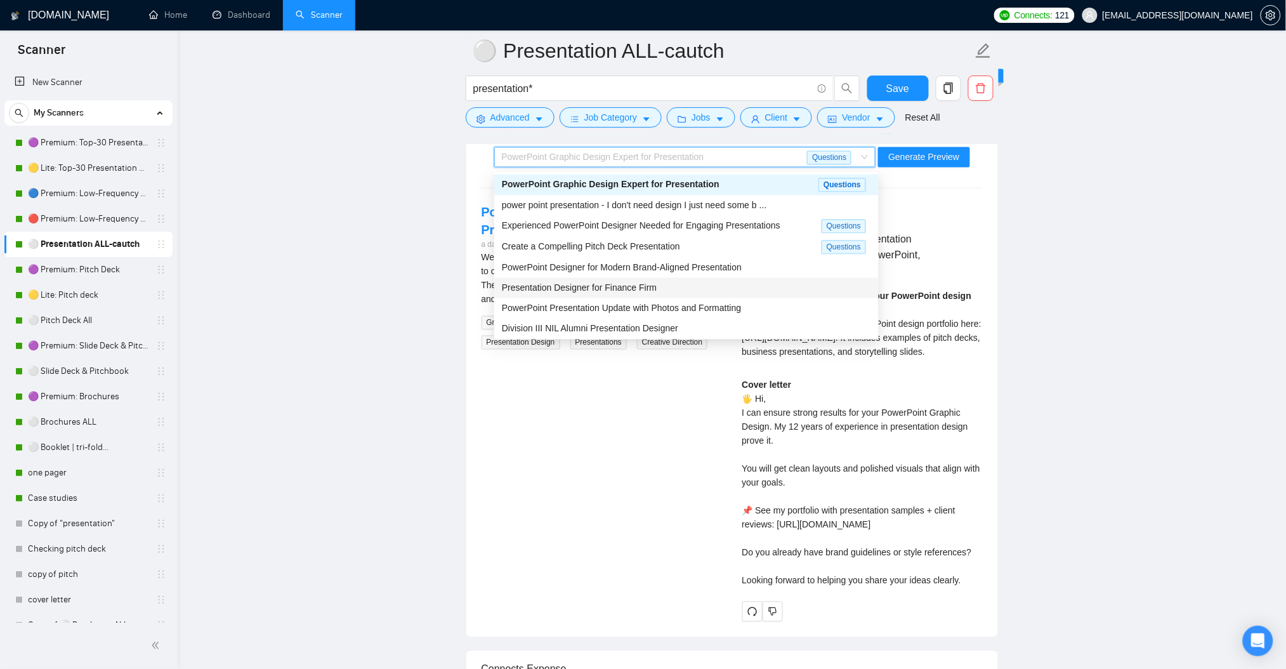
click at [645, 287] on span "Presentation Designer for Finance Firm" at bounding box center [579, 288] width 155 height 10
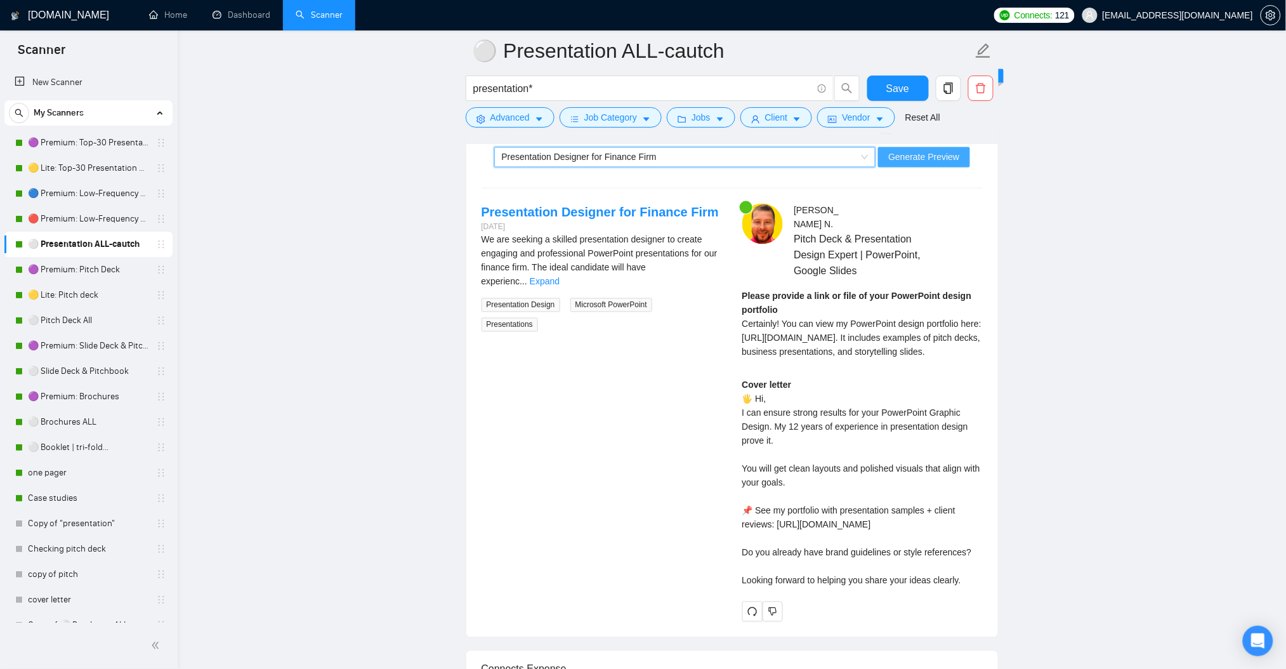
click at [905, 161] on span "Generate Preview" at bounding box center [923, 157] width 71 height 14
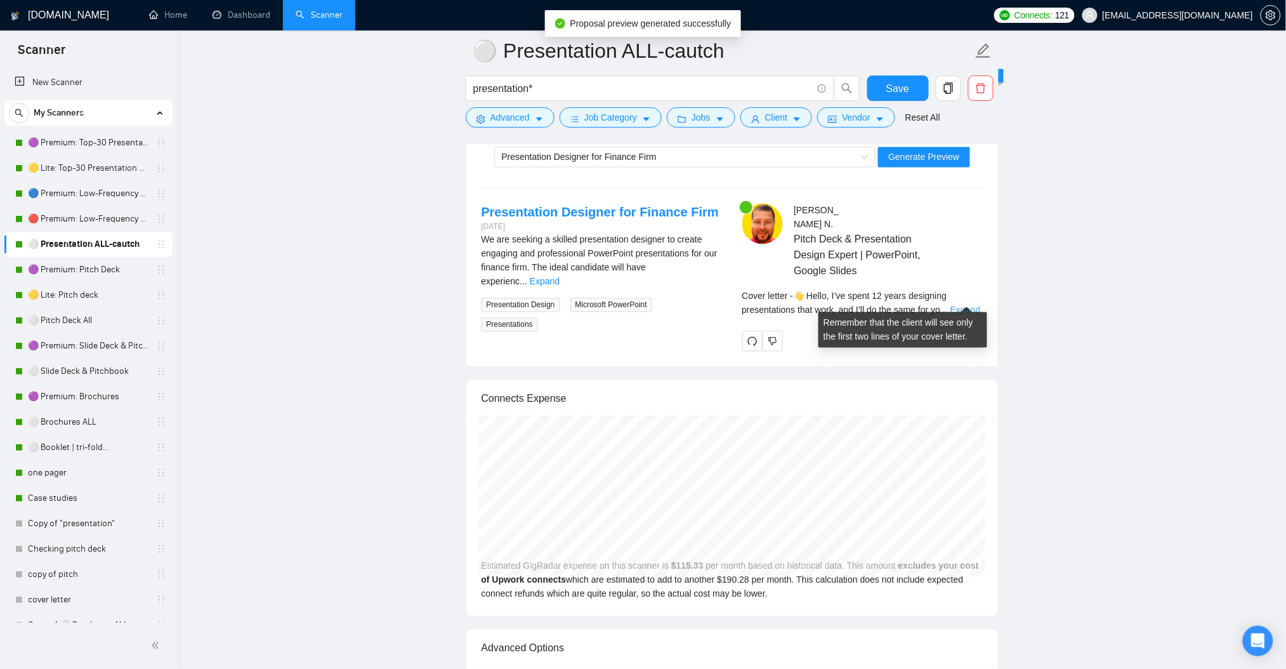
click at [969, 305] on link "Expand" at bounding box center [965, 310] width 30 height 10
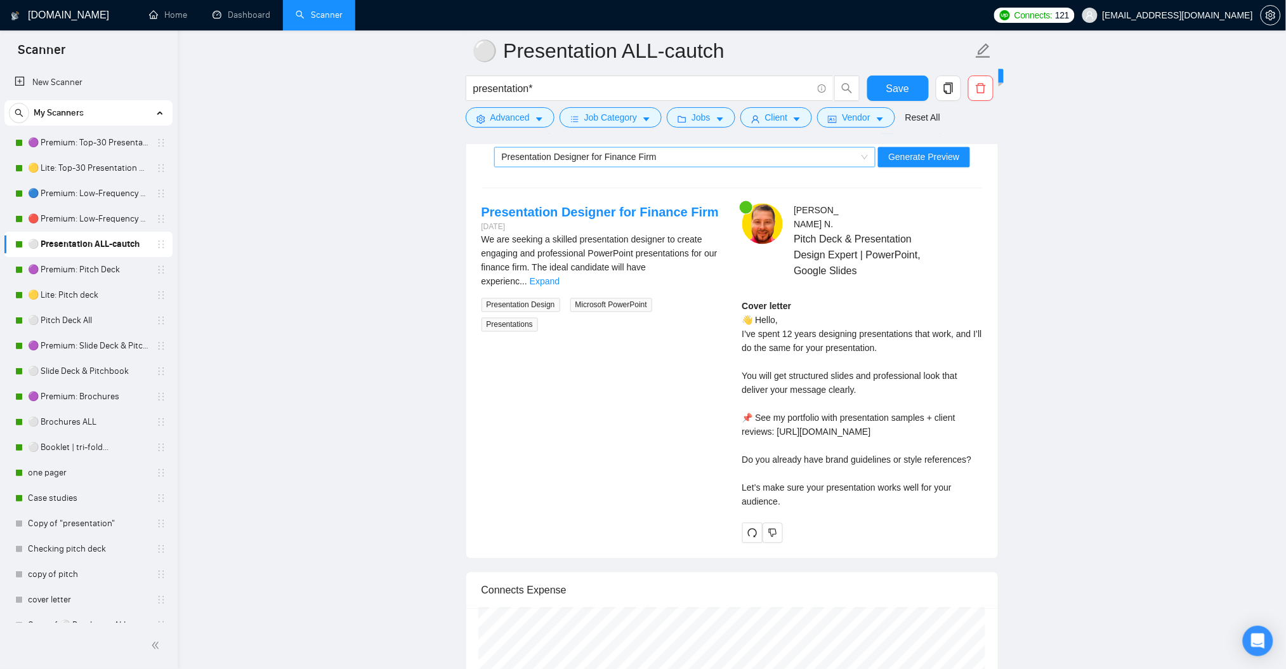
click at [615, 158] on span "Presentation Designer for Finance Firm" at bounding box center [579, 157] width 155 height 10
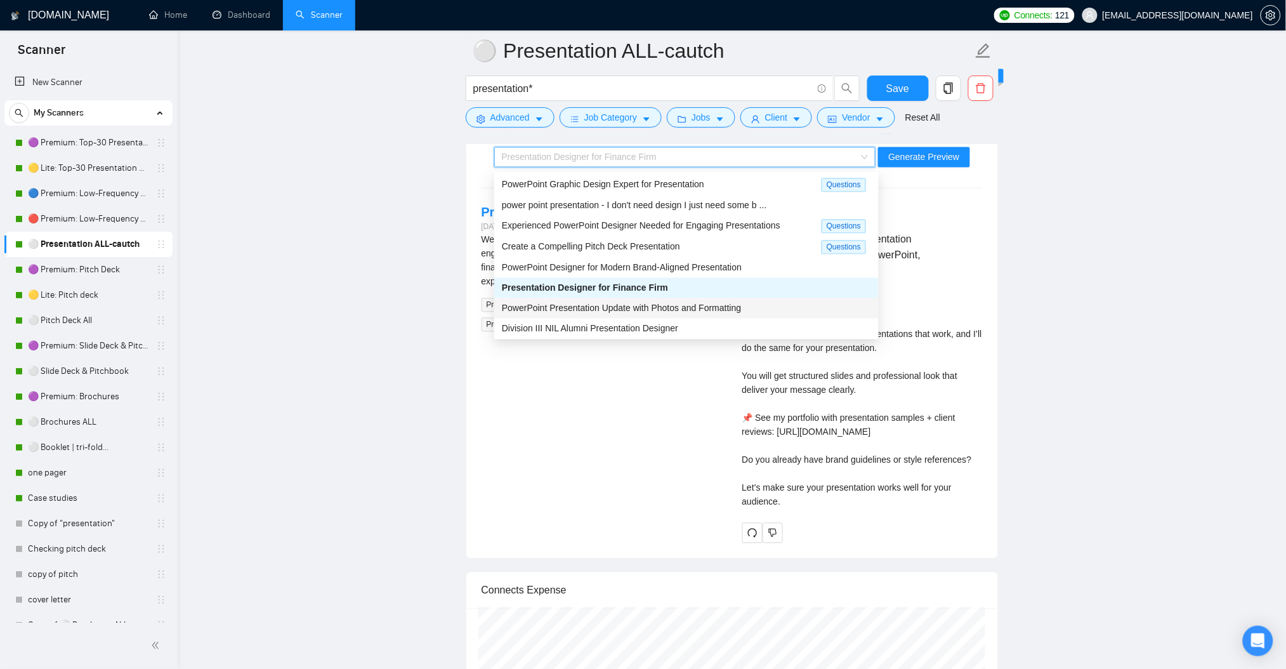
click at [626, 315] on div "PowerPoint Presentation Update with Photos and Formatting" at bounding box center [686, 308] width 369 height 14
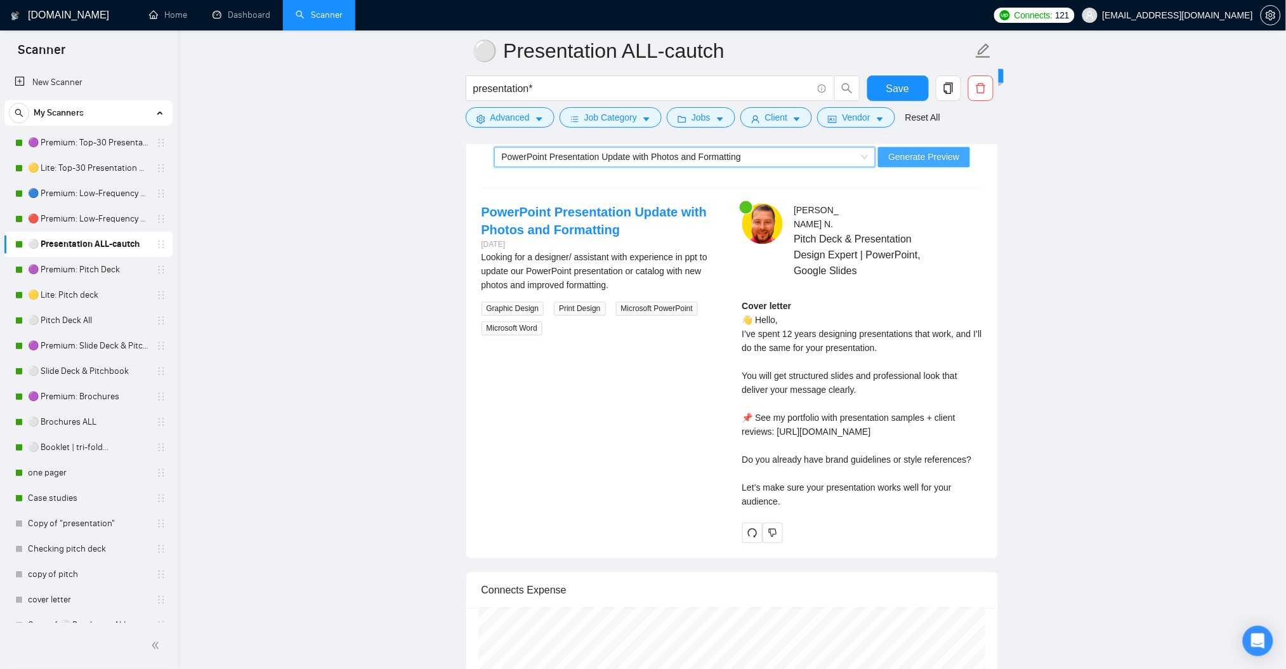
click at [912, 155] on span "Generate Preview" at bounding box center [923, 157] width 71 height 14
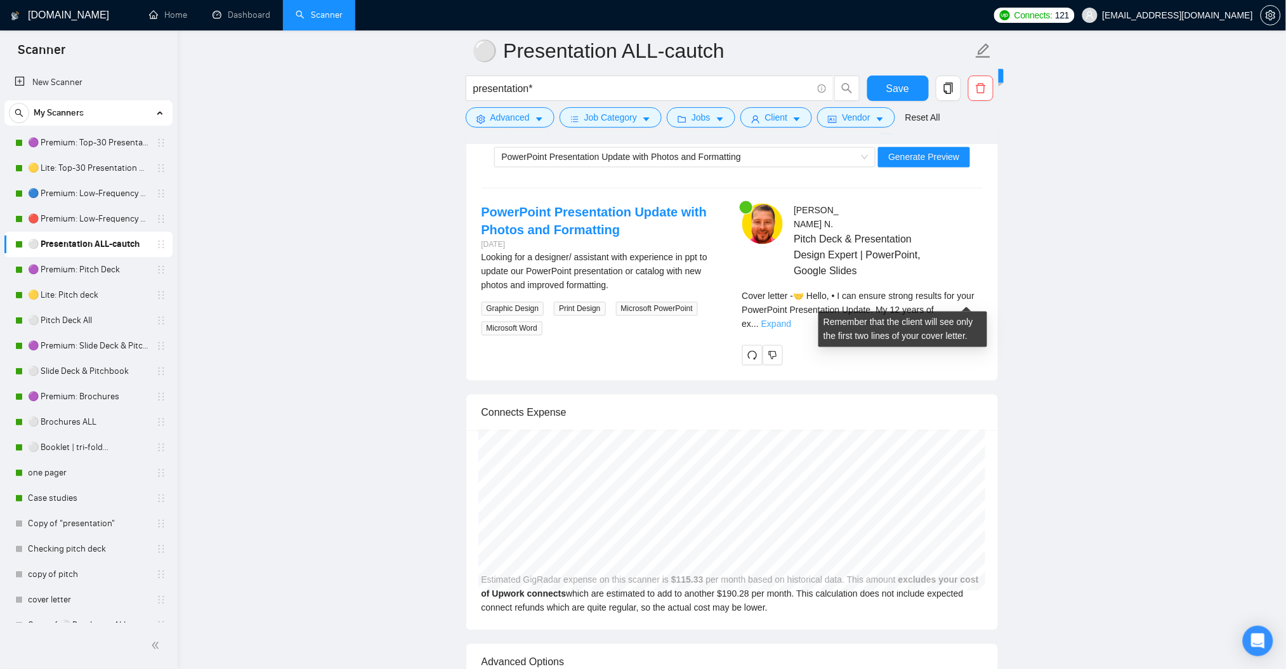
click at [791, 319] on link "Expand" at bounding box center [776, 324] width 30 height 10
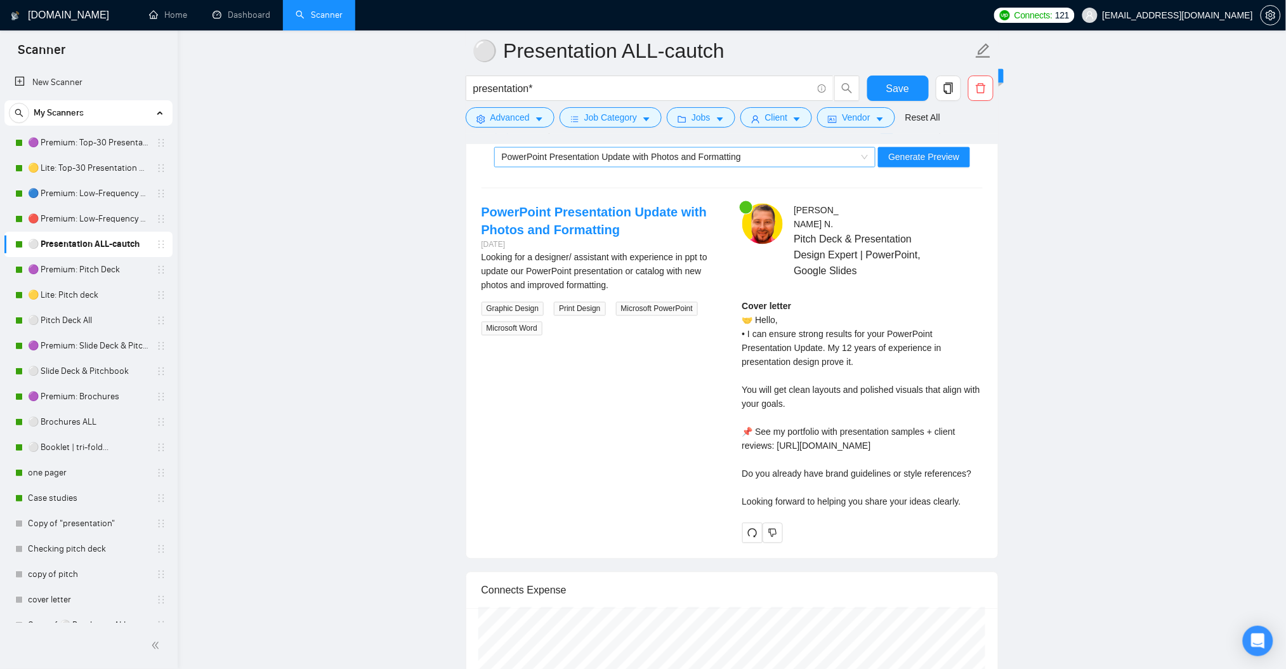
click at [632, 167] on div "PowerPoint Presentation Update with Photos and Formatting" at bounding box center [679, 157] width 355 height 19
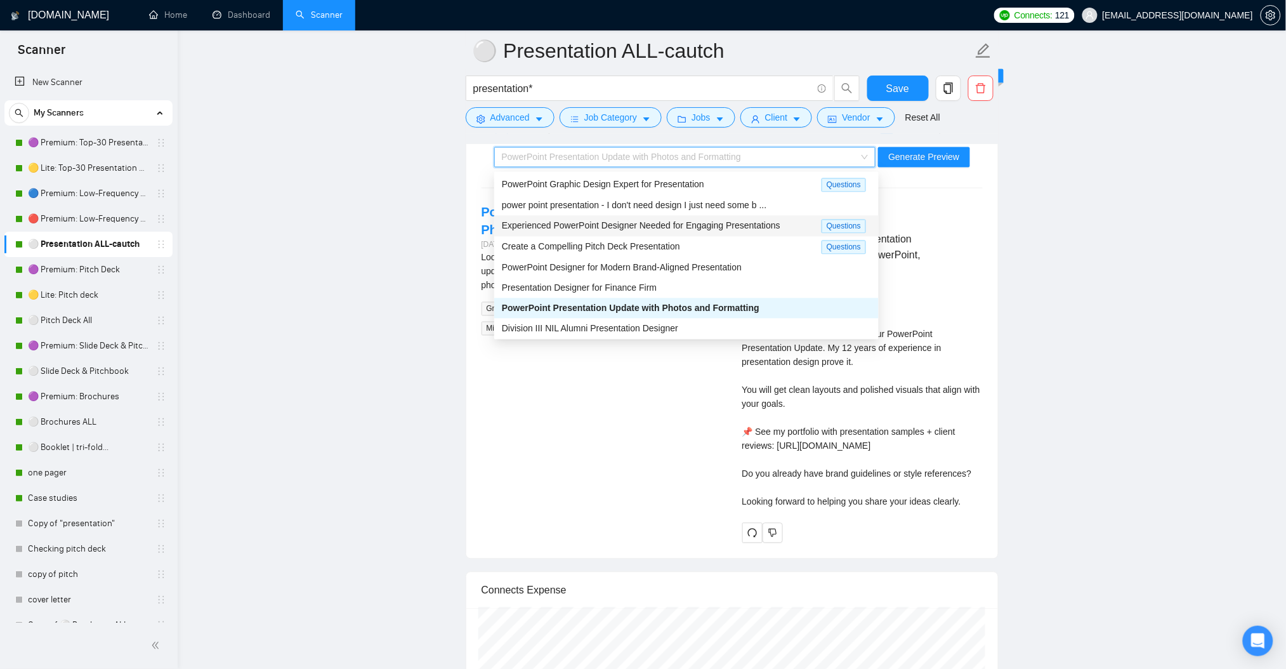
click at [635, 232] on div "Experienced PowerPoint Designer Needed for Engaging Presentations" at bounding box center [662, 226] width 320 height 15
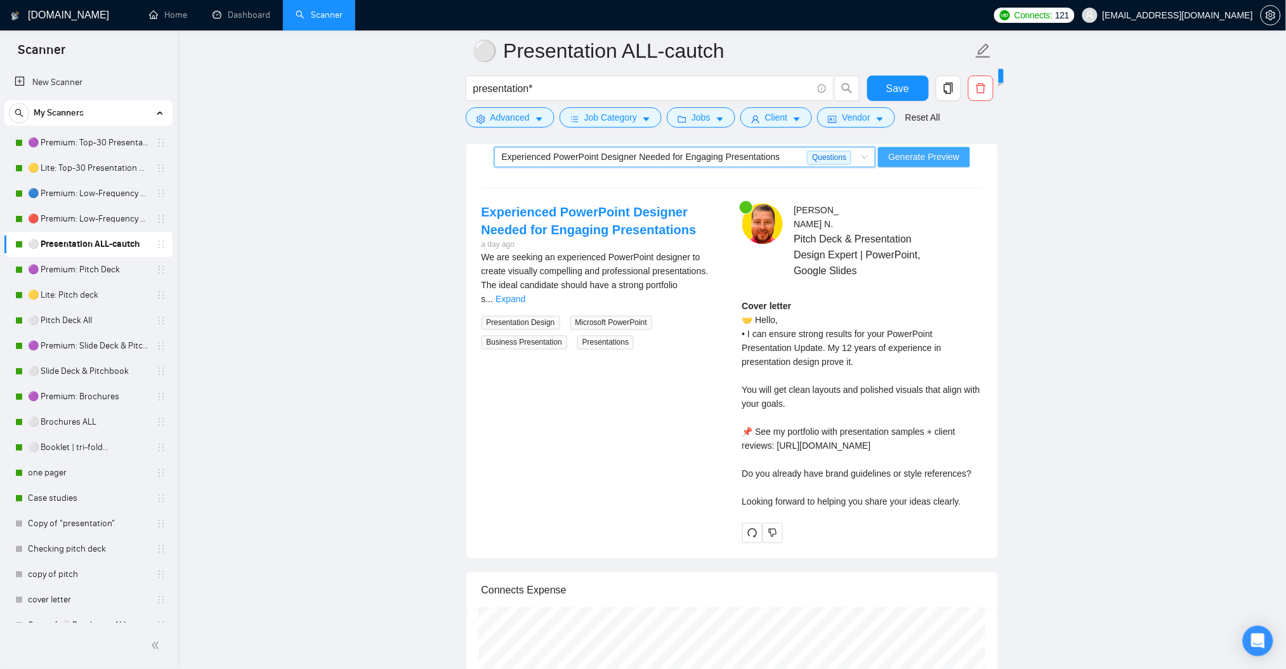
click at [903, 161] on span "Generate Preview" at bounding box center [923, 157] width 71 height 14
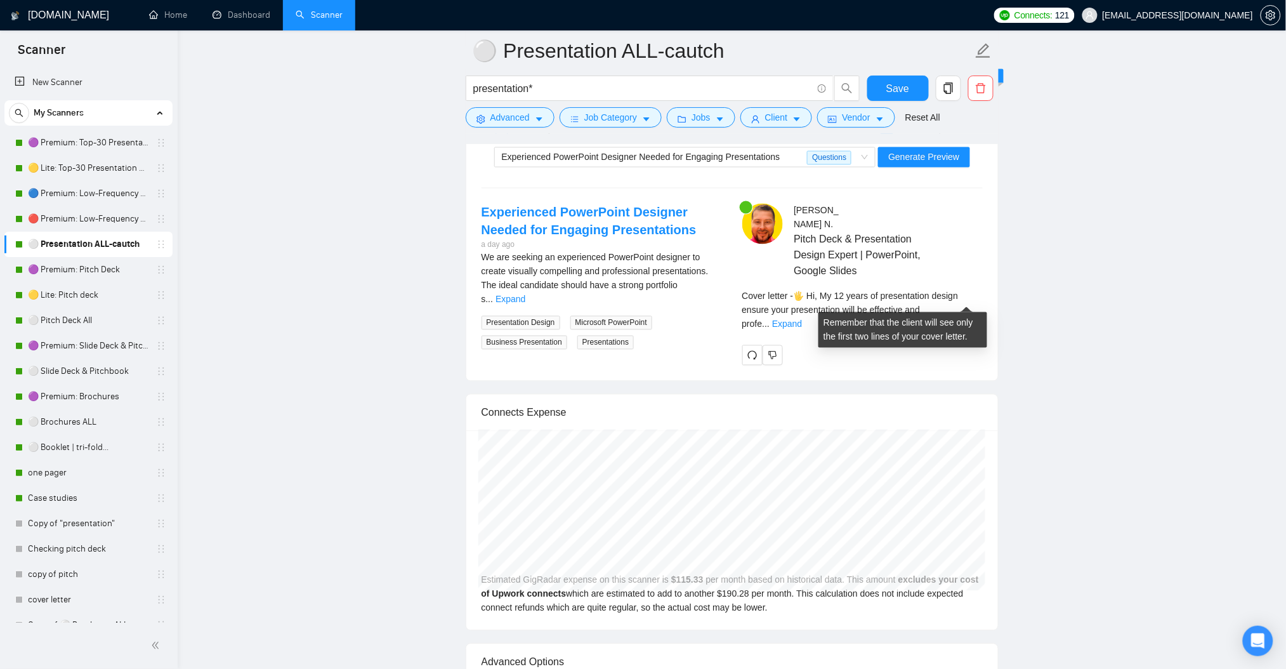
click at [961, 290] on div "Cover letter - 🖐️ Hi, My 12 years of presentation design ensure your presentati…" at bounding box center [862, 310] width 240 height 42
click at [802, 319] on link "Expand" at bounding box center [787, 324] width 30 height 10
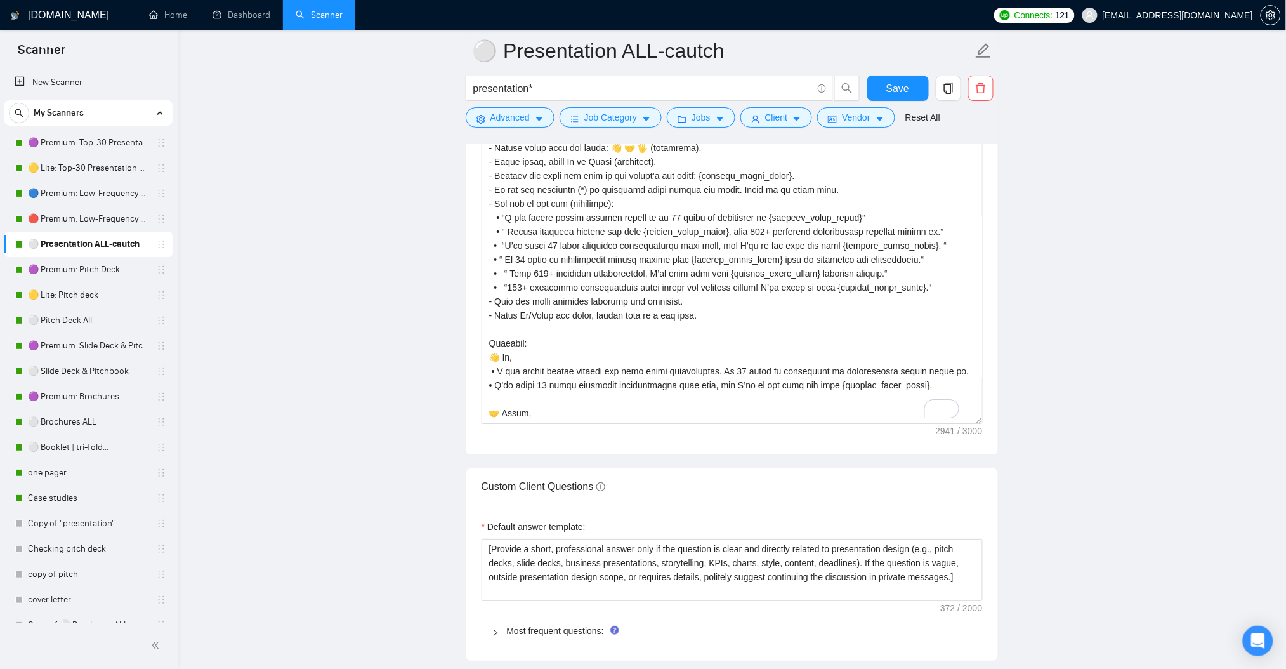
scroll to position [1487, 0]
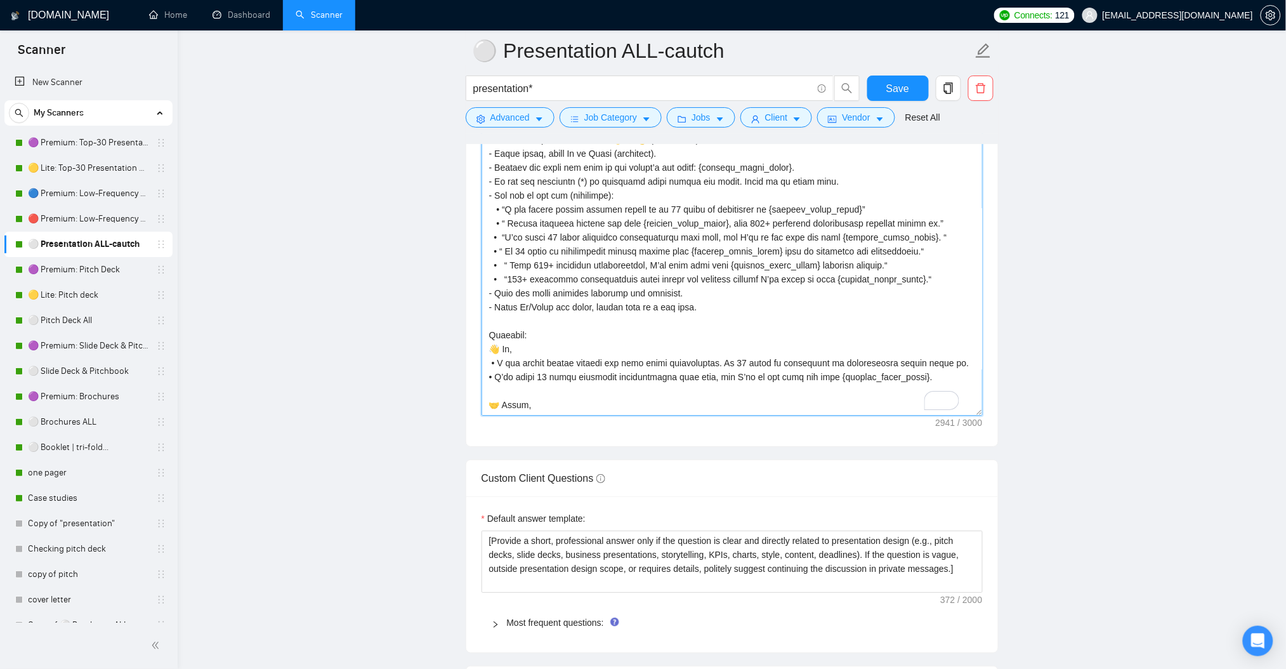
click at [509, 263] on textarea "Cover letter template:" at bounding box center [732, 272] width 501 height 285
drag, startPoint x: 490, startPoint y: 360, endPoint x: 501, endPoint y: 429, distance: 69.4
click at [493, 364] on textarea "Cover letter template:" at bounding box center [732, 272] width 501 height 285
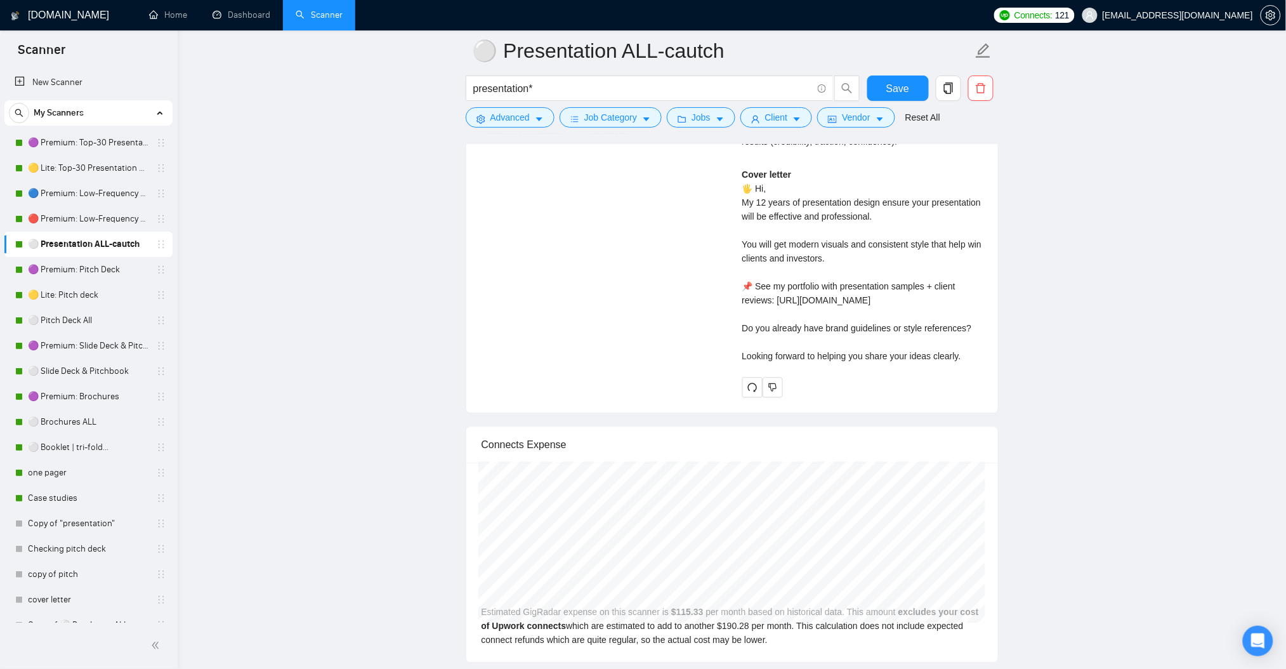
scroll to position [2840, 0]
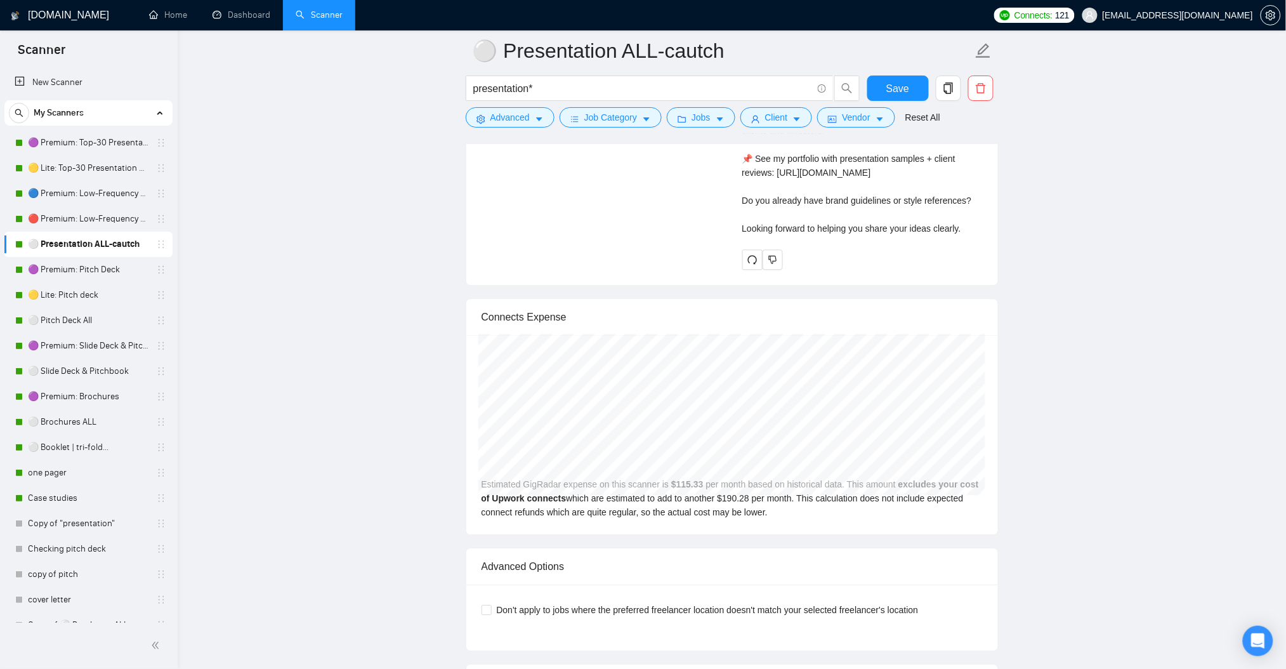
type textarea "[ Lor ips dolorsi a conse adi elitseddoeiu tempo incidi utl Etdolo magnaali eni…"
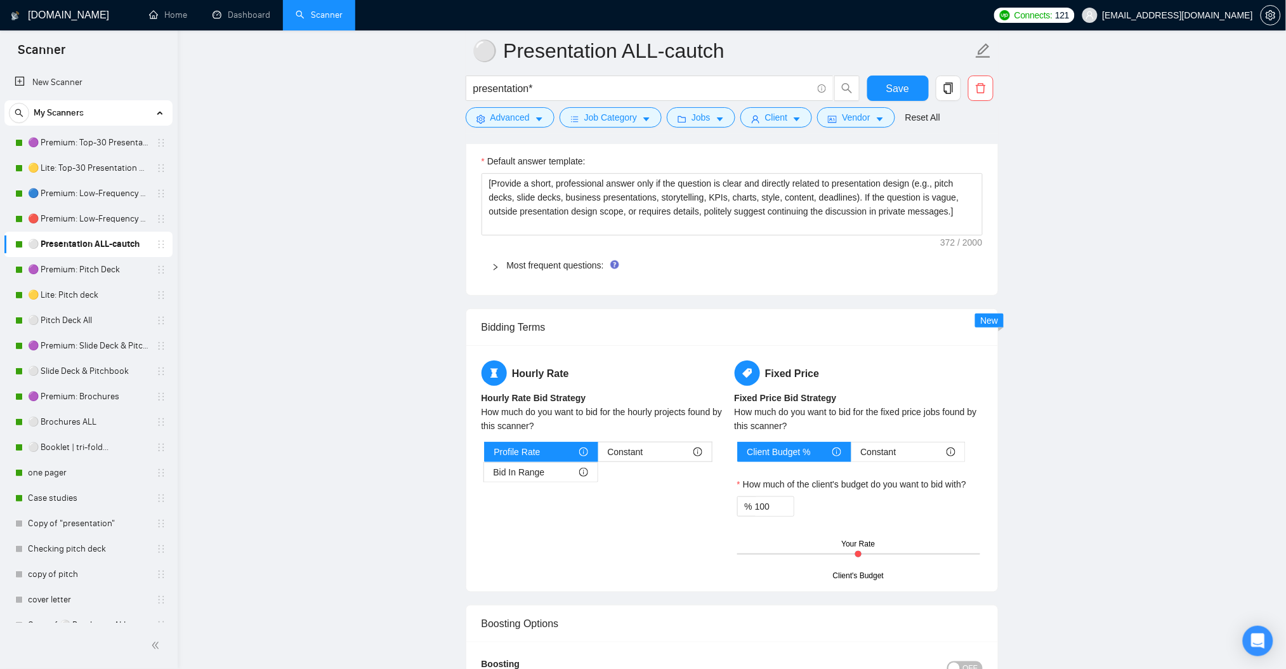
scroll to position [1825, 0]
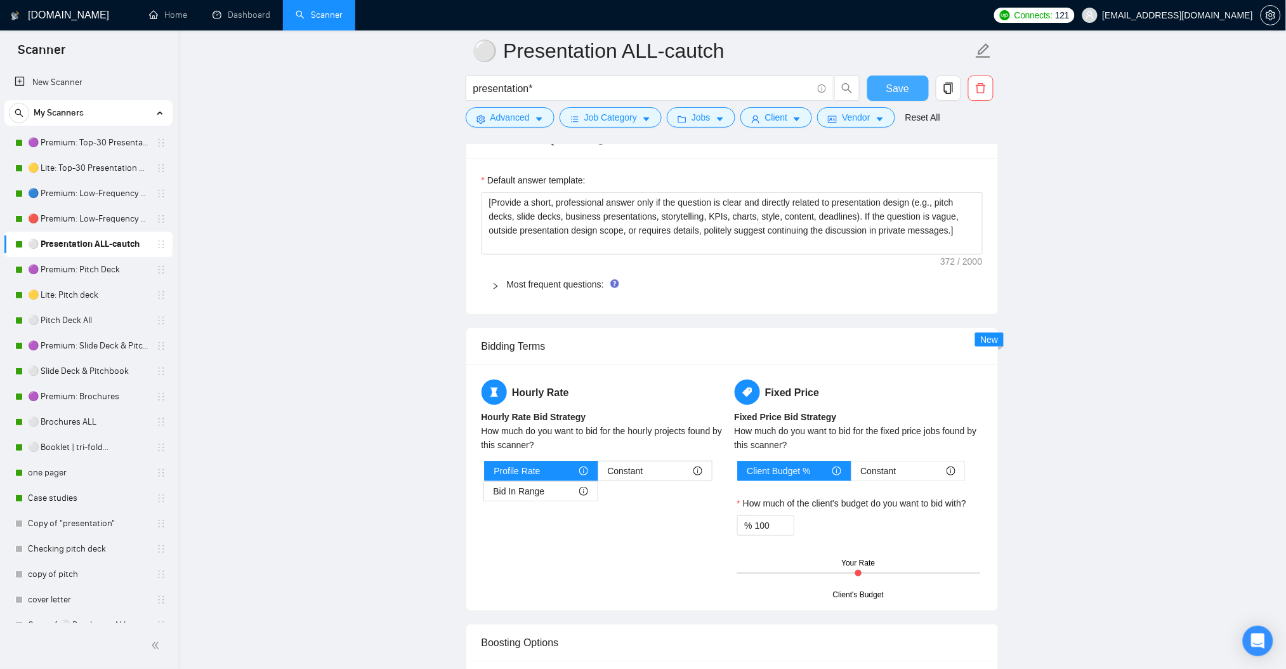
click at [902, 81] on span "Save" at bounding box center [897, 89] width 23 height 16
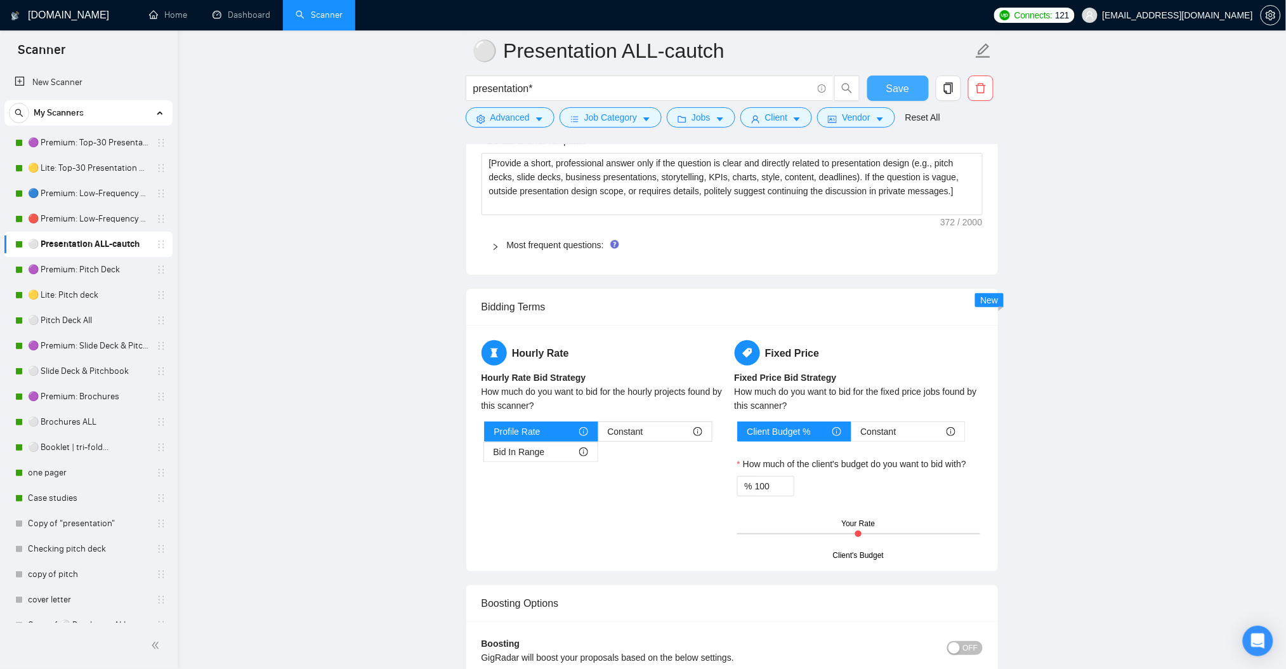
scroll to position [1572, 0]
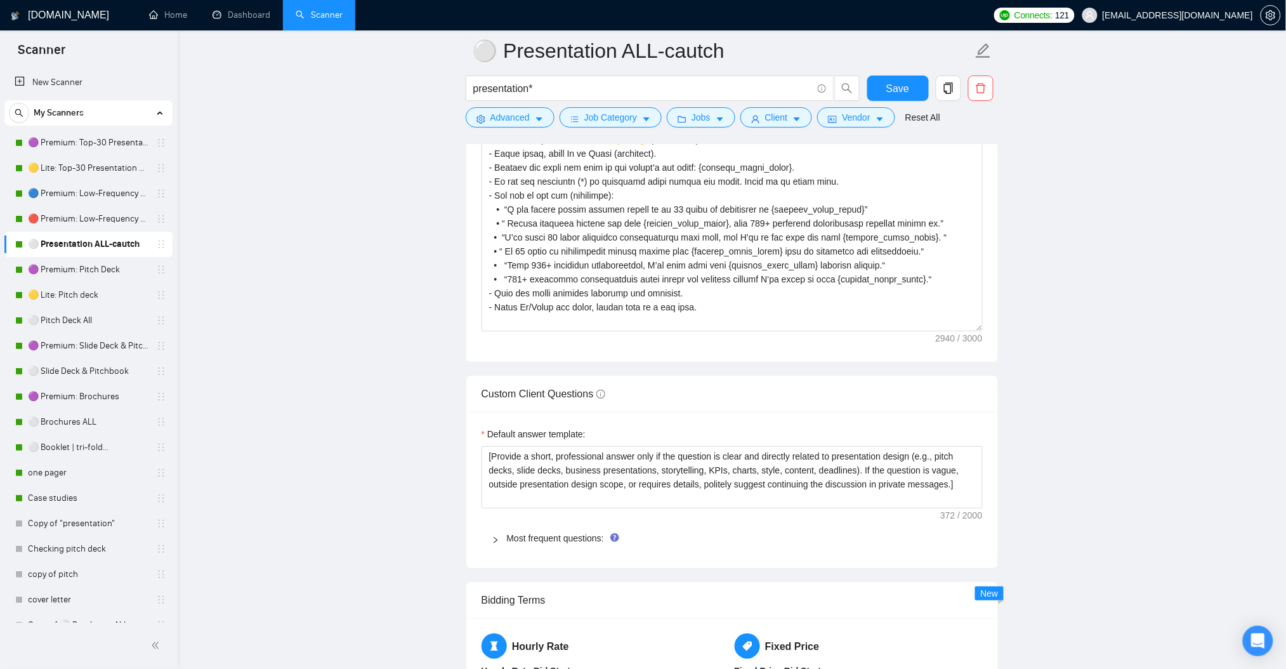
click at [490, 544] on div "Most frequent questions:" at bounding box center [732, 537] width 501 height 29
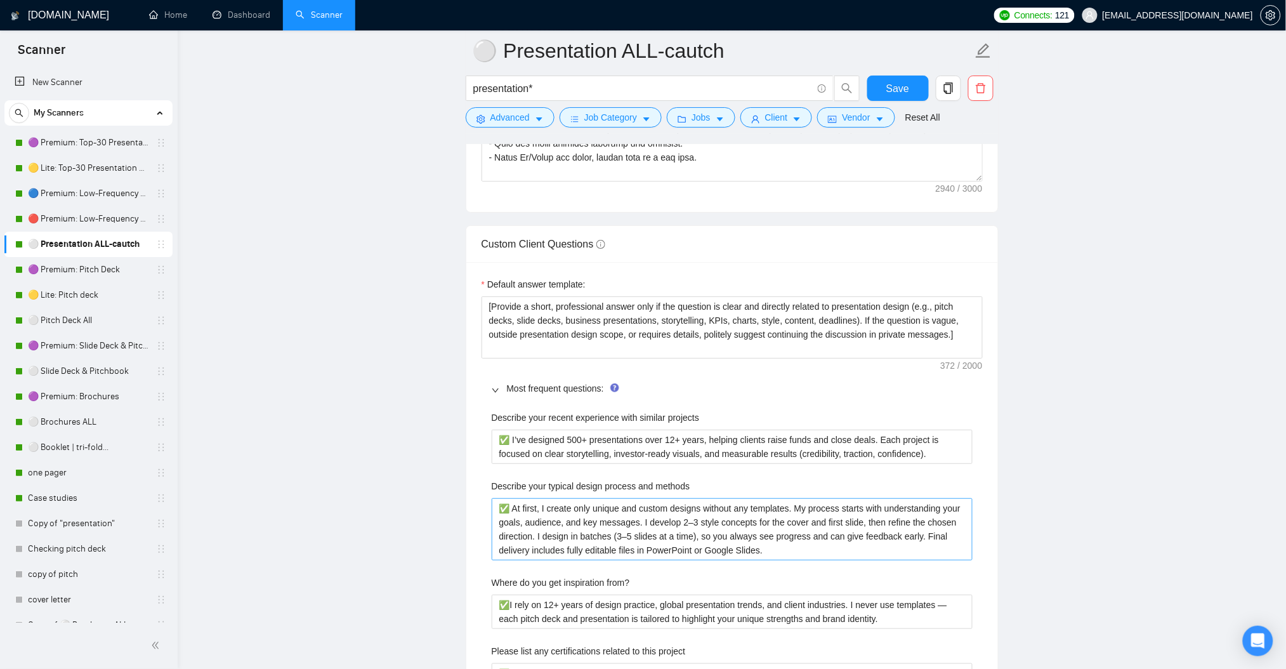
scroll to position [1825, 0]
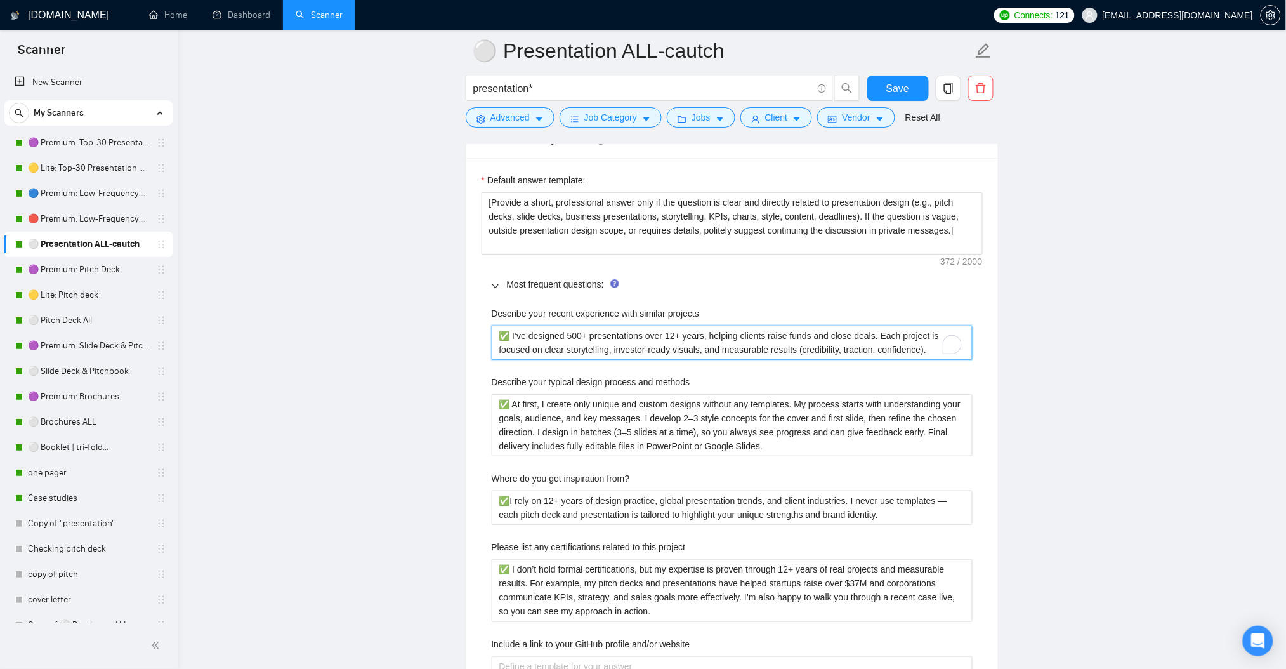
click at [571, 341] on projects "✅ I’ve designed 500+ presentations over 12+ years, helping clients raise funds …" at bounding box center [732, 342] width 481 height 34
click at [570, 332] on projects "✅ I’ve designed 500+ presentations over 12+ years, helping clients raise funds …" at bounding box center [732, 342] width 481 height 34
click at [571, 340] on projects "✅ I’ve designed 500+ presentations over 12+ years, helping clients raise funds …" at bounding box center [732, 342] width 481 height 34
type projects "✅ I’ve designed 700+ presentations over 12+ years, helping clients raise funds …"
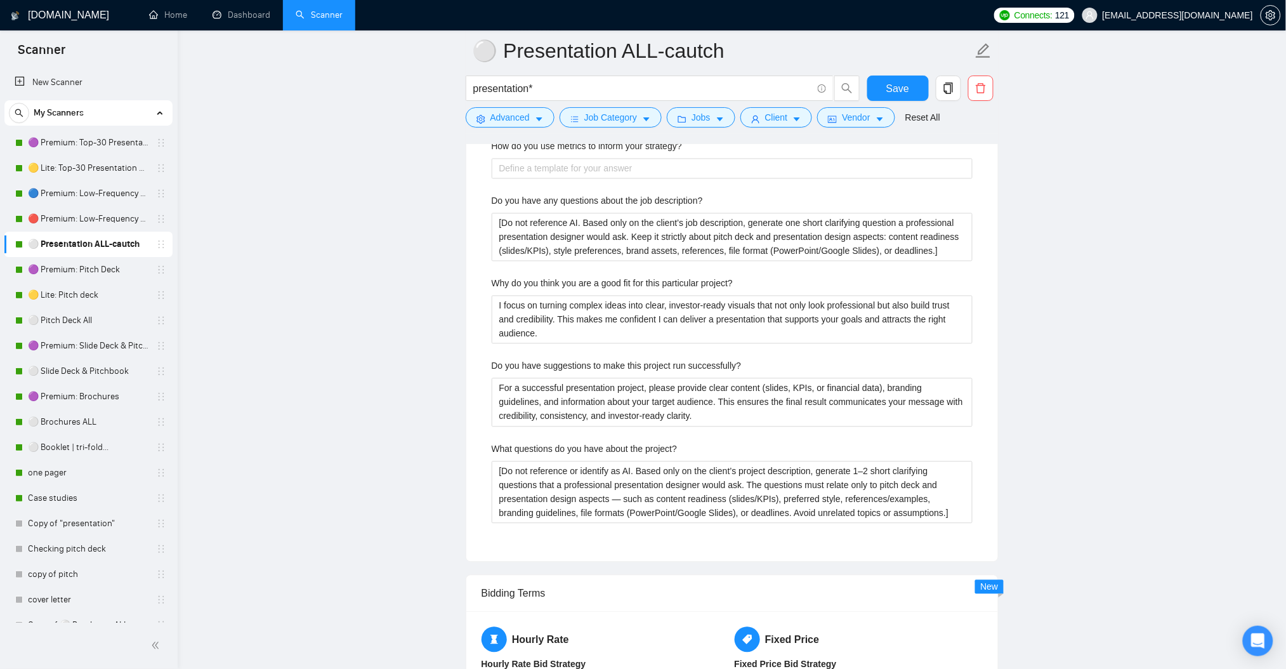
scroll to position [2587, 0]
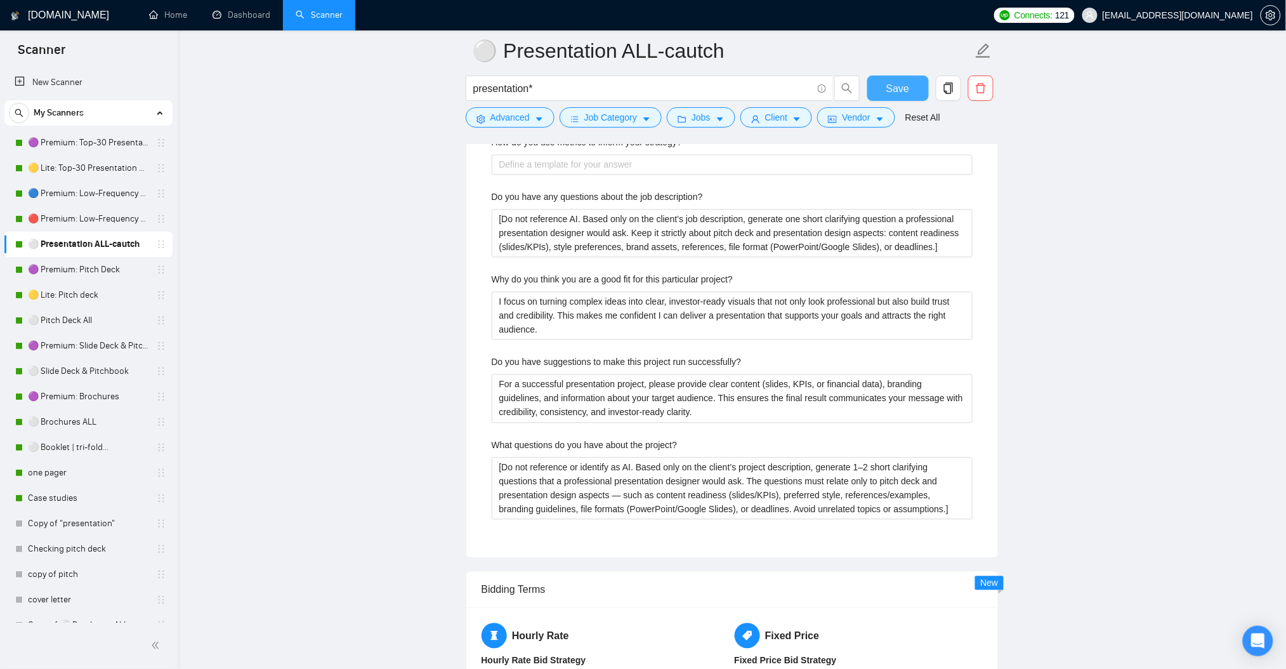
type projects "✅ I’ve designed 700+ presentations over 12+ years, helping clients raise funds …"
click at [893, 84] on span "Save" at bounding box center [897, 89] width 23 height 16
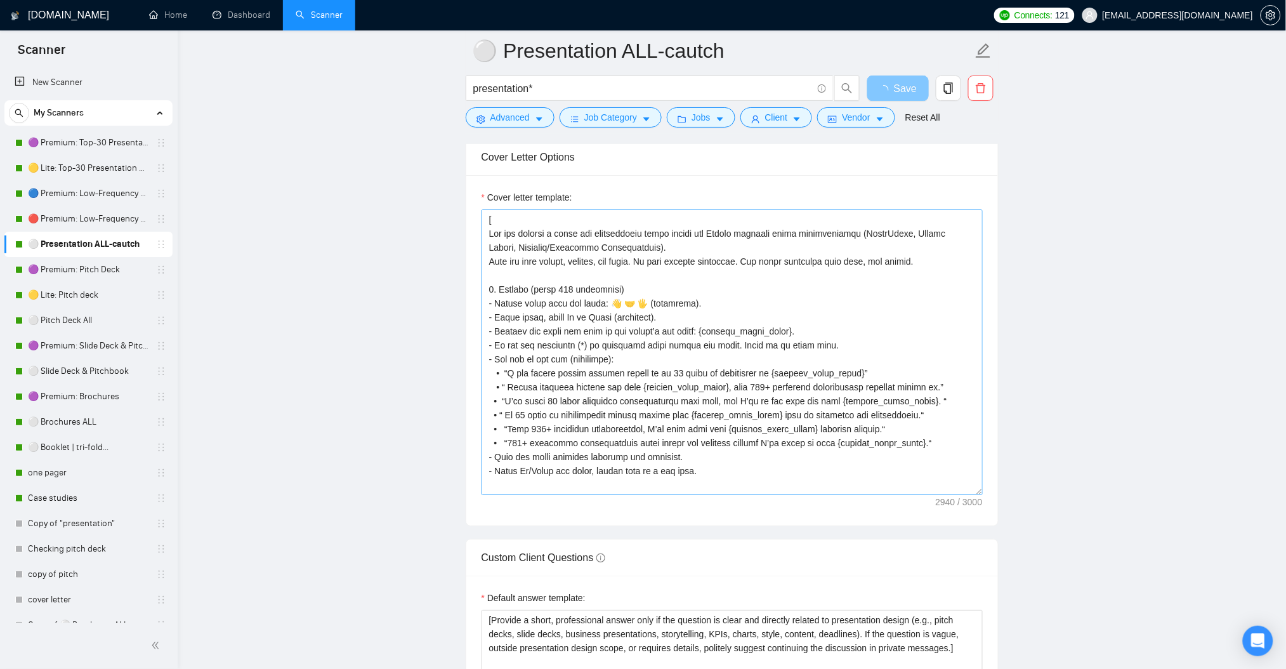
scroll to position [1403, 0]
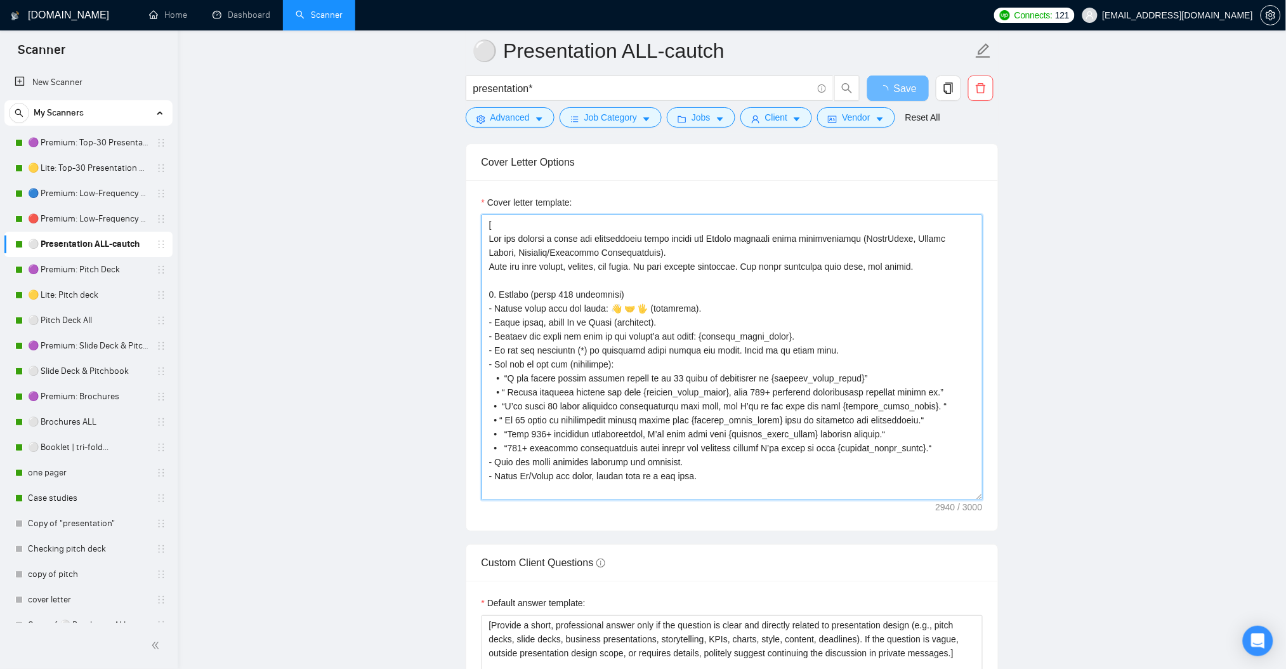
click at [722, 355] on textarea "Cover letter template:" at bounding box center [732, 356] width 501 height 285
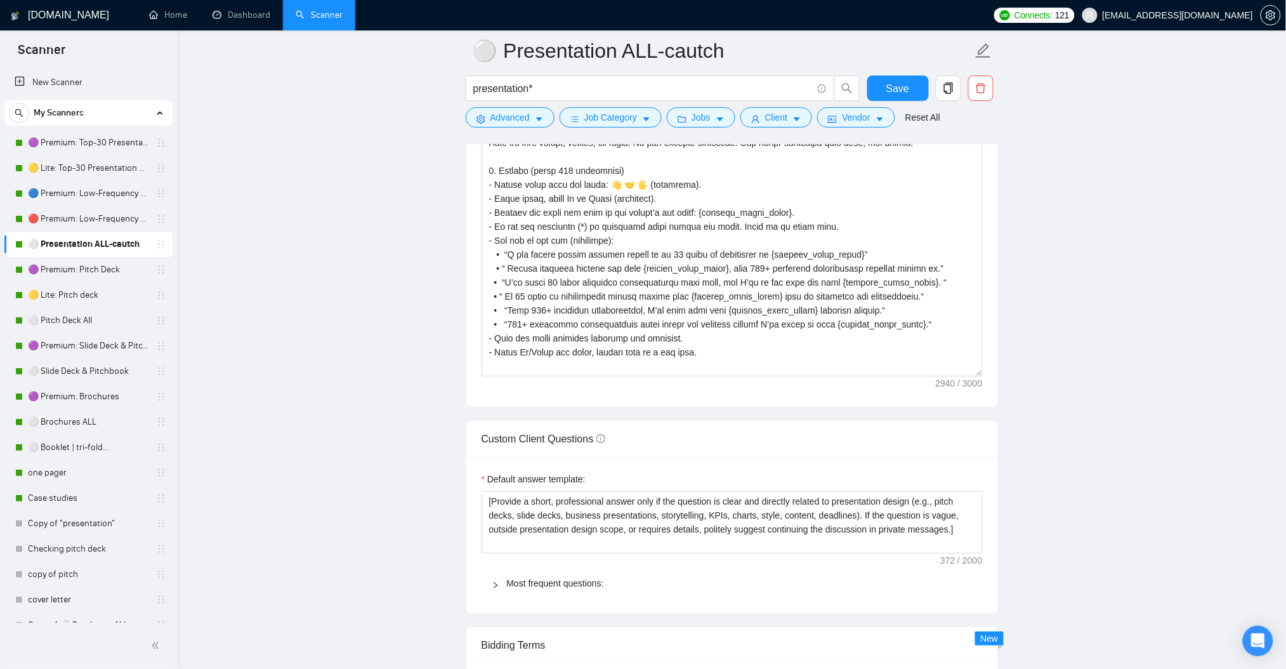
scroll to position [169, 0]
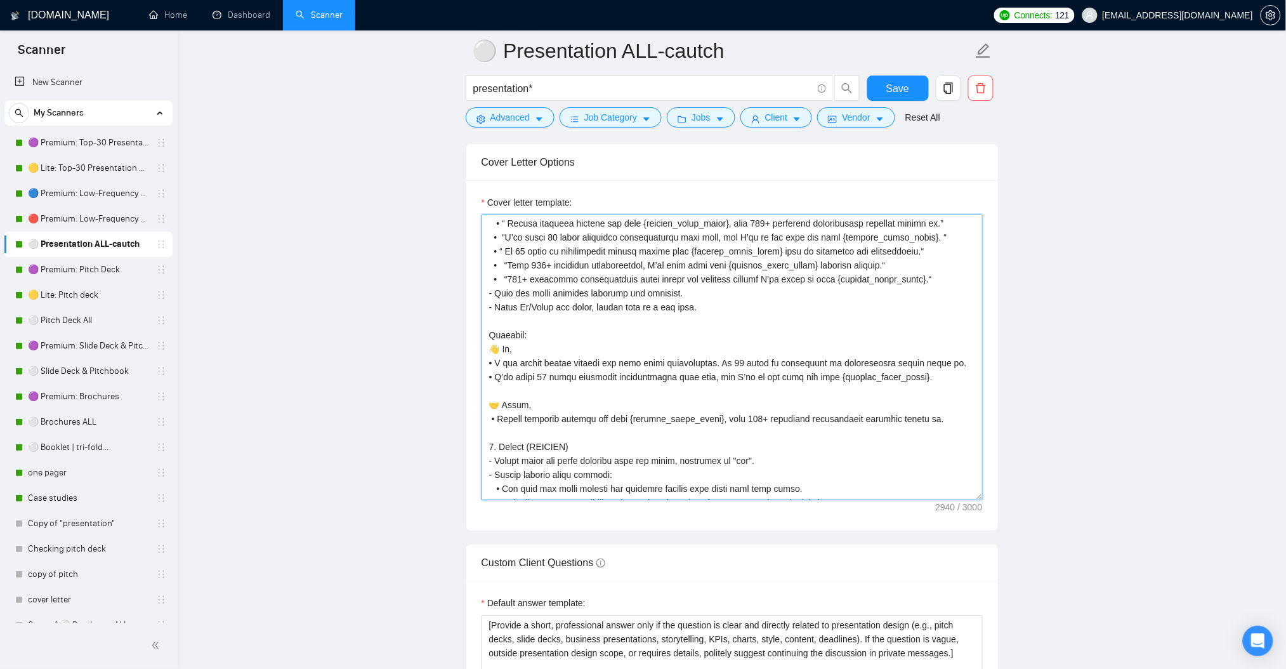
click at [726, 348] on textarea "Cover letter template:" at bounding box center [732, 356] width 501 height 285
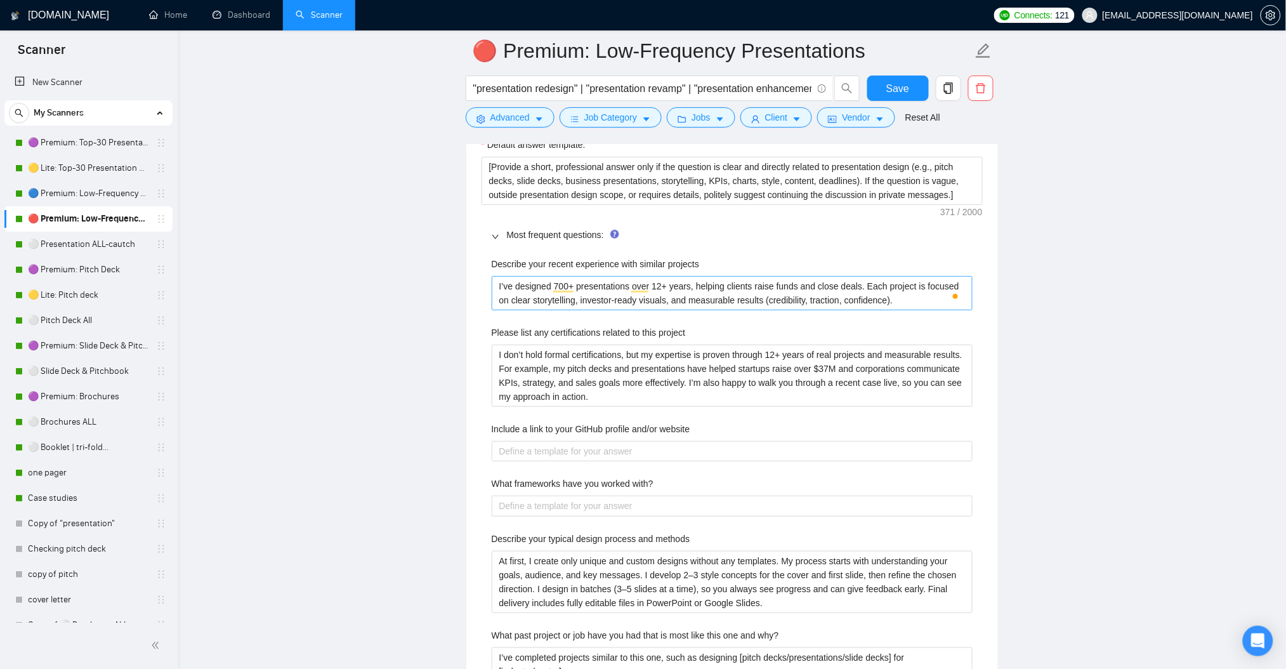
scroll to position [461, 0]
drag, startPoint x: 581, startPoint y: 287, endPoint x: 628, endPoint y: 285, distance: 47.6
click at [628, 285] on projects "I’ve designed 700+ presentations over 12+ years, helping clients raise funds an…" at bounding box center [732, 293] width 481 height 34
type projects "I’ve designed 700+ p over 12+ years, helping clients raise funds and close deal…"
type projects "I’ve designed 700+ pr over 12+ years, helping clients raise funds and close dea…"
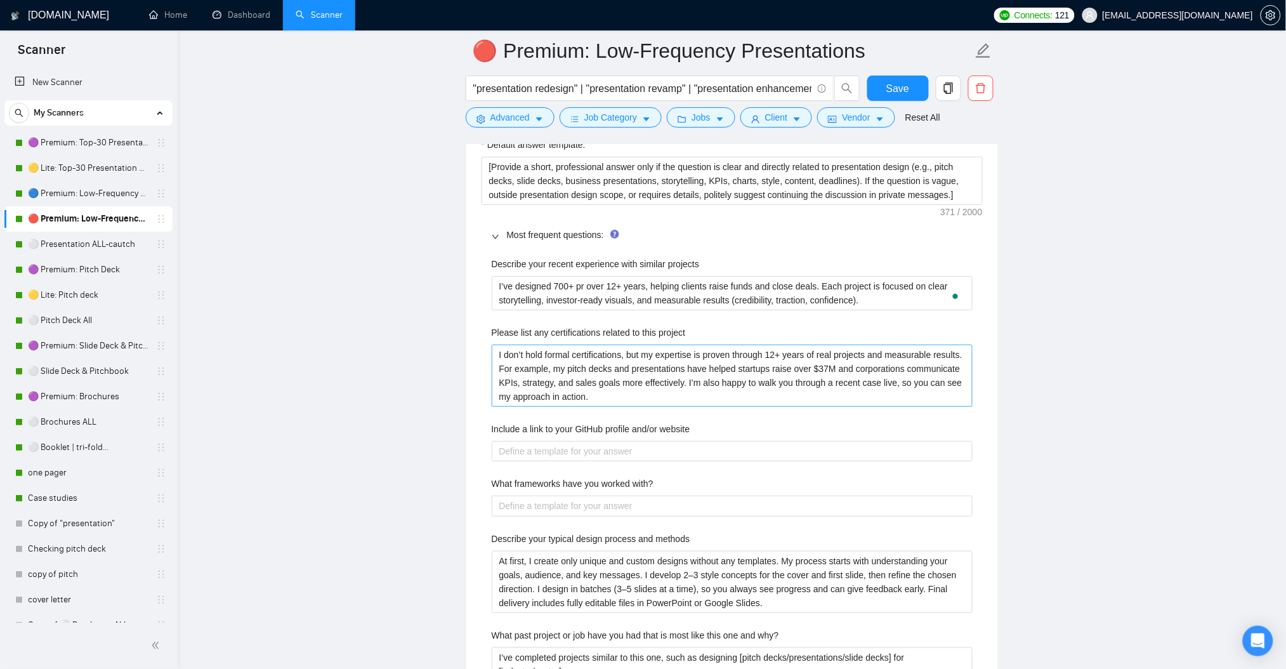
type projects "I’ve designed 700+ pro over 12+ years, helping clients raise funds and close de…"
type projects "I’ve designed 700+ proj over 12+ years, helping clients raise funds and close d…"
type projects "I’ve designed 700+ proje over 12+ years, helping clients raise funds and close …"
type projects "I’ve designed 700+ projec over 12+ years, helping clients raise funds and close…"
type projects "I’ve designed 700+ project over 12+ years, helping clients raise funds and clos…"
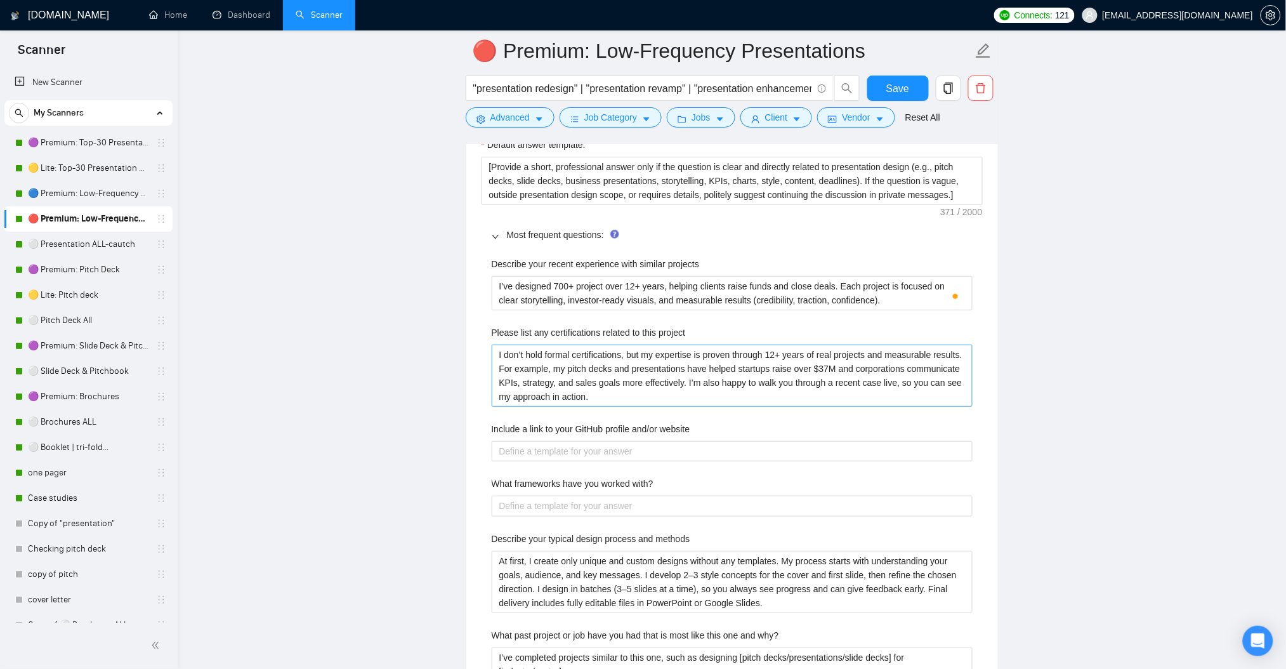
type projects "I’ve designed 700+ projects over 12+ years, helping clients raise funds and clo…"
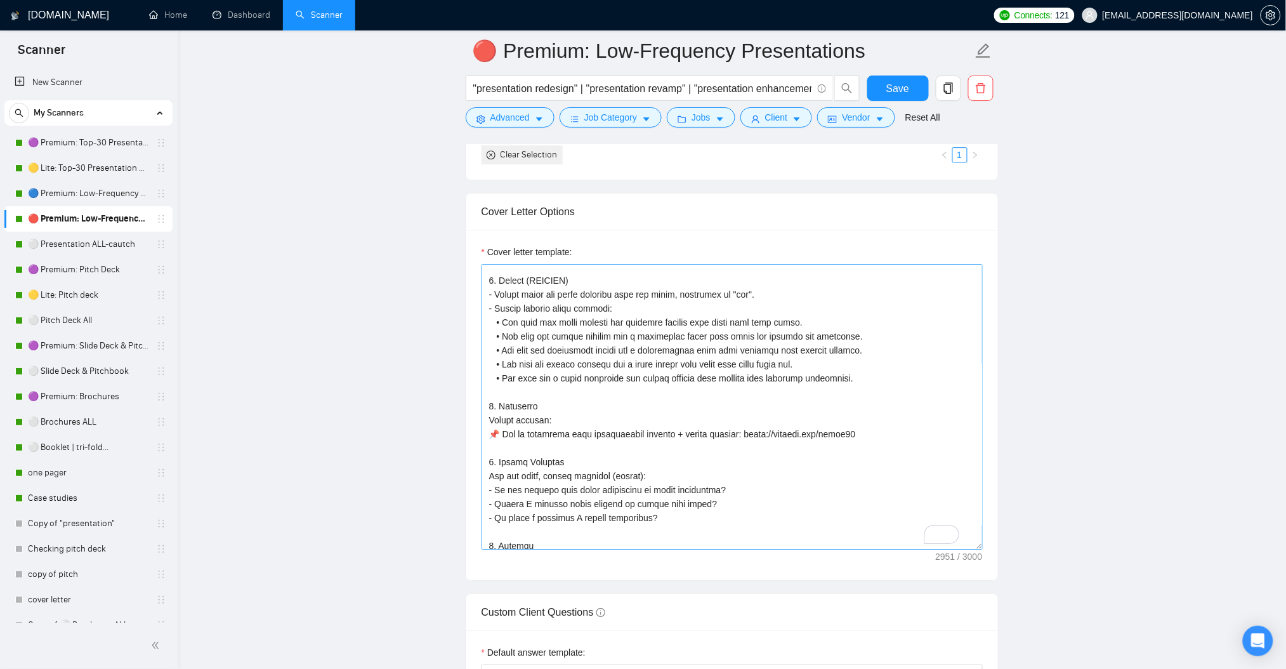
scroll to position [0, 0]
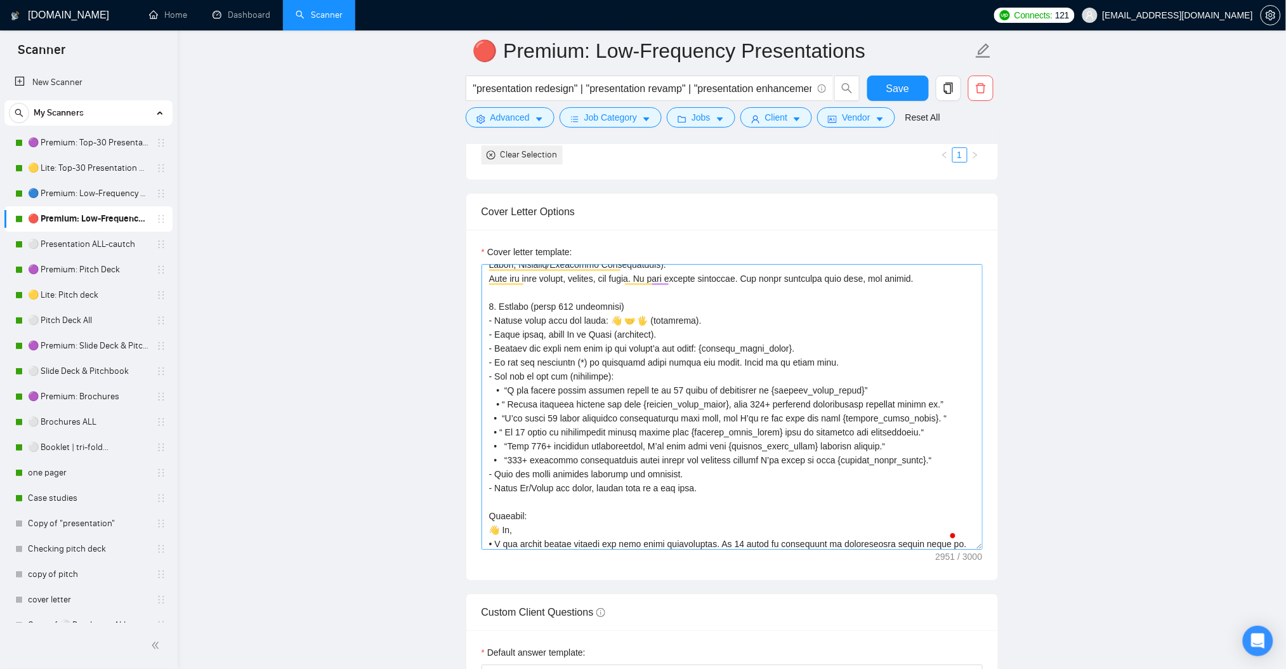
type projects "I’ve designed 700+ projects over 12+ years, helping clients raise funds and clo…"
drag, startPoint x: 596, startPoint y: 445, endPoint x: 647, endPoint y: 447, distance: 51.4
click at [647, 447] on textarea "Cover letter template:" at bounding box center [732, 406] width 501 height 285
drag, startPoint x: 794, startPoint y: 405, endPoint x: 838, endPoint y: 417, distance: 46.0
click at [841, 402] on textarea "Cover letter template:" at bounding box center [732, 406] width 501 height 285
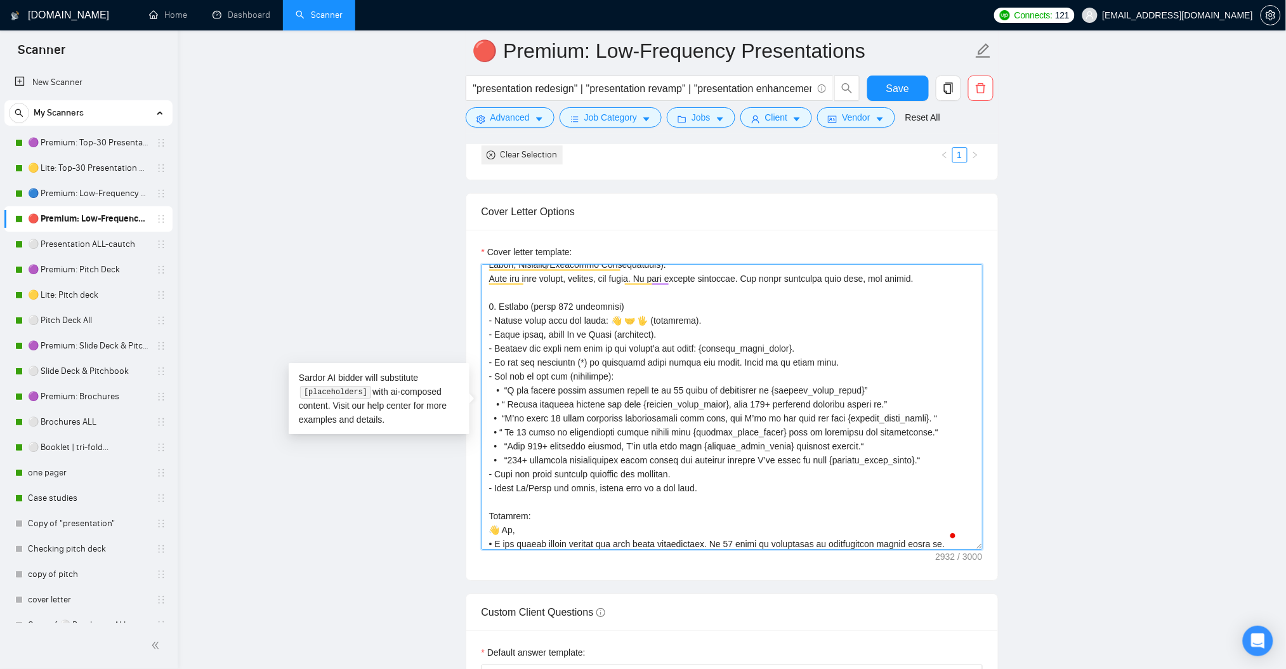
click at [755, 494] on textarea "Cover letter template:" at bounding box center [732, 406] width 501 height 285
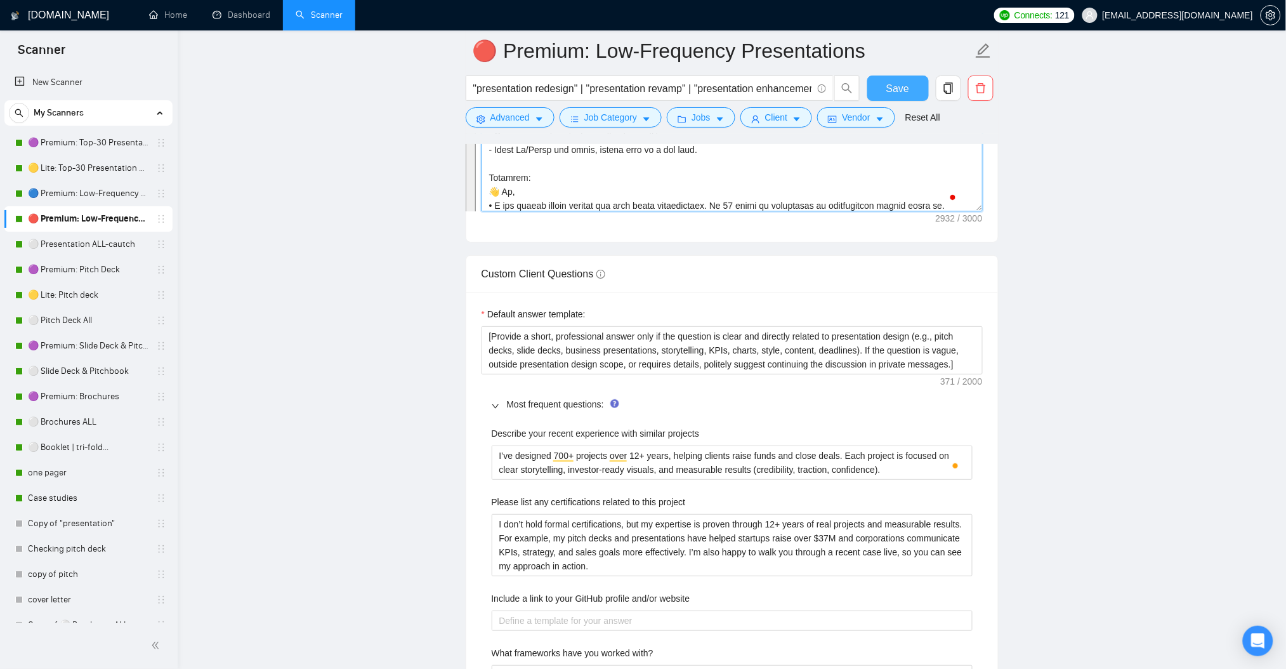
type textarea "[ You are writing a short and professional cover letter for Upwork projects abo…"
click at [914, 77] on button "Save" at bounding box center [898, 87] width 62 height 25
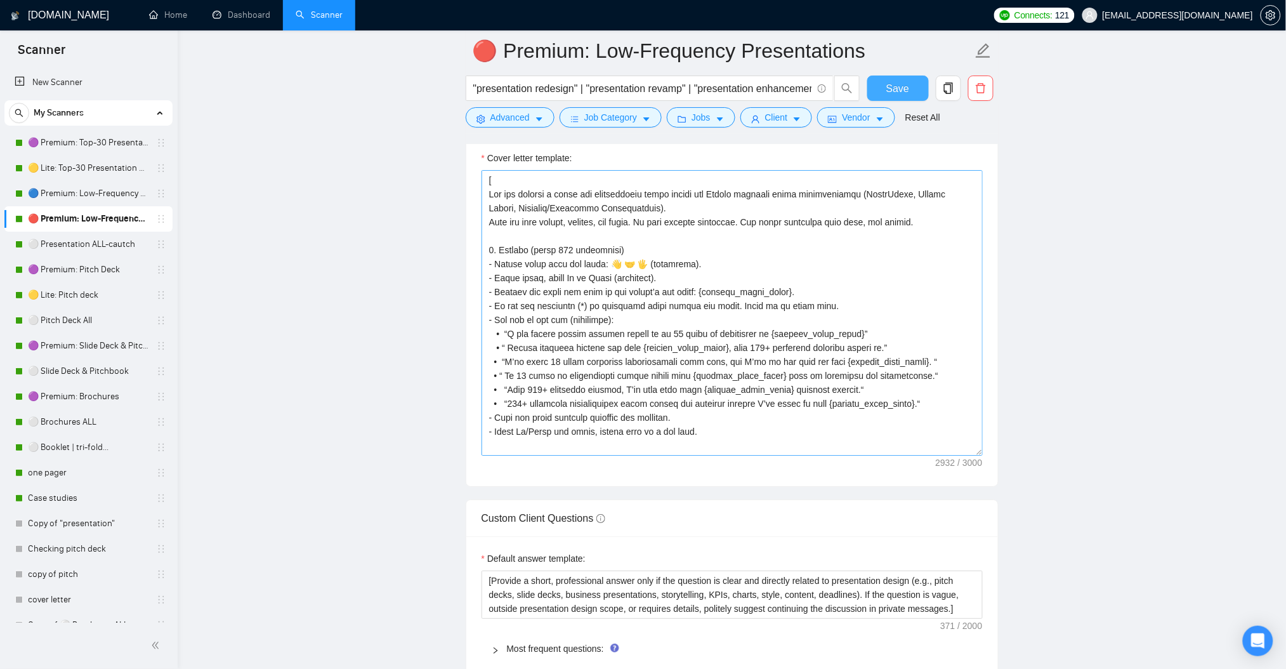
scroll to position [1438, 0]
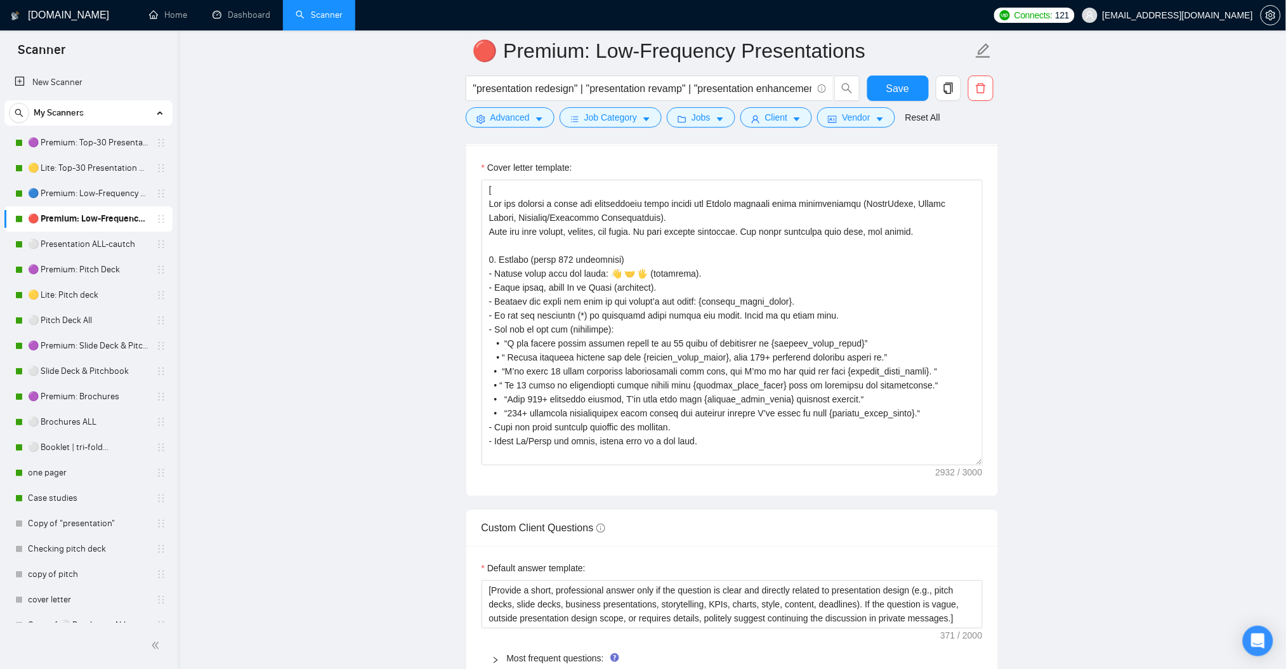
drag, startPoint x: 88, startPoint y: 242, endPoint x: 176, endPoint y: 245, distance: 88.9
click at [89, 242] on link "⚪ Presentation ALL-cautch" at bounding box center [88, 244] width 121 height 25
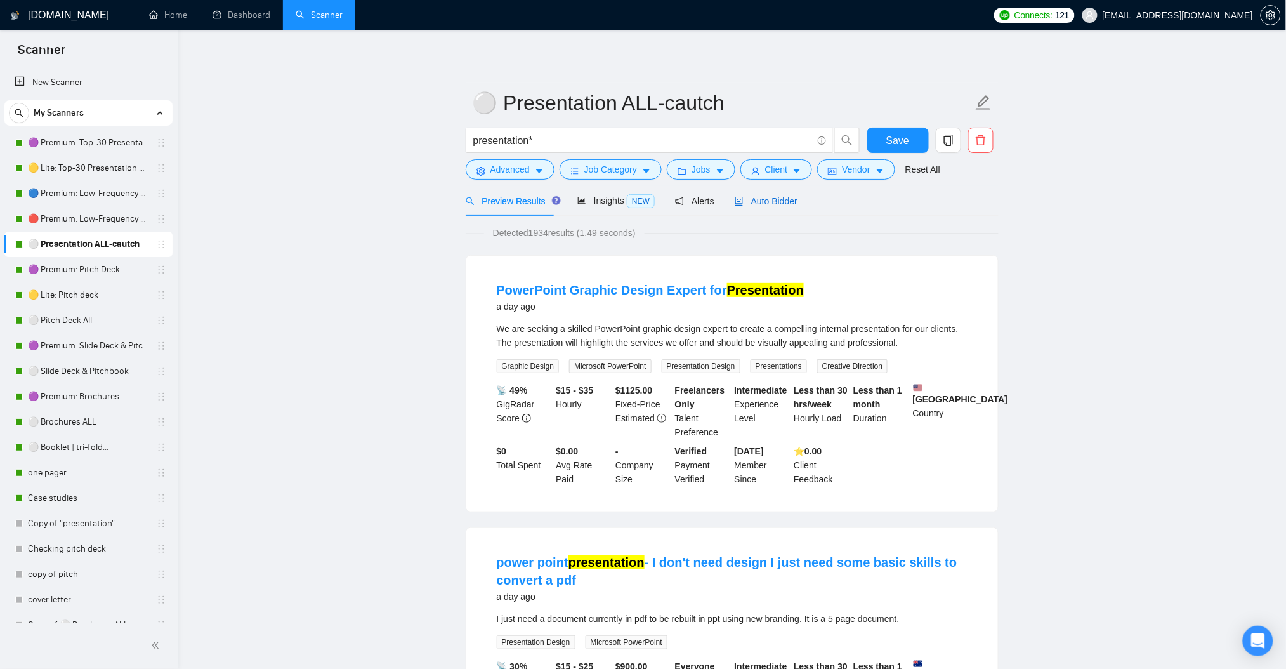
click at [758, 197] on span "Auto Bidder" at bounding box center [766, 201] width 63 height 10
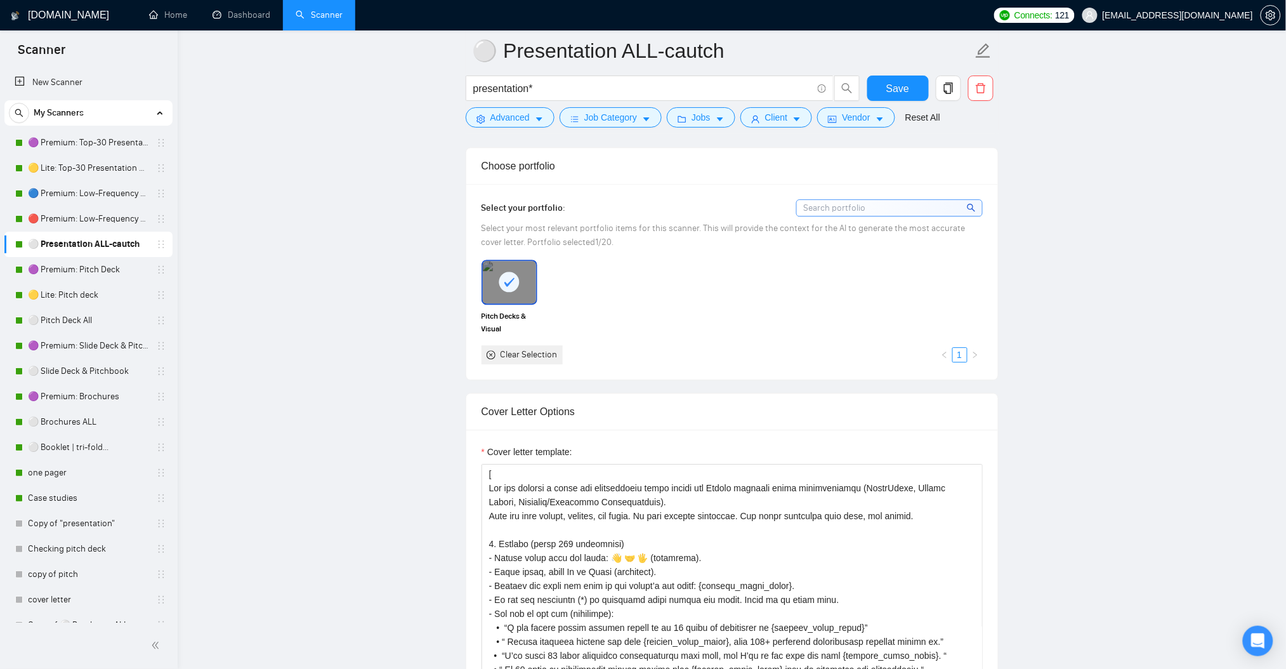
scroll to position [1353, 0]
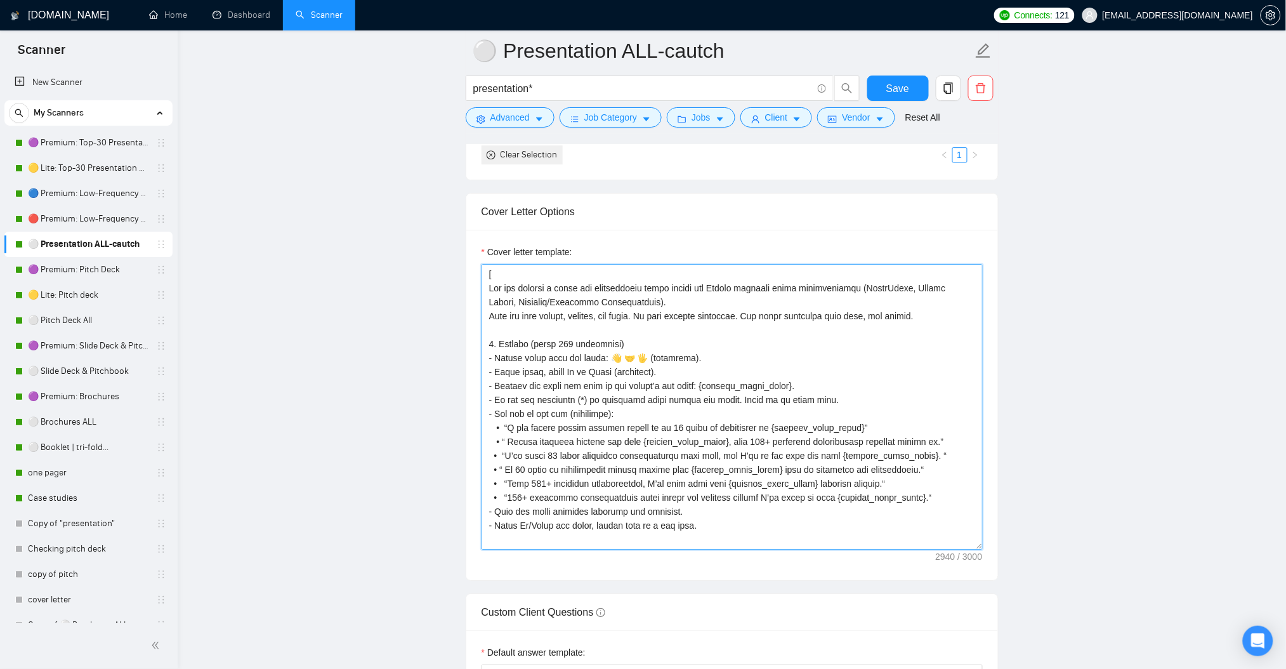
click at [797, 360] on textarea "Cover letter template:" at bounding box center [732, 406] width 501 height 285
paste textarea "ojects behind me.” • “I’ve spent 12 years designing presentations that work, an…"
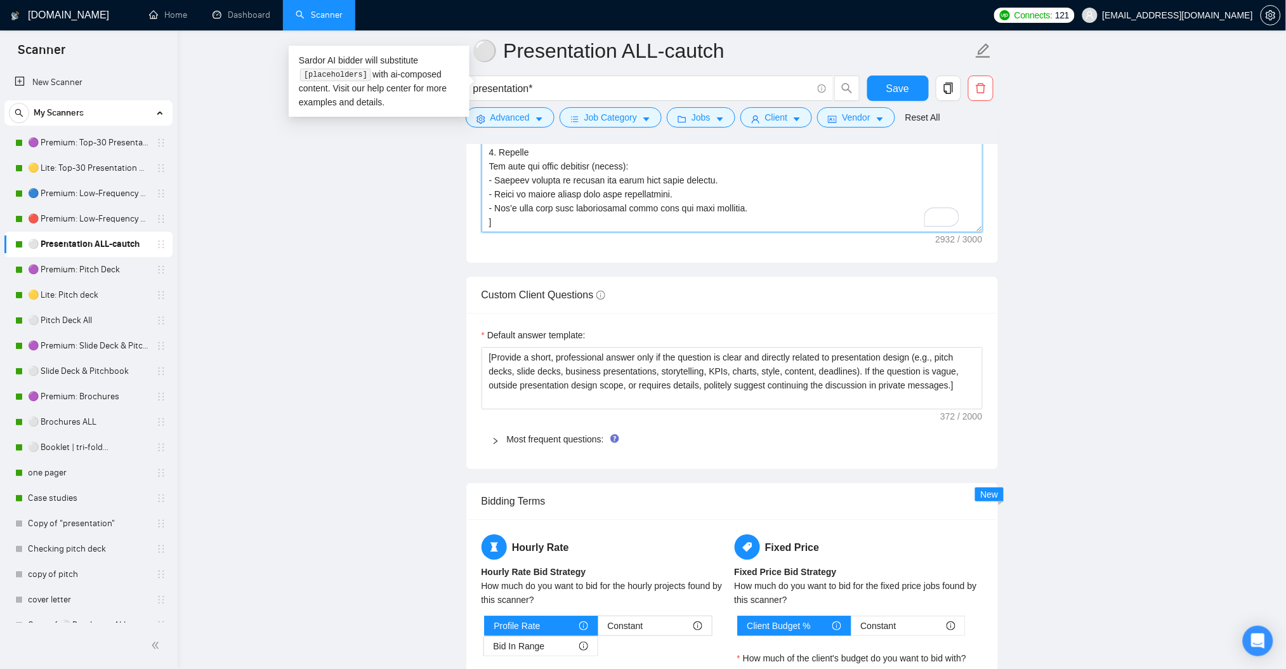
scroll to position [1691, 0]
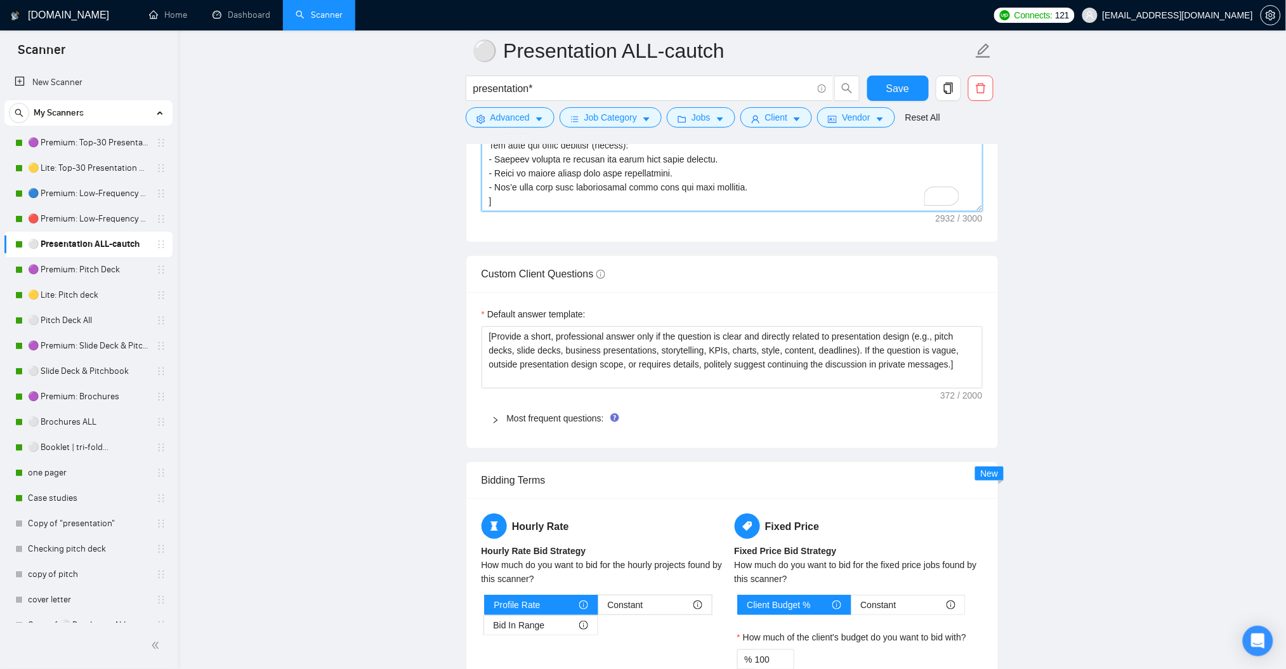
type textarea "[ You are writing a short and professional cover letter for Upwork projects abo…"
click at [496, 419] on icon "right" at bounding box center [496, 420] width 8 height 8
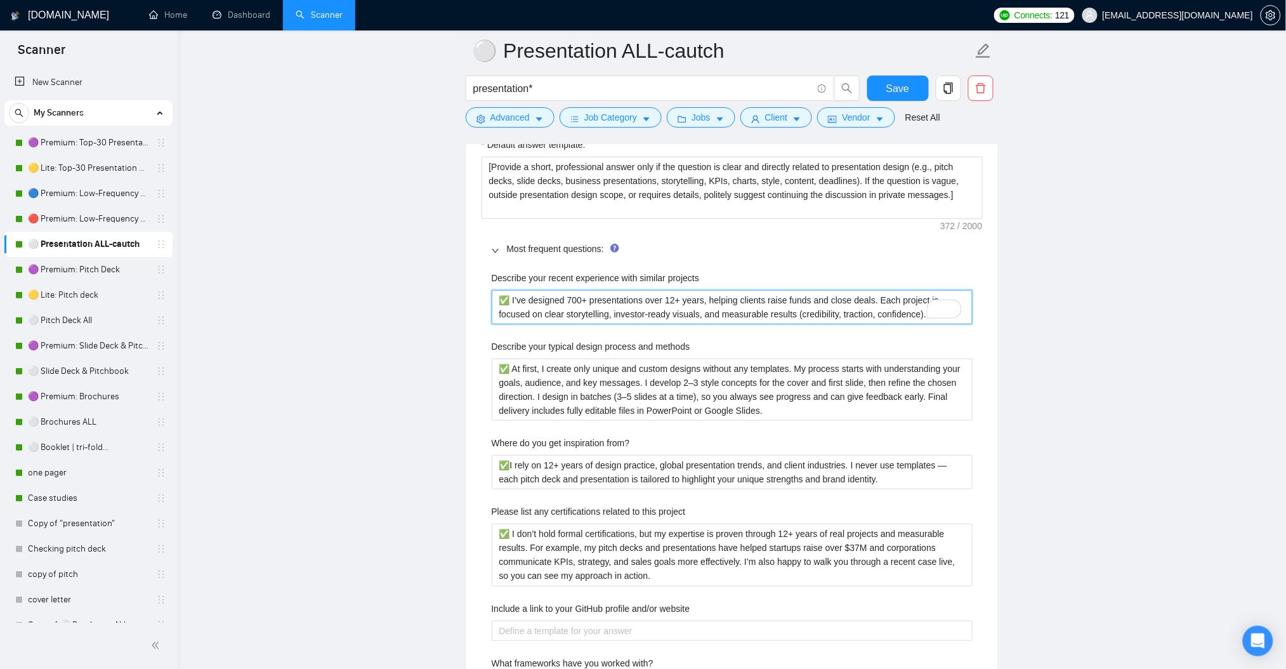
scroll to position [461, 0]
drag, startPoint x: 591, startPoint y: 302, endPoint x: 638, endPoint y: 299, distance: 47.7
click at [638, 299] on projects "✅ I’ve designed 700+ presentations over 12+ years, helping clients raise funds …" at bounding box center [732, 307] width 481 height 34
type projects "✅ I’ve designed 700+ ps over 12+ years, helping clients raise funds and close d…"
type projects "✅ I’ve designed 700+ prs over 12+ years, helping clients raise funds and close …"
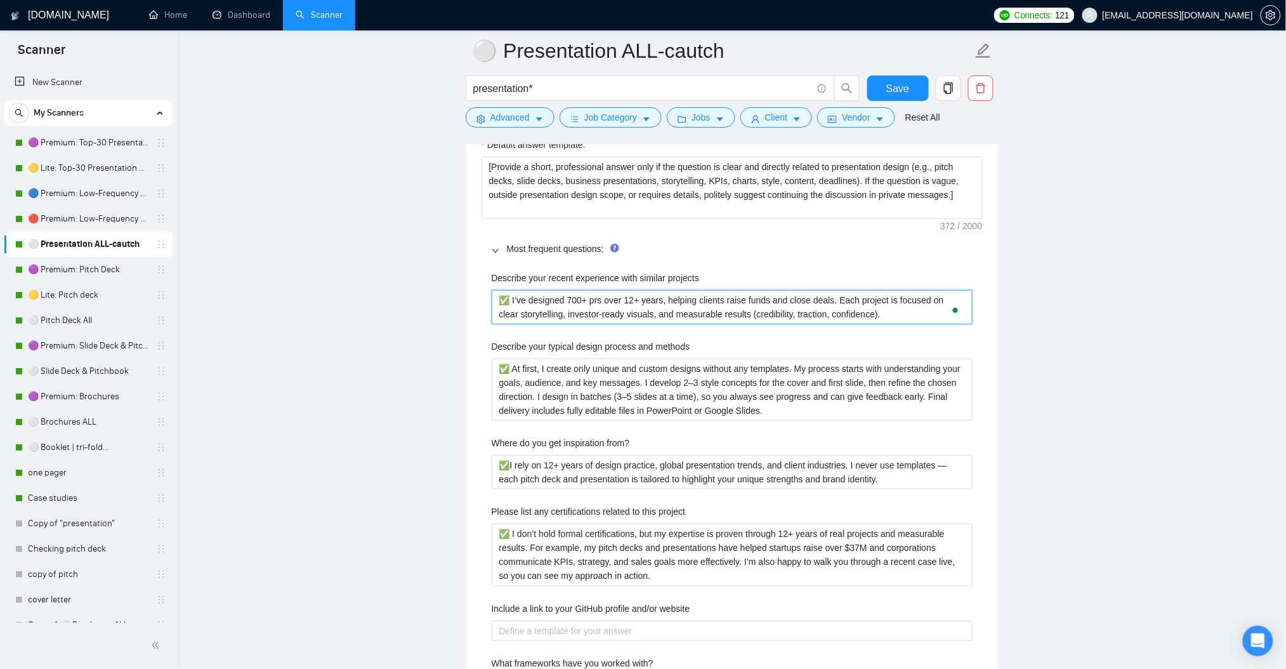
type projects "✅ I’ve designed 700+ pros over 12+ years, helping clients raise funds and close…"
type projects "✅ I’ve designed 700+ projs over 12+ years, helping clients raise funds and clos…"
type projects "✅ I’ve designed 700+ projes over 12+ years, helping clients raise funds and clo…"
type projects "✅ I’ve designed 700+ projecs over 12+ years, helping clients raise funds and cl…"
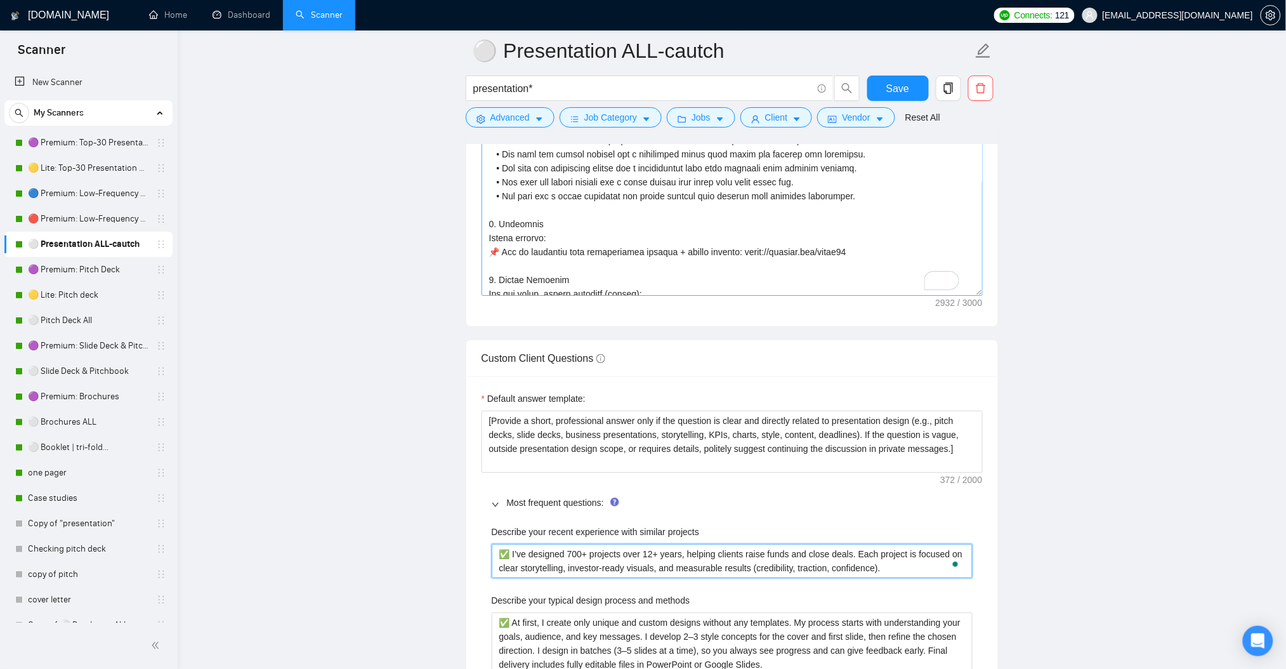
scroll to position [291, 0]
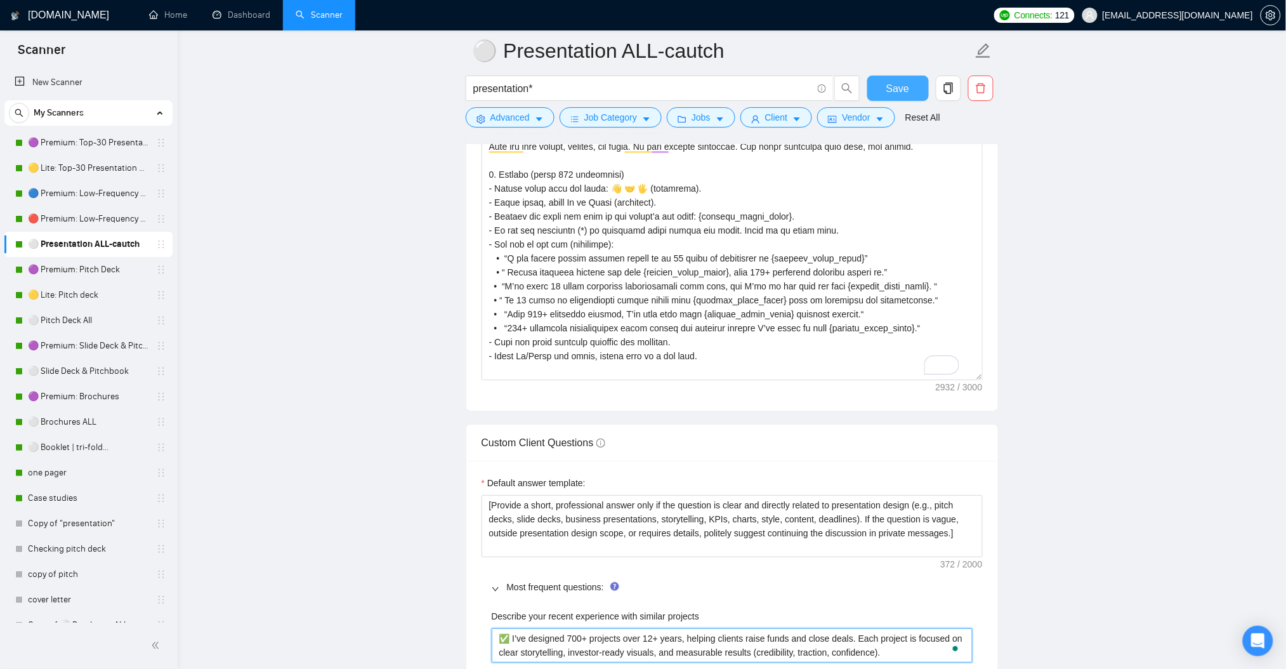
type projects "✅ I’ve designed 700+ projects over 12+ years, helping clients raise funds and c…"
click at [906, 84] on span "Save" at bounding box center [897, 89] width 23 height 16
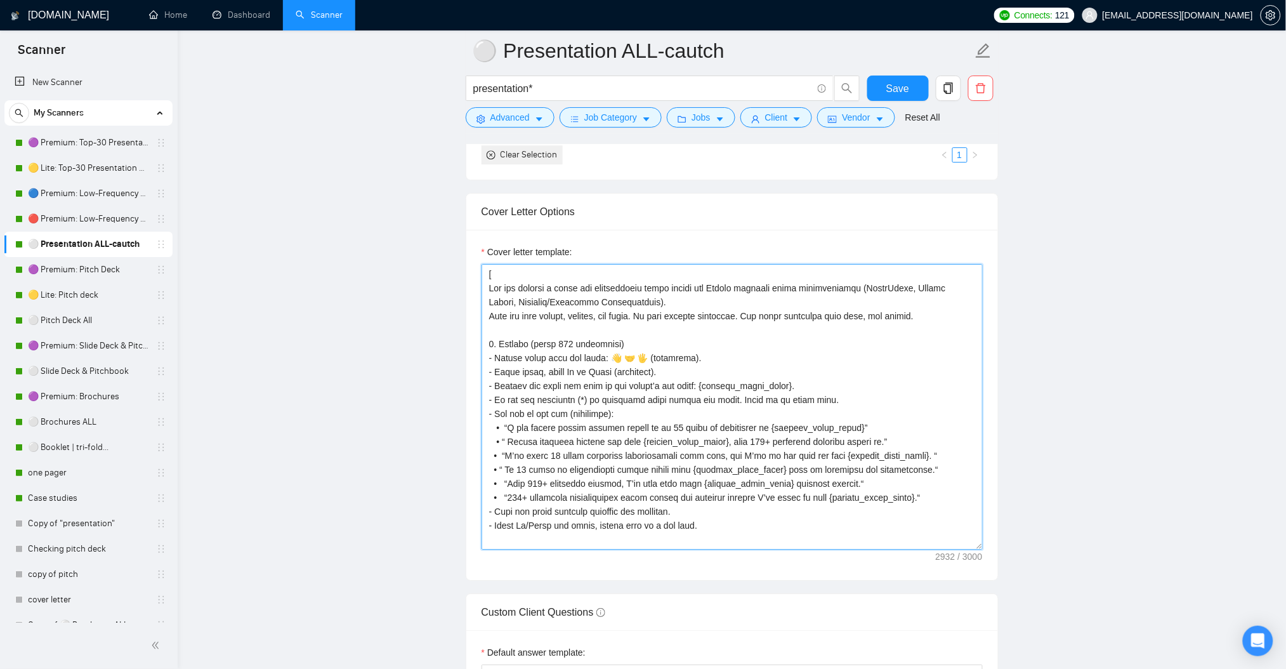
click at [580, 338] on textarea "Cover letter template:" at bounding box center [732, 406] width 501 height 285
click at [78, 214] on link "🔴 Premium: Low-Frequency Presentations" at bounding box center [88, 218] width 121 height 25
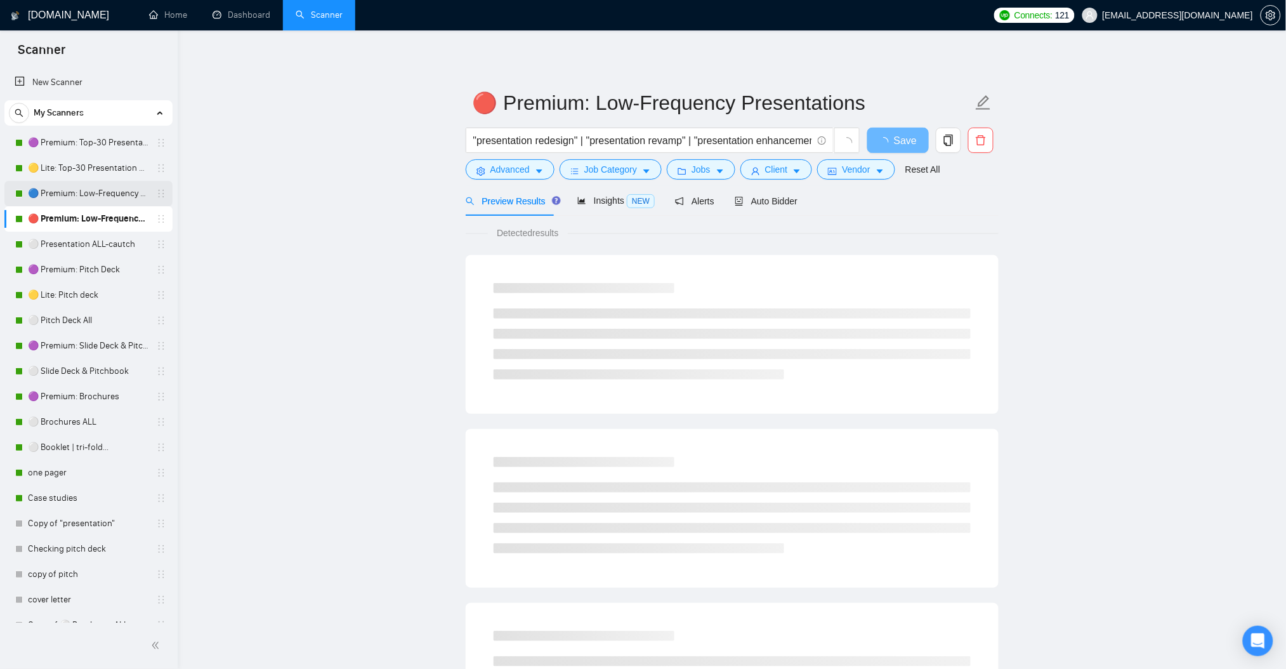
click at [92, 181] on link "🔵 Premium: Low-Frequency Presentations" at bounding box center [88, 193] width 121 height 25
click at [764, 200] on span "Auto Bidder" at bounding box center [766, 201] width 63 height 10
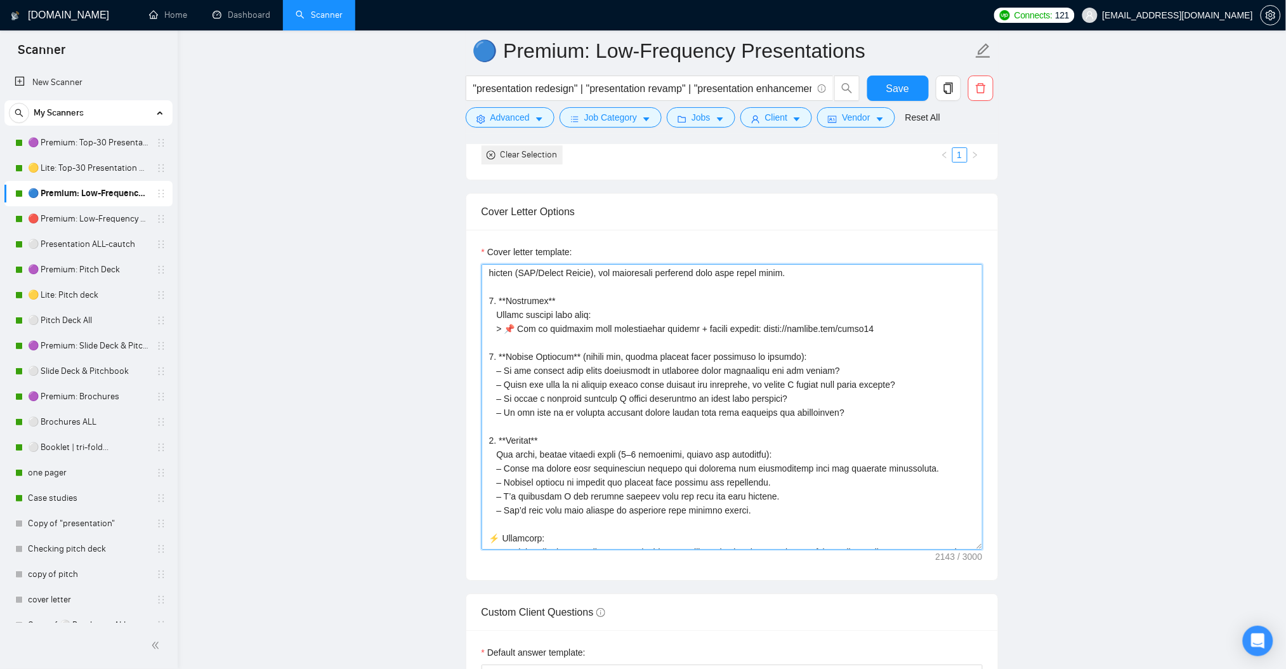
click at [634, 341] on textarea "Cover letter template:" at bounding box center [732, 406] width 501 height 285
paste textarea "[ You are writing a short and professional cover letter for Upwork projects abo…"
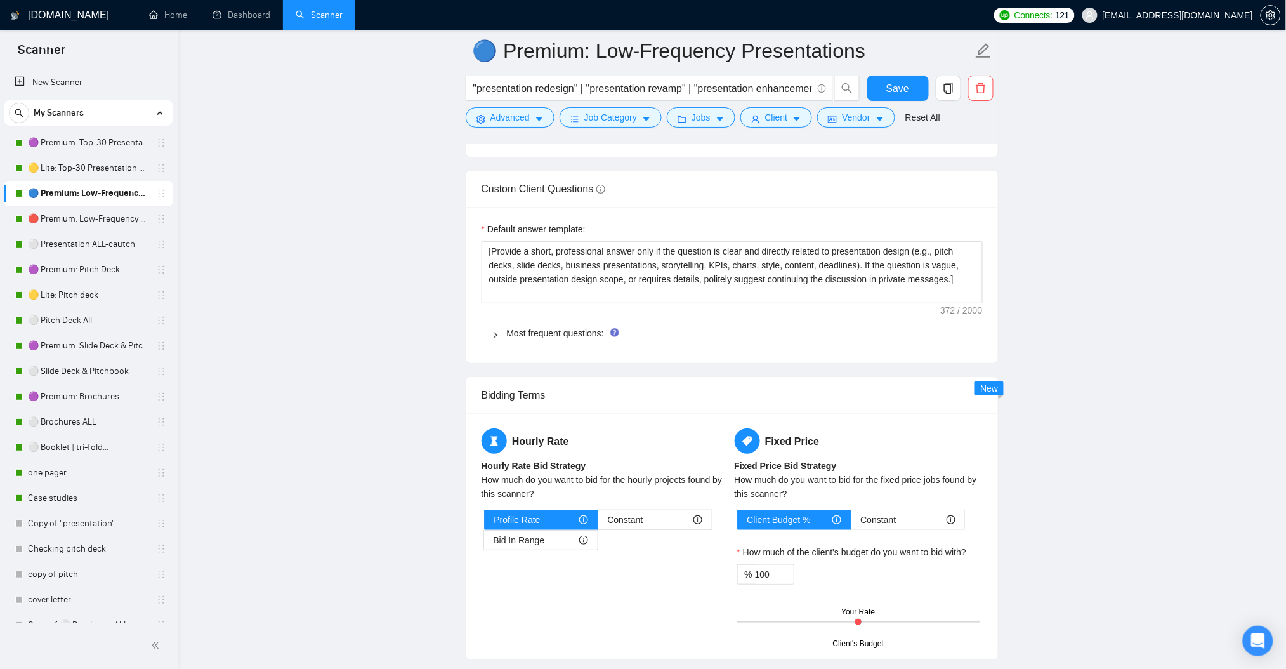
type textarea "[ You are writing a short and professional cover letter for Upwork projects abo…"
click at [495, 338] on icon "right" at bounding box center [496, 335] width 8 height 8
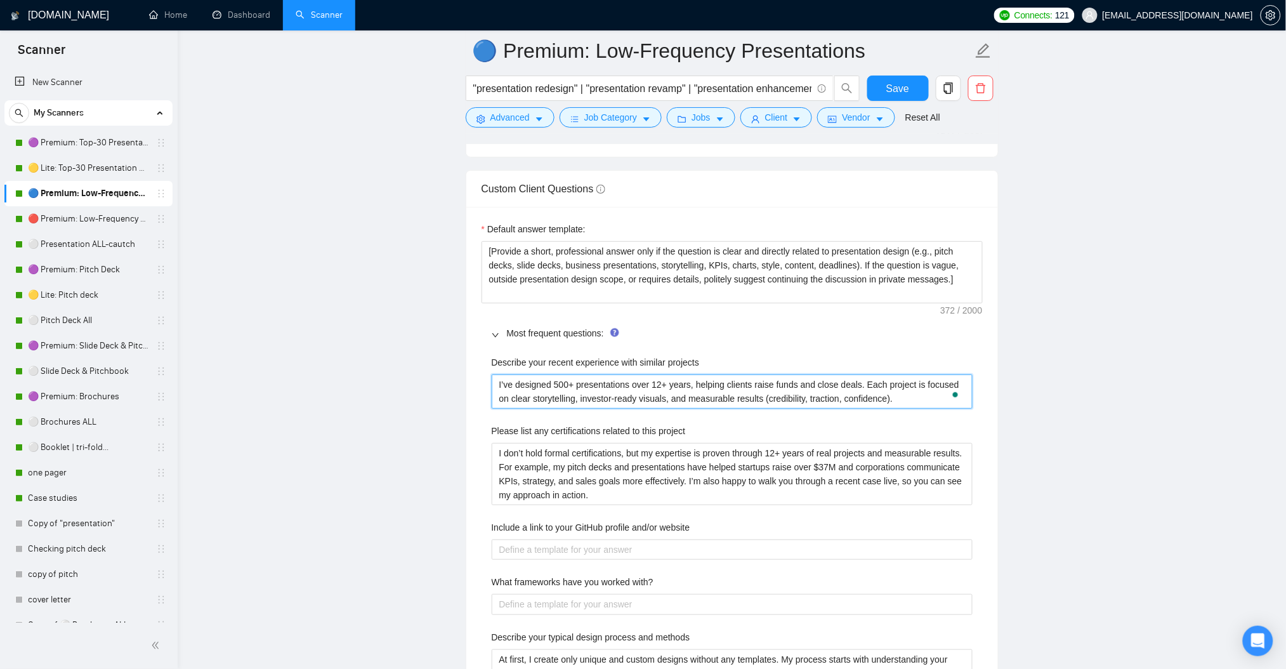
click at [556, 385] on projects "I’ve designed 500+ presentations over 12+ years, helping clients raise funds an…" at bounding box center [732, 391] width 481 height 34
type projects "I’ve designed 700+ presentations over 12+ years, helping clients raise funds an…"
drag, startPoint x: 586, startPoint y: 386, endPoint x: 626, endPoint y: 389, distance: 40.1
click at [626, 389] on projects "I’ve designed 700+ presentations over 12+ years, helping clients raise funds an…" at bounding box center [732, 391] width 481 height 34
type projects "I’ve designed 700+ s over 12+ years, helping clients raise funds and close deal…"
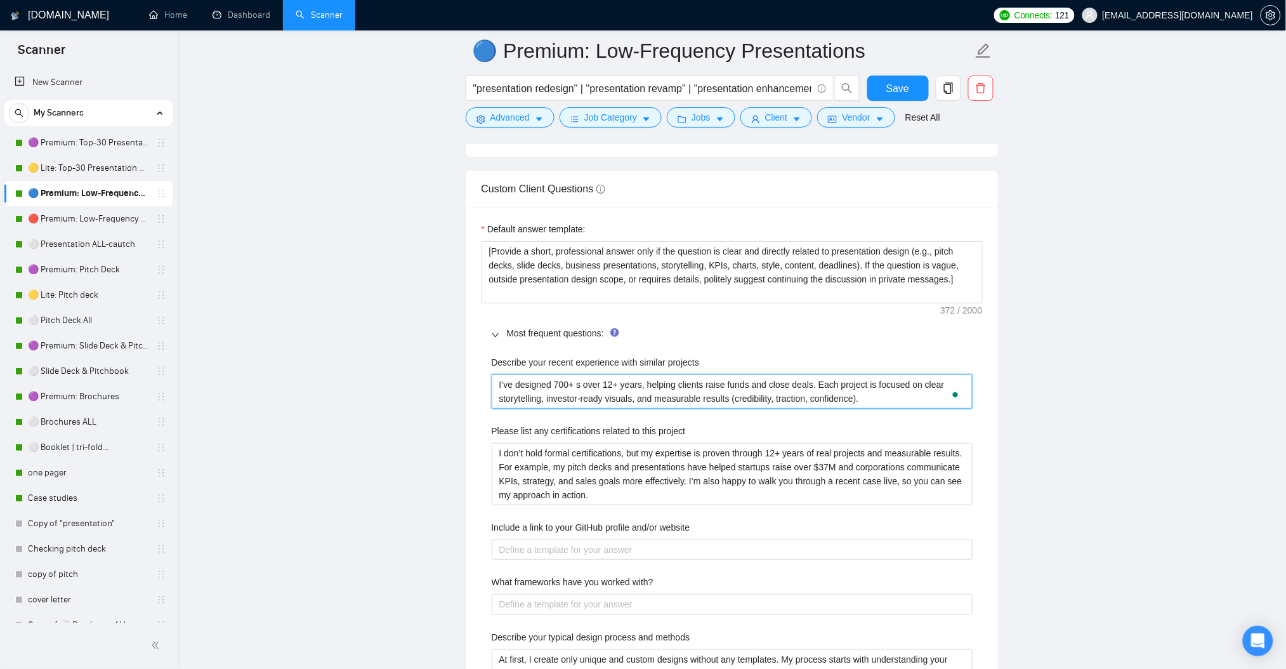
type projects "I’ve designed 700+ over 12+ years, helping clients raise funds and close deals.…"
type projects "I’ve designed 700+ p over 12+ years, helping clients raise funds and close deal…"
type projects "I’ve designed 700+ pr over 12+ years, helping clients raise funds and close dea…"
type projects "I’ve designed 700+ pro over 12+ years, helping clients raise funds and close de…"
type projects "I’ve designed 700+ proj over 12+ years, helping clients raise funds and close d…"
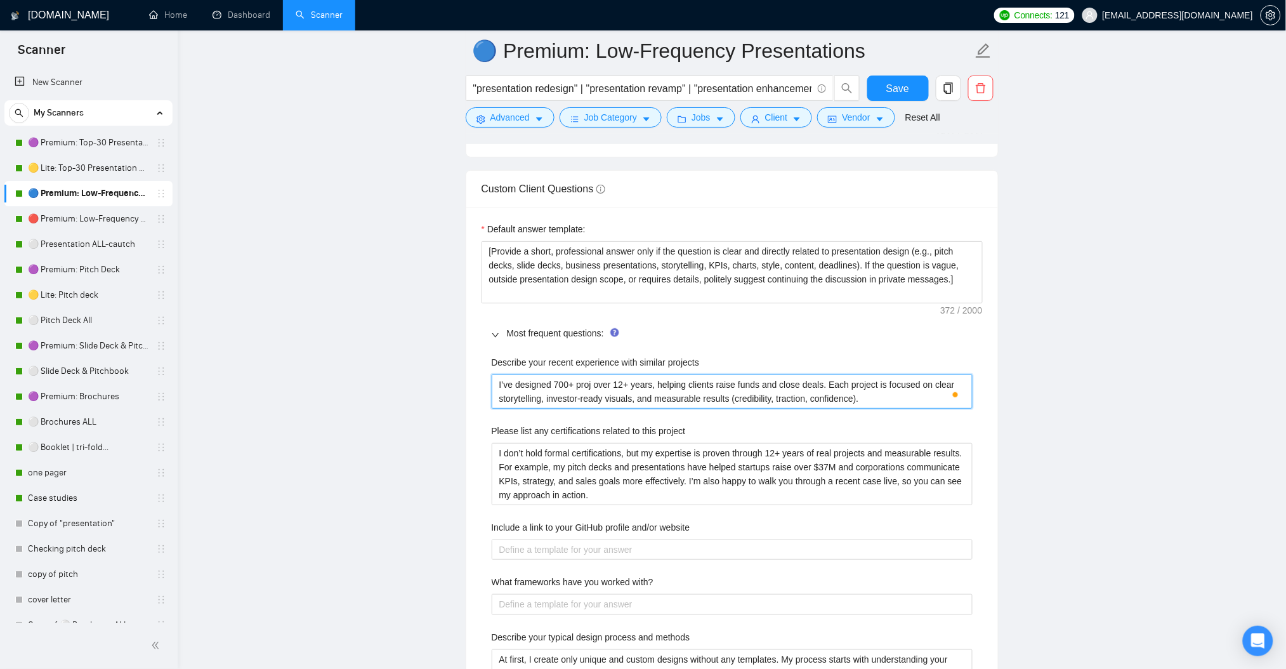
type projects "I’ve designed 700+ proje over 12+ years, helping clients raise funds and close …"
type projects "I’ve designed 700+ projec over 12+ years, helping clients raise funds and close…"
type projects "I’ve designed 700+ project over 12+ years, helping clients raise funds and clos…"
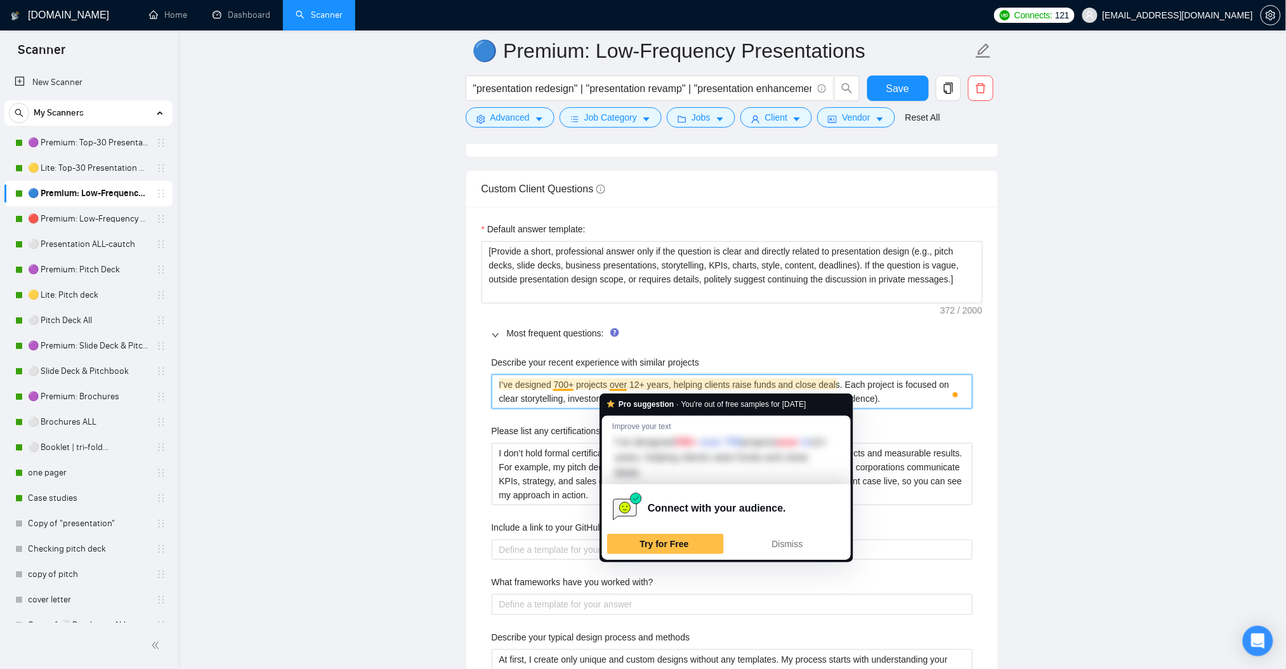
click at [582, 386] on projects "I’ve designed 700+ projects over 12+ years, helping clients raise funds and clo…" at bounding box center [732, 391] width 481 height 34
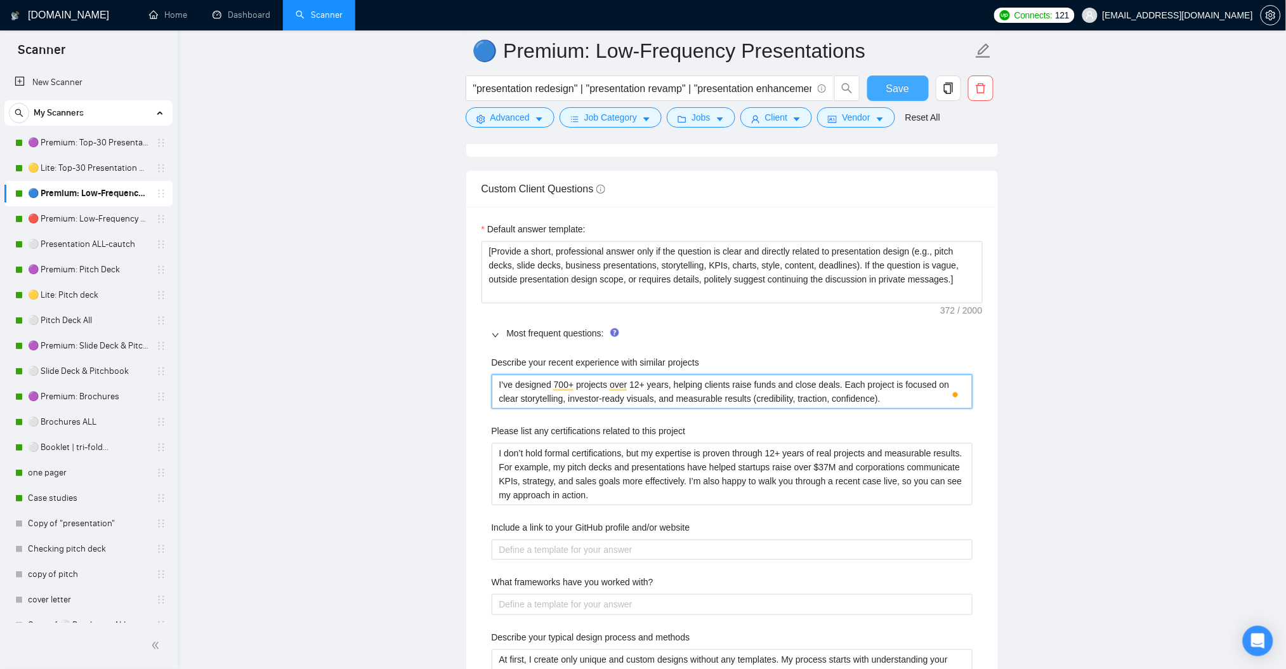
type projects "I’ve designed 700+ projects over 12+ years, helping clients raise funds and clo…"
click at [892, 88] on span "Save" at bounding box center [897, 89] width 23 height 16
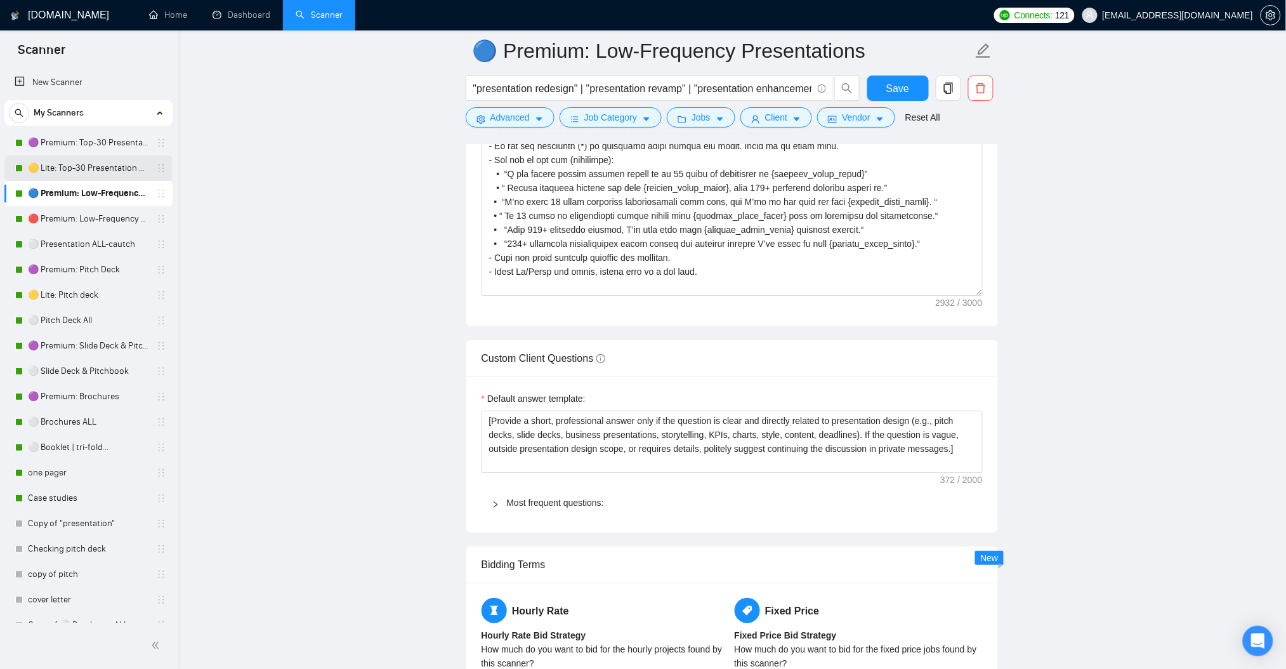
click at [67, 172] on link "🟡 Lite: Top-30 Presentation Keywords" at bounding box center [88, 167] width 121 height 25
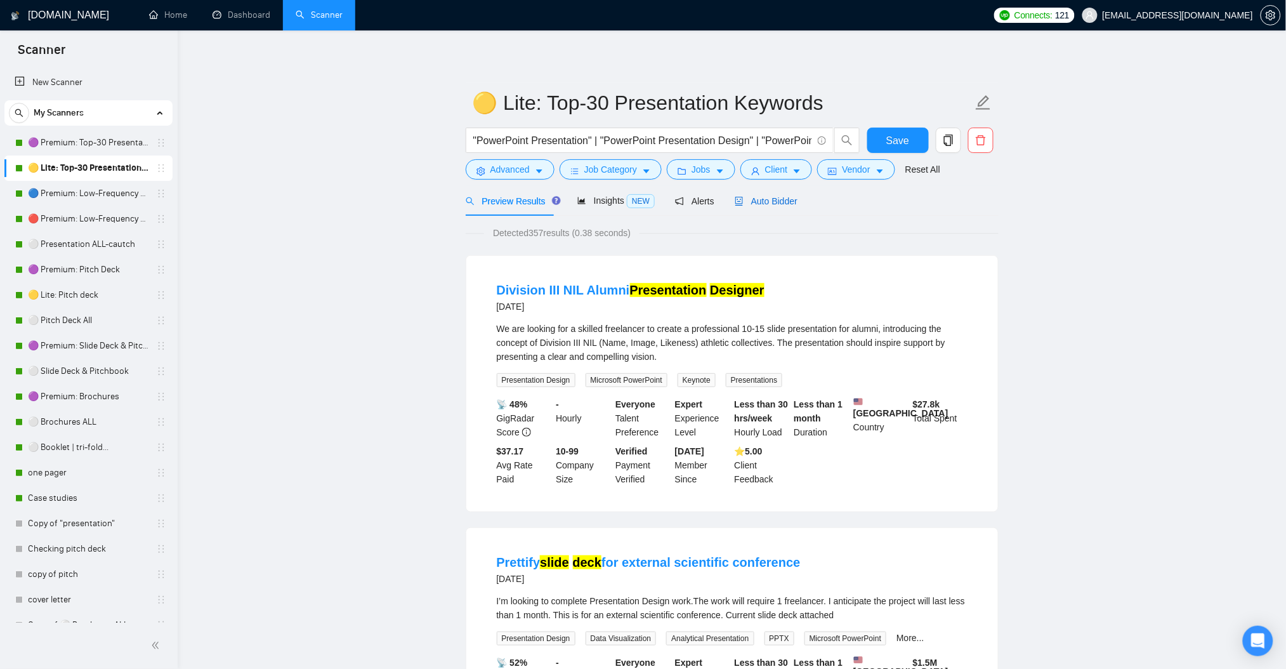
click at [766, 200] on span "Auto Bidder" at bounding box center [766, 201] width 63 height 10
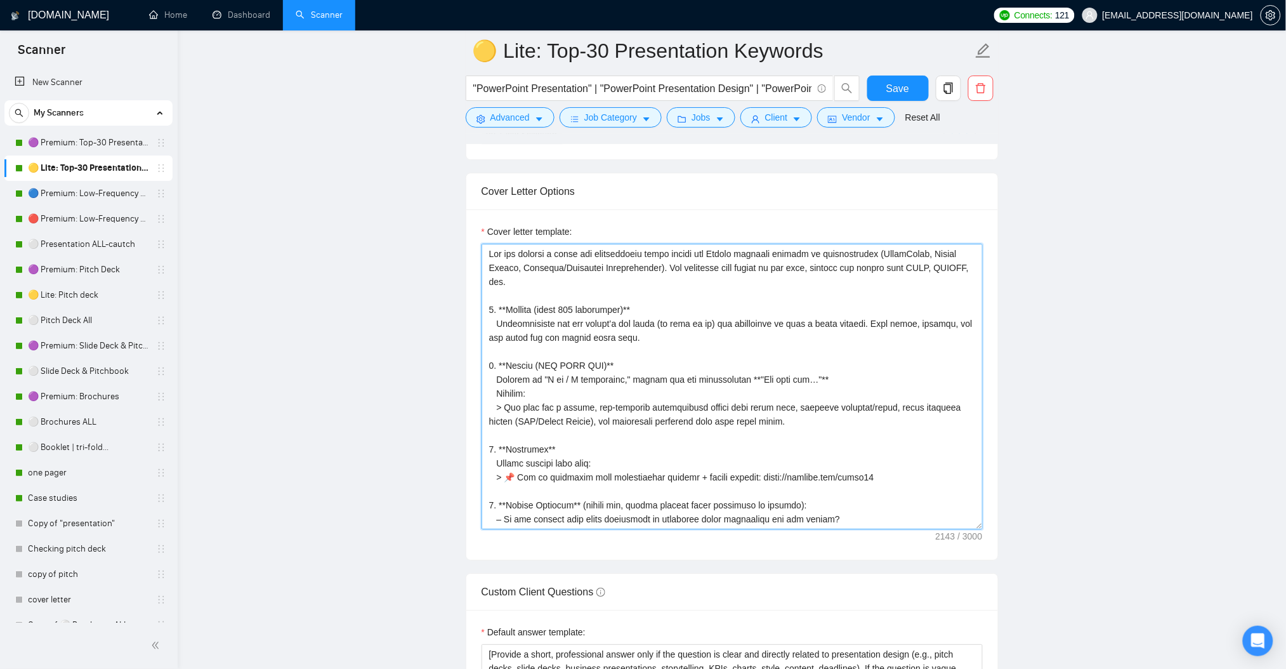
click at [607, 355] on textarea "Cover letter template:" at bounding box center [732, 386] width 501 height 285
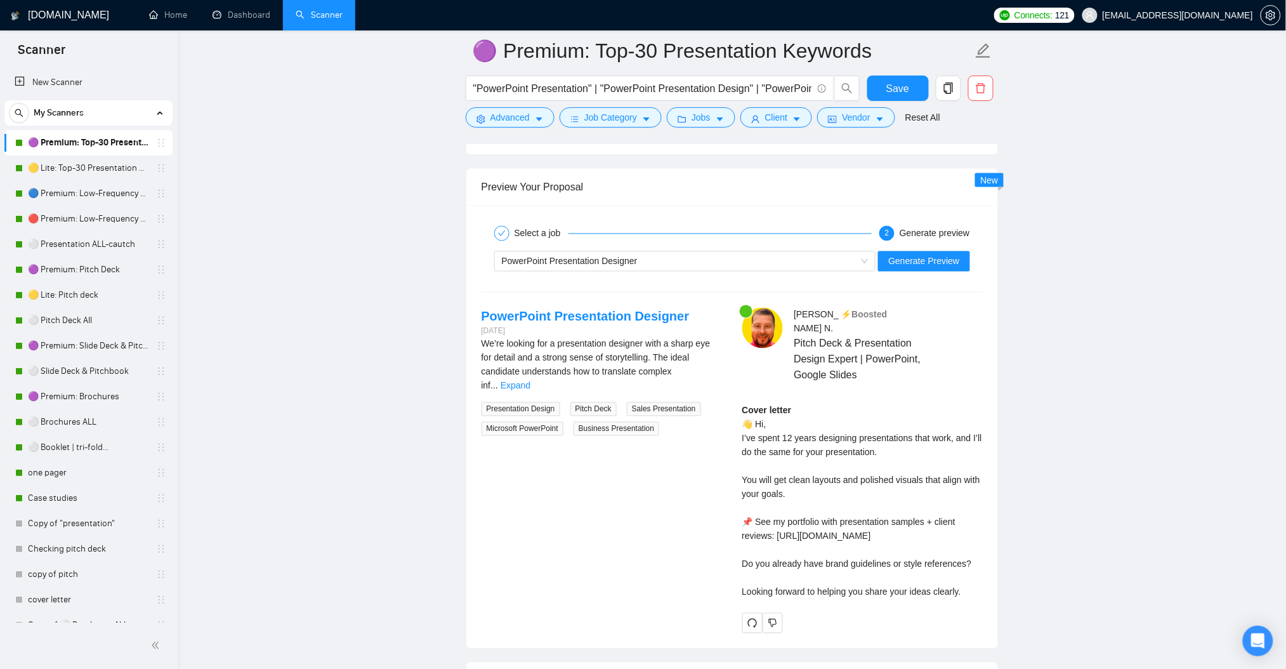
scroll to position [2398, 0]
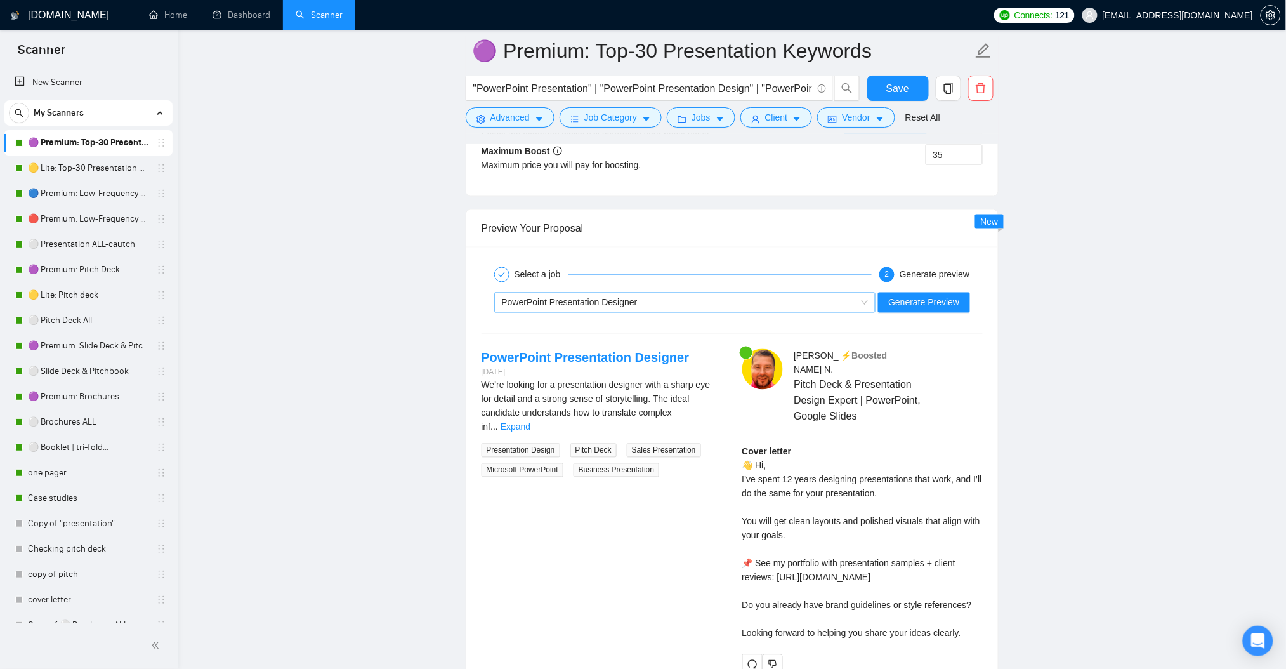
click at [672, 296] on div "PowerPoint Presentation Designer" at bounding box center [679, 302] width 355 height 19
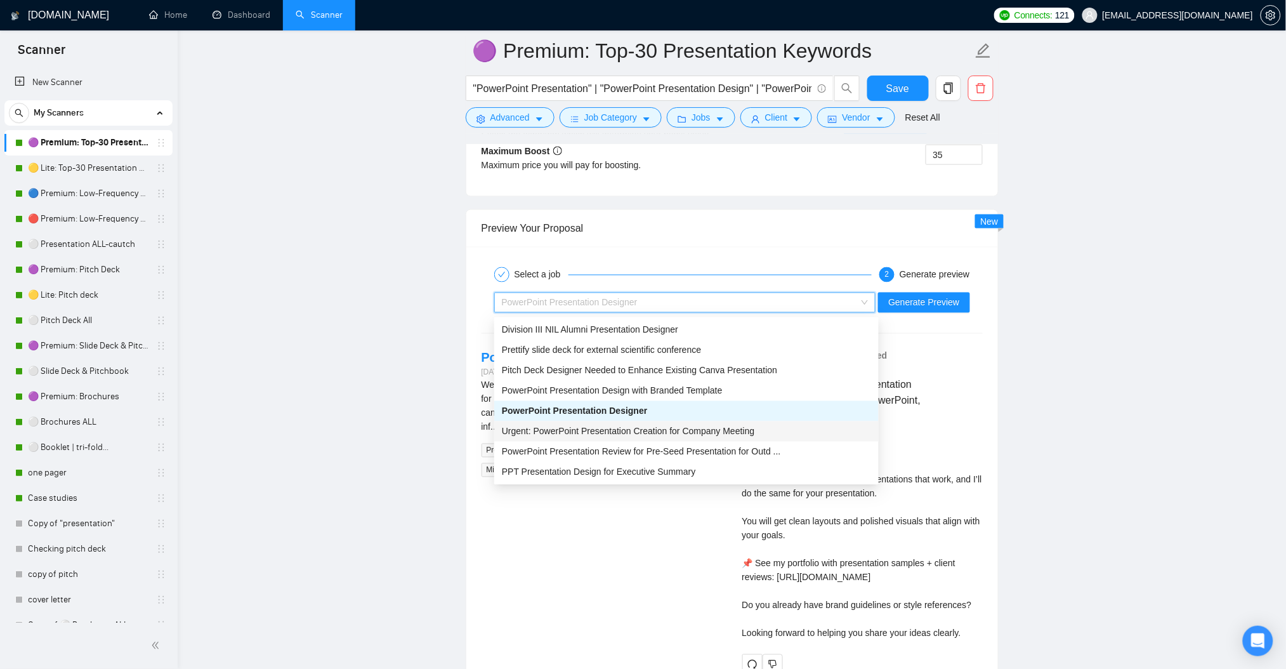
click at [621, 434] on span "Urgent: PowerPoint Presentation Creation for Company Meeting" at bounding box center [628, 431] width 253 height 10
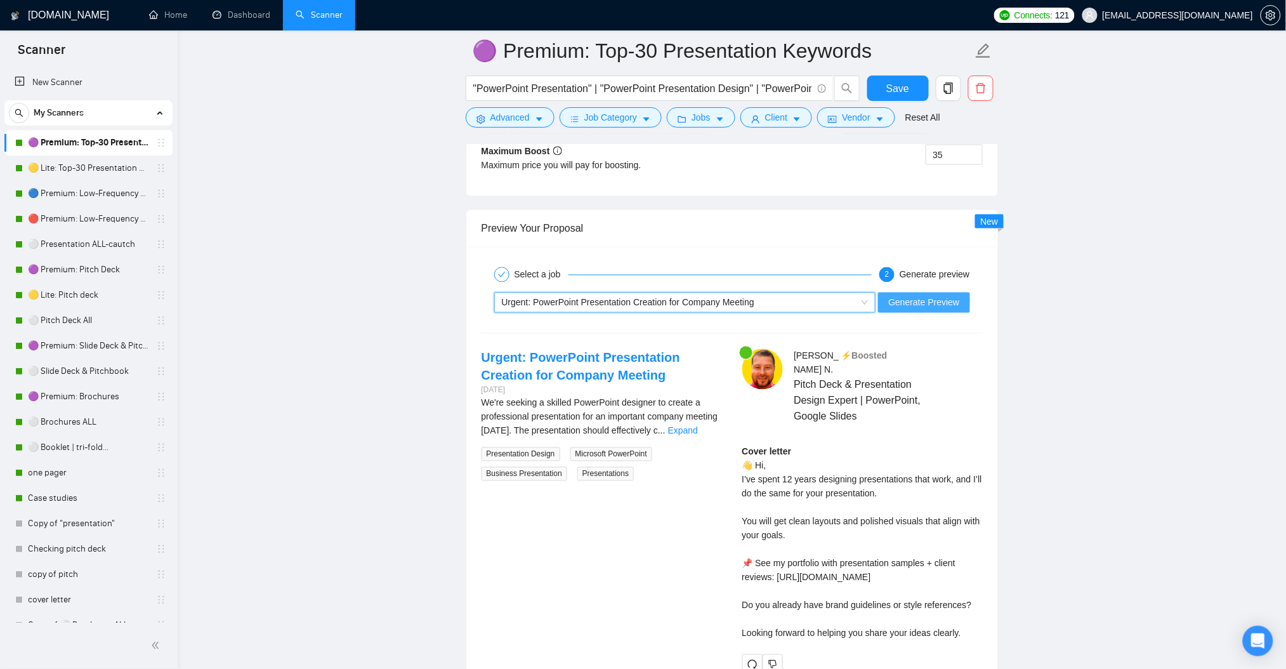
click at [900, 308] on span "Generate Preview" at bounding box center [923, 303] width 71 height 14
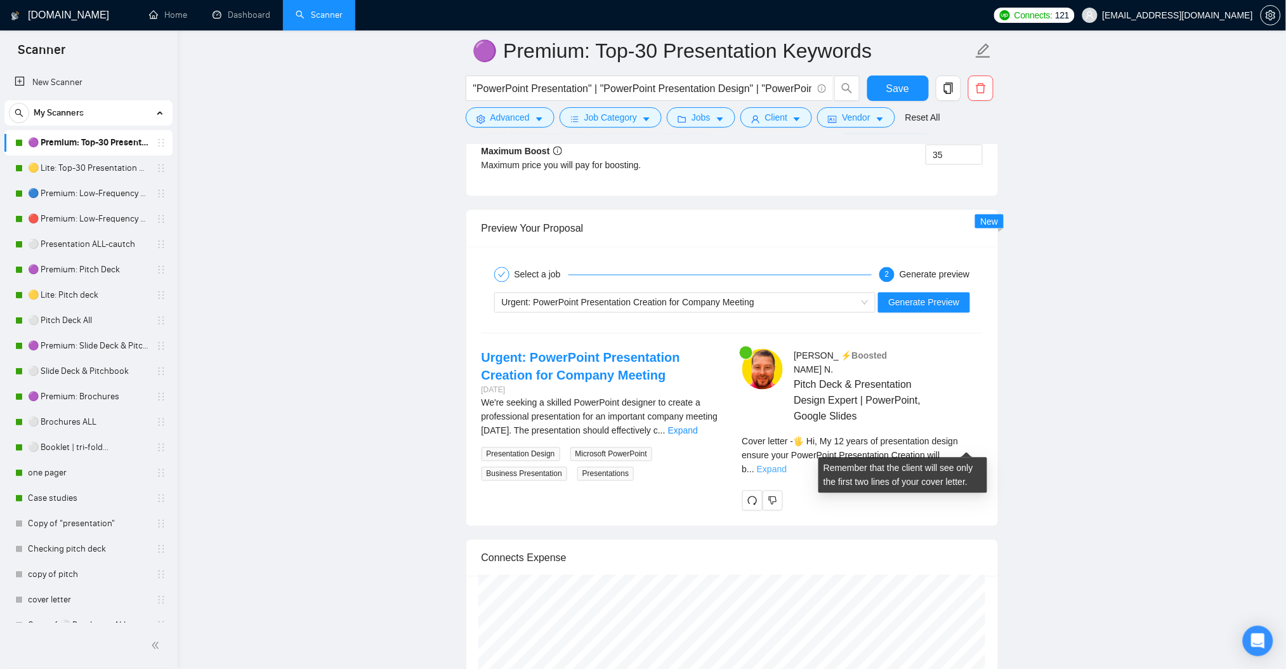
click at [787, 464] on link "Expand" at bounding box center [772, 469] width 30 height 10
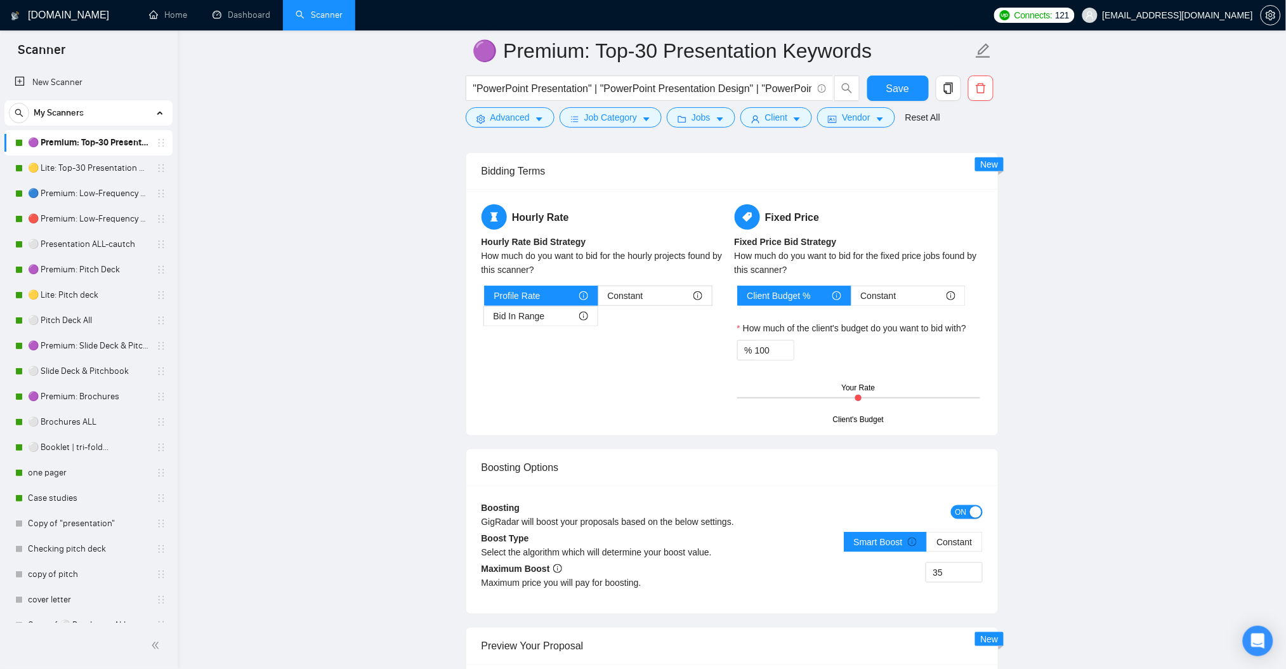
scroll to position [1974, 0]
